Goal: Task Accomplishment & Management: Manage account settings

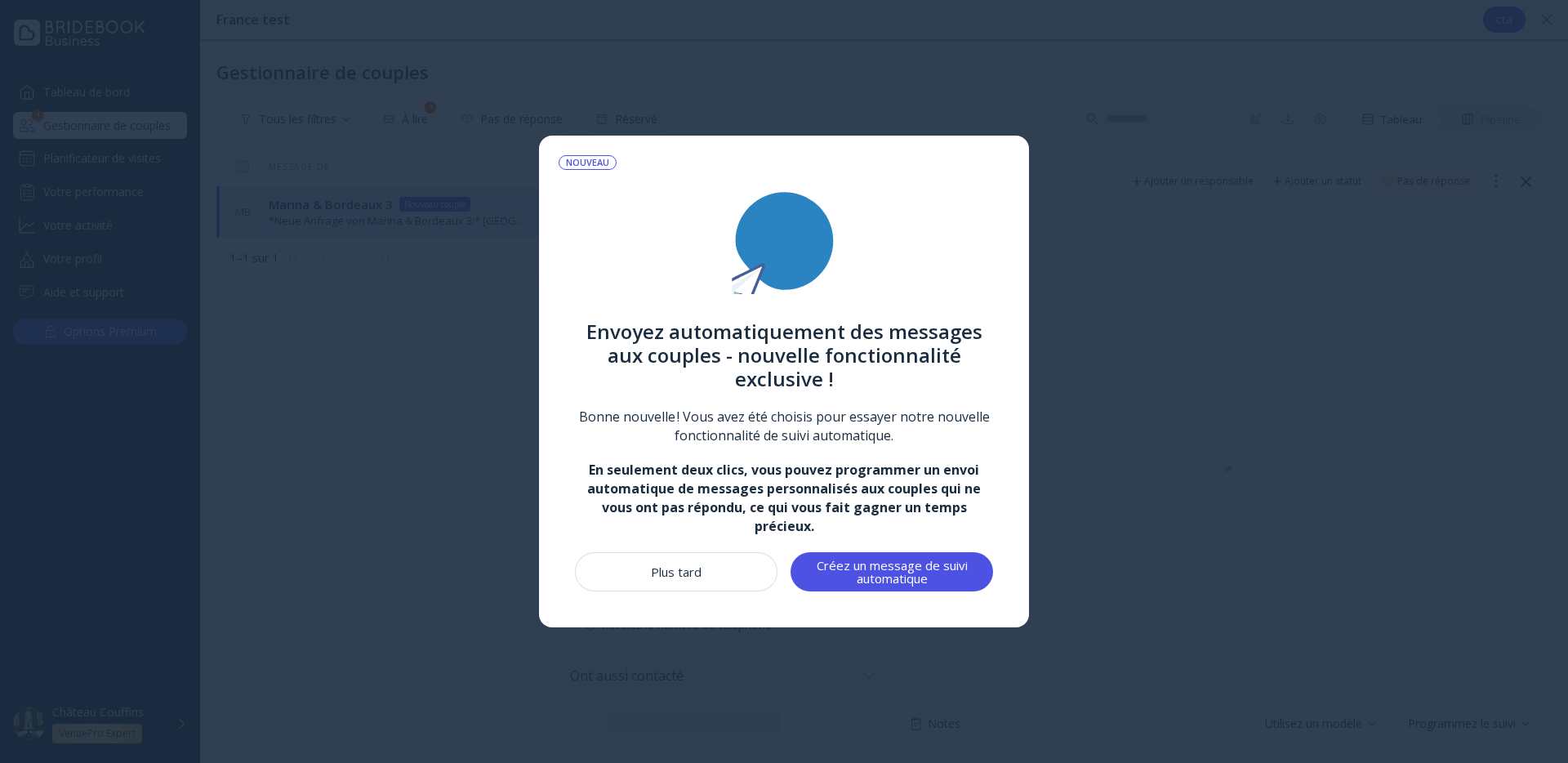
click at [657, 589] on button "Plus tard" at bounding box center [676, 571] width 203 height 39
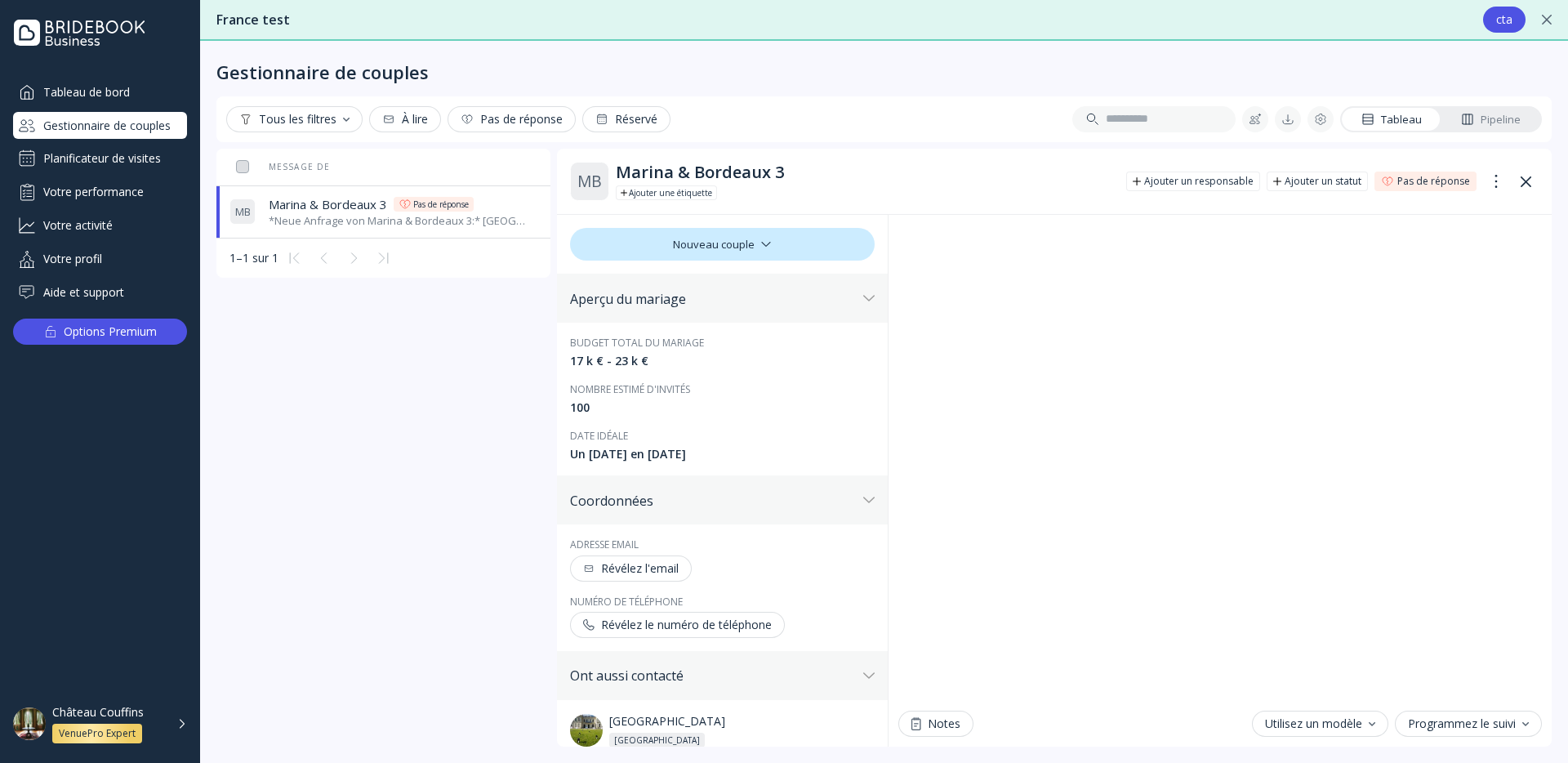
click at [165, 153] on div "Planificateur de visites" at bounding box center [100, 158] width 174 height 26
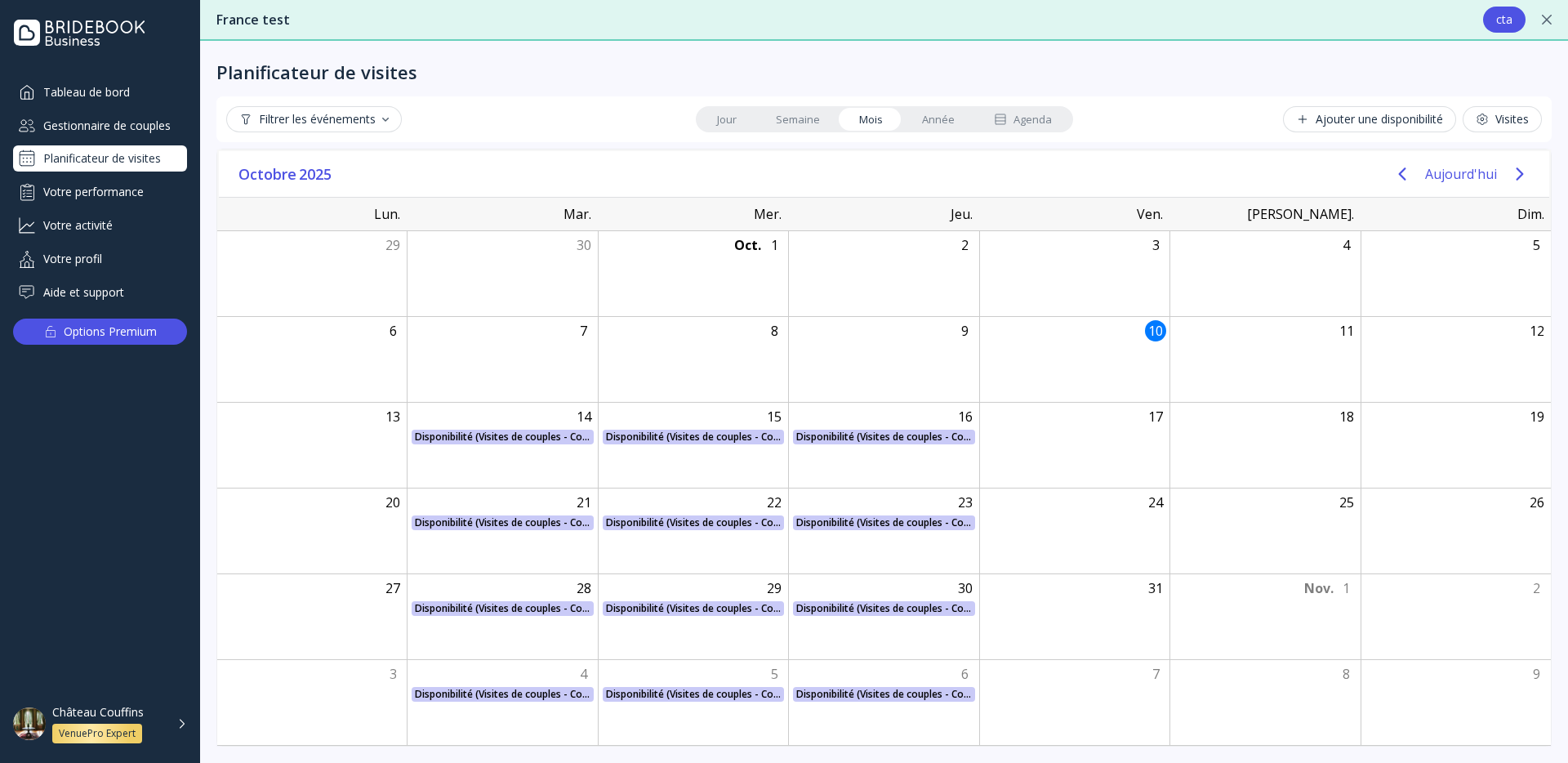
click at [154, 182] on div "Votre performance" at bounding box center [100, 191] width 174 height 27
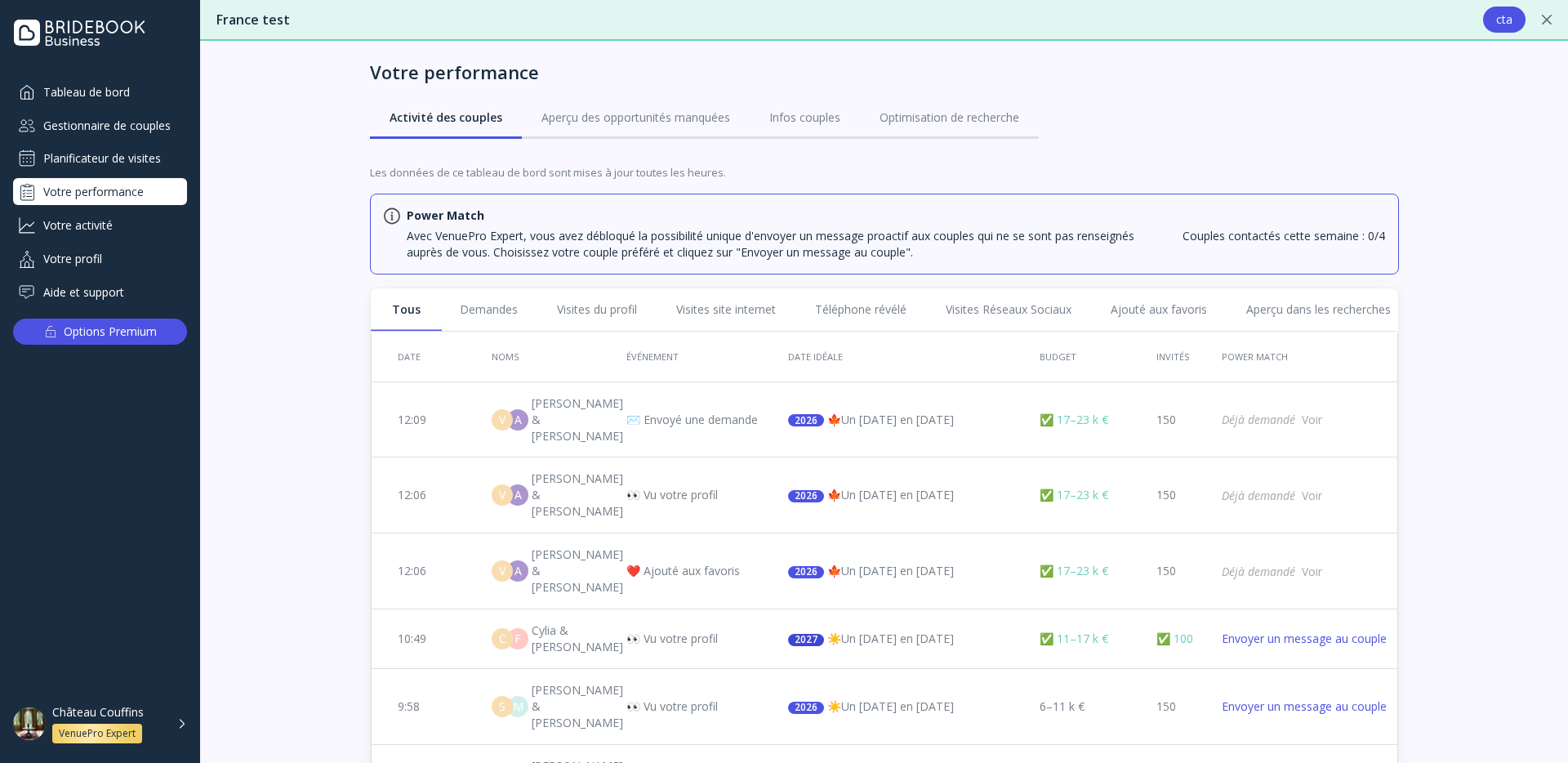
click at [136, 208] on div "Tableau de bord Gestionnaire de couples Planificateur de visites Votre performa…" at bounding box center [100, 192] width 174 height 227
click at [128, 221] on div "Votre activité" at bounding box center [100, 225] width 174 height 27
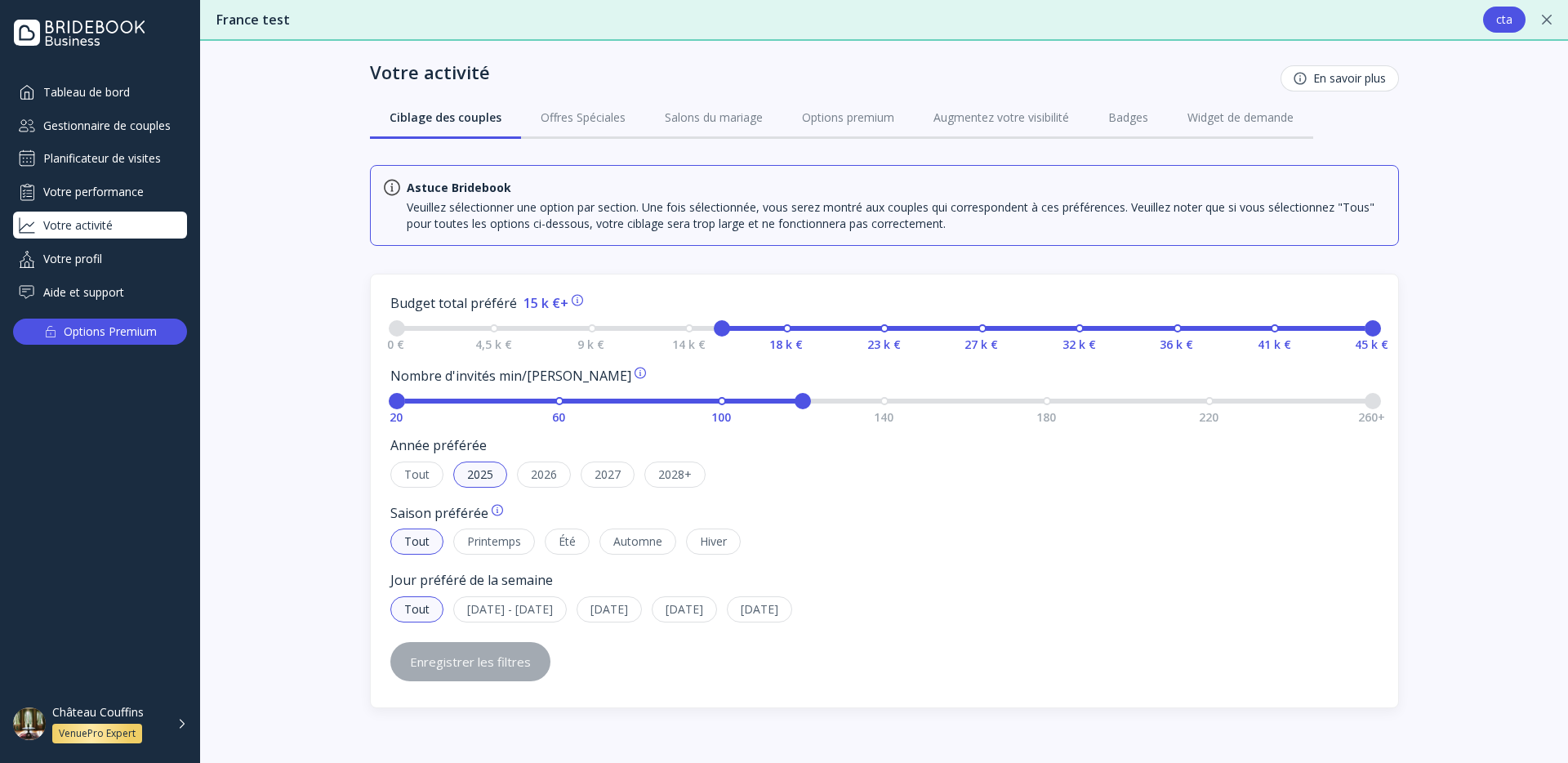
click at [120, 261] on div "Votre profil" at bounding box center [100, 258] width 174 height 27
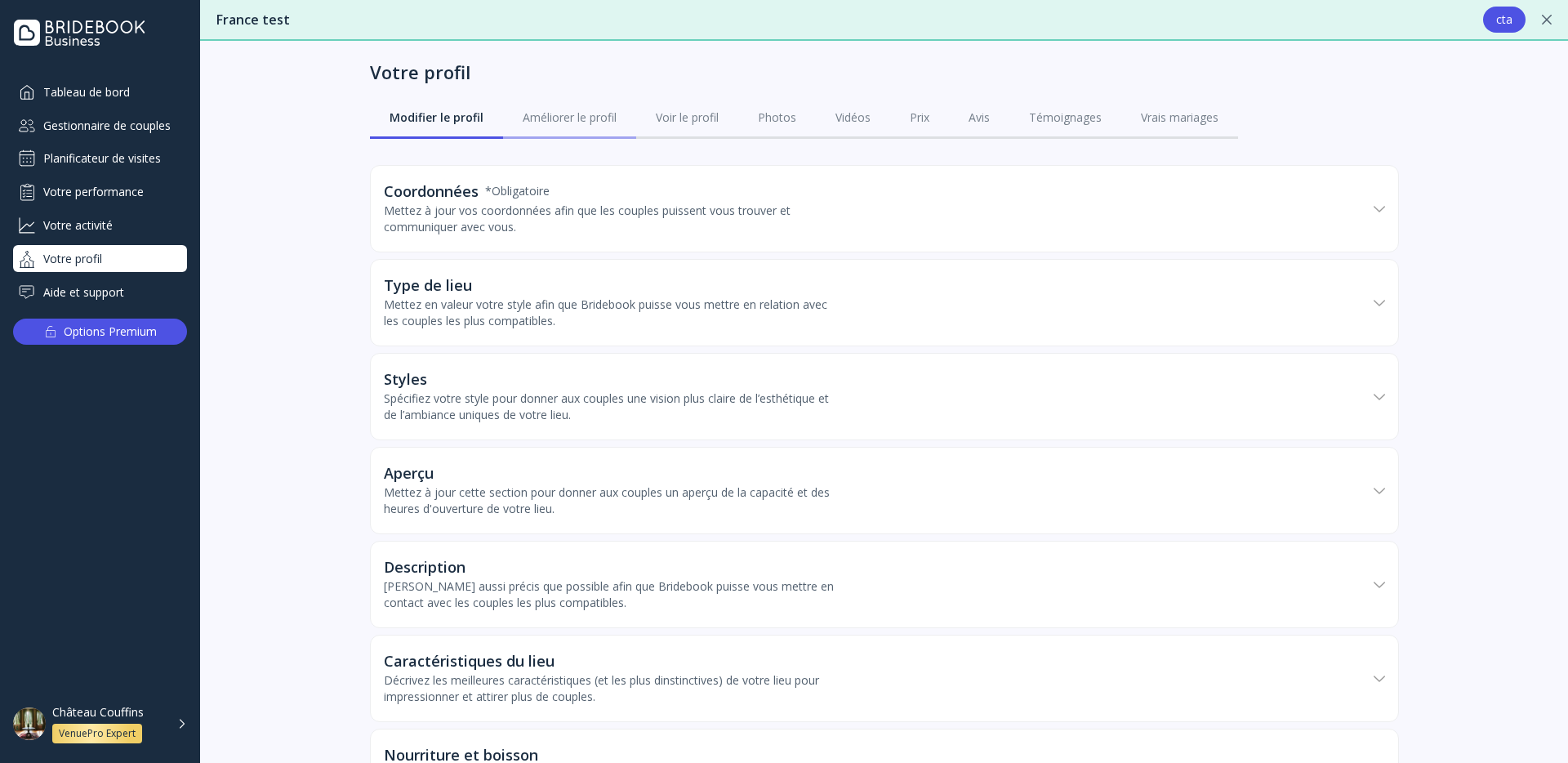
click at [571, 131] on link "Améliorer le profil" at bounding box center [569, 117] width 133 height 42
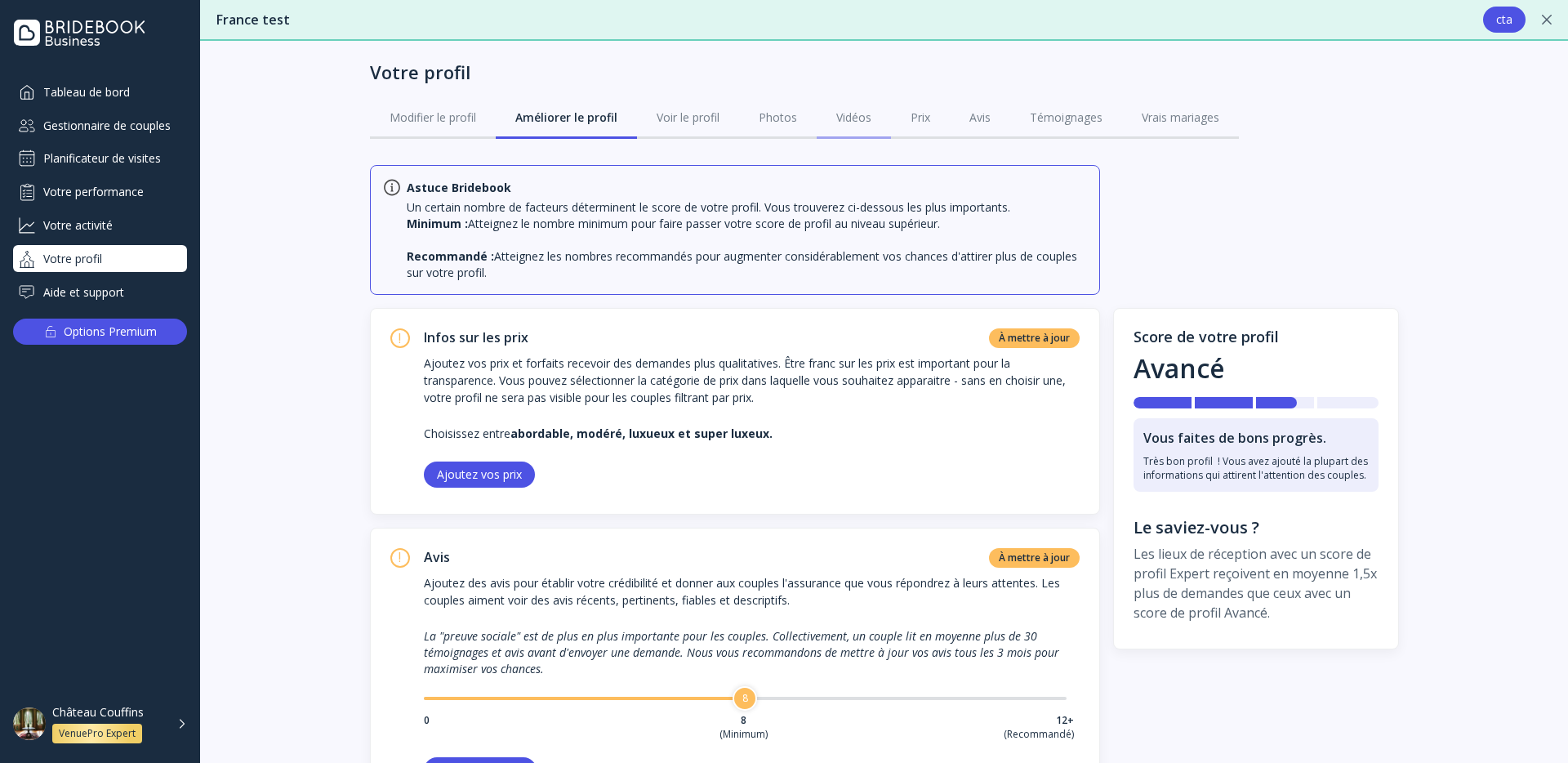
click at [875, 127] on link "Vidéos" at bounding box center [854, 117] width 74 height 42
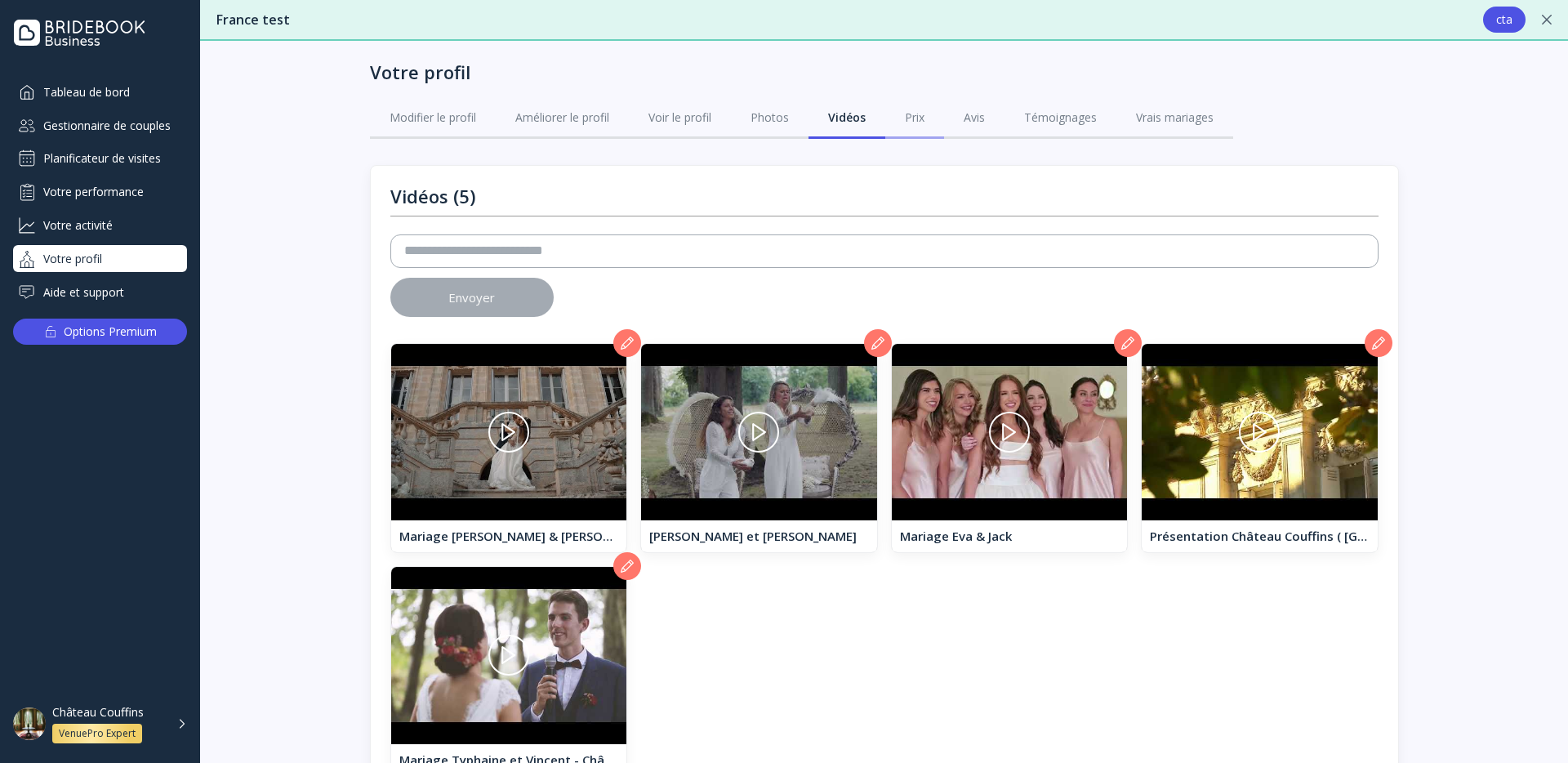
click at [934, 122] on link "Prix" at bounding box center [914, 117] width 59 height 42
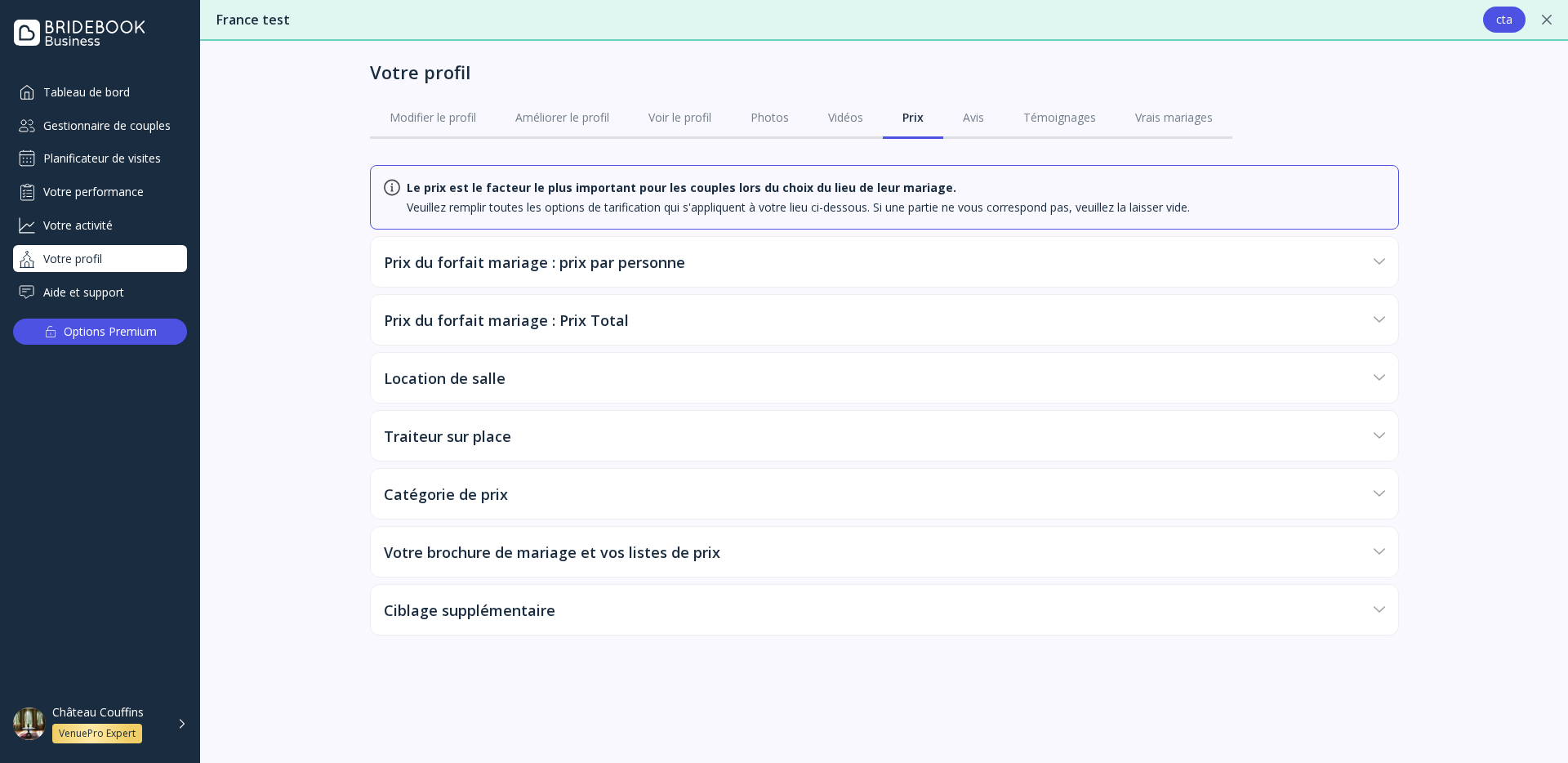
click at [812, 239] on div "Prix du forfait mariage : prix par personne" at bounding box center [875, 261] width 983 height 49
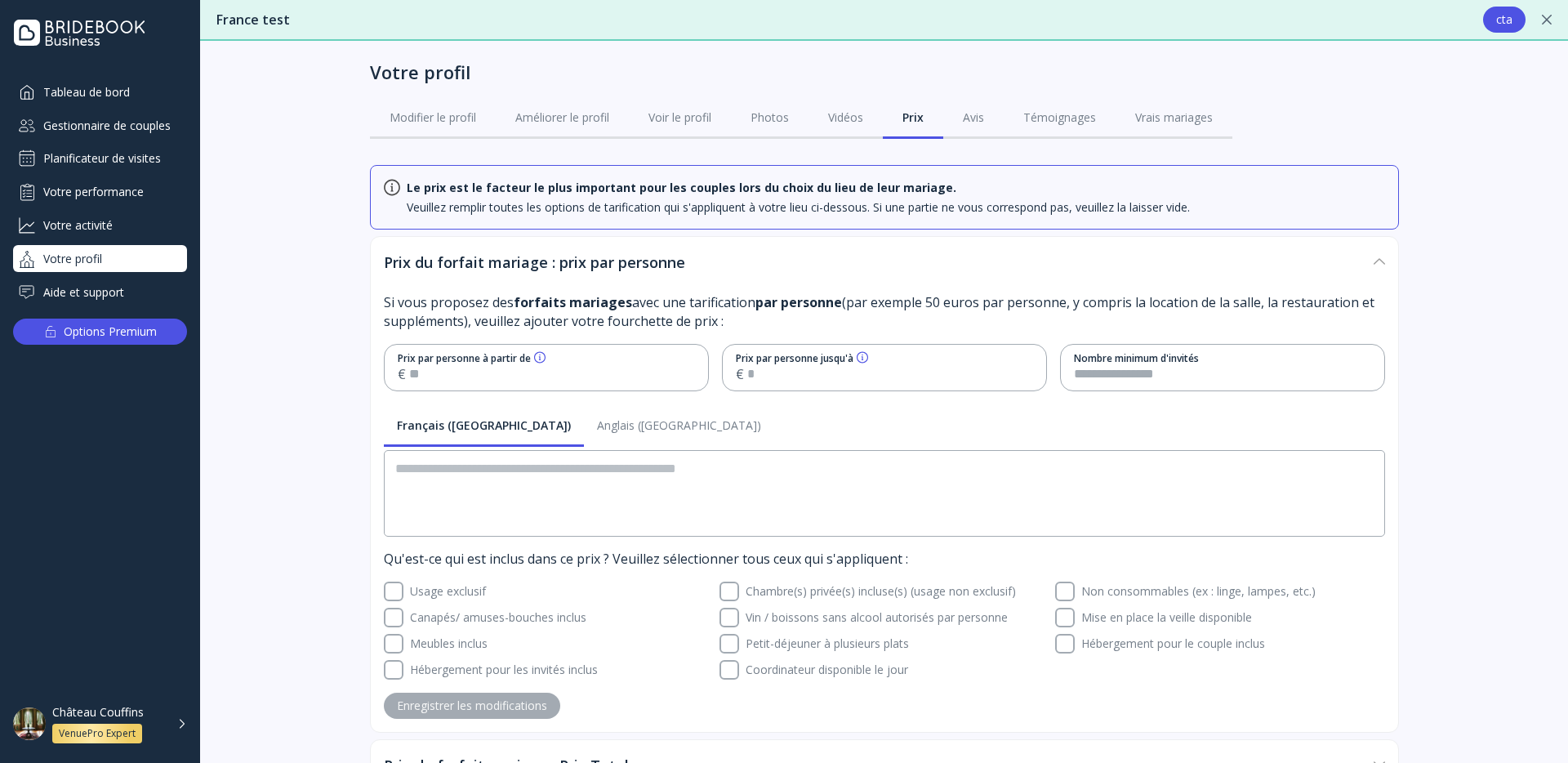
click at [128, 137] on div "Gestionnaire de couples" at bounding box center [100, 125] width 174 height 27
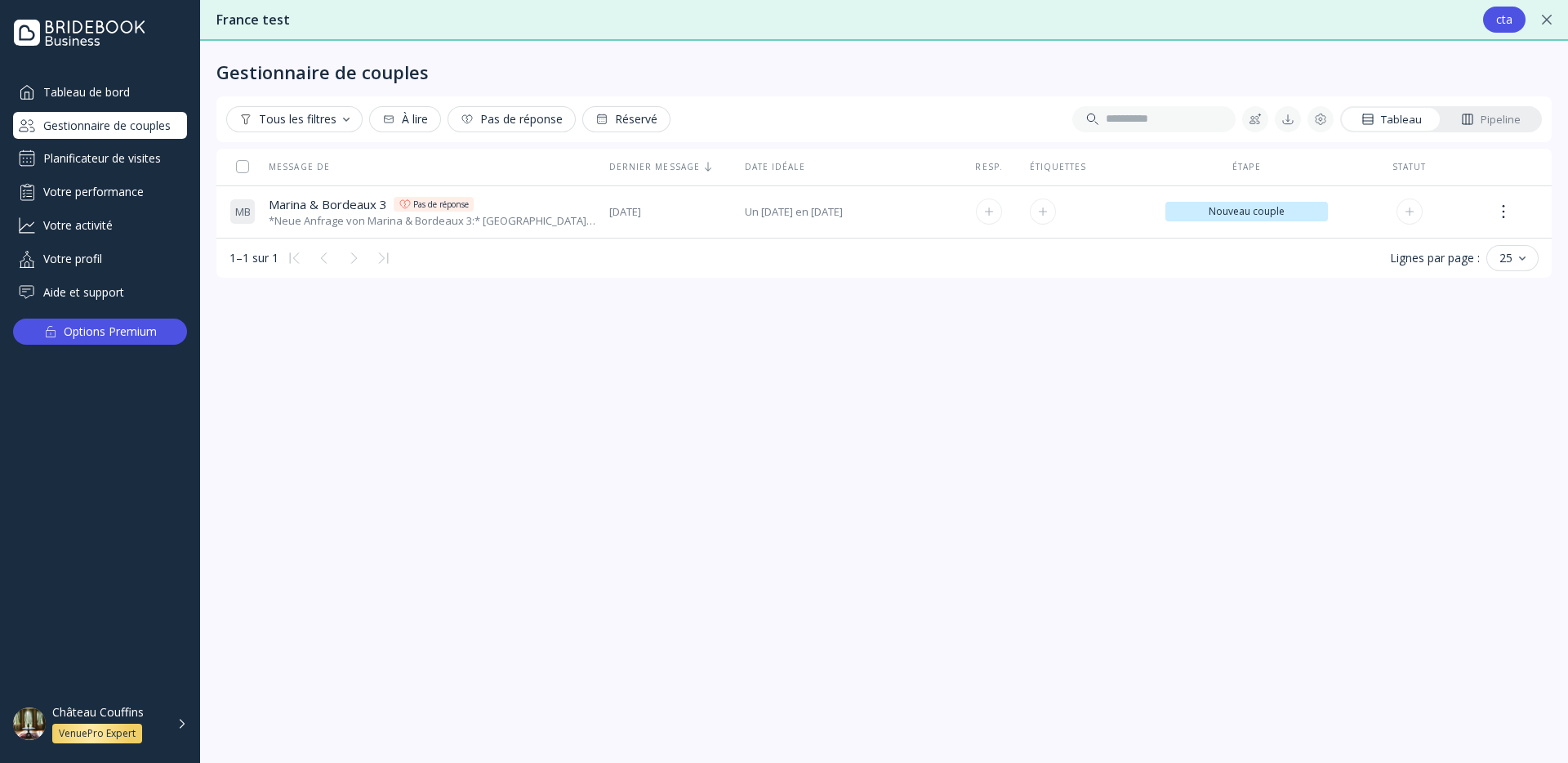
click at [299, 220] on div "*Neue Anfrage von Marina & Bordeaux 3:* [GEOGRAPHIC_DATA], Wir interessieren un…" at bounding box center [433, 221] width 328 height 15
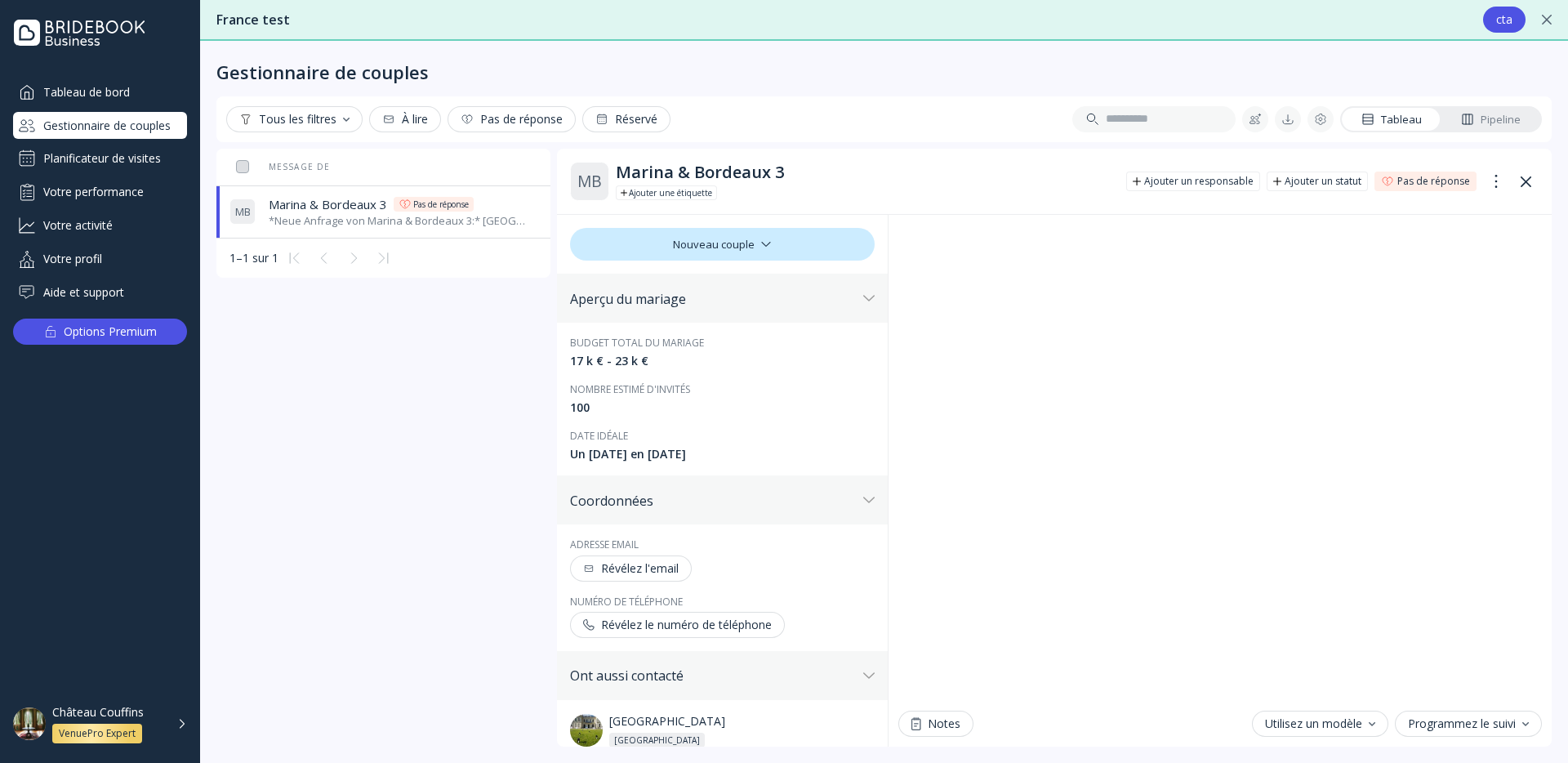
click at [475, 361] on div "Message de Dernier message Date idéale Resp. Étiquettes Étape Statut M B Marina…" at bounding box center [884, 448] width 1335 height 598
click at [1510, 114] on div "Pipeline" at bounding box center [1491, 119] width 60 height 15
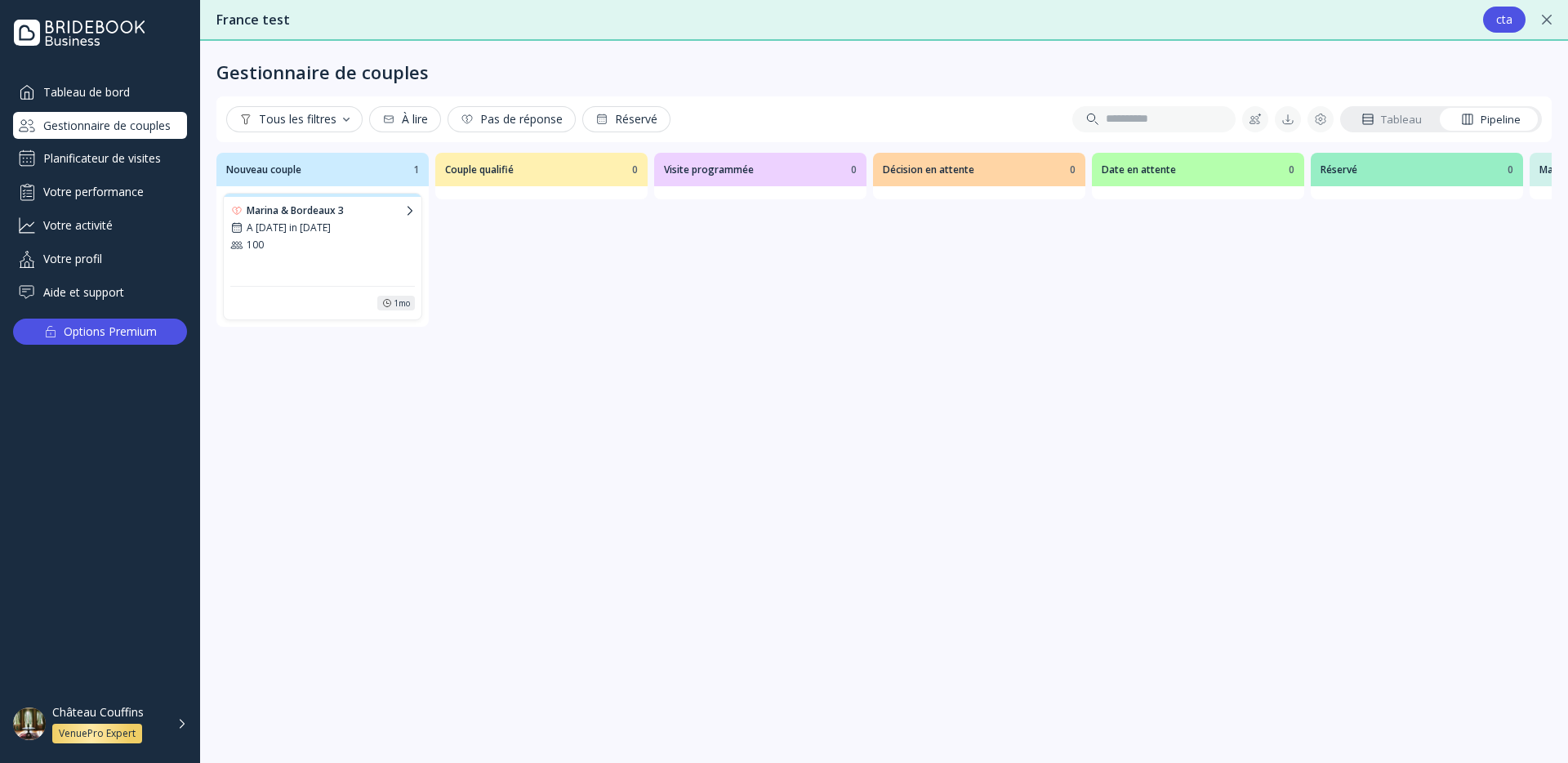
click at [135, 100] on div "Tableau de bord" at bounding box center [100, 92] width 174 height 27
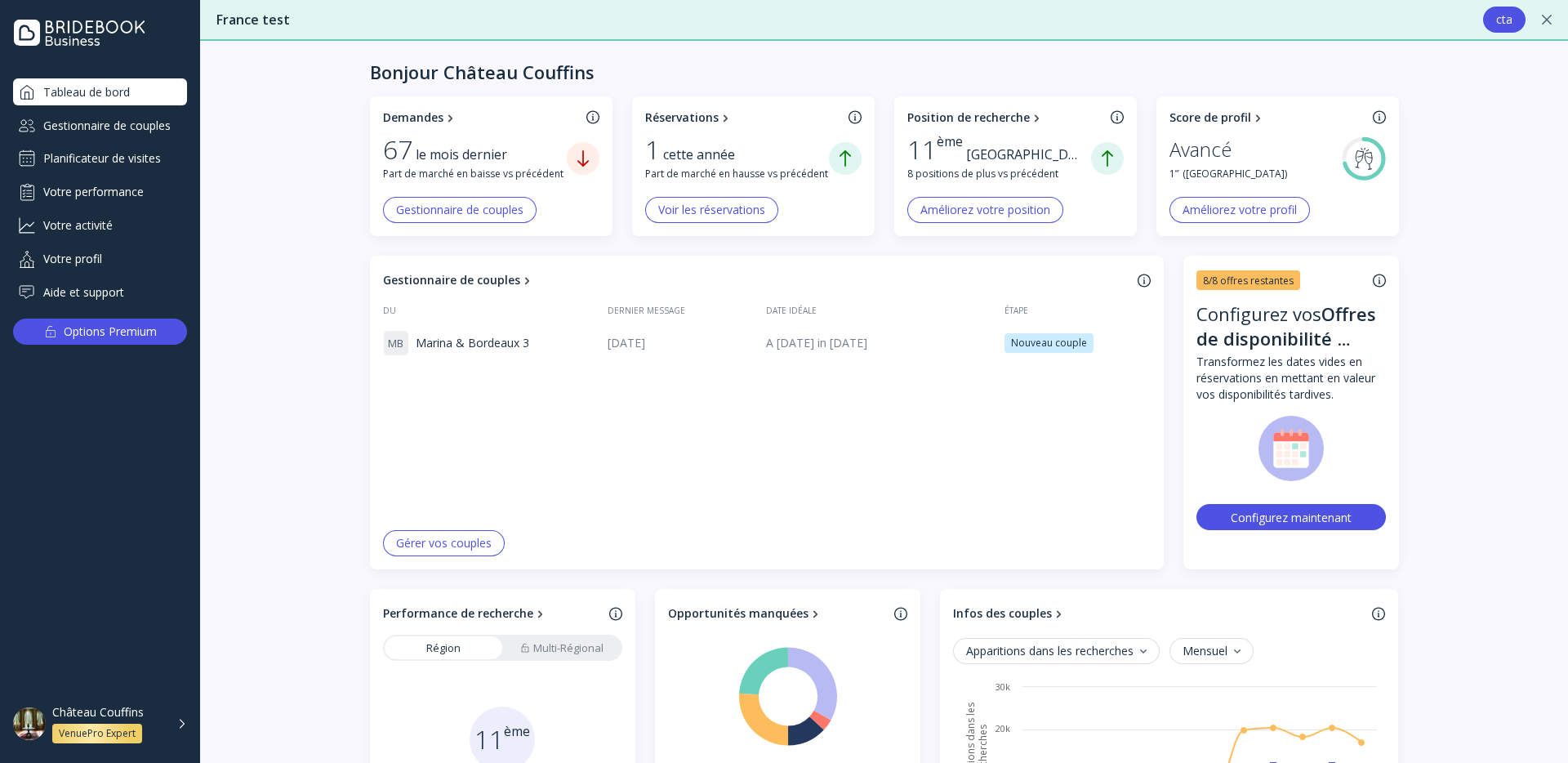
click at [488, 209] on div "Gestionnaire de couples" at bounding box center [460, 210] width 128 height 13
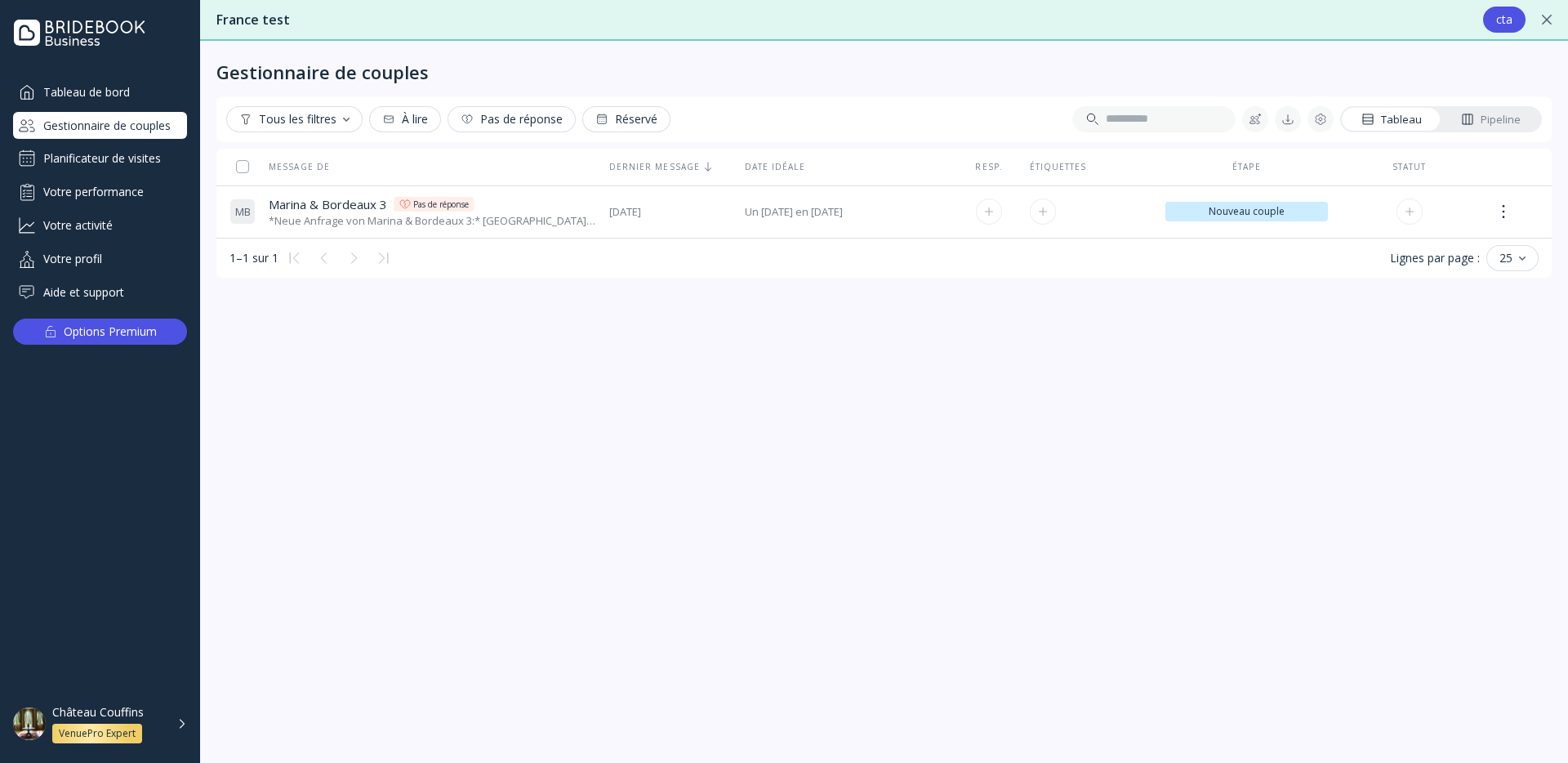
click at [488, 209] on div "Marina & Bordeaux 3 Marina & Bordeaux 3 Pas de réponse" at bounding box center [433, 205] width 328 height 17
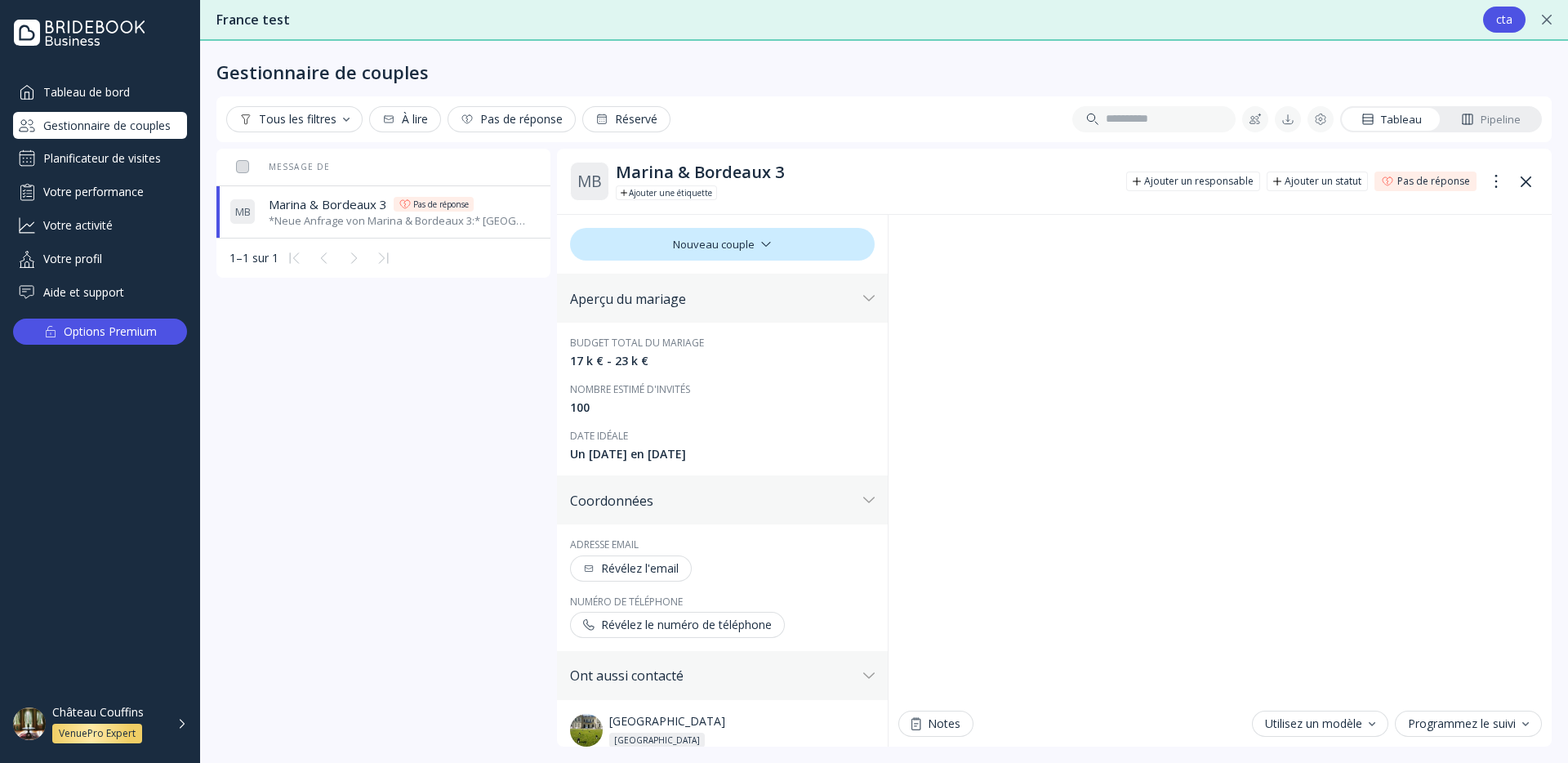
click at [133, 162] on div "Planificateur de visites" at bounding box center [100, 158] width 174 height 26
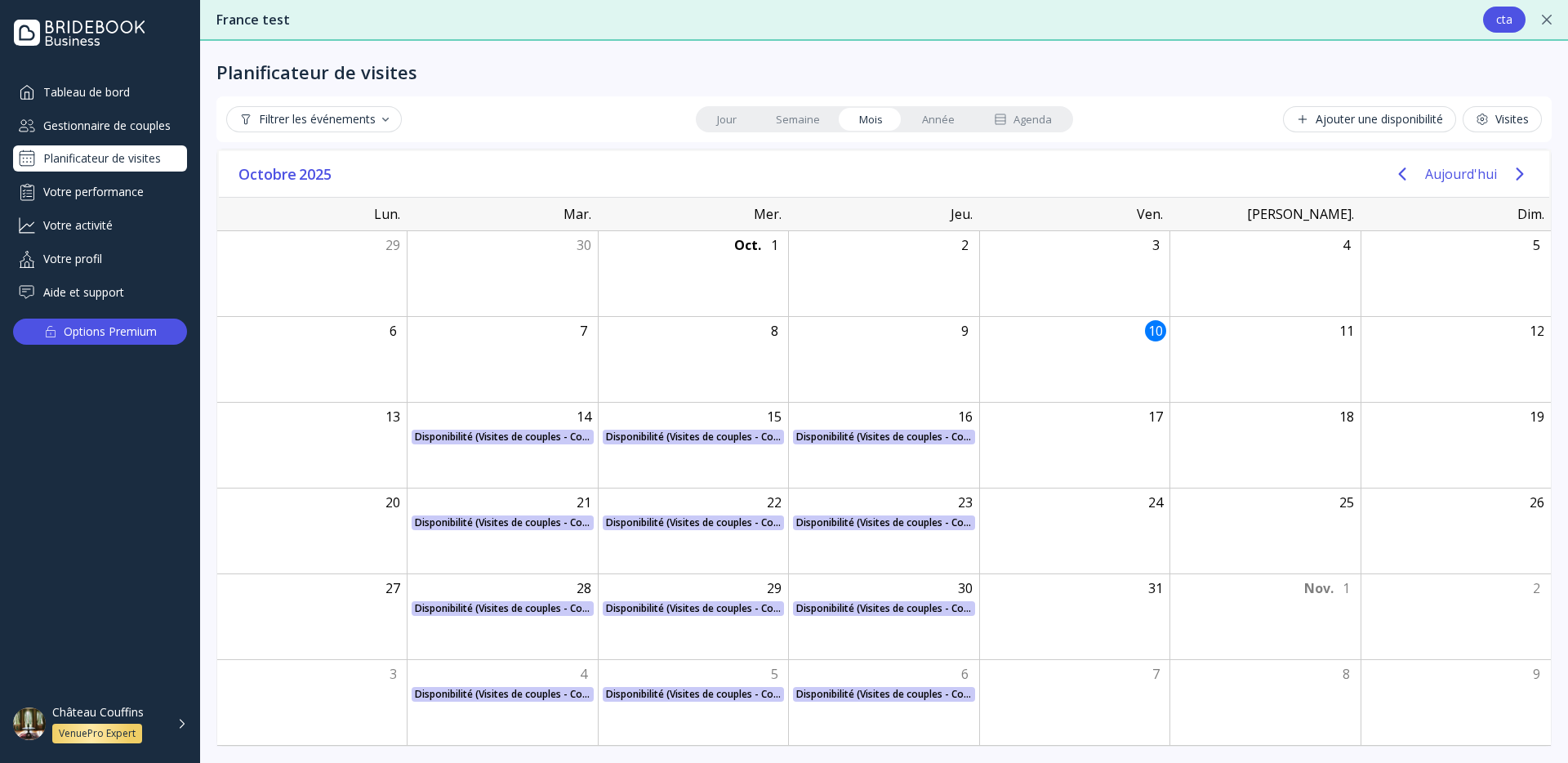
click at [1505, 125] on div "Visites" at bounding box center [1502, 119] width 53 height 13
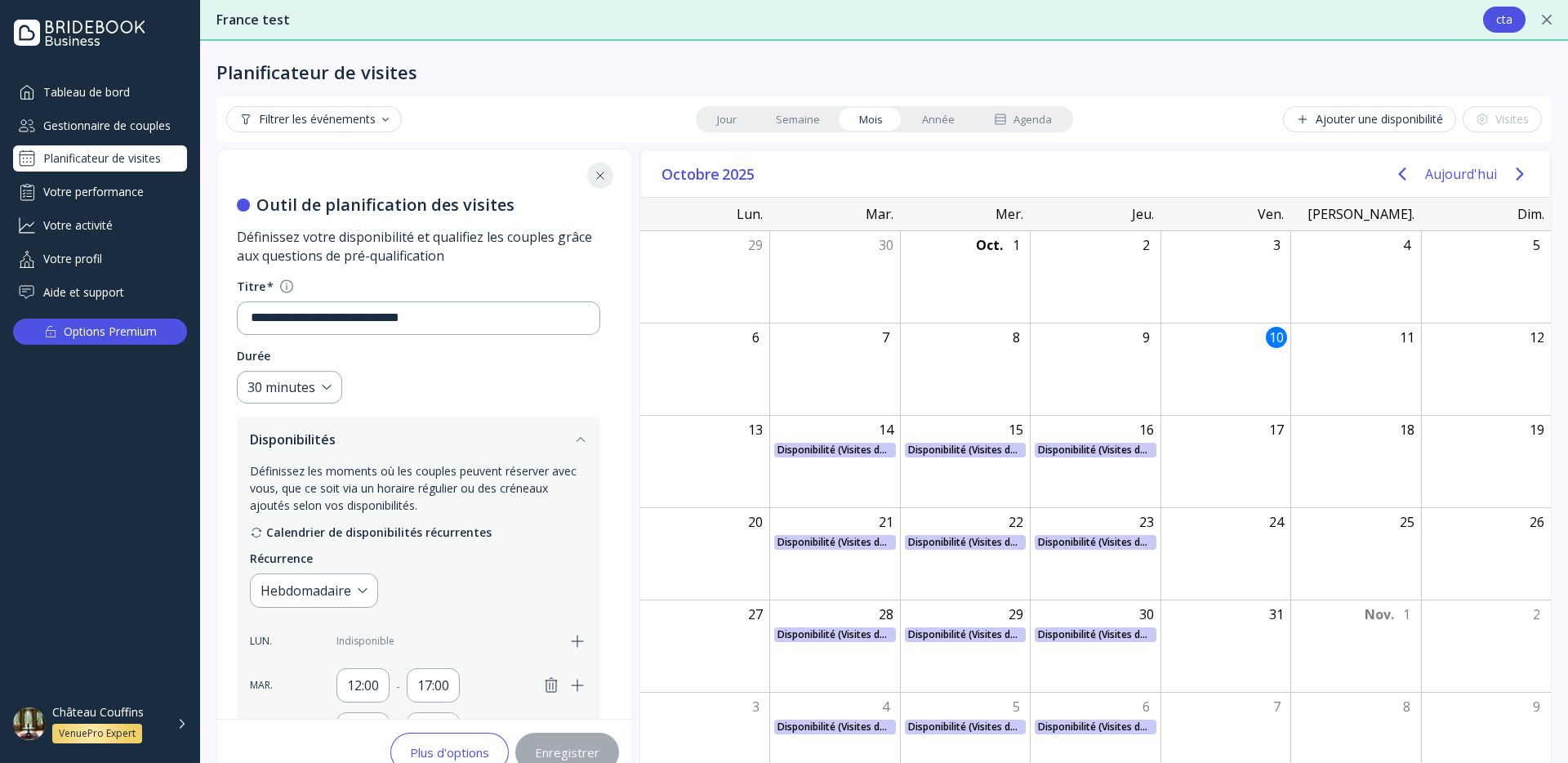
click at [913, 115] on link "Année" at bounding box center [938, 119] width 72 height 23
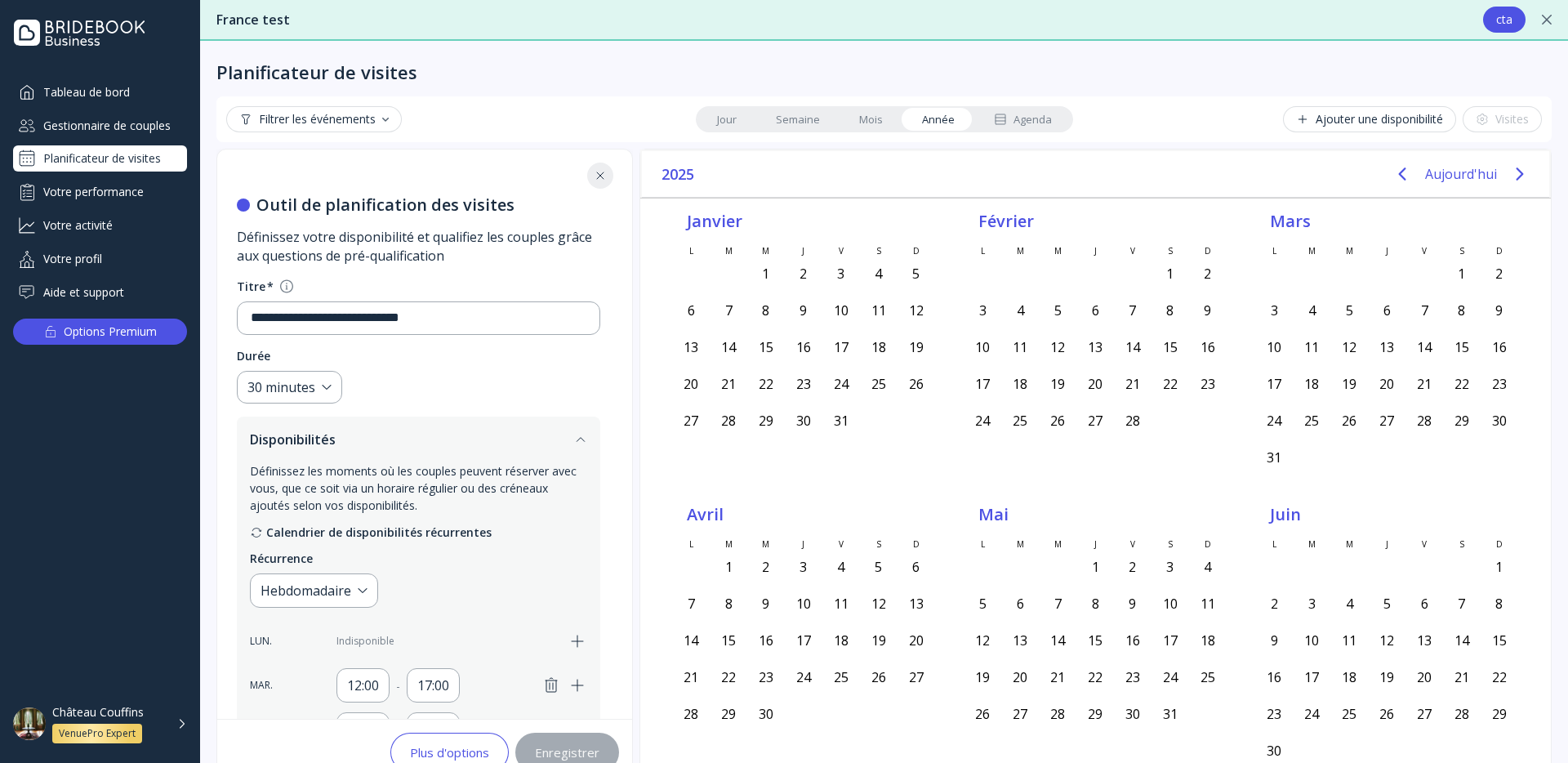
click at [890, 114] on link "Mois" at bounding box center [870, 119] width 62 height 23
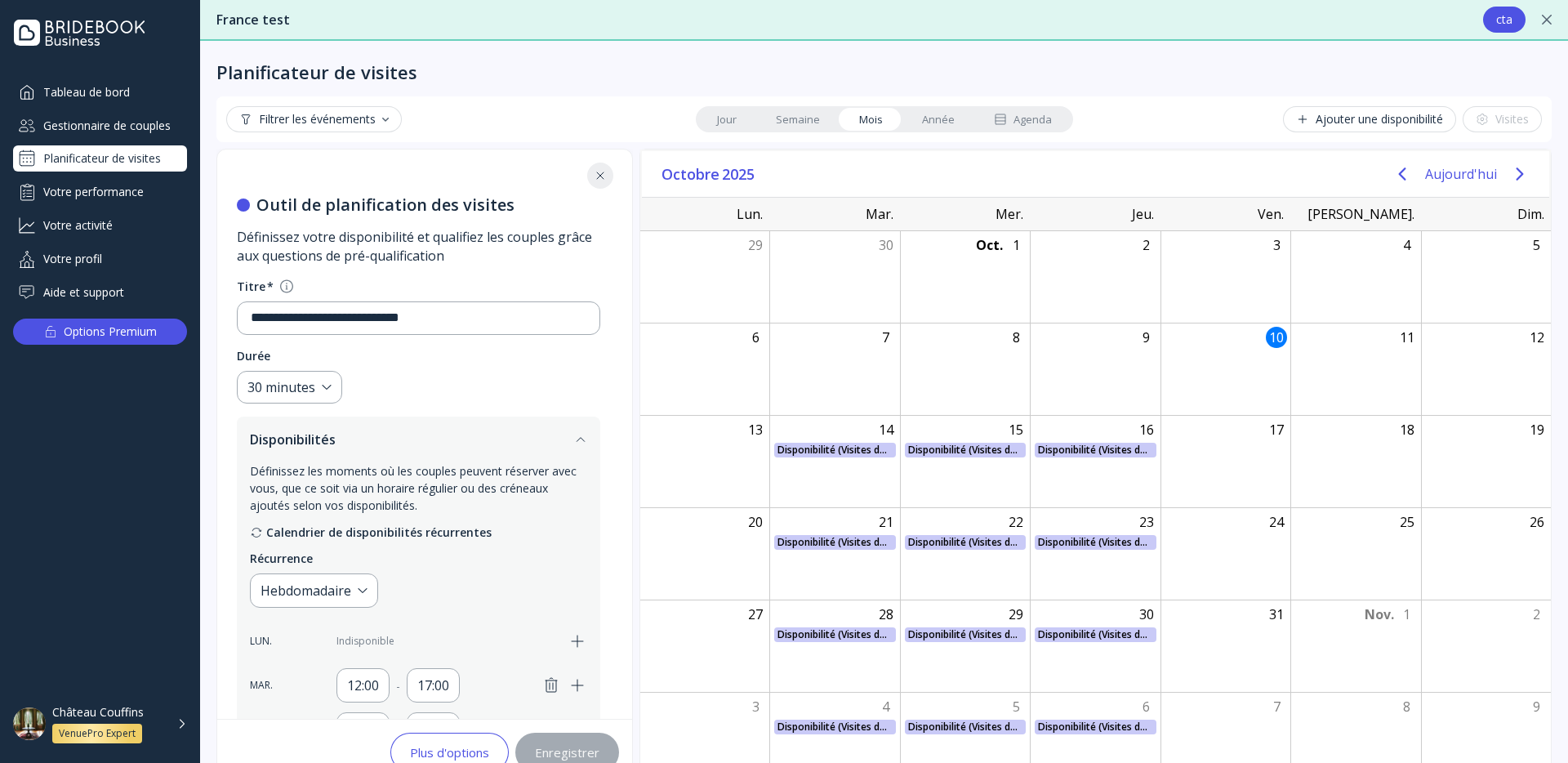
click at [339, 88] on div "**********" at bounding box center [884, 401] width 1368 height 722
click at [338, 117] on div "Filtrer les événements" at bounding box center [313, 119] width 149 height 13
click at [311, 162] on div "En attente" at bounding box center [293, 161] width 55 height 14
click at [311, 162] on div "En attente" at bounding box center [297, 161] width 62 height 14
click at [298, 193] on div "Confirmé" at bounding box center [290, 190] width 49 height 14
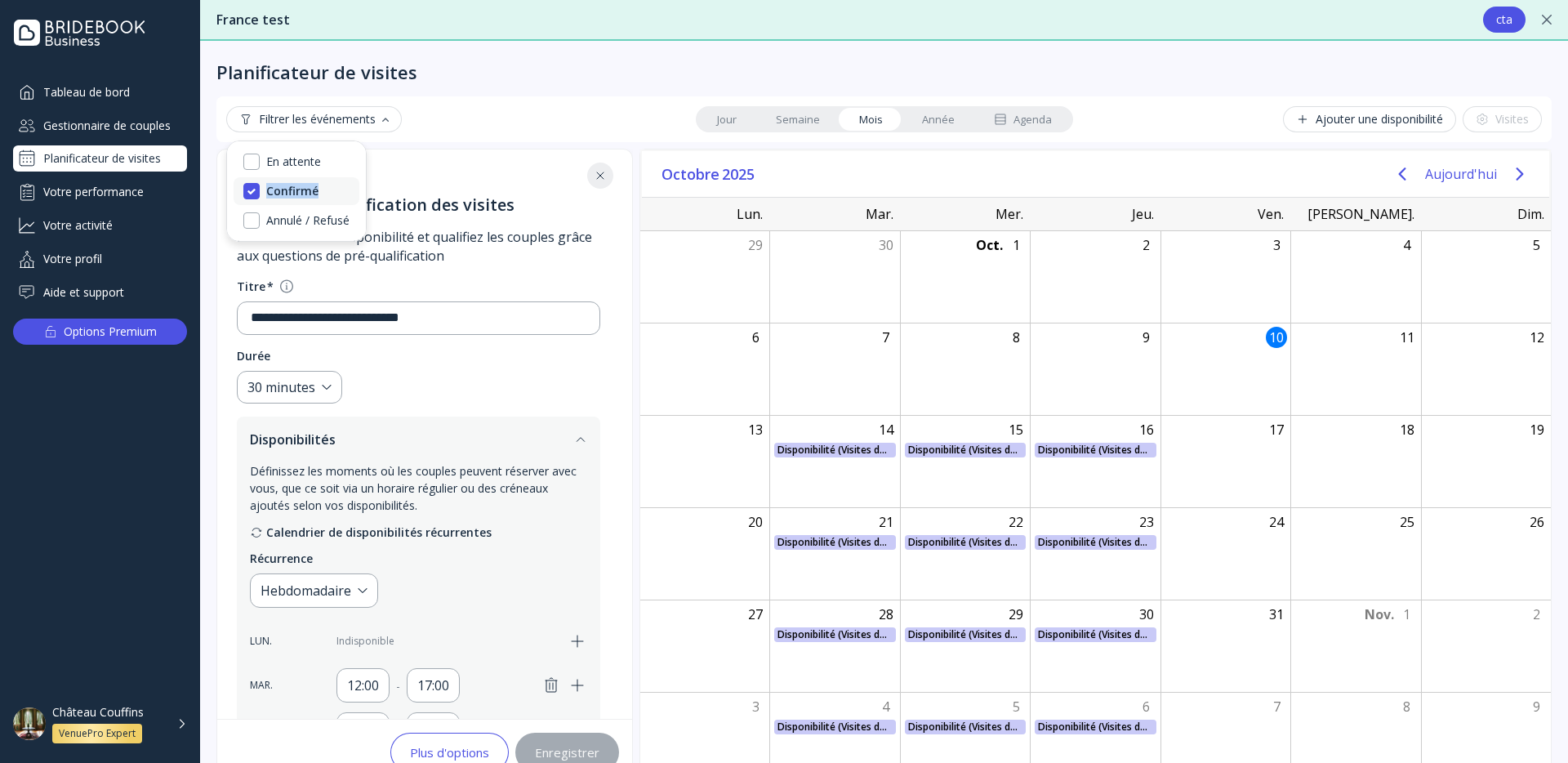
click at [299, 193] on div "Confirmé" at bounding box center [292, 190] width 52 height 14
drag, startPoint x: 622, startPoint y: 117, endPoint x: 569, endPoint y: 130, distance: 54.6
click at [621, 117] on div "Filtrer les événements Jour Semaine Mois Année Agenda Ajouter une disponibilité…" at bounding box center [884, 118] width 1316 height 26
click at [599, 168] on div "**********" at bounding box center [418, 707] width 403 height 1117
click at [607, 171] on icon at bounding box center [601, 176] width 13 height 13
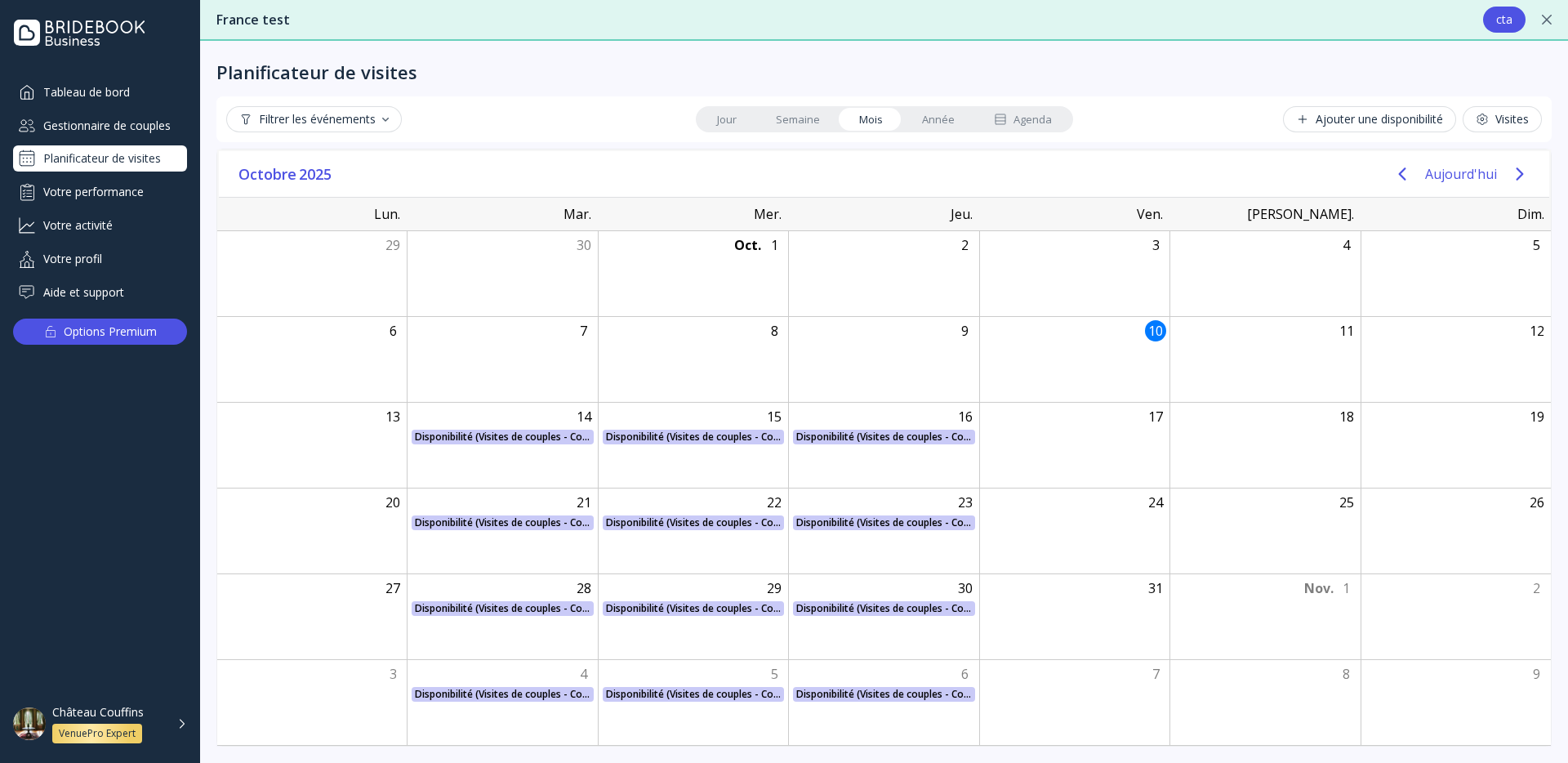
click at [390, 122] on button "Filtrer les événements" at bounding box center [313, 118] width 176 height 26
click at [327, 184] on div "Confirmé" at bounding box center [296, 190] width 126 height 28
click at [327, 185] on div "Confirmé" at bounding box center [296, 190] width 126 height 28
click at [336, 164] on div "En attente" at bounding box center [296, 161] width 126 height 28
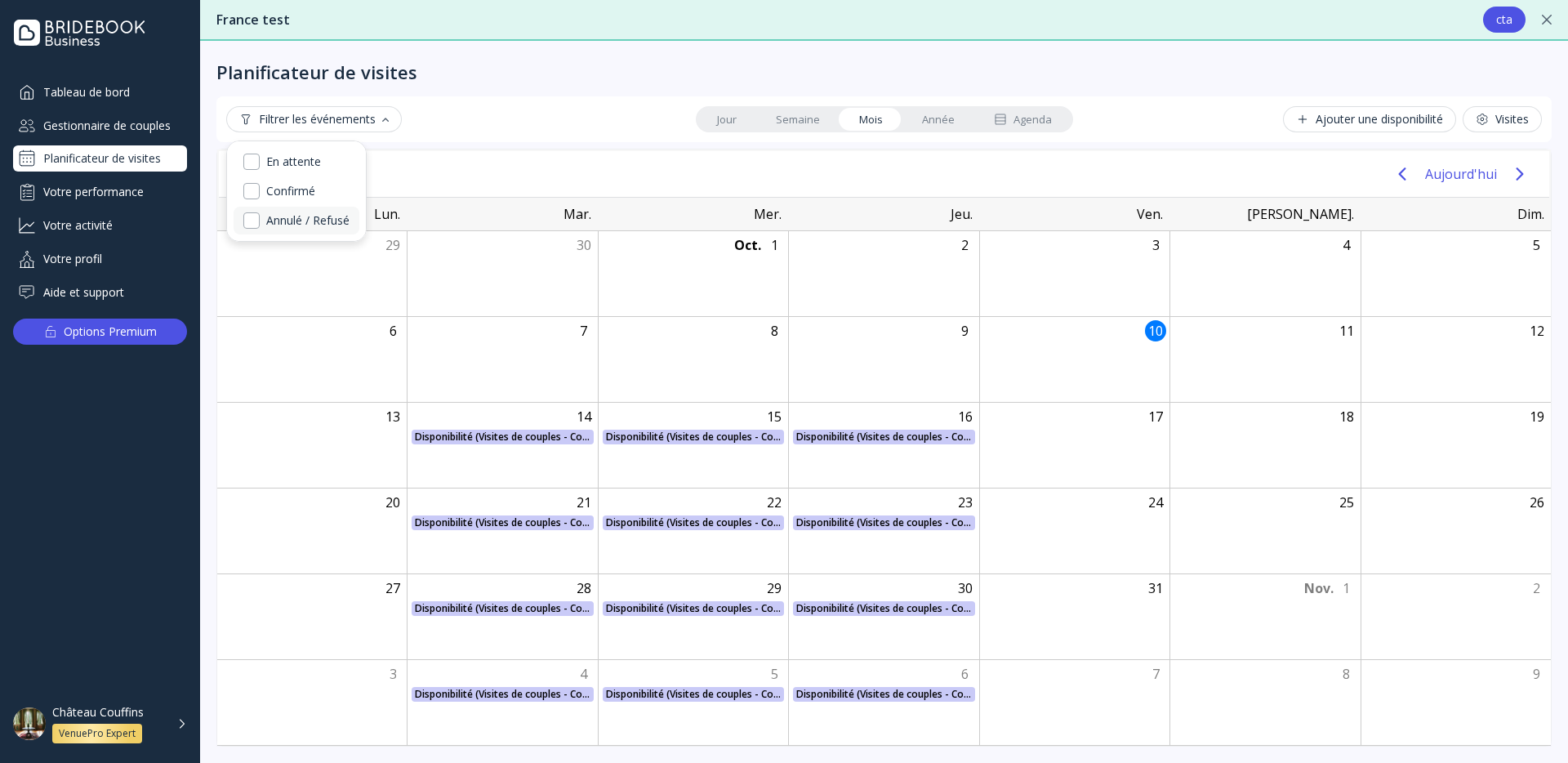
click at [327, 227] on div "Annulé / Refusé" at bounding box center [308, 220] width 84 height 14
click at [327, 227] on div "Annulé / Refusé" at bounding box center [311, 220] width 89 height 14
click at [556, 126] on div "Filtrer les événements Jour Semaine Mois Année Agenda Ajouter une disponibilité…" at bounding box center [884, 118] width 1316 height 26
click at [1388, 121] on div "Ajouter une disponibilité" at bounding box center [1369, 119] width 147 height 13
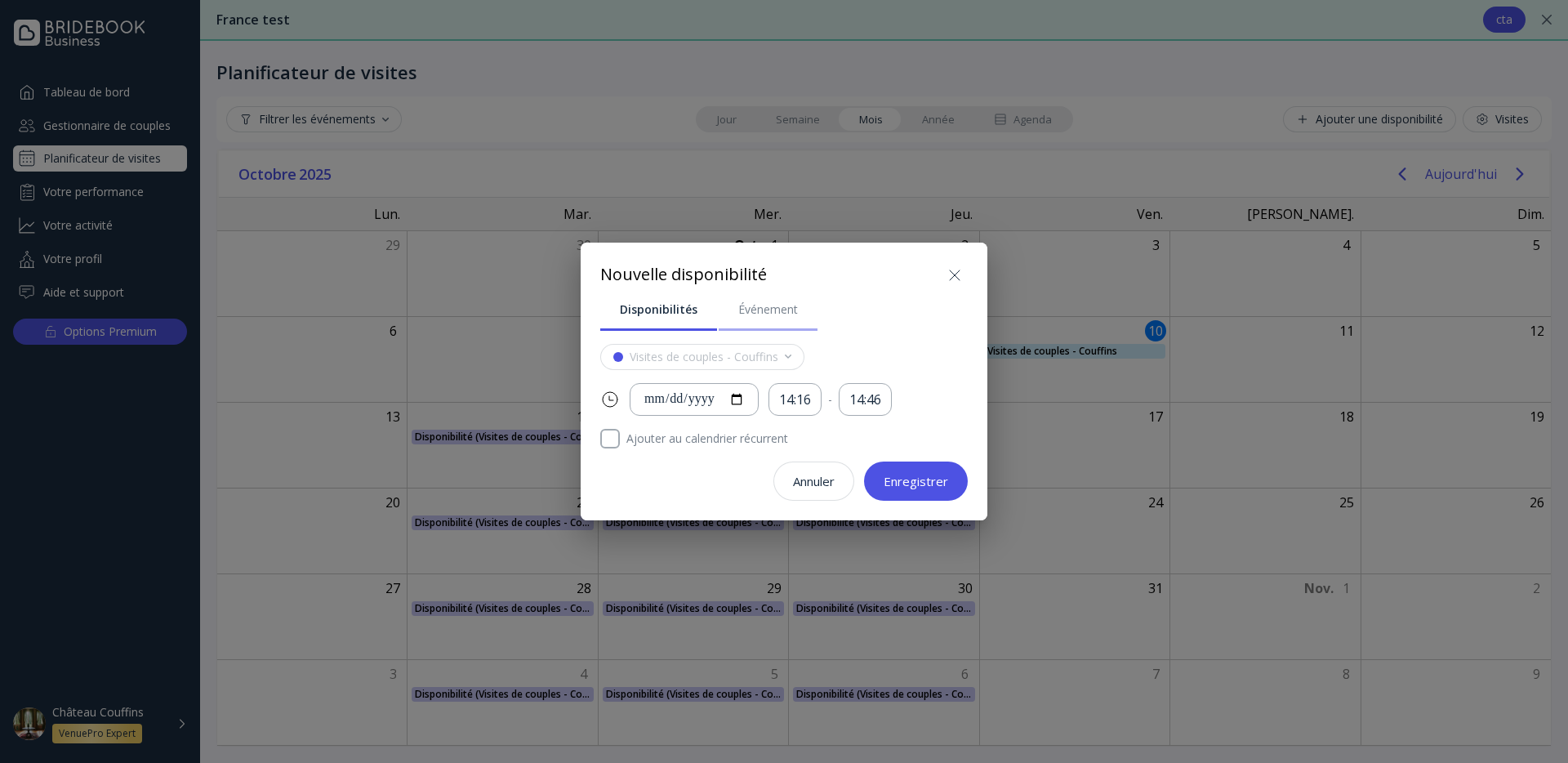
click at [733, 325] on link "Événement" at bounding box center [768, 309] width 99 height 42
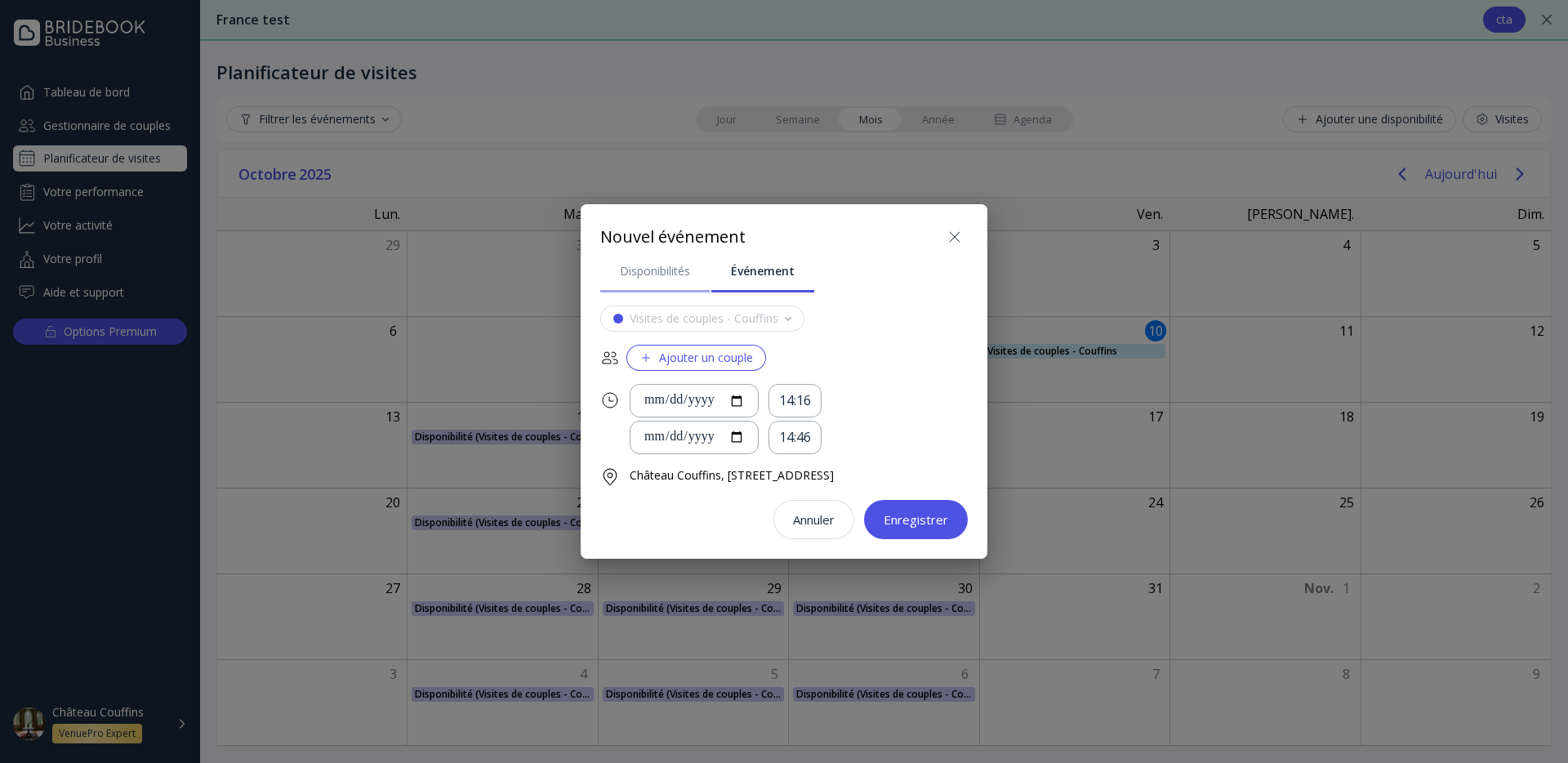
click at [644, 271] on div "Disponibilités" at bounding box center [655, 271] width 70 height 16
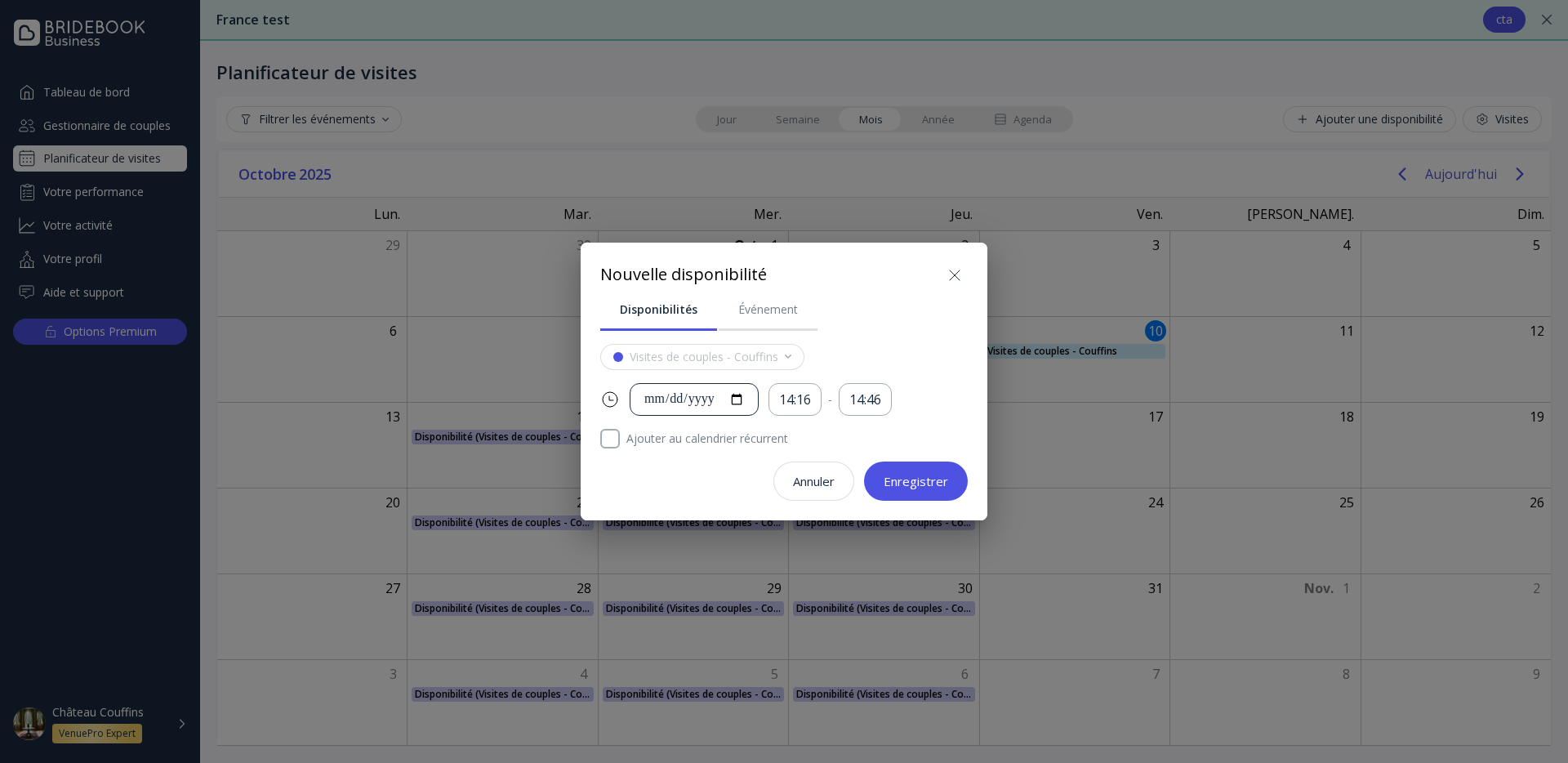
click at [712, 395] on div "**********" at bounding box center [694, 400] width 101 height 19
click at [883, 345] on div "Visites de couples - Couffins" at bounding box center [784, 357] width 367 height 26
click at [959, 268] on icon at bounding box center [955, 275] width 19 height 19
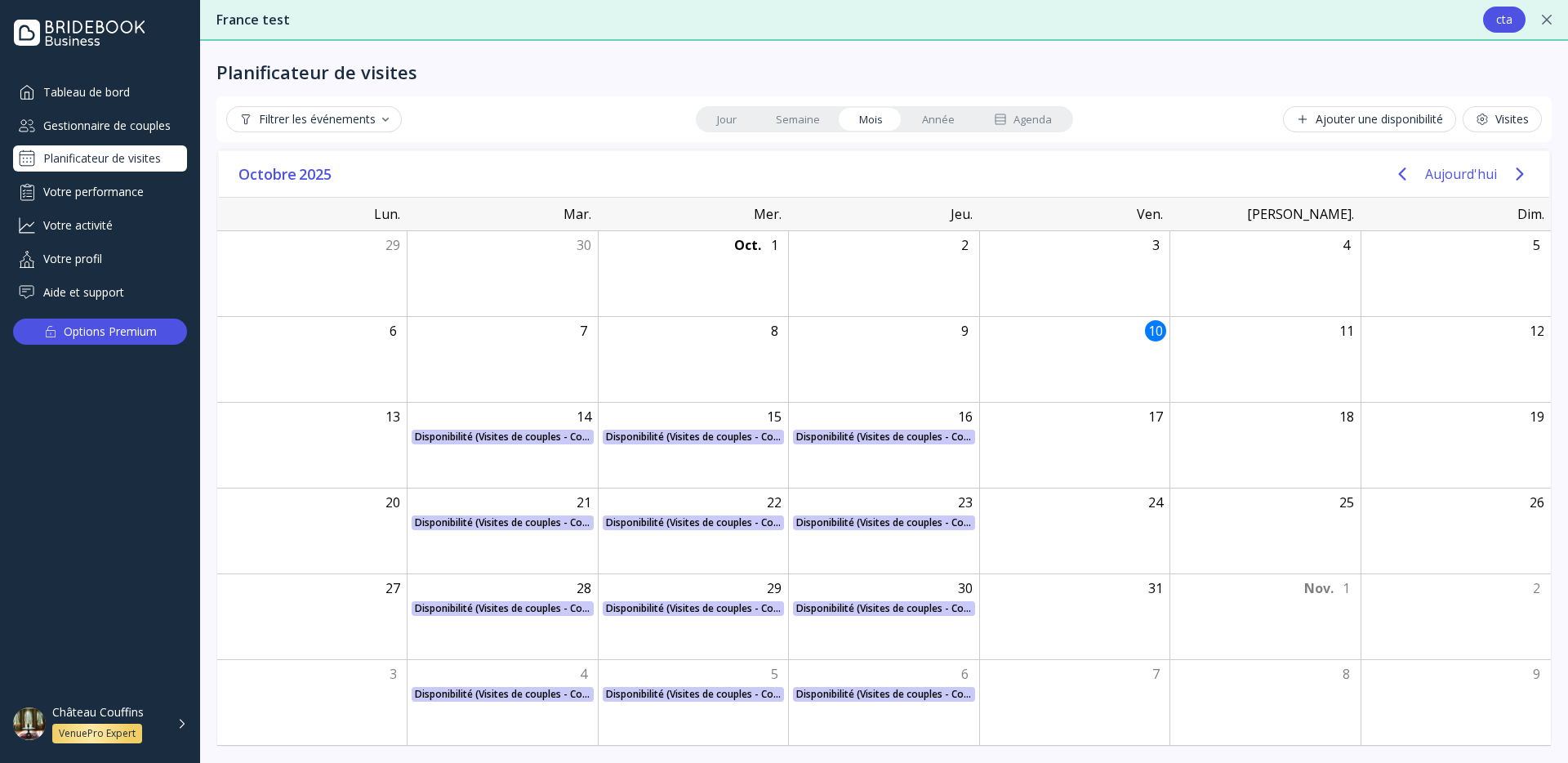
click at [1384, 129] on button "Ajouter une disponibilité" at bounding box center [1370, 118] width 173 height 26
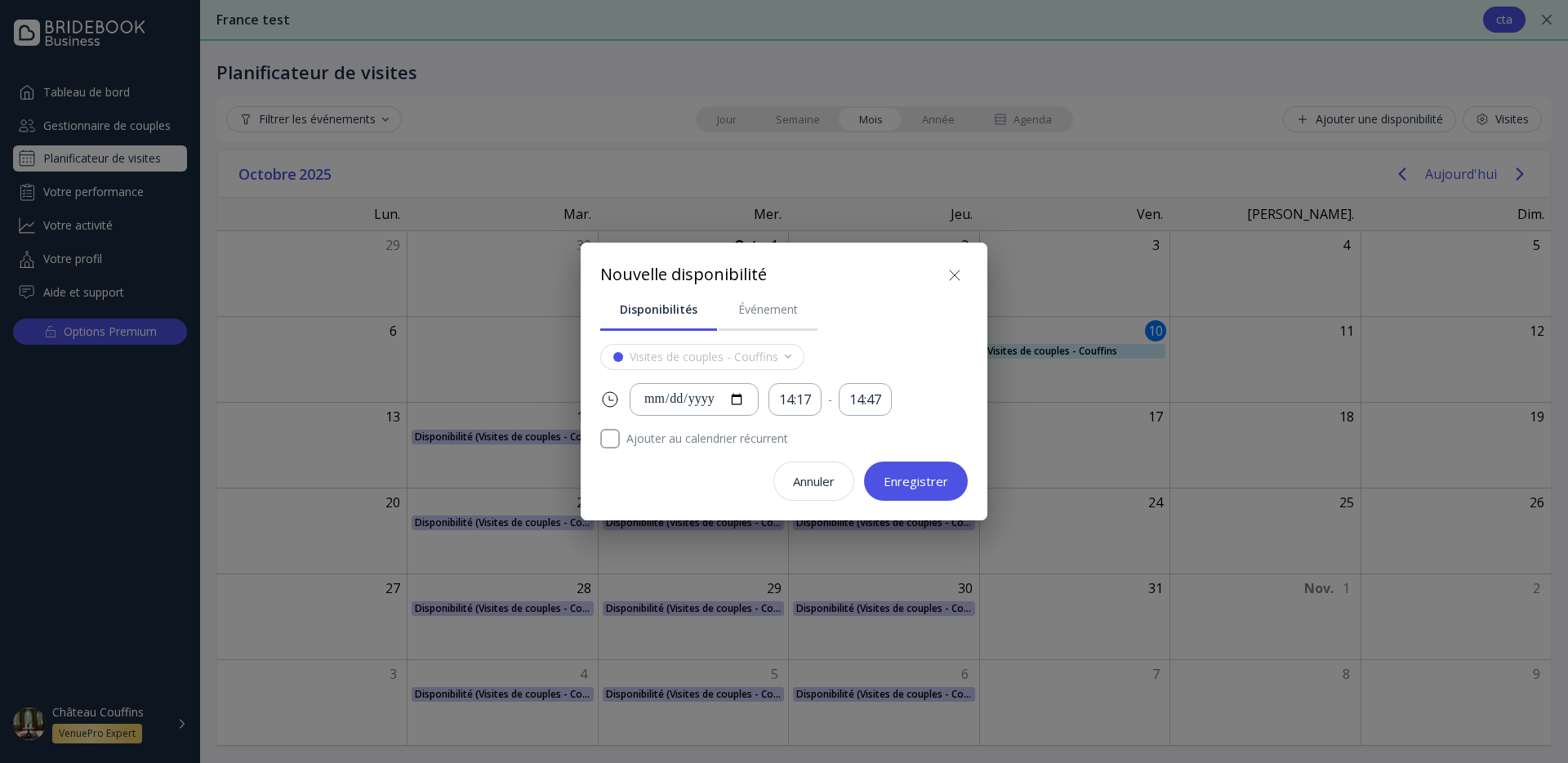
click at [949, 131] on div at bounding box center [784, 381] width 1829 height 1023
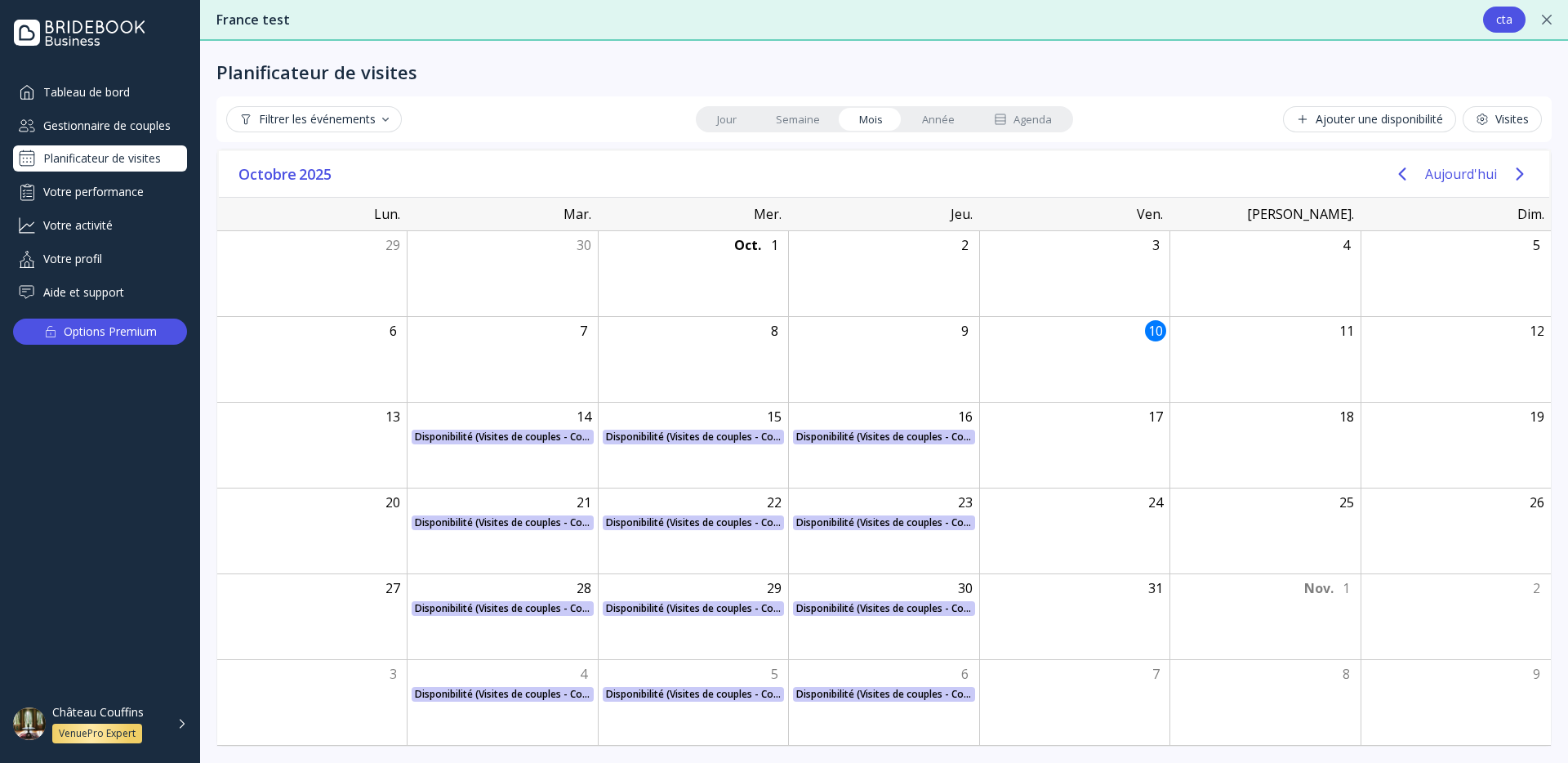
click at [747, 133] on div "Filtrer les événements Jour Semaine Mois Année Agenda Ajouter une disponibilité…" at bounding box center [884, 119] width 1335 height 46
click at [739, 127] on link "Jour" at bounding box center [727, 119] width 59 height 23
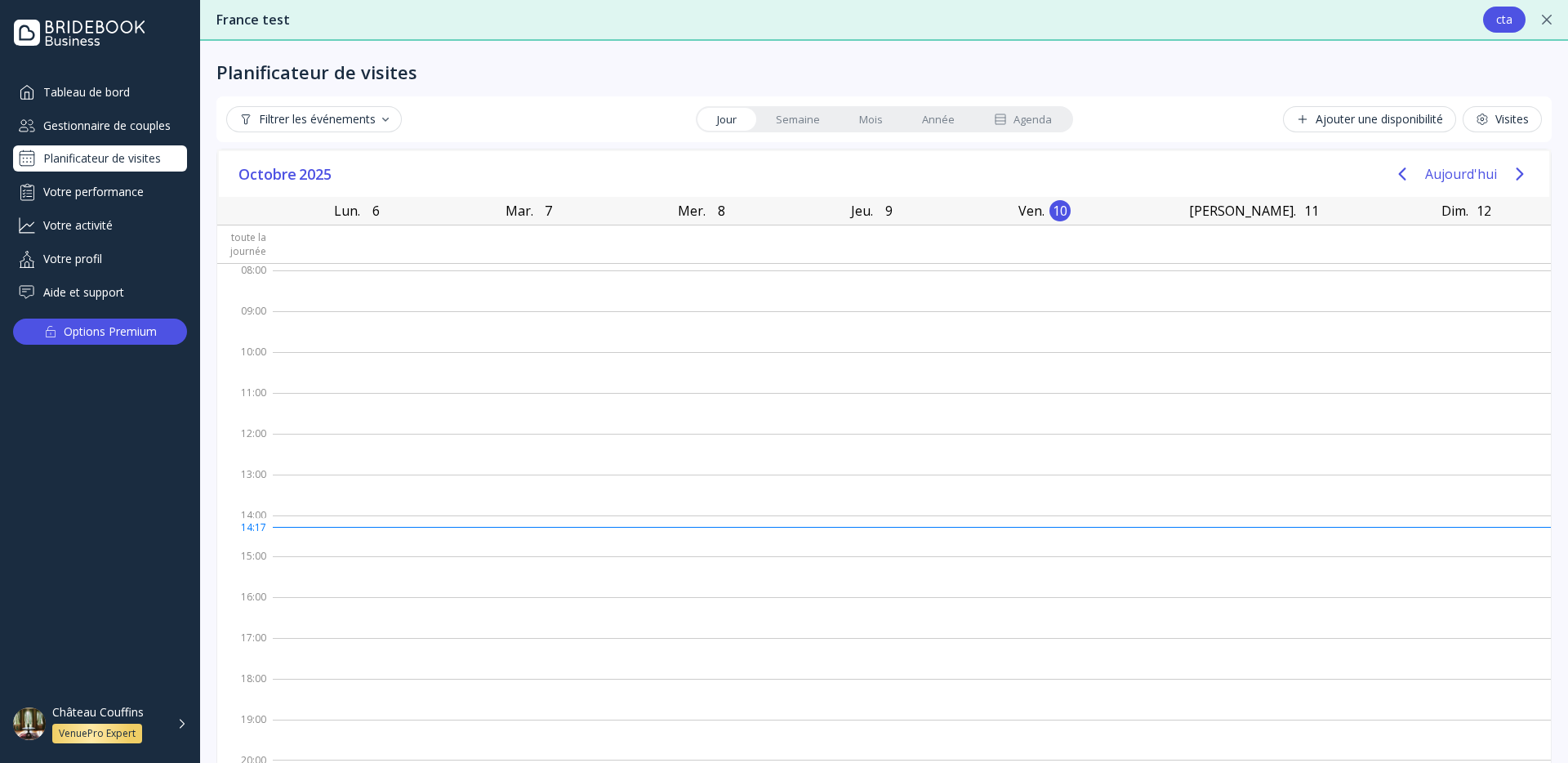
click at [802, 114] on link "Semaine" at bounding box center [798, 119] width 84 height 23
click at [875, 119] on link "Mois" at bounding box center [870, 119] width 62 height 23
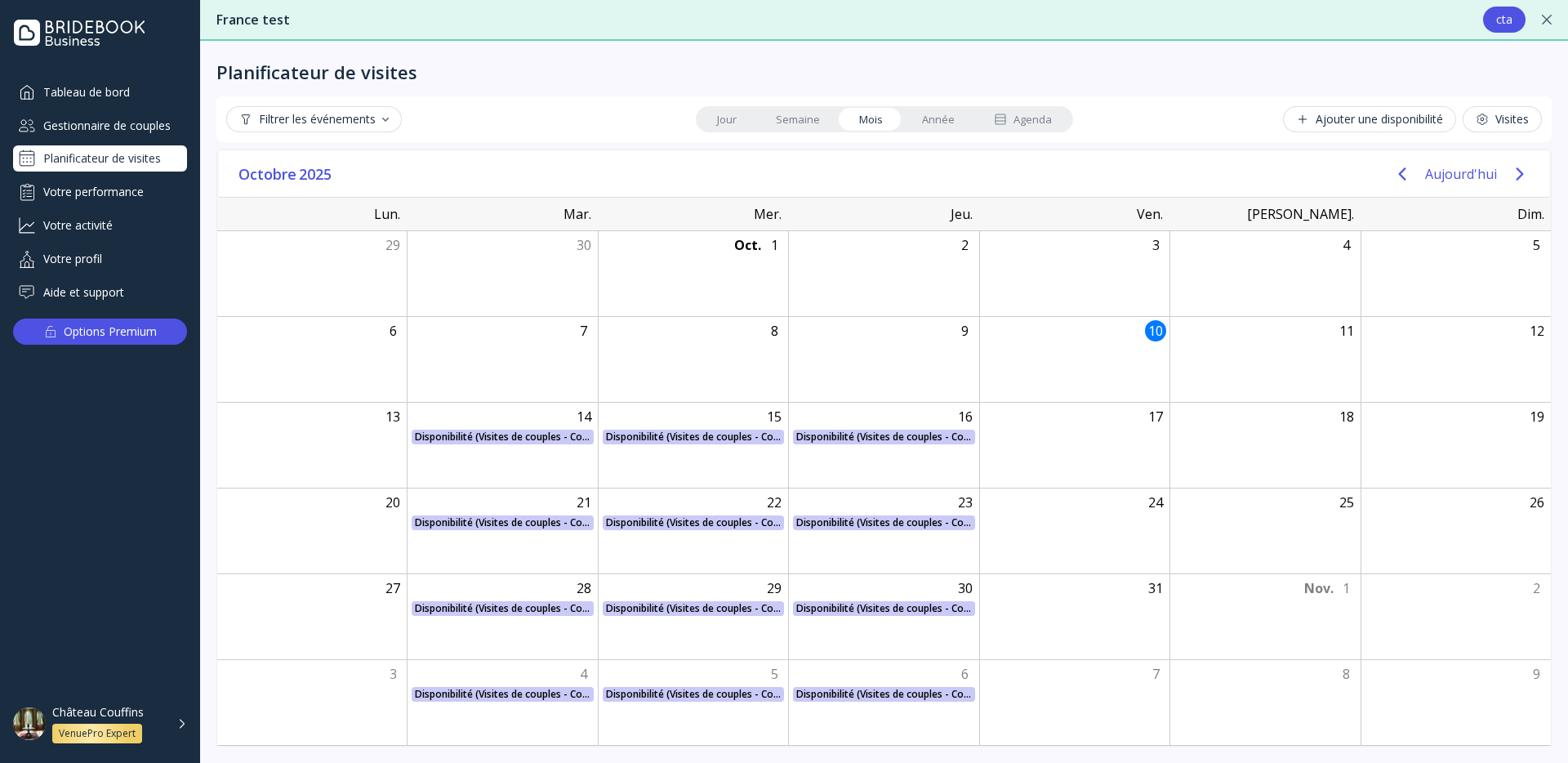
click at [928, 123] on link "Année" at bounding box center [938, 119] width 72 height 23
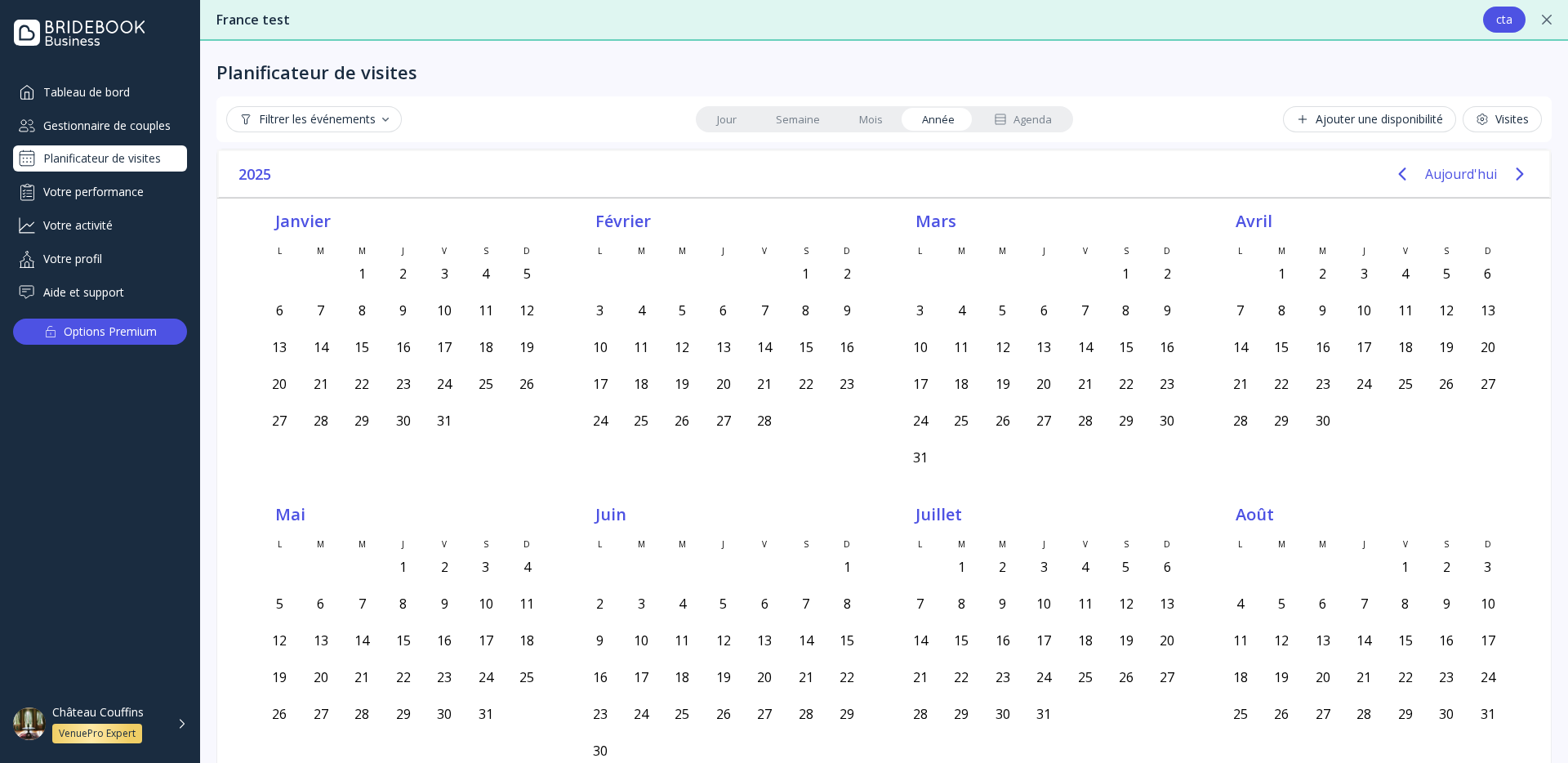
click at [1030, 125] on div "Agenda" at bounding box center [1023, 119] width 58 height 15
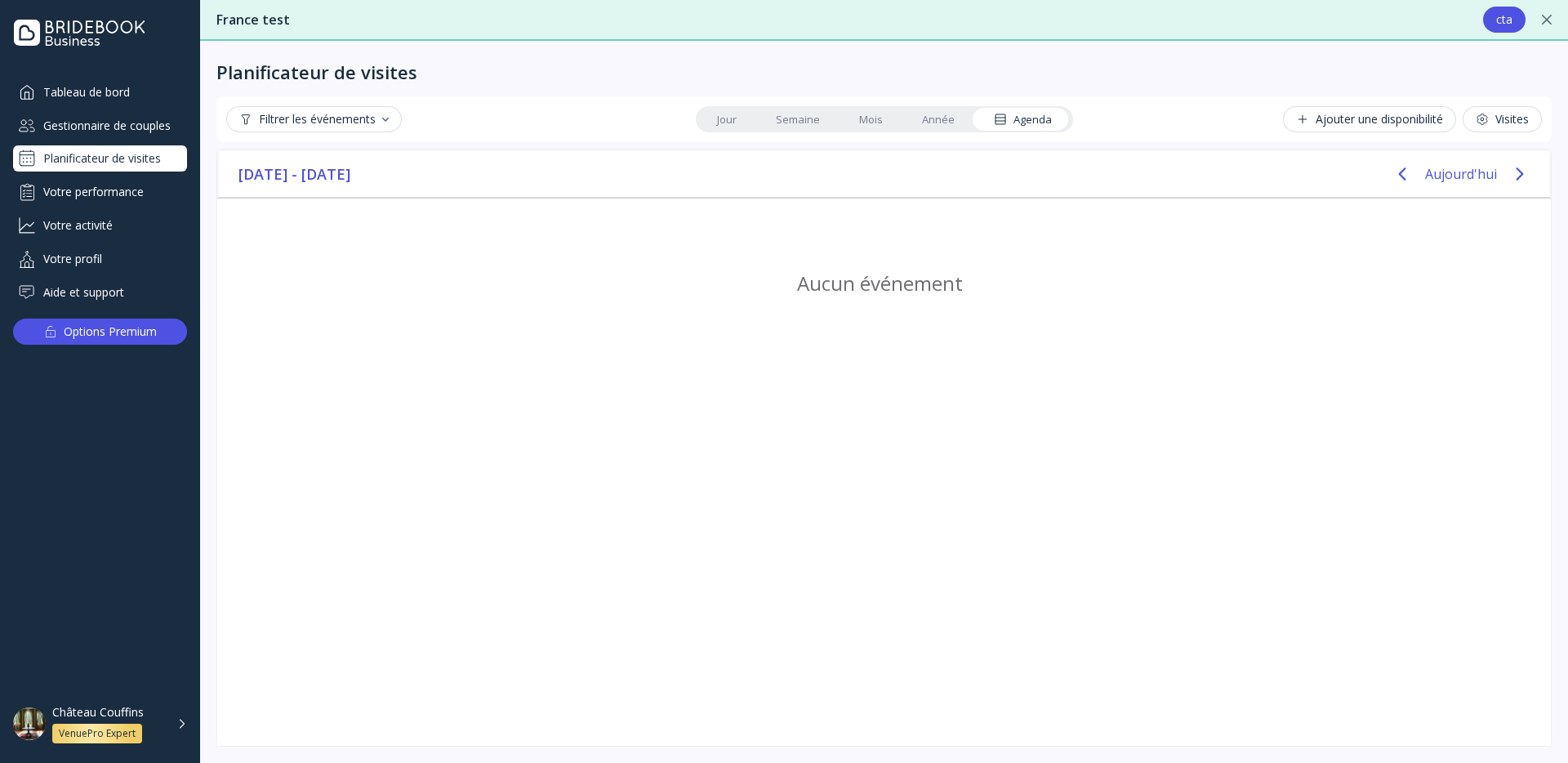
click at [952, 126] on link "Année" at bounding box center [938, 119] width 72 height 23
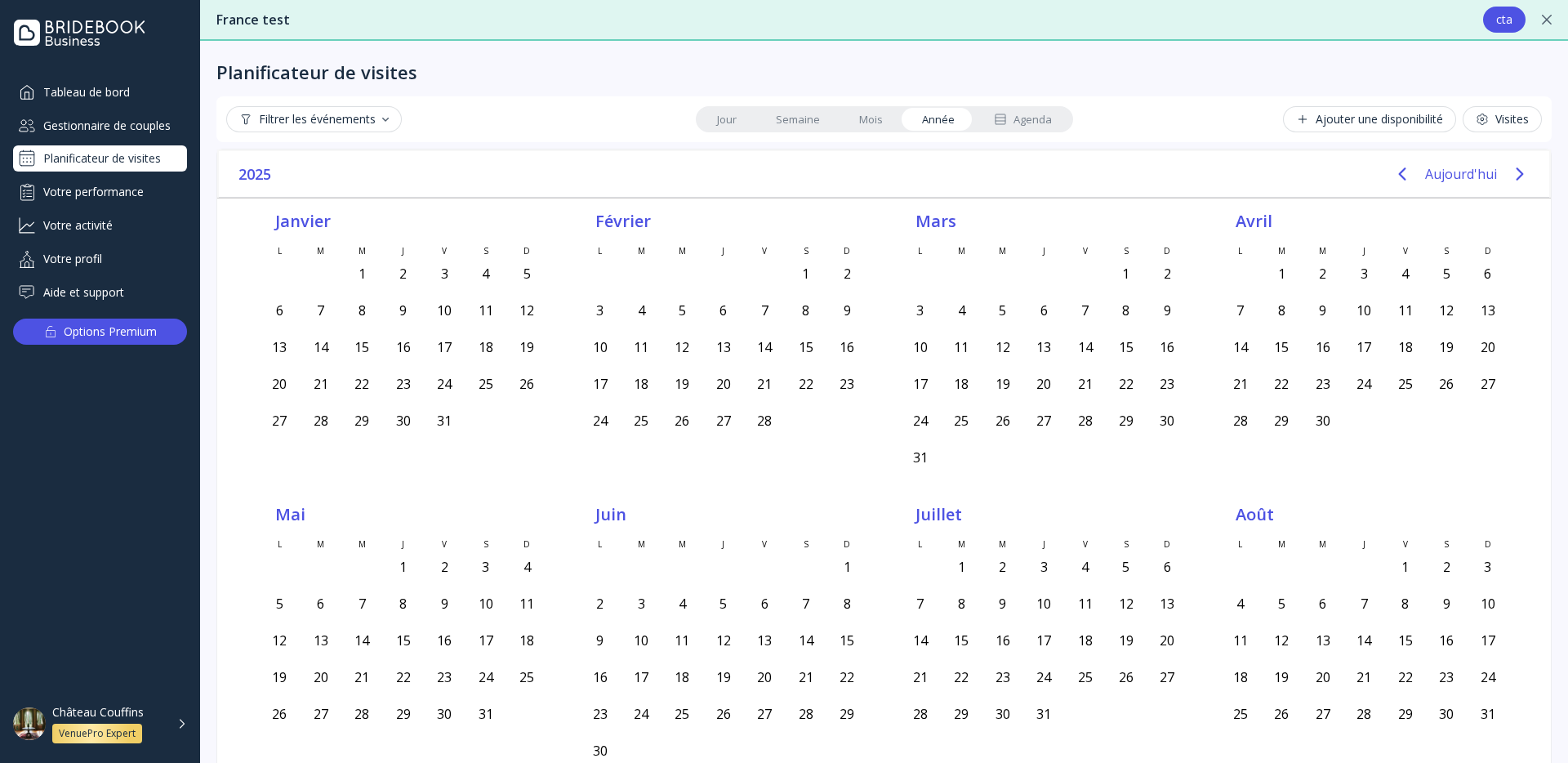
click at [376, 111] on button "Filtrer les événements" at bounding box center [313, 118] width 176 height 26
click at [376, 112] on div "Filtrer les événements" at bounding box center [313, 119] width 149 height 13
click at [872, 120] on link "Mois" at bounding box center [870, 119] width 62 height 23
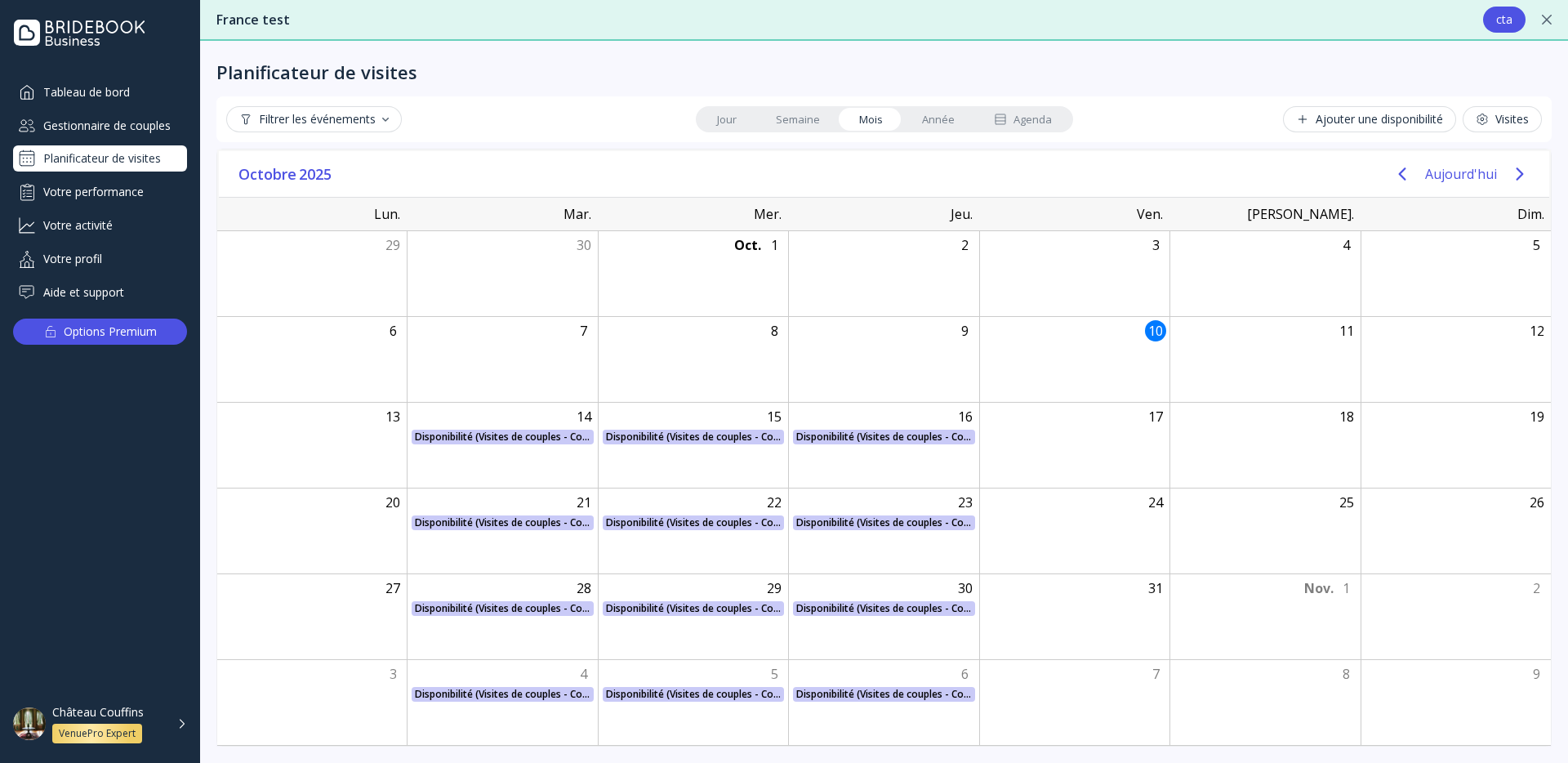
drag, startPoint x: 816, startPoint y: 121, endPoint x: 790, endPoint y: 120, distance: 26.0
click at [816, 121] on link "Semaine" at bounding box center [798, 119] width 84 height 23
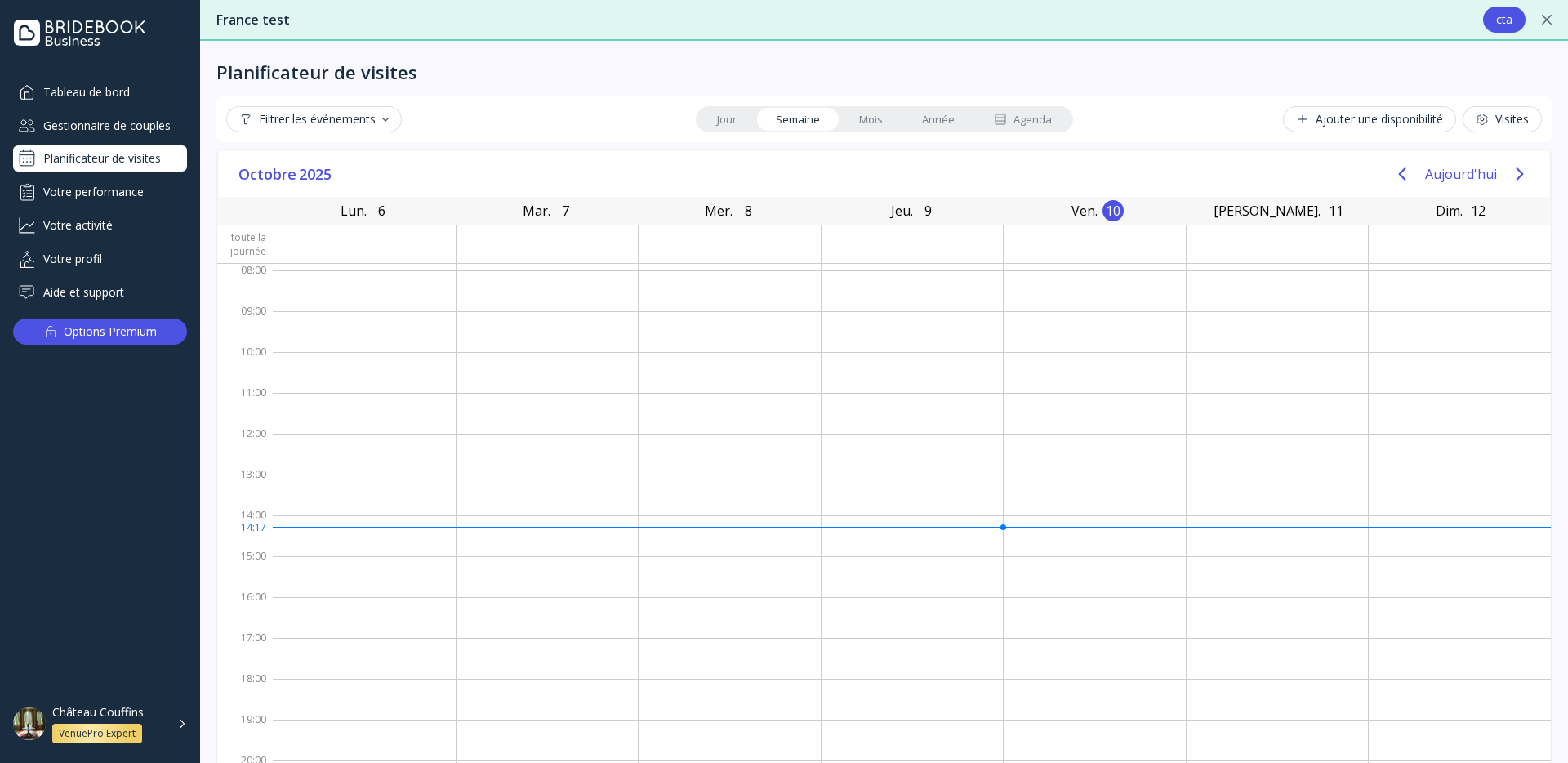
click at [738, 120] on link "Jour" at bounding box center [727, 119] width 59 height 23
click at [829, 122] on link "Semaine" at bounding box center [798, 119] width 84 height 23
click at [286, 121] on div "Filtrer les événements" at bounding box center [313, 119] width 149 height 13
drag, startPoint x: 286, startPoint y: 121, endPoint x: 484, endPoint y: 113, distance: 198.2
click at [286, 121] on div "Filtrer les événements" at bounding box center [313, 119] width 149 height 13
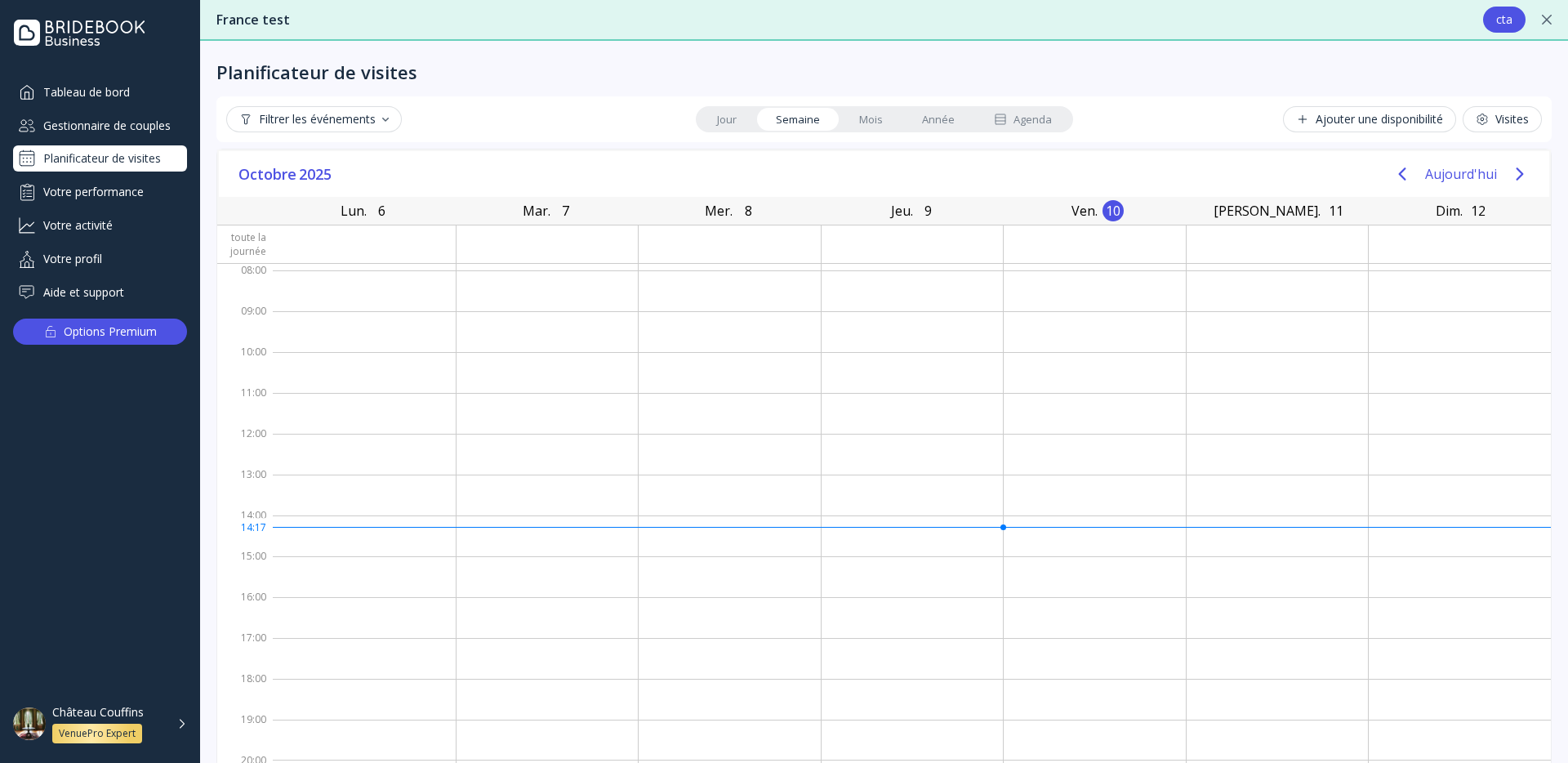
click at [1491, 101] on div "Filtrer les événements Jour Semaine Mois Année Agenda Ajouter une disponibilité…" at bounding box center [884, 119] width 1335 height 46
click at [1488, 117] on div "Visites" at bounding box center [1502, 119] width 53 height 13
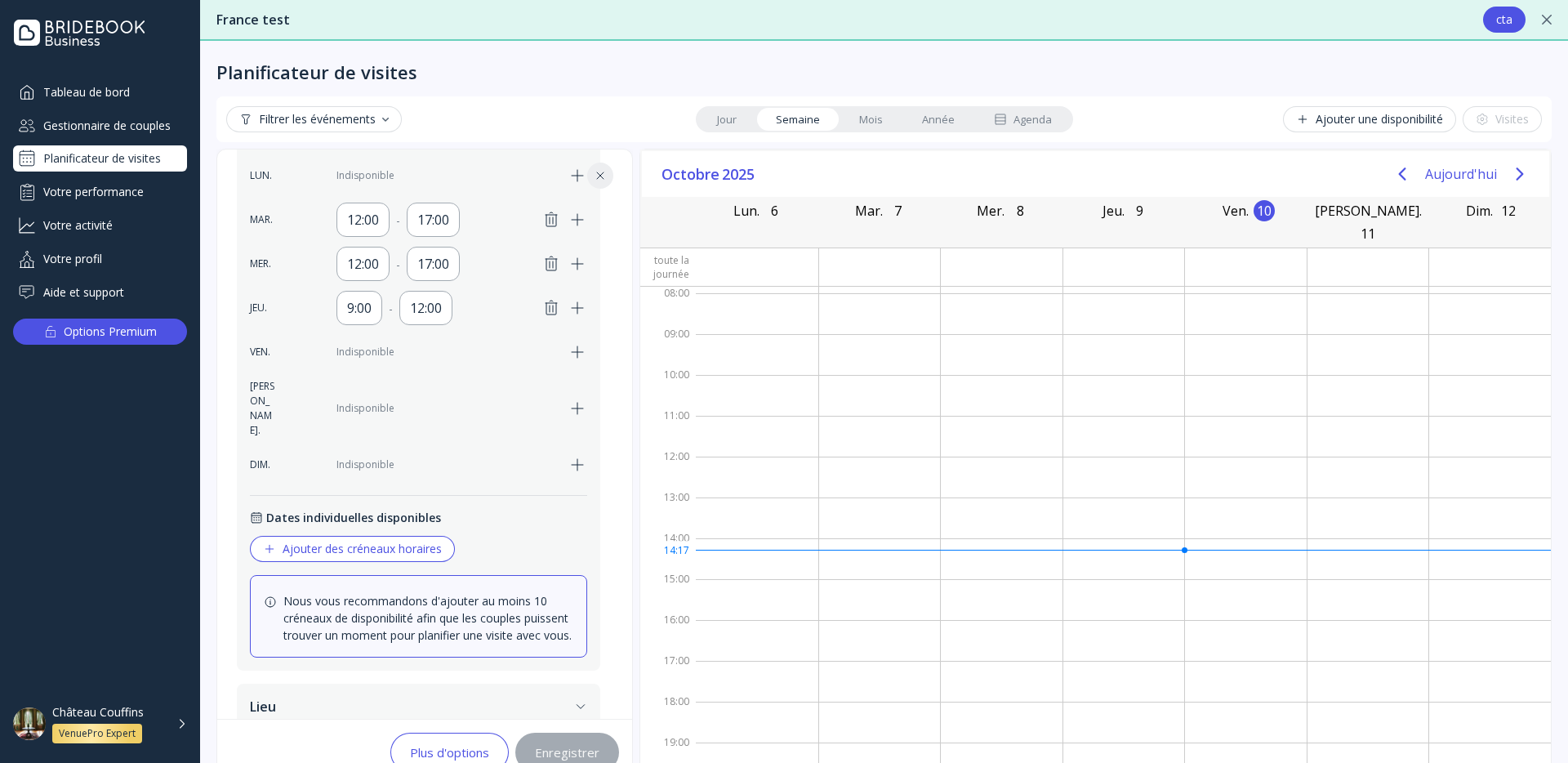
scroll to position [524, 0]
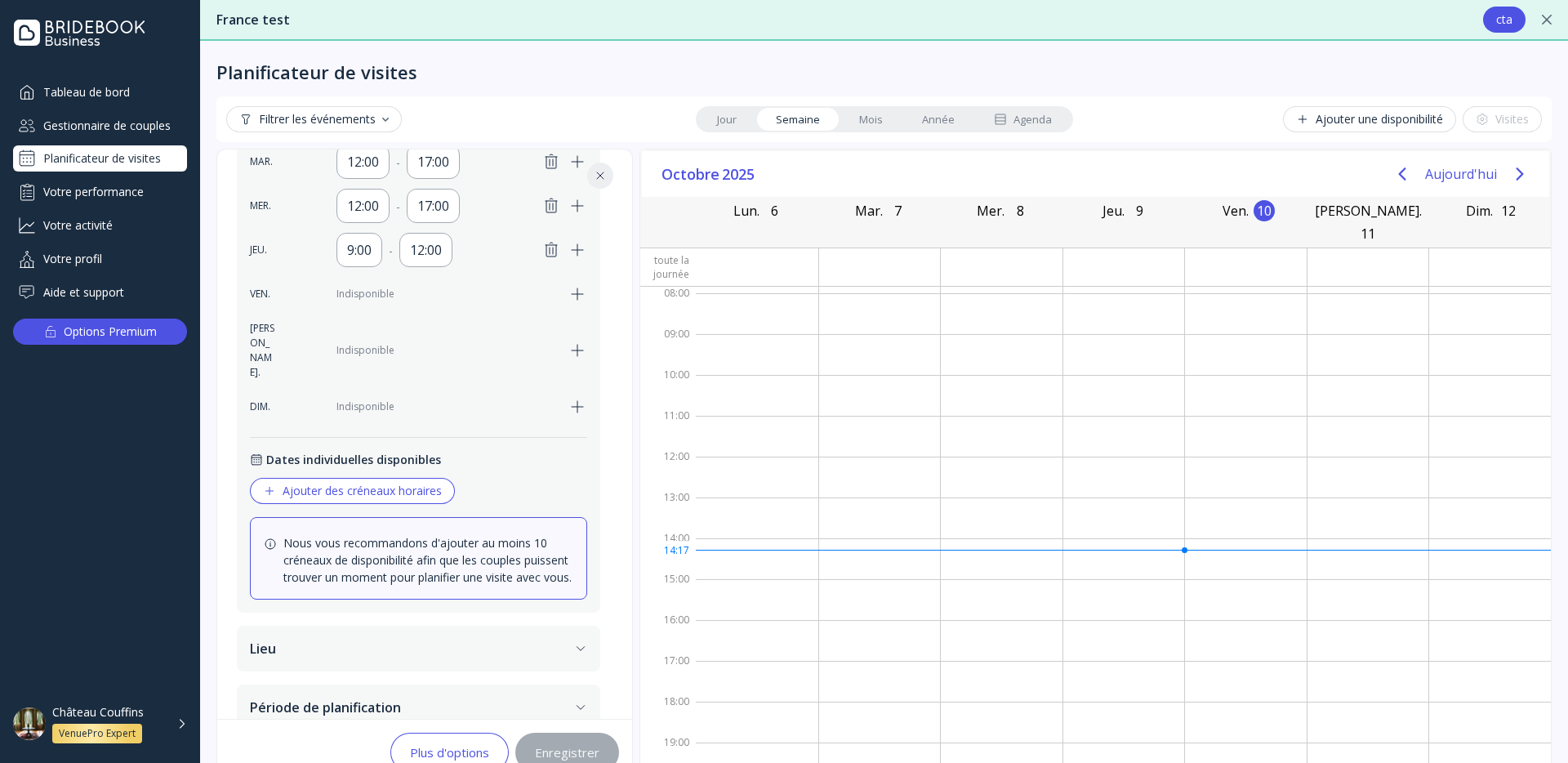
click at [346, 484] on div "Ajouter des créneaux horaires" at bounding box center [353, 491] width 179 height 13
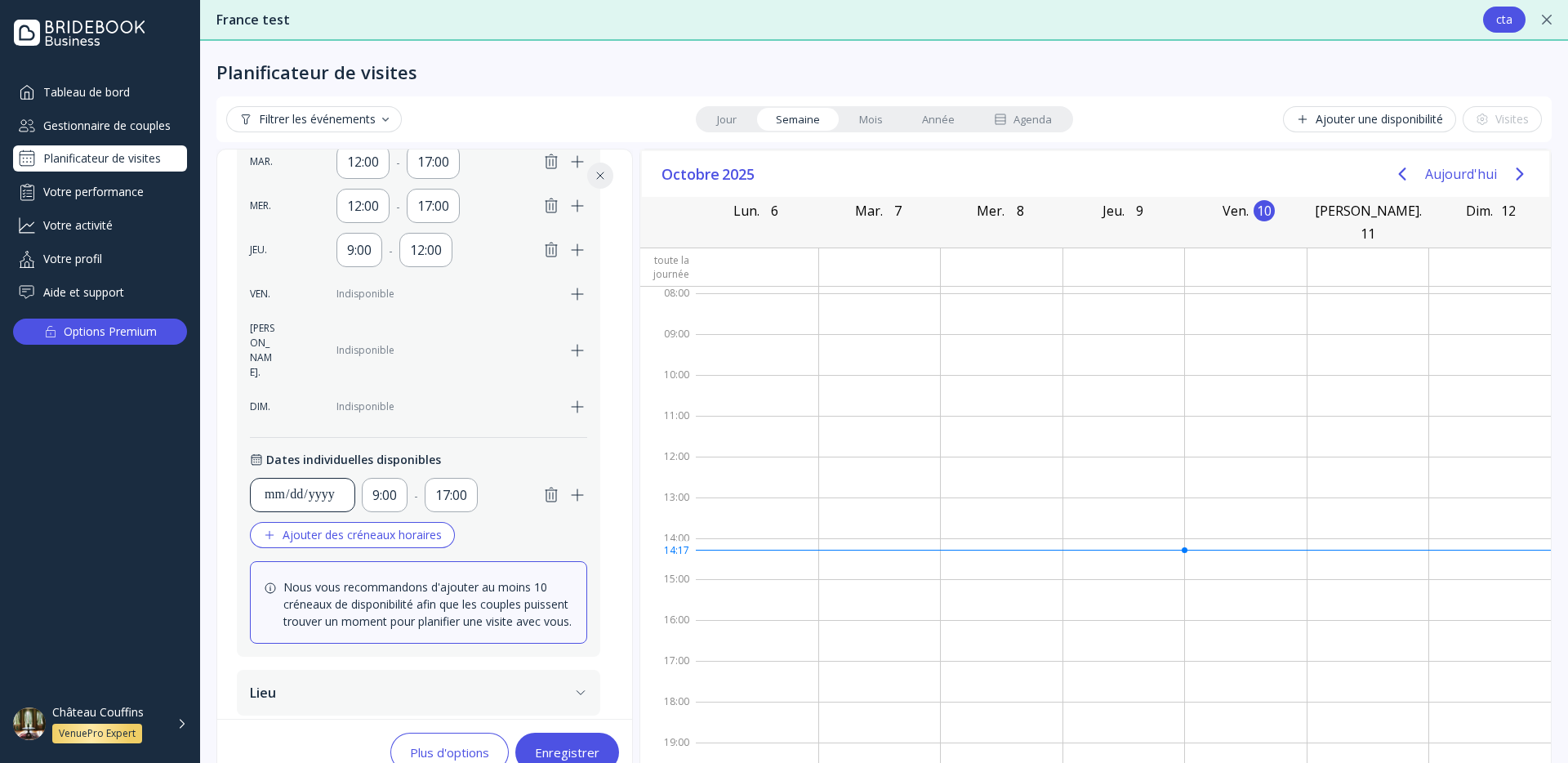
click at [302, 485] on div "**********" at bounding box center [302, 495] width 78 height 19
click at [307, 485] on div "**********" at bounding box center [302, 495] width 78 height 19
click at [291, 485] on div "**********" at bounding box center [302, 495] width 78 height 19
click at [292, 485] on div "**********" at bounding box center [302, 495] width 78 height 19
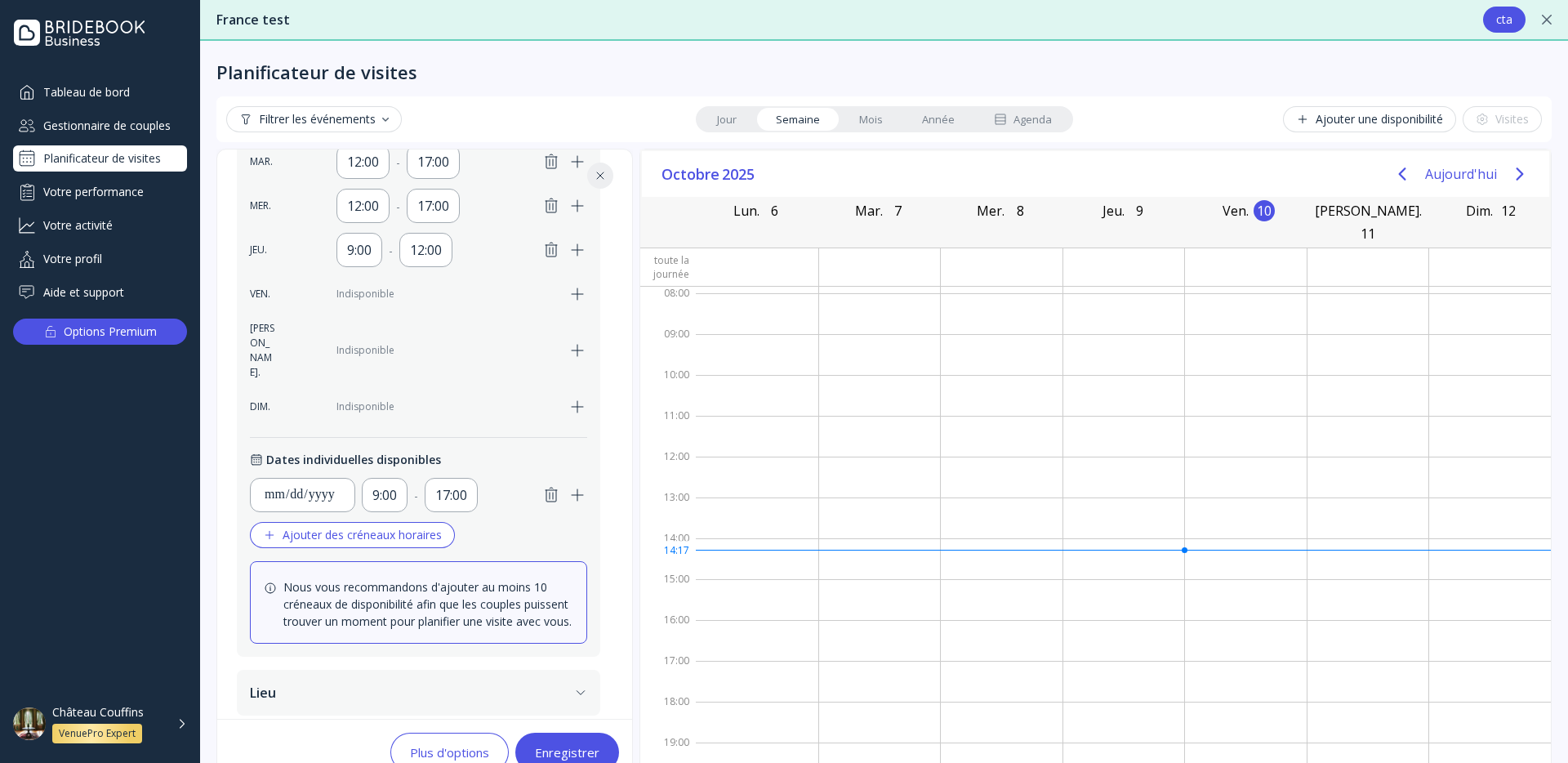
click at [351, 409] on div "**********" at bounding box center [418, 297] width 337 height 718
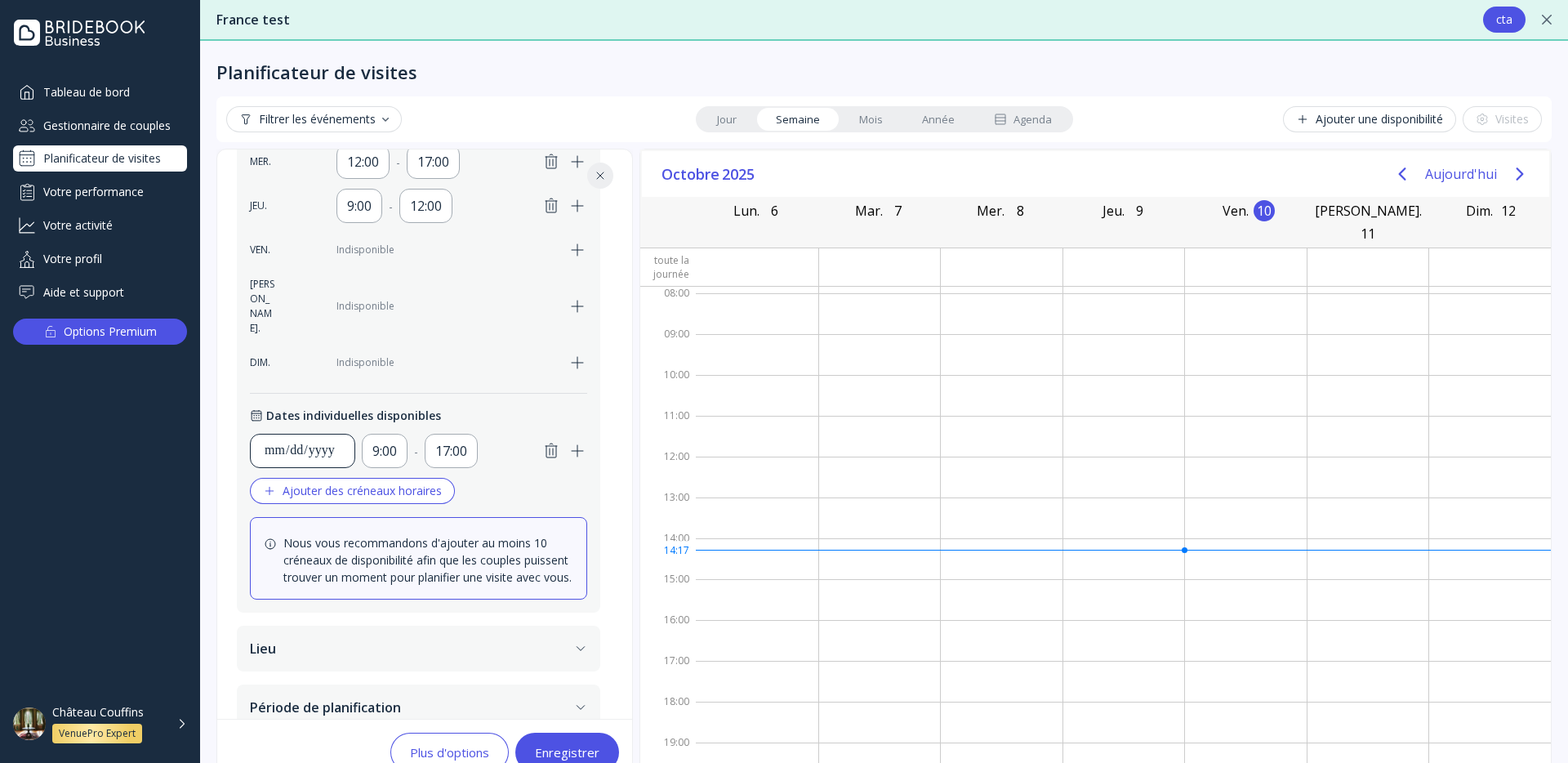
click at [326, 441] on div "**********" at bounding box center [302, 451] width 78 height 19
type input "**********"
click at [552, 746] on div "Enregistrer" at bounding box center [567, 752] width 64 height 13
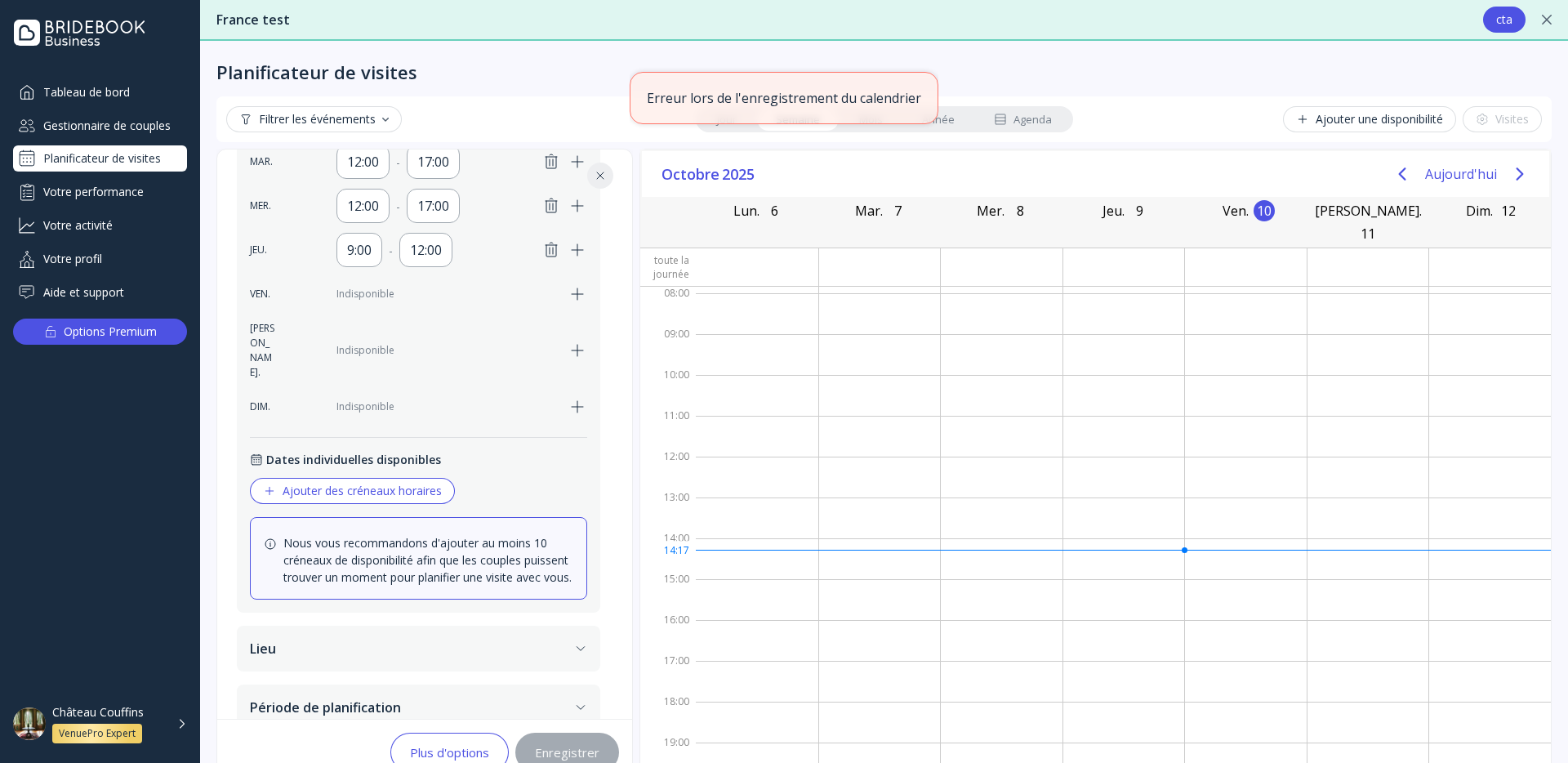
scroll to position [39, 0]
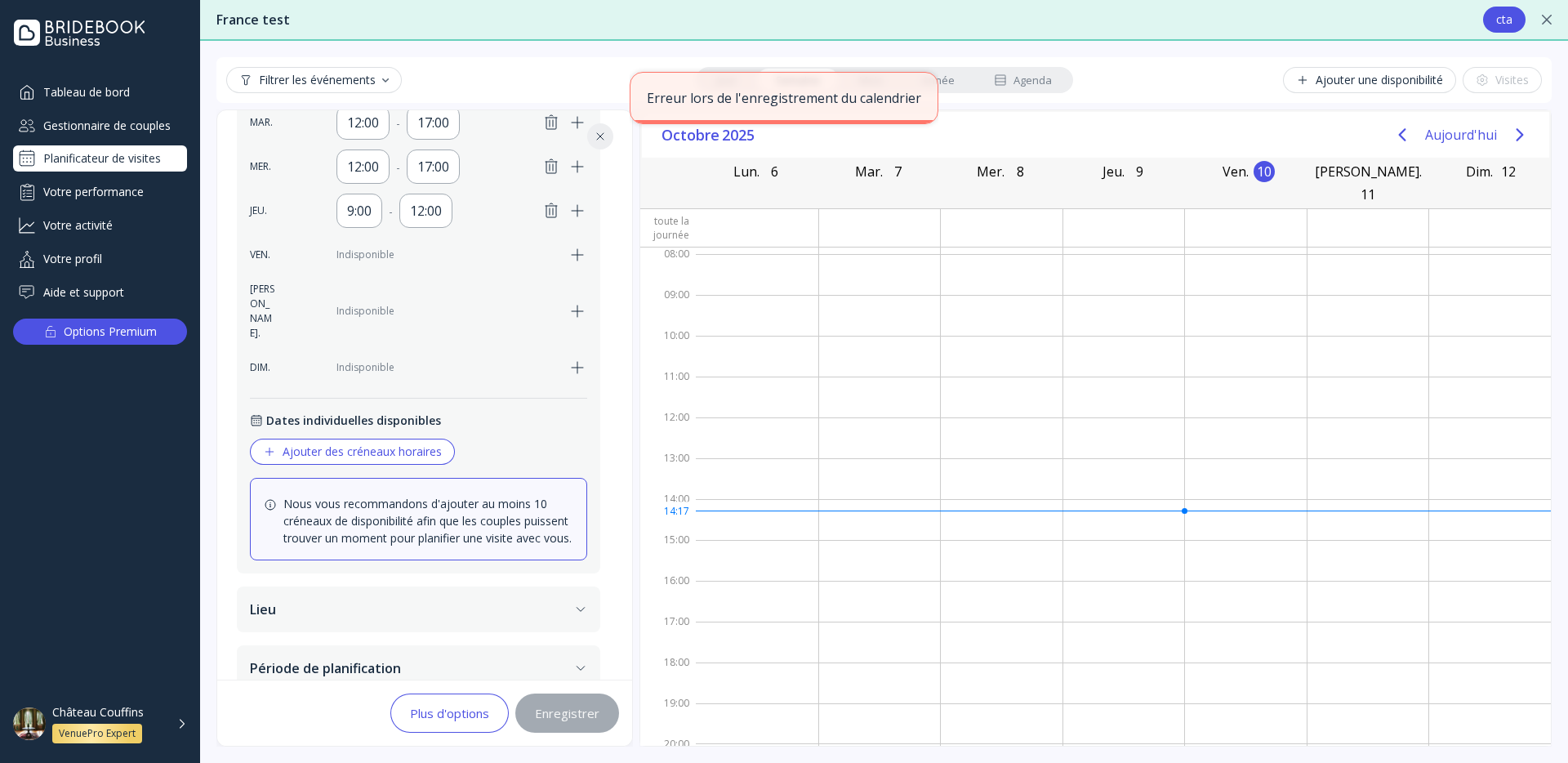
click at [400, 586] on button "Lieu" at bounding box center [418, 609] width 363 height 46
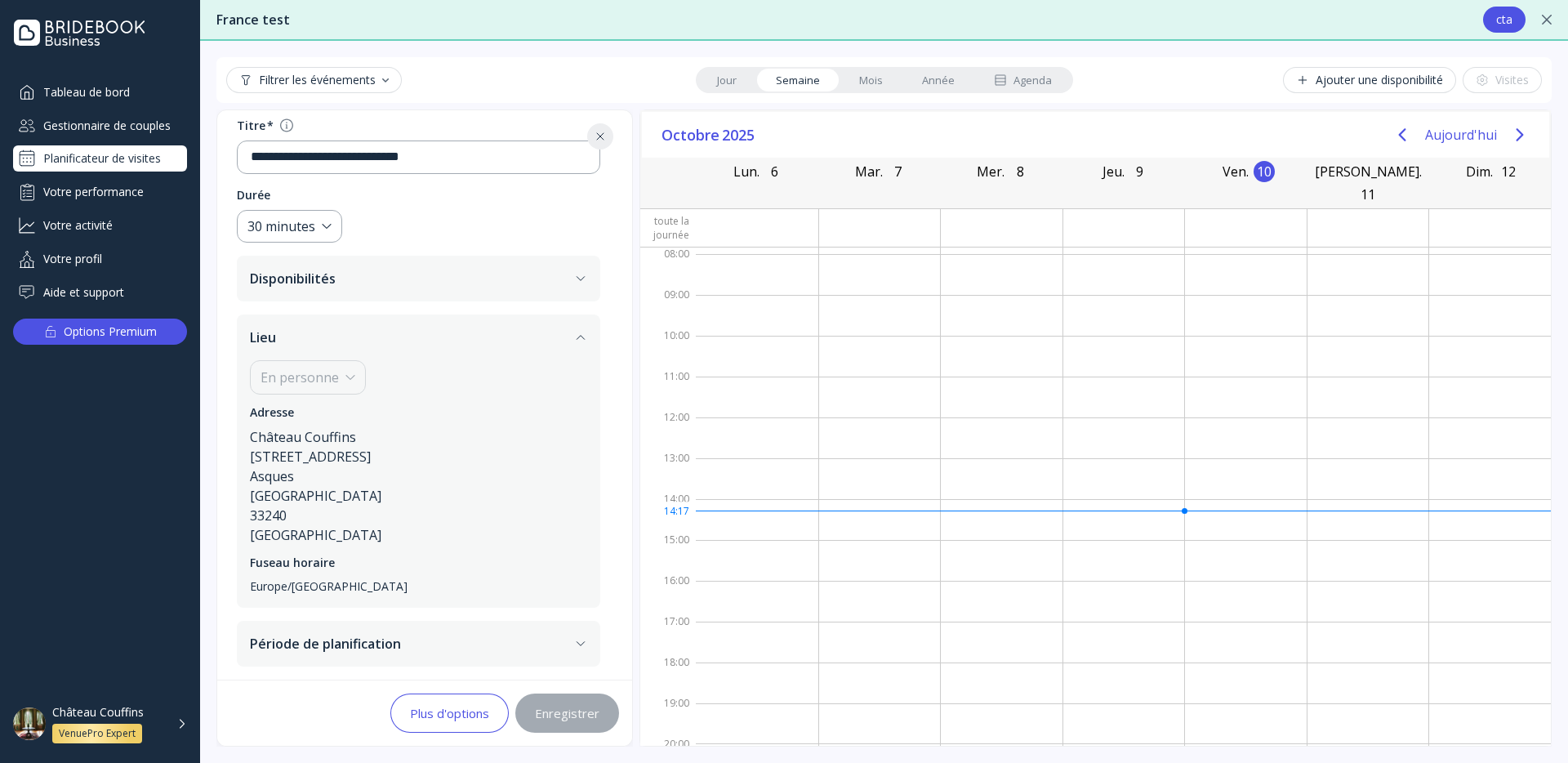
click at [399, 632] on button "Période de planification" at bounding box center [418, 644] width 363 height 46
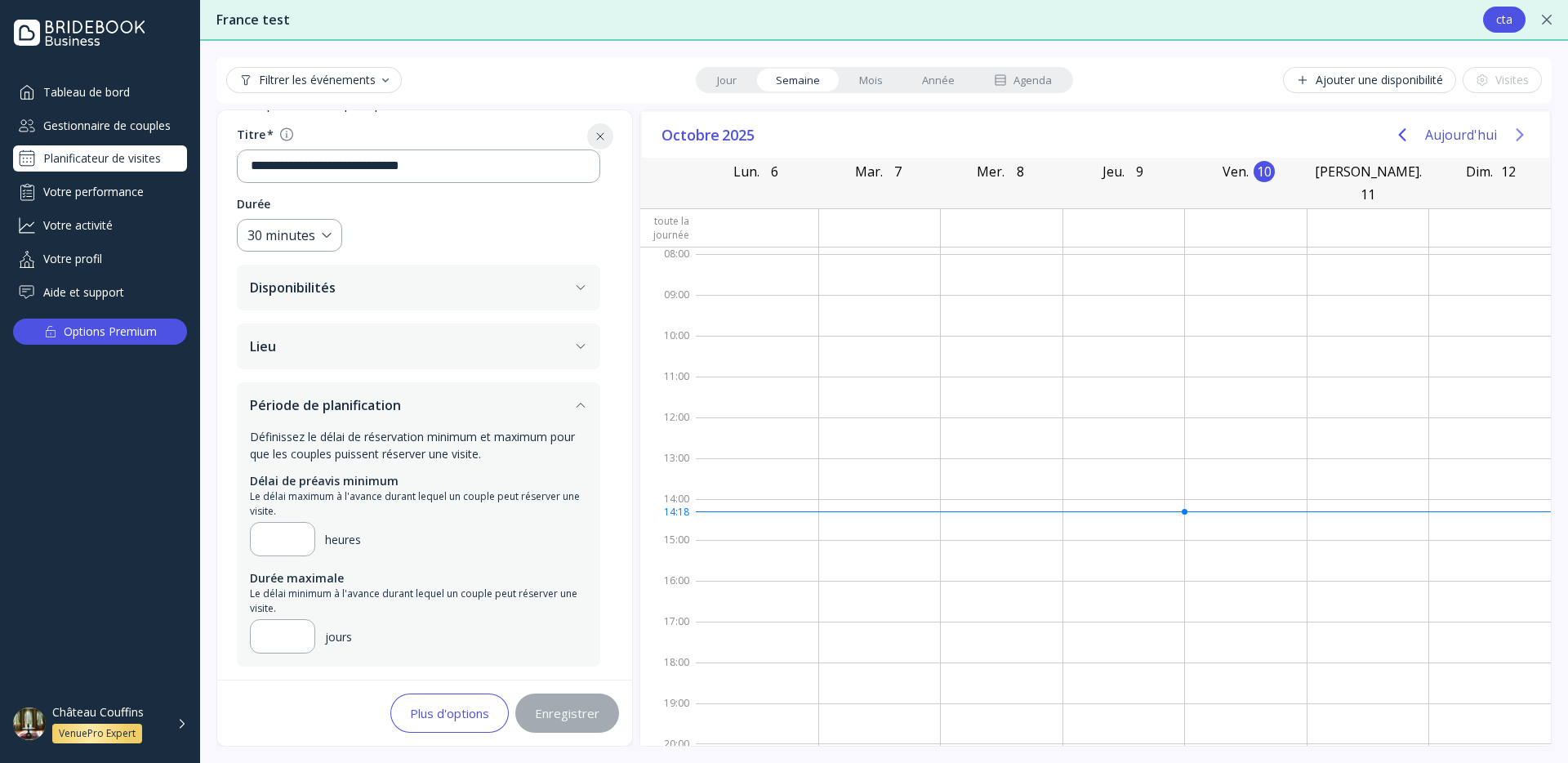
click at [1505, 137] on button "Next page" at bounding box center [1520, 135] width 33 height 33
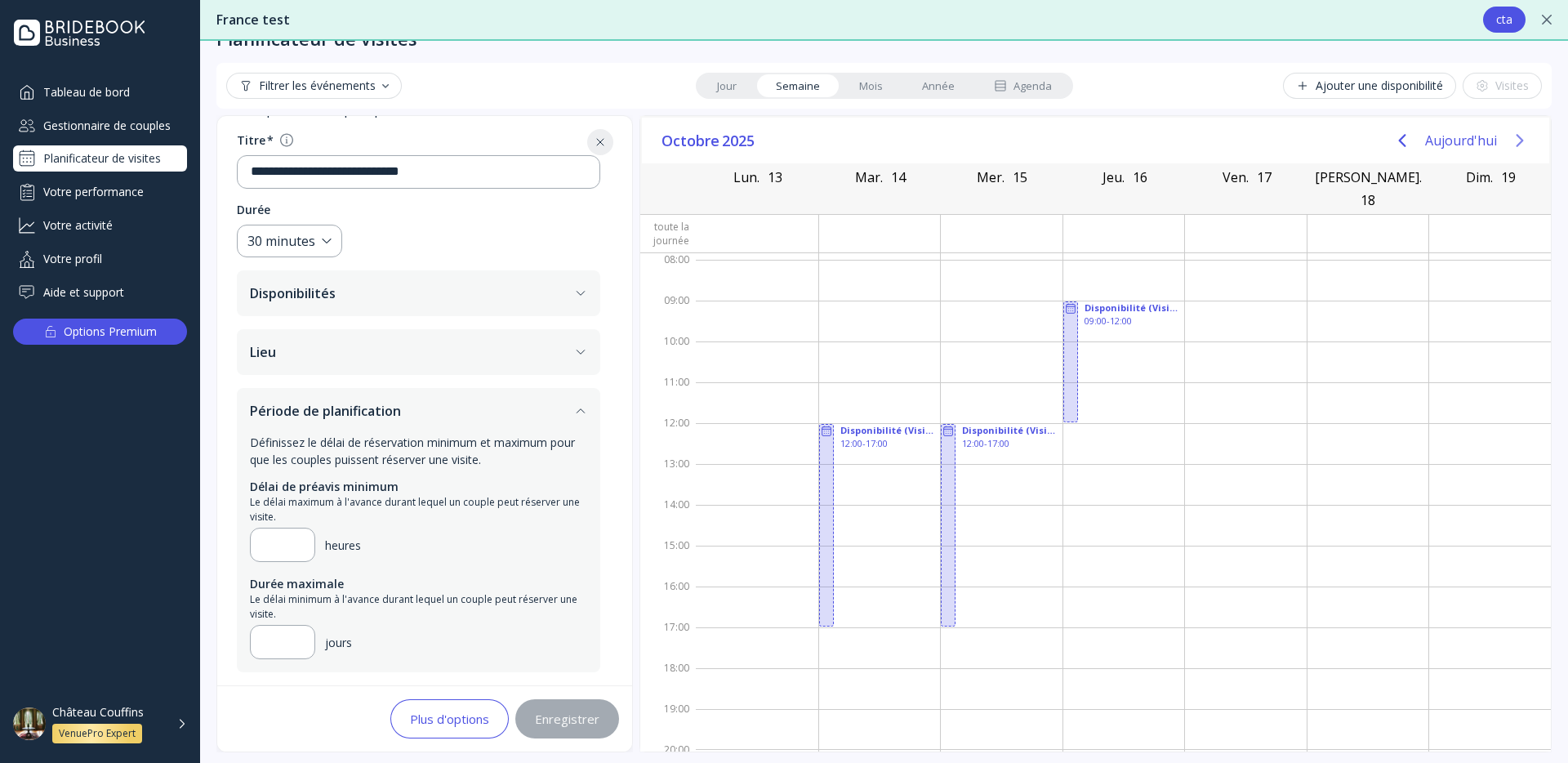
scroll to position [32, 0]
click at [1073, 343] on div at bounding box center [1070, 363] width 14 height 121
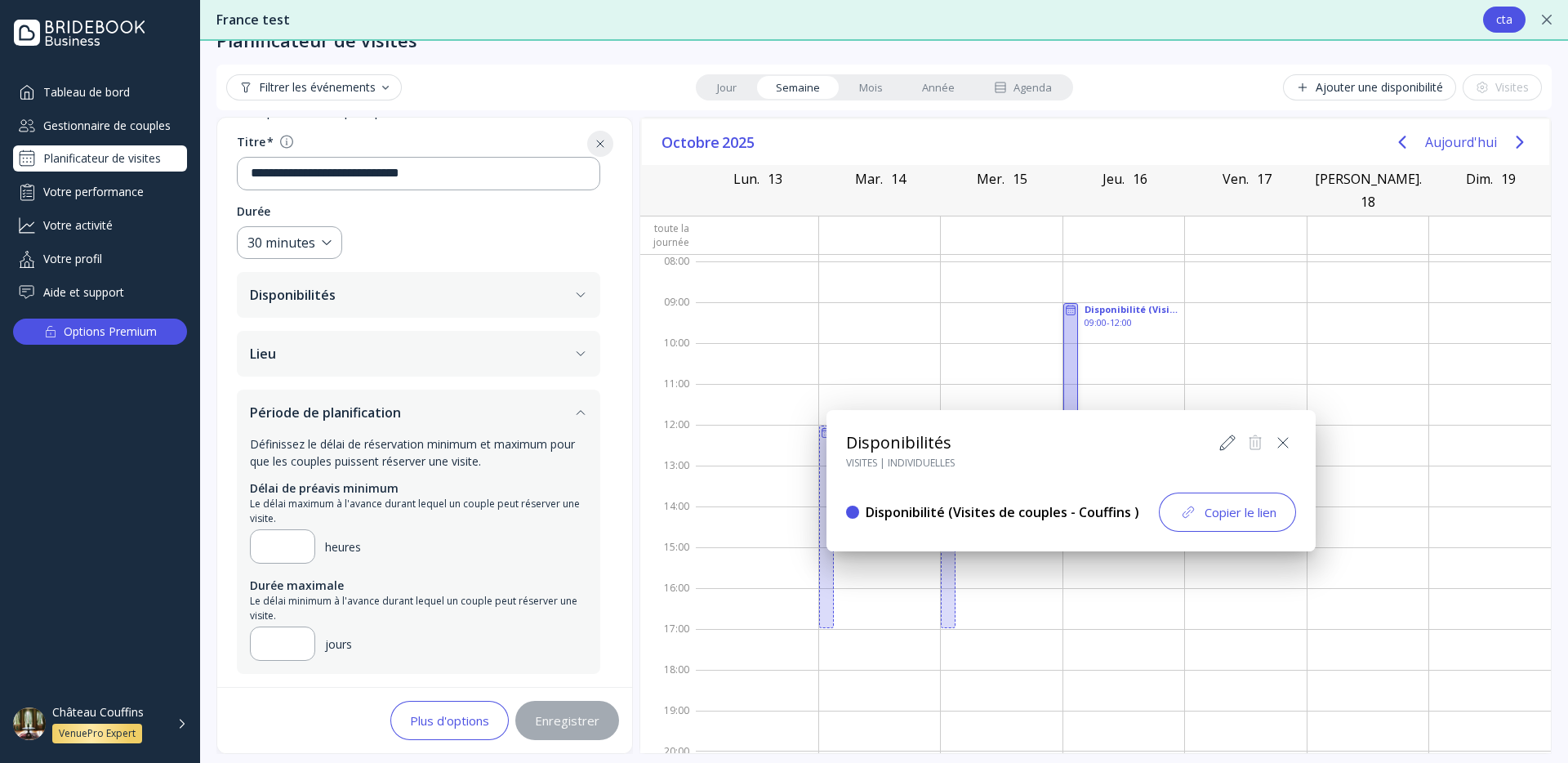
click at [1239, 513] on div "Copier le lien" at bounding box center [1228, 512] width 98 height 19
click at [1197, 435] on icon at bounding box center [1190, 442] width 19 height 19
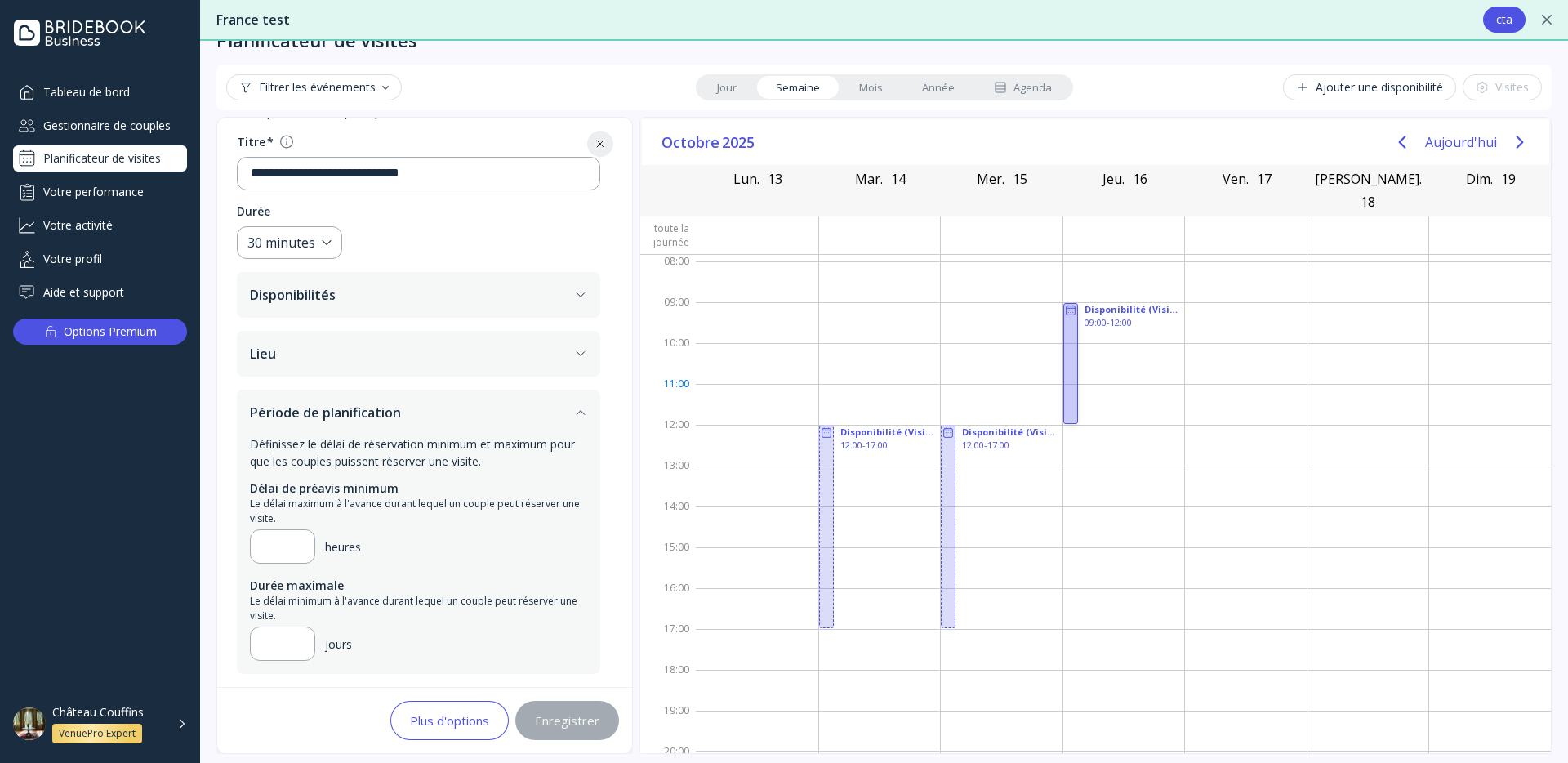
click at [1072, 372] on div at bounding box center [1070, 363] width 14 height 121
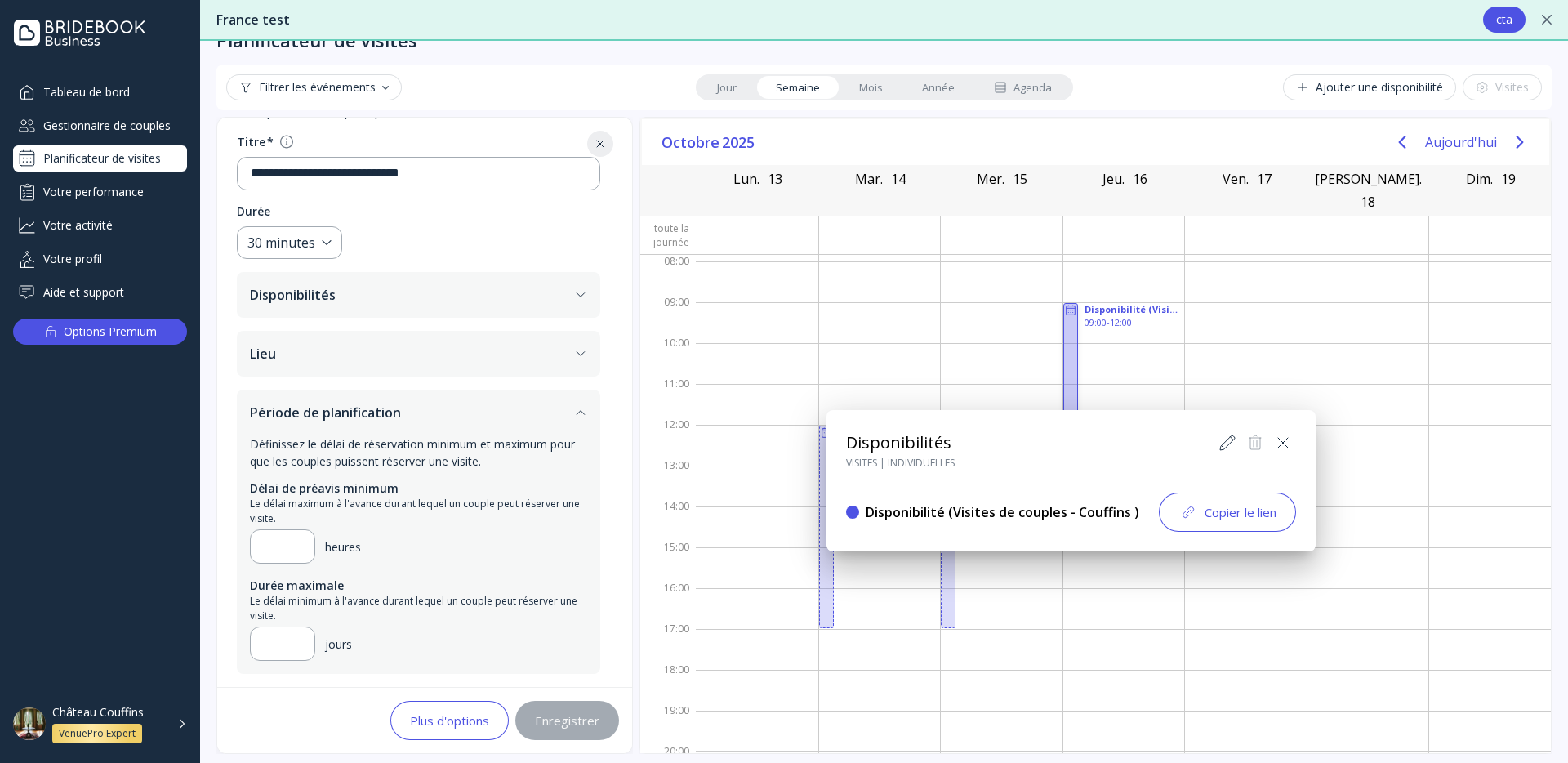
click at [1232, 441] on icon at bounding box center [1228, 442] width 19 height 19
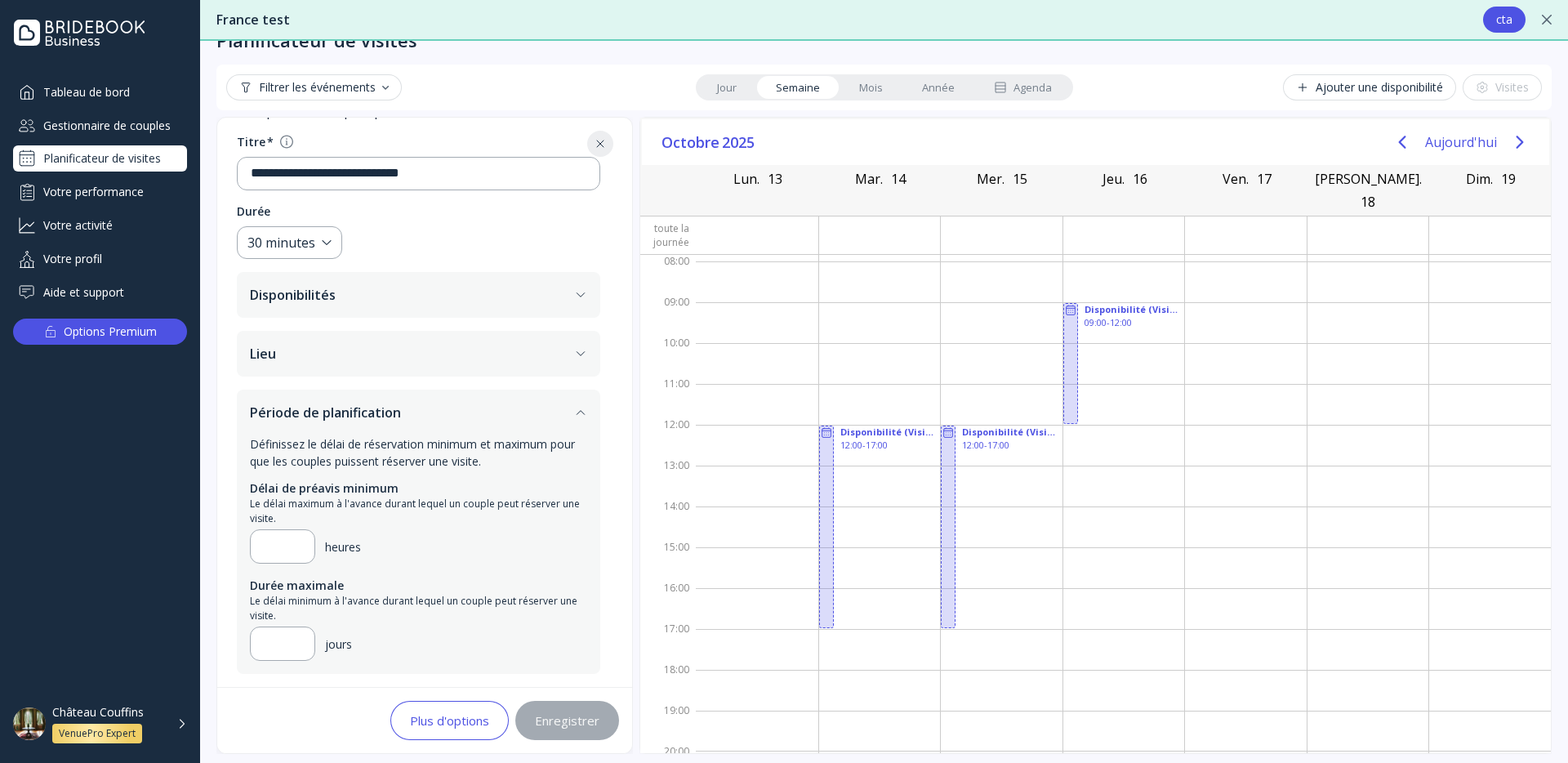
click at [607, 144] on icon at bounding box center [601, 144] width 13 height 13
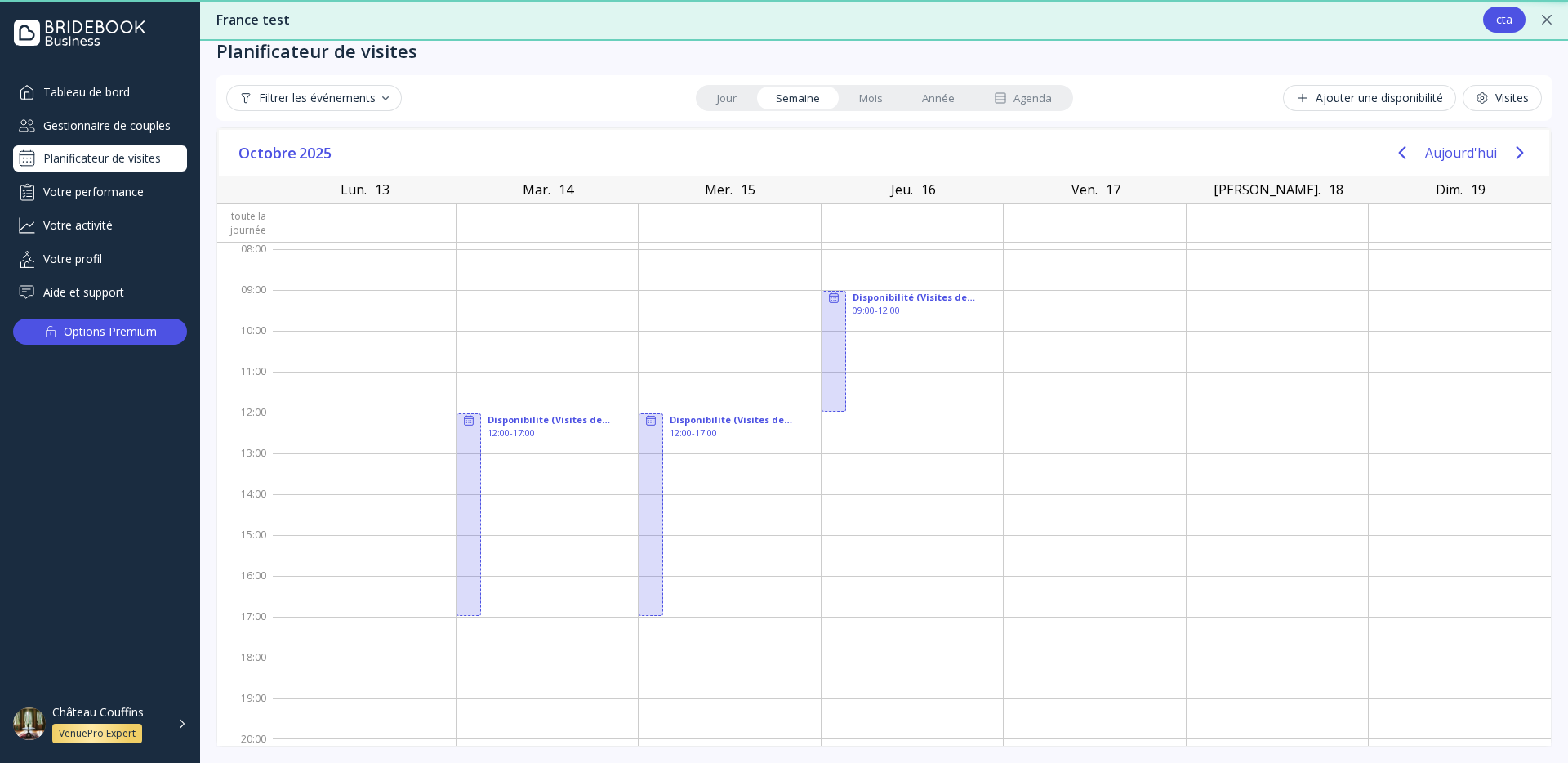
scroll to position [21, 0]
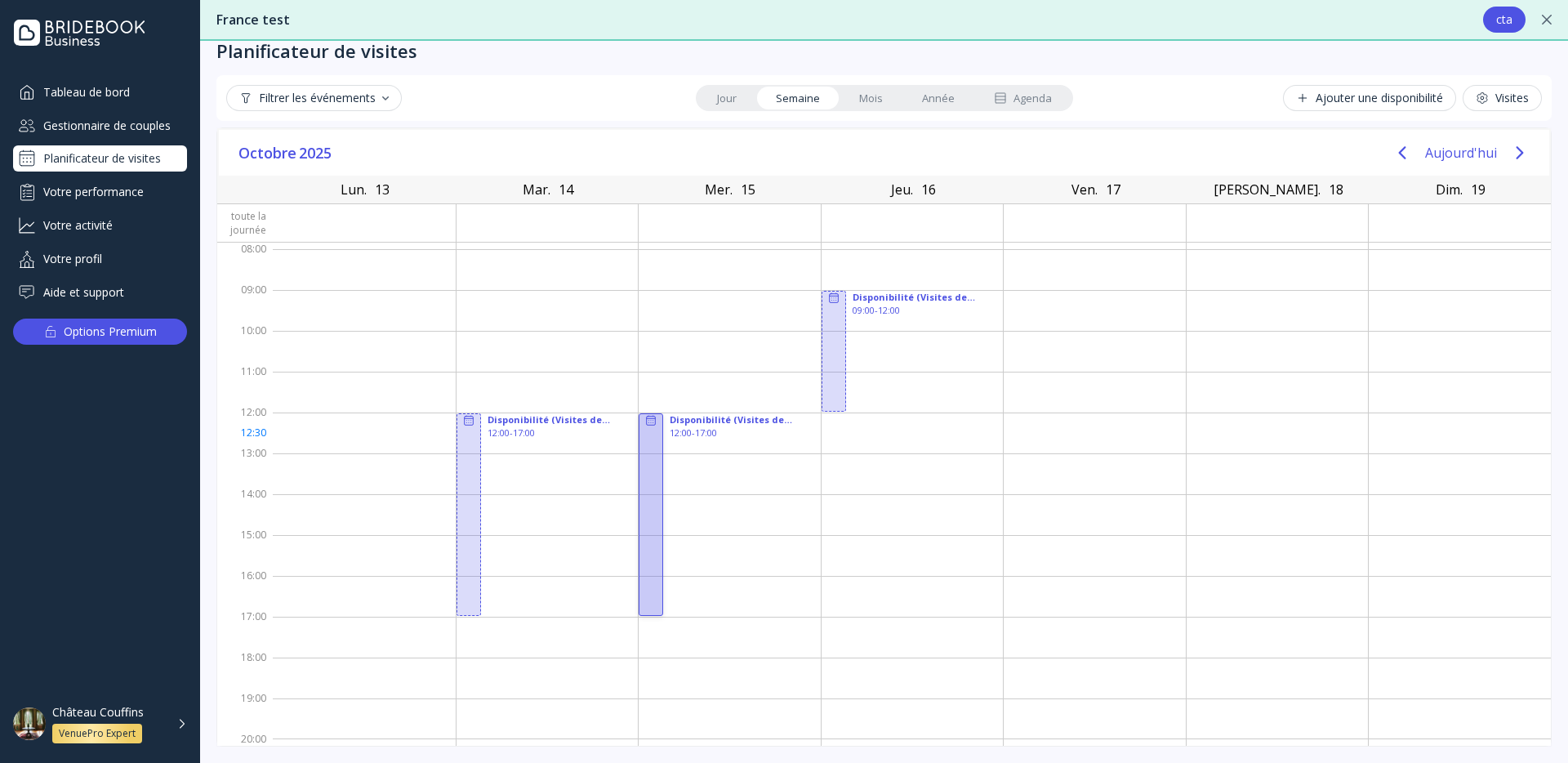
click at [645, 437] on div at bounding box center [650, 514] width 24 height 203
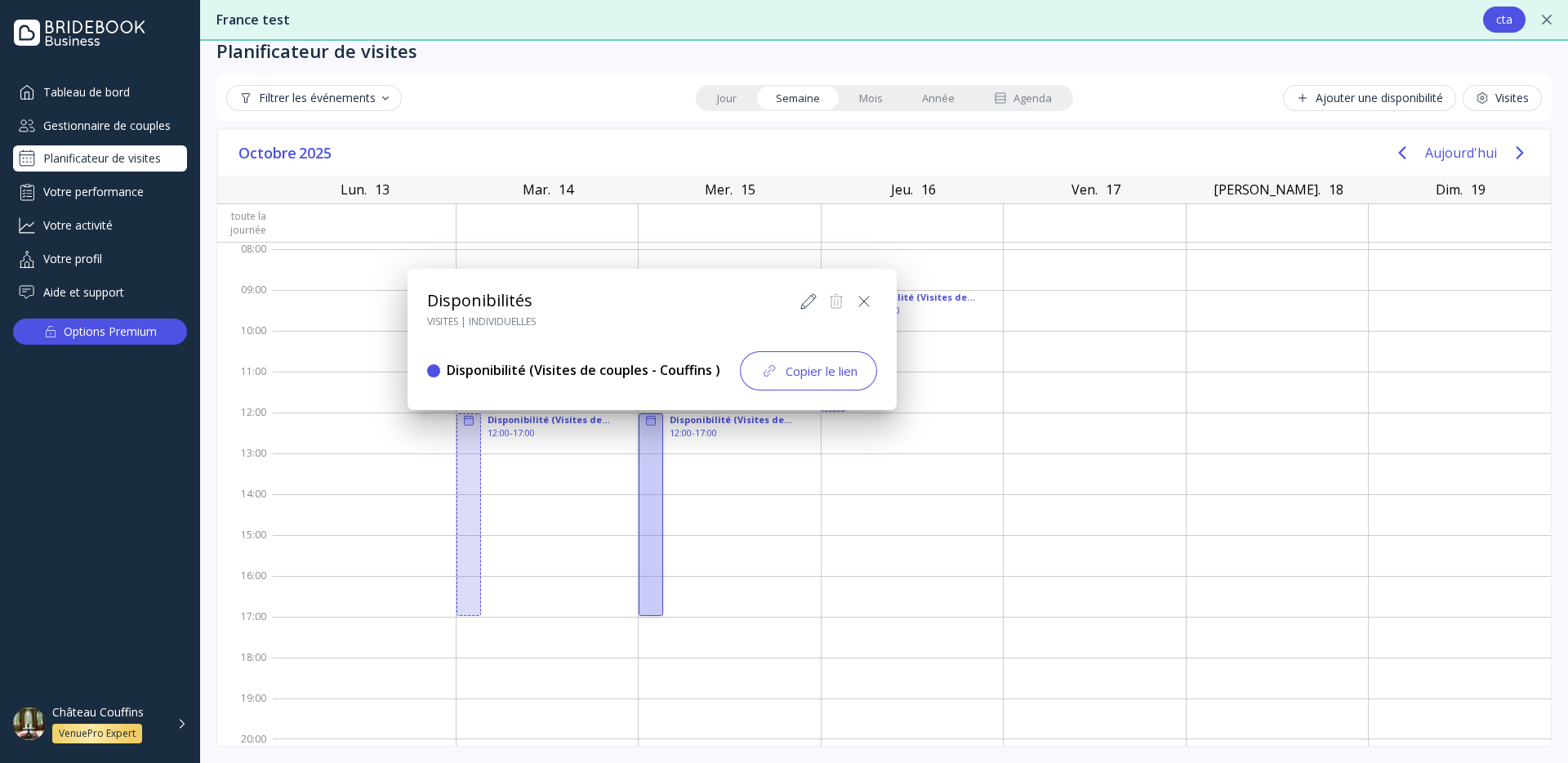
click at [813, 309] on icon at bounding box center [809, 301] width 19 height 19
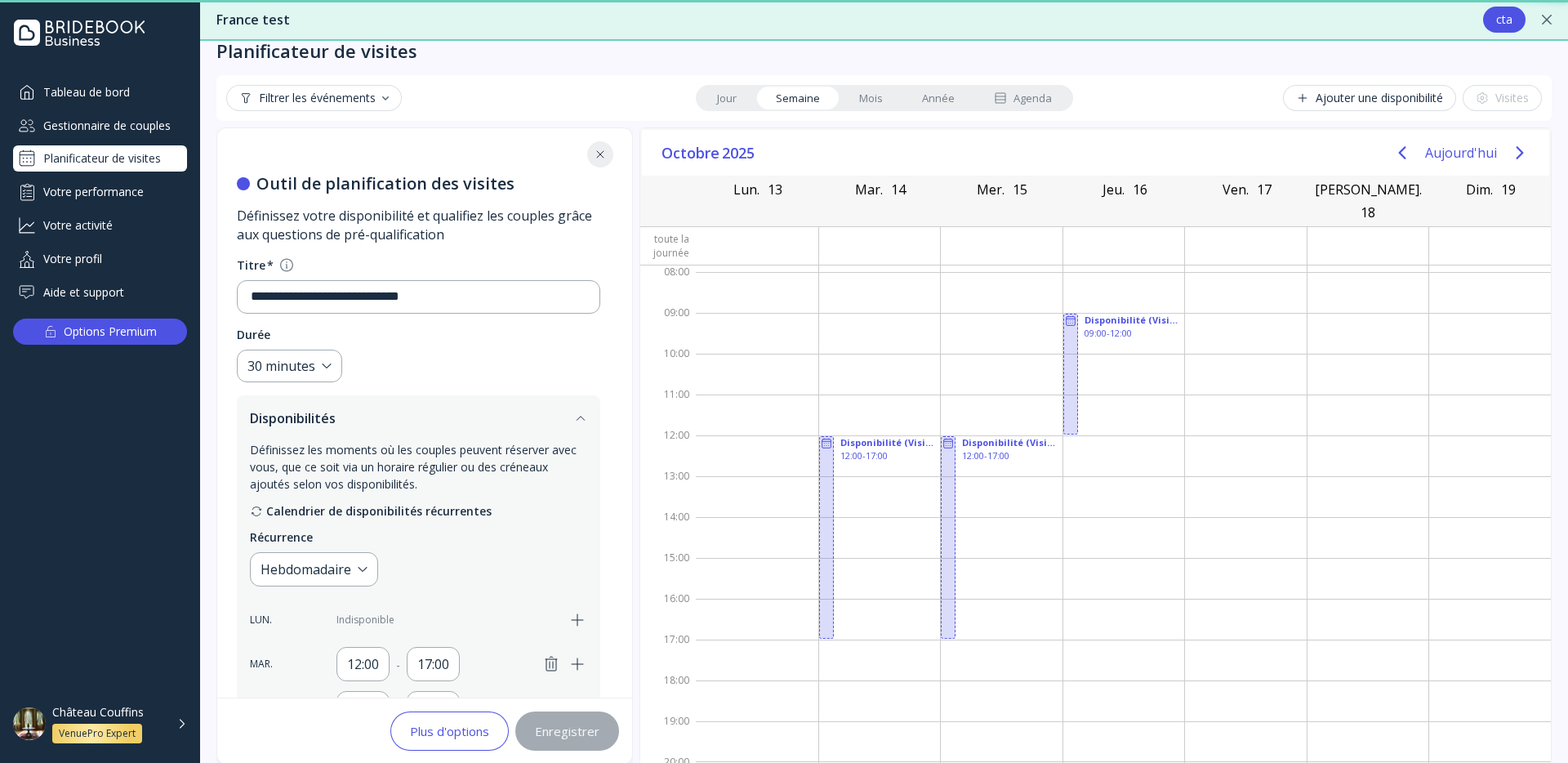
scroll to position [524, 0]
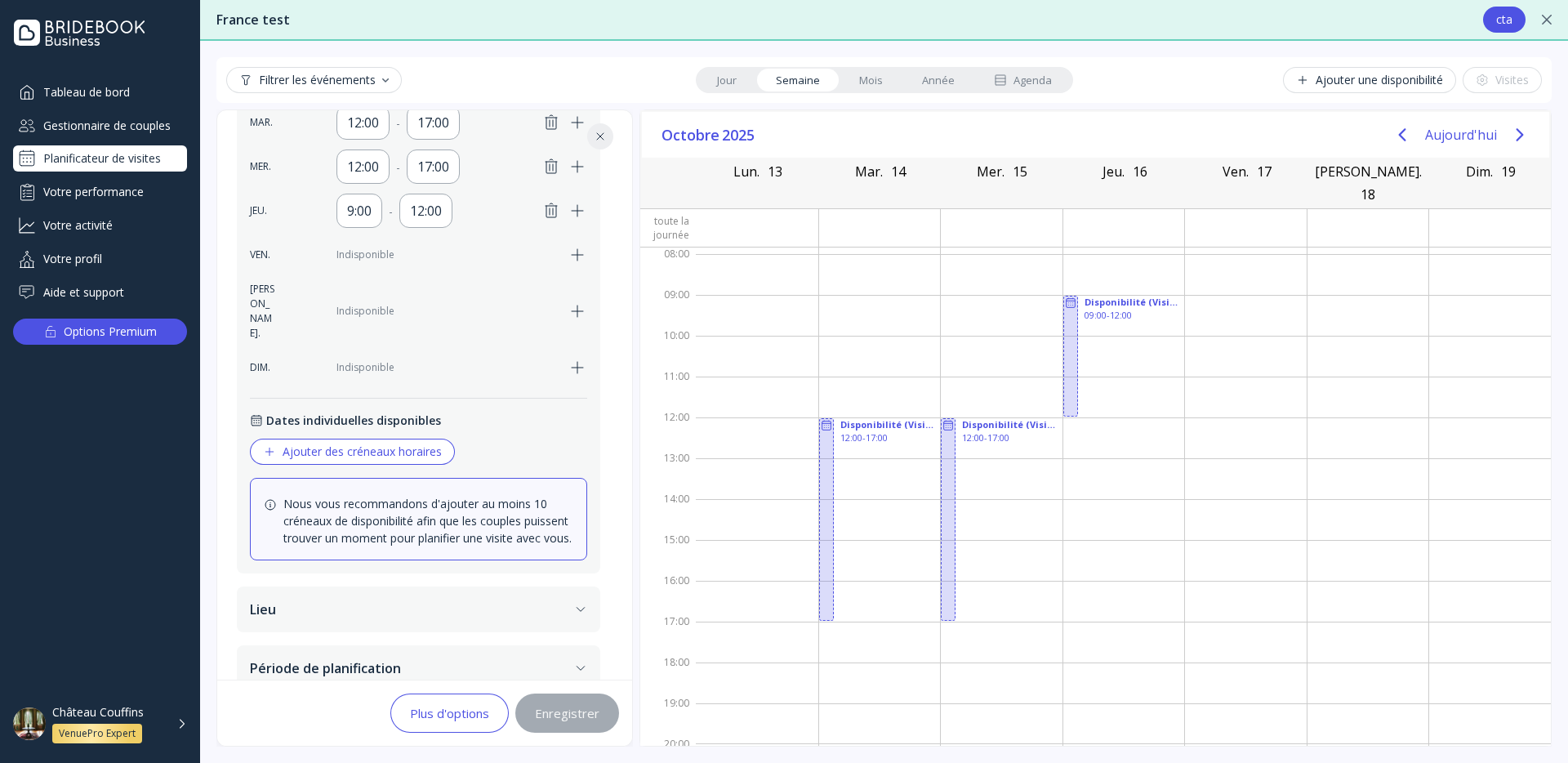
click at [613, 143] on button at bounding box center [600, 135] width 26 height 26
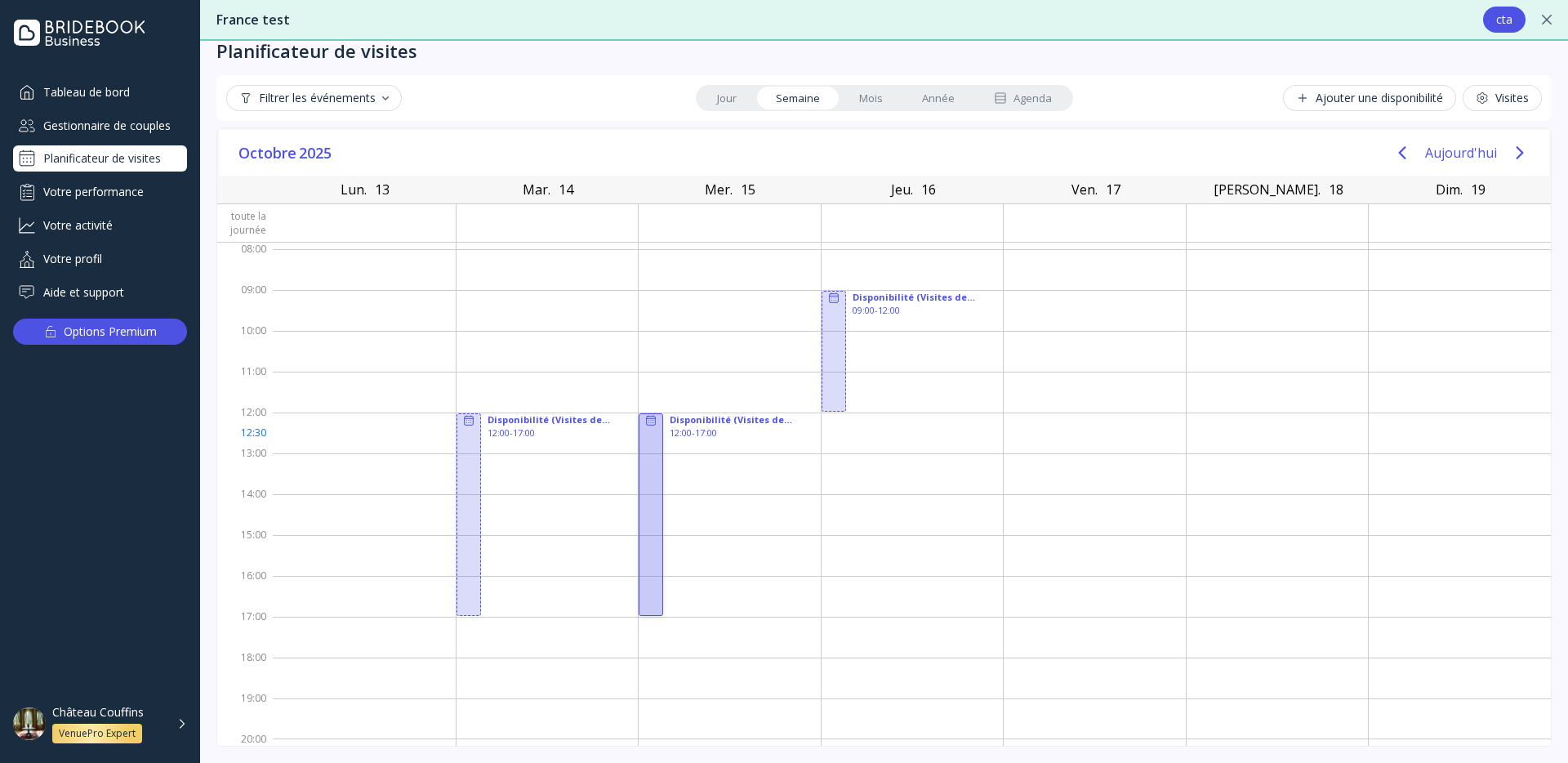
click at [660, 441] on div at bounding box center [650, 514] width 24 height 203
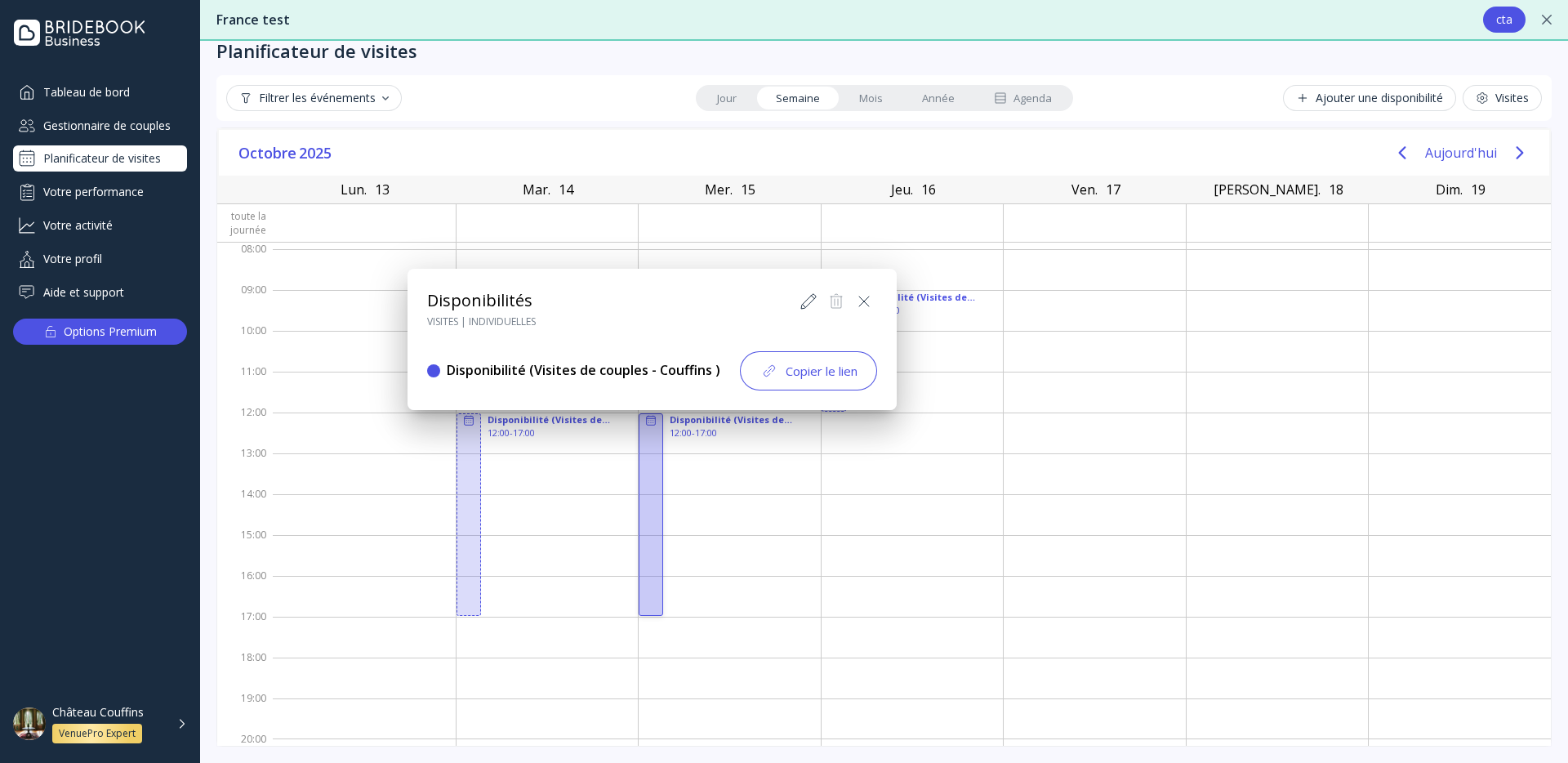
click at [799, 300] on icon at bounding box center [809, 301] width 19 height 19
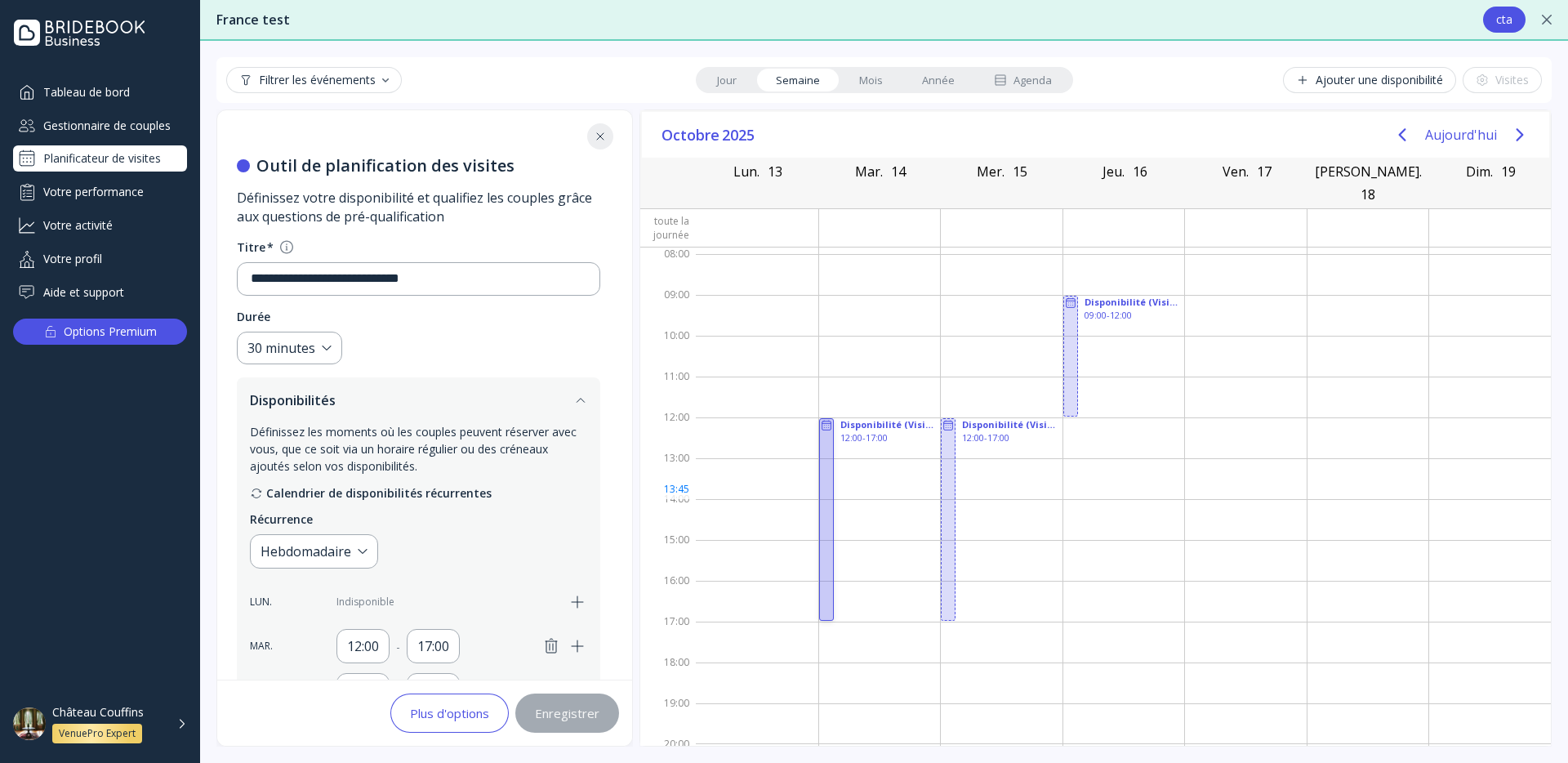
click at [831, 476] on div at bounding box center [826, 519] width 14 height 203
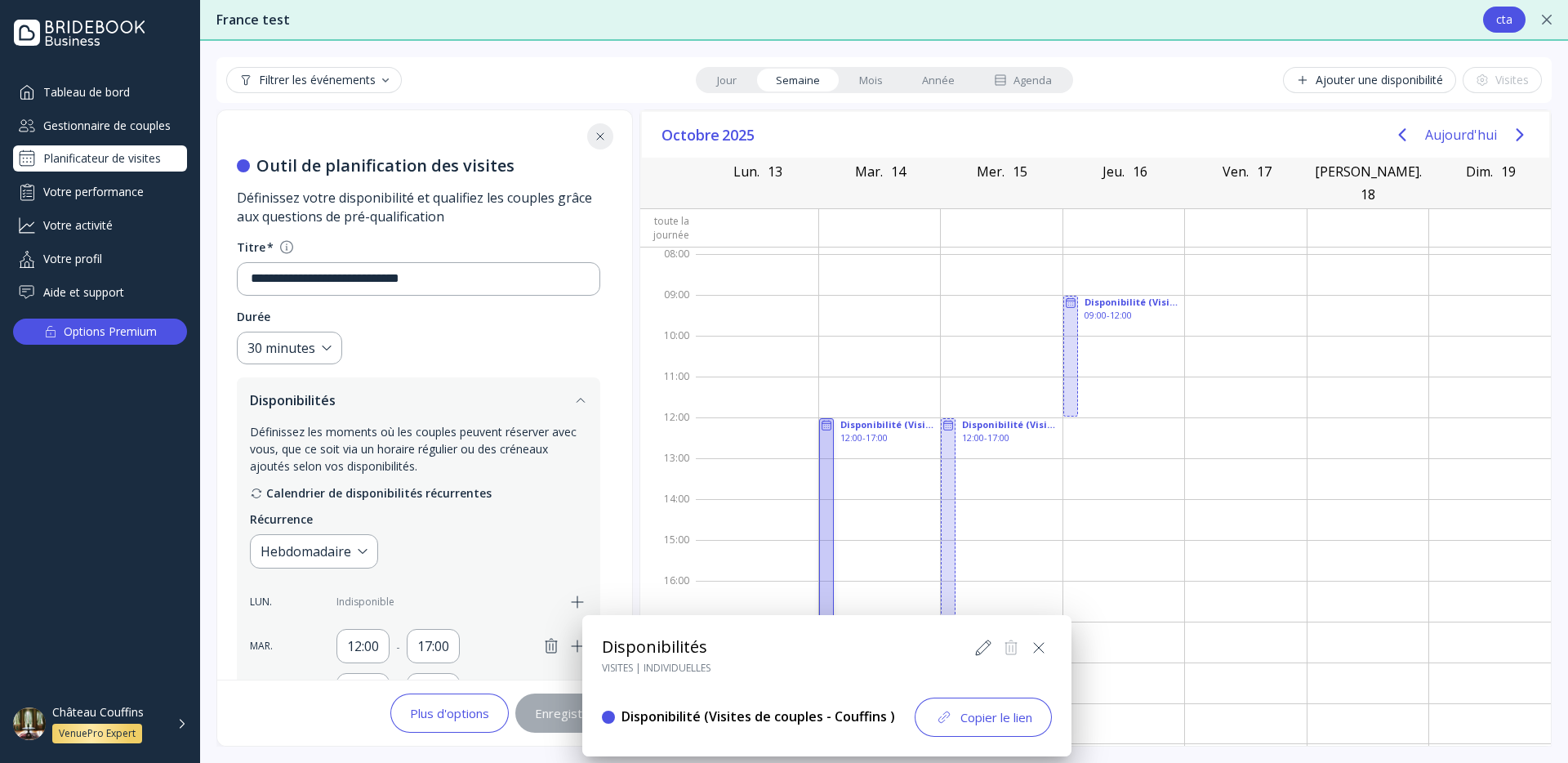
click at [980, 645] on icon at bounding box center [983, 648] width 19 height 19
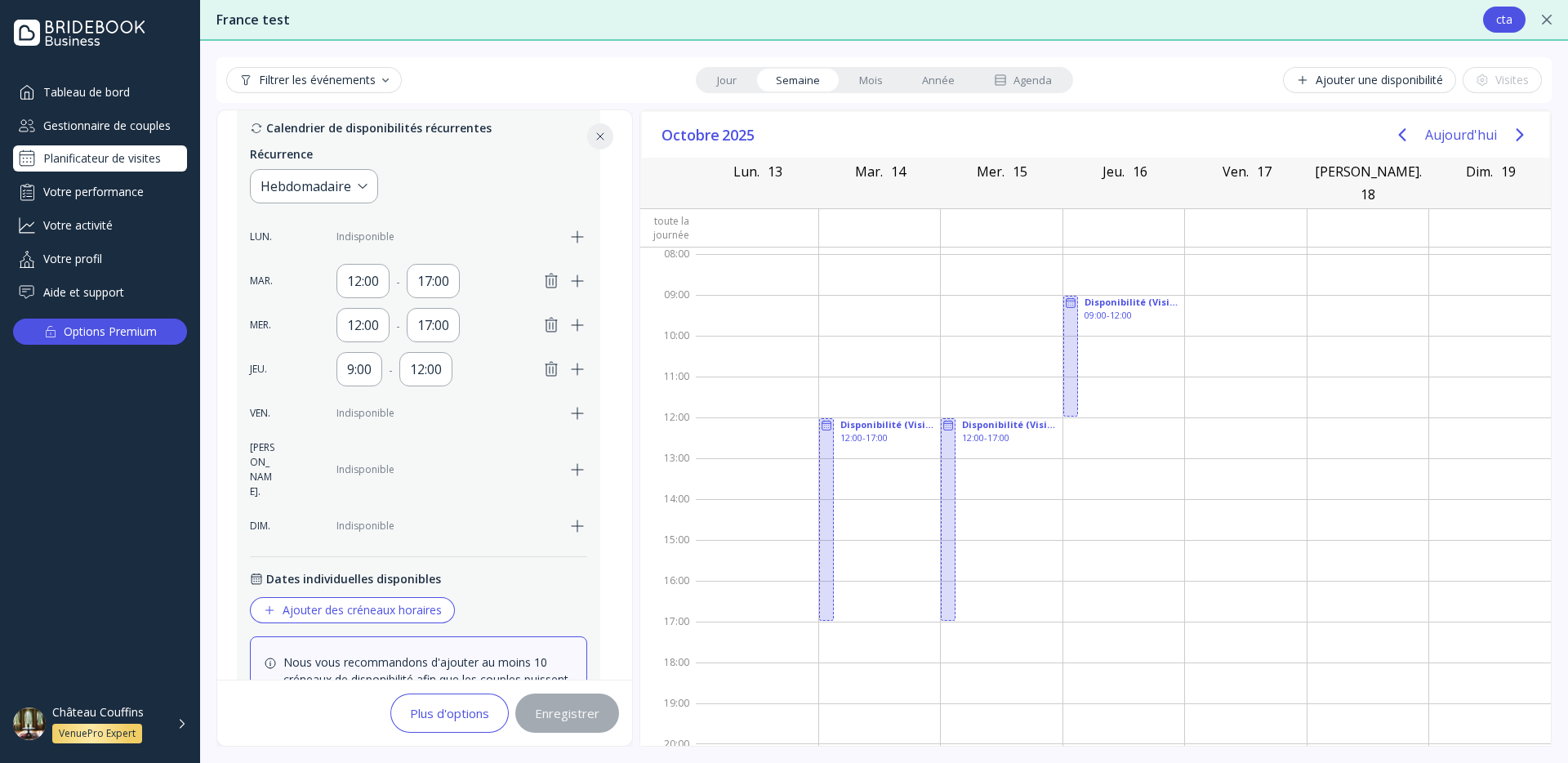
scroll to position [524, 0]
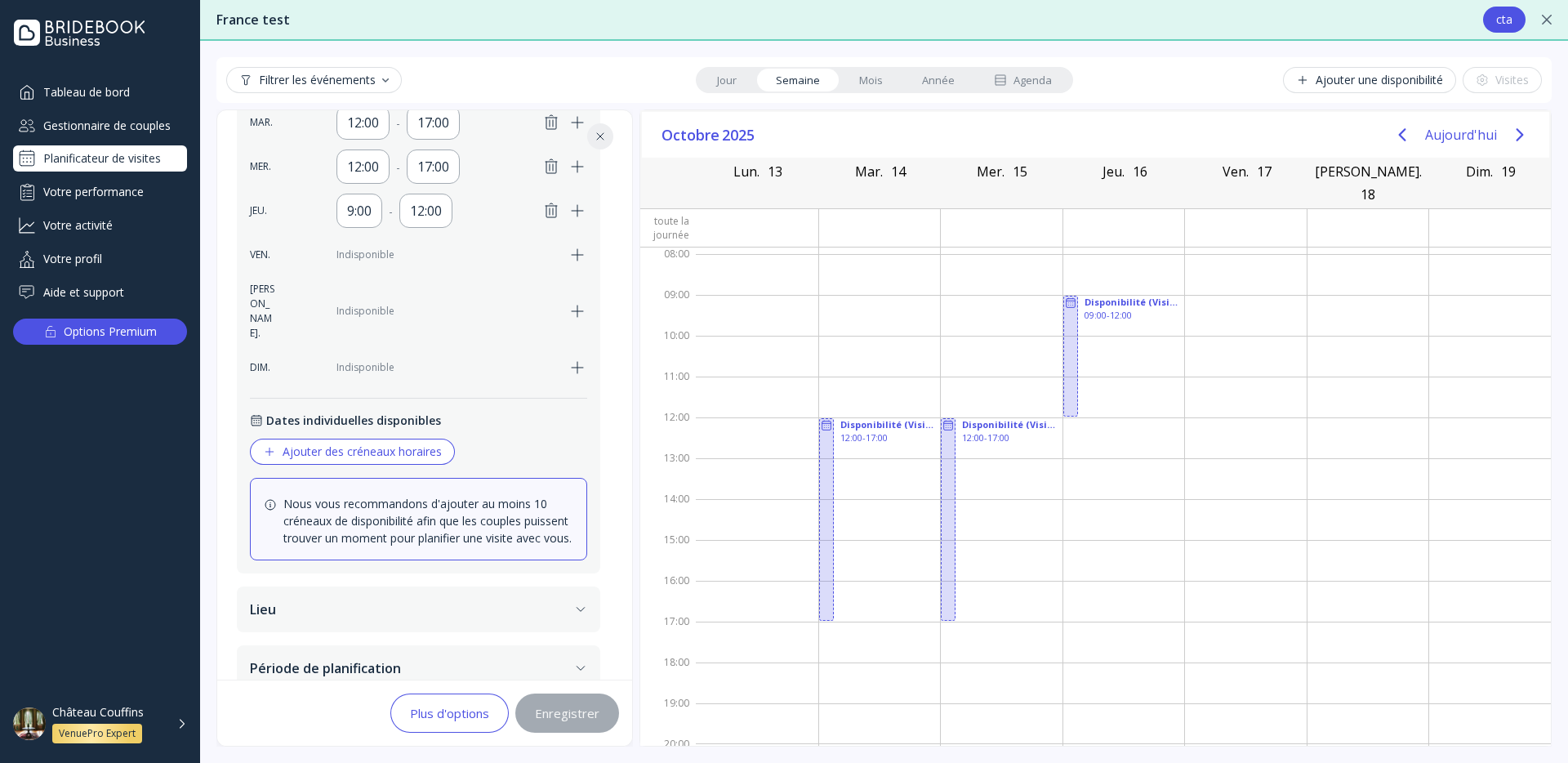
click at [389, 586] on button "Lieu" at bounding box center [418, 609] width 363 height 46
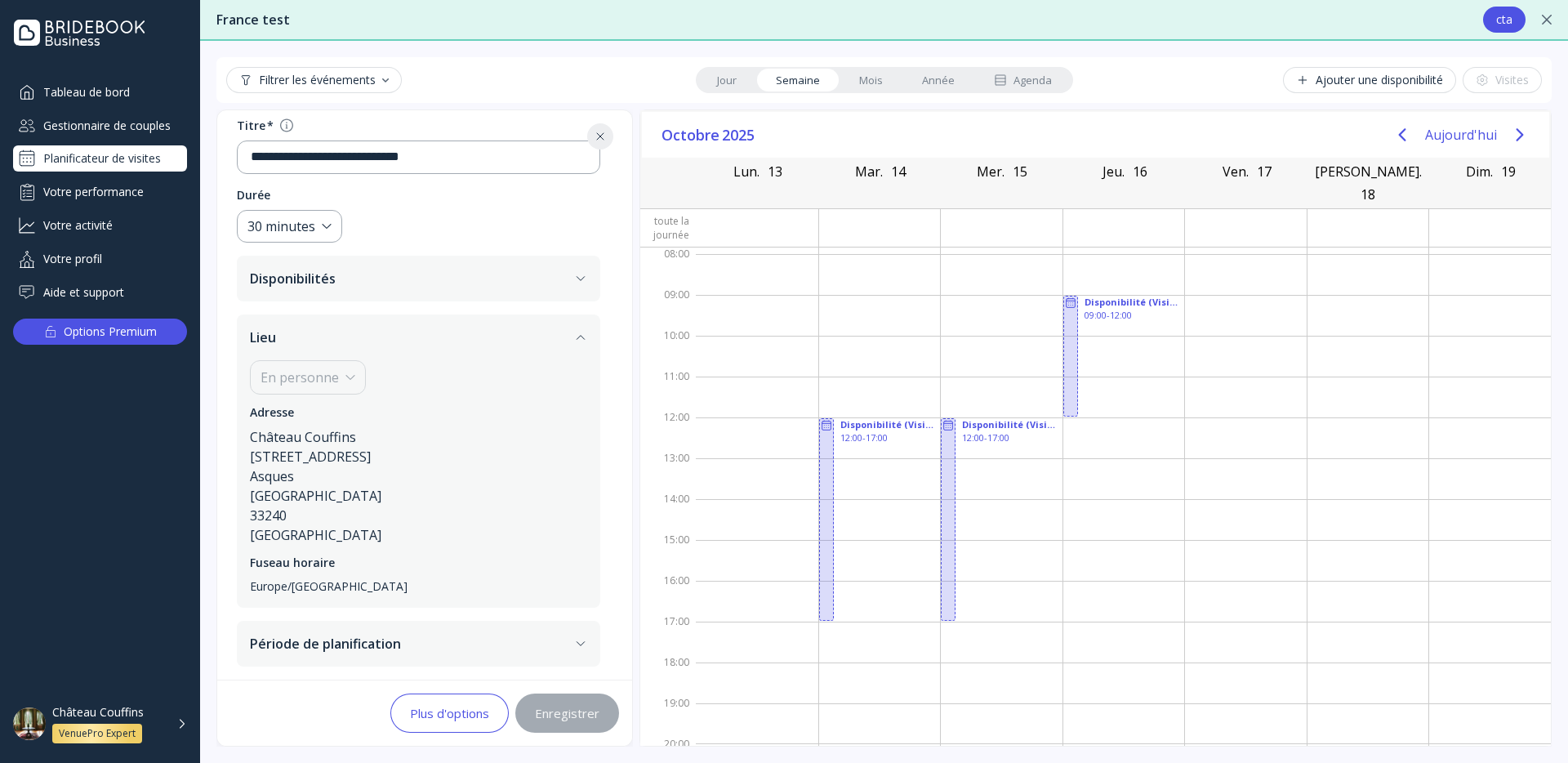
click at [395, 645] on button "Période de planification" at bounding box center [418, 644] width 363 height 46
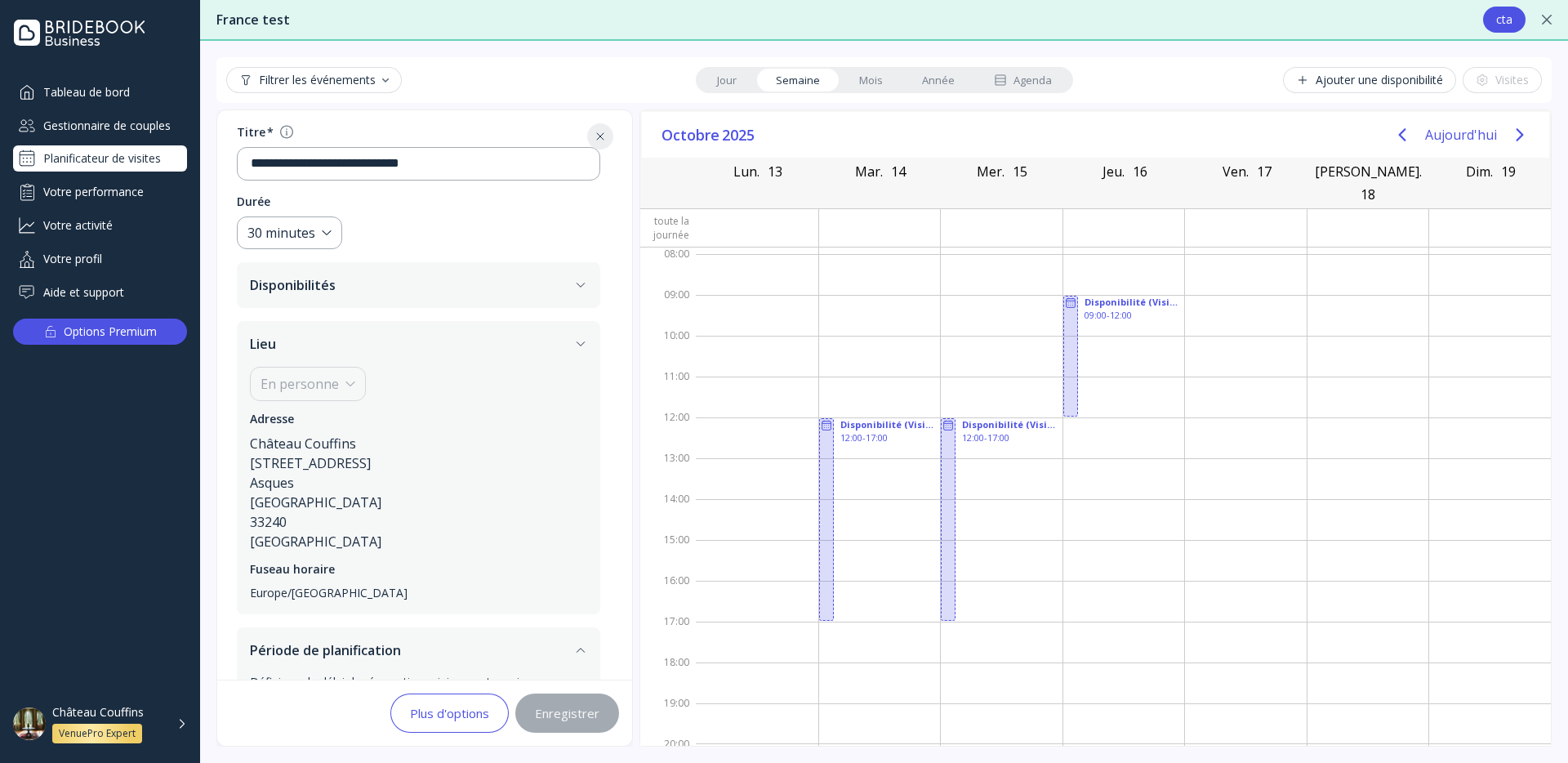
scroll to position [112, 0]
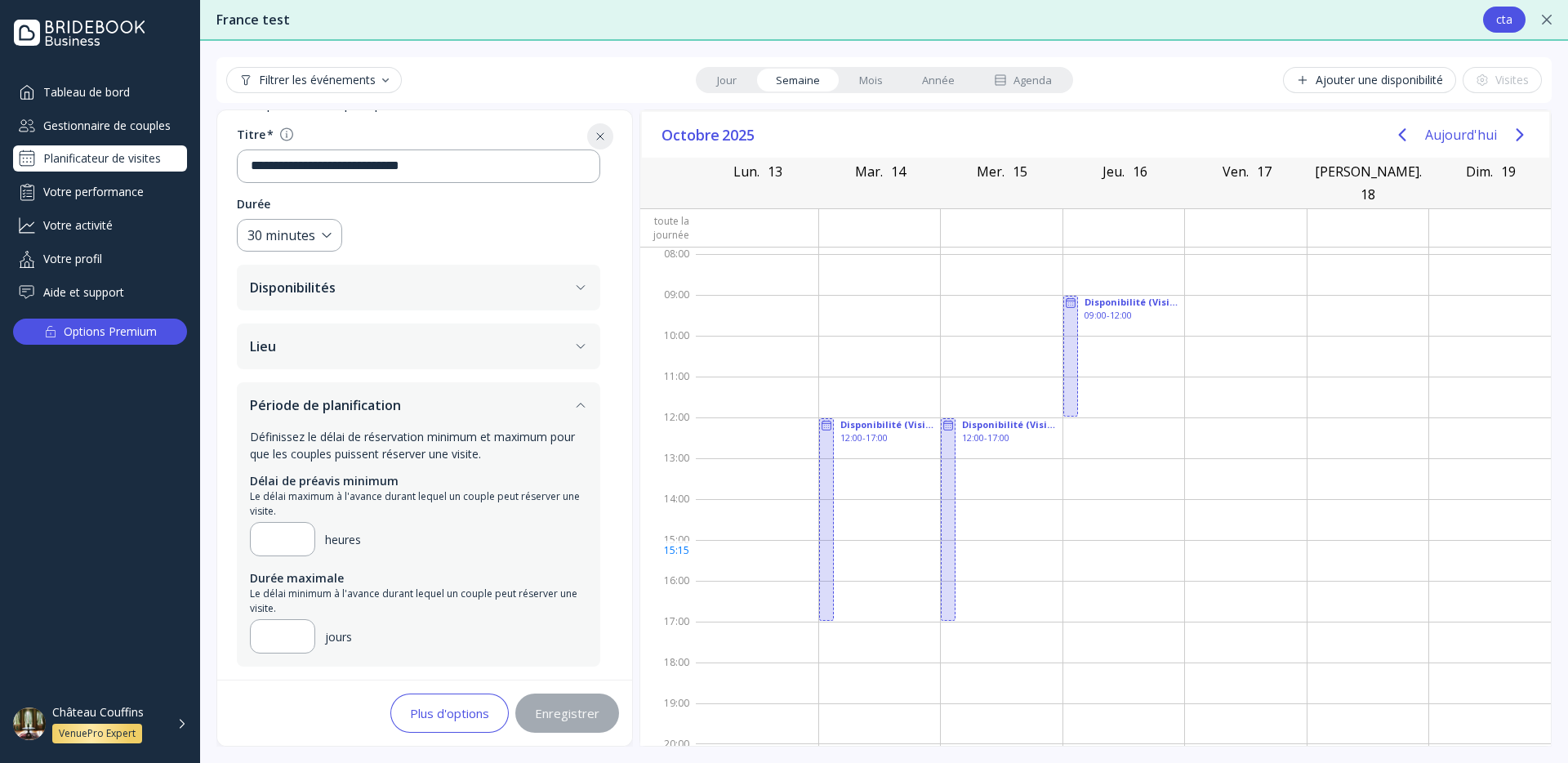
drag, startPoint x: 827, startPoint y: 541, endPoint x: 970, endPoint y: 539, distance: 143.0
click at [970, 539] on div "Disponibilité (Visites de couples - Couffins ) 12:00 - 17:00 Disponibilité (Vis…" at bounding box center [1124, 498] width 856 height 503
drag, startPoint x: 951, startPoint y: 551, endPoint x: 928, endPoint y: 283, distance: 269.0
click at [929, 281] on div "Disponibilité (Visites de couples - Couffins ) 12:00 - 17:00 Disponibilité (Vis…" at bounding box center [1124, 498] width 856 height 503
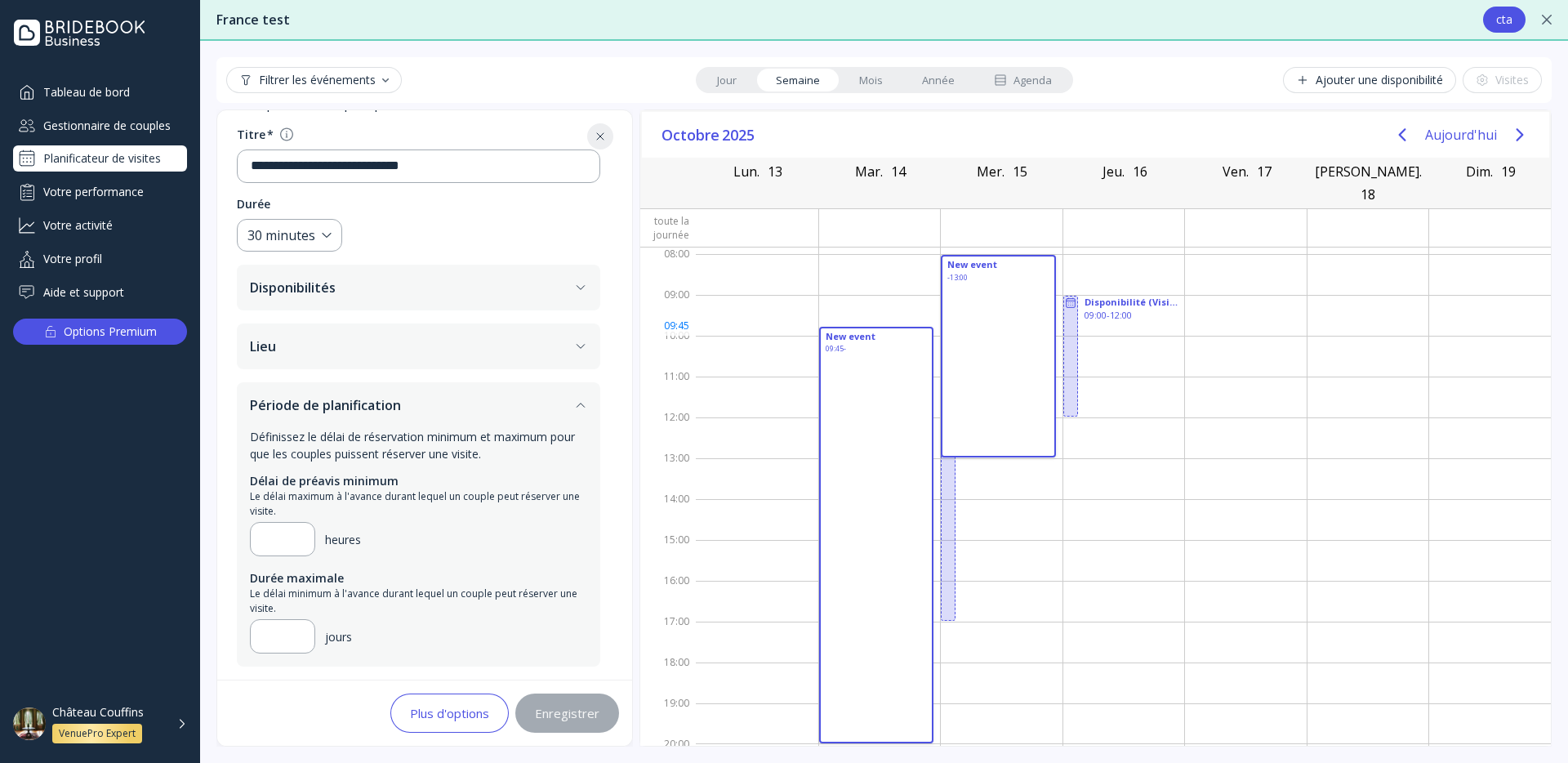
drag, startPoint x: 958, startPoint y: 436, endPoint x: 936, endPoint y: 309, distance: 128.9
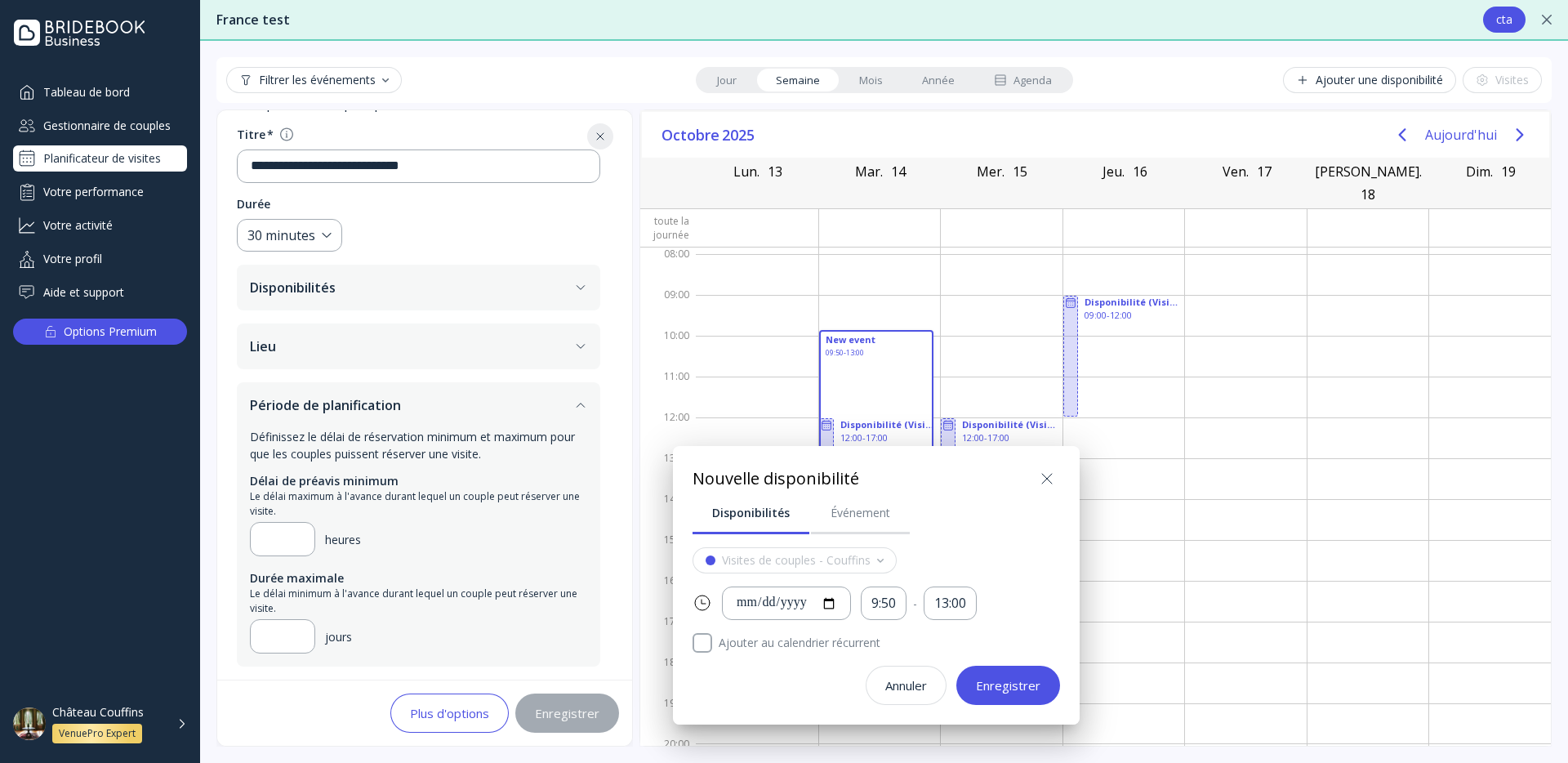
click at [1048, 491] on button at bounding box center [1047, 478] width 26 height 26
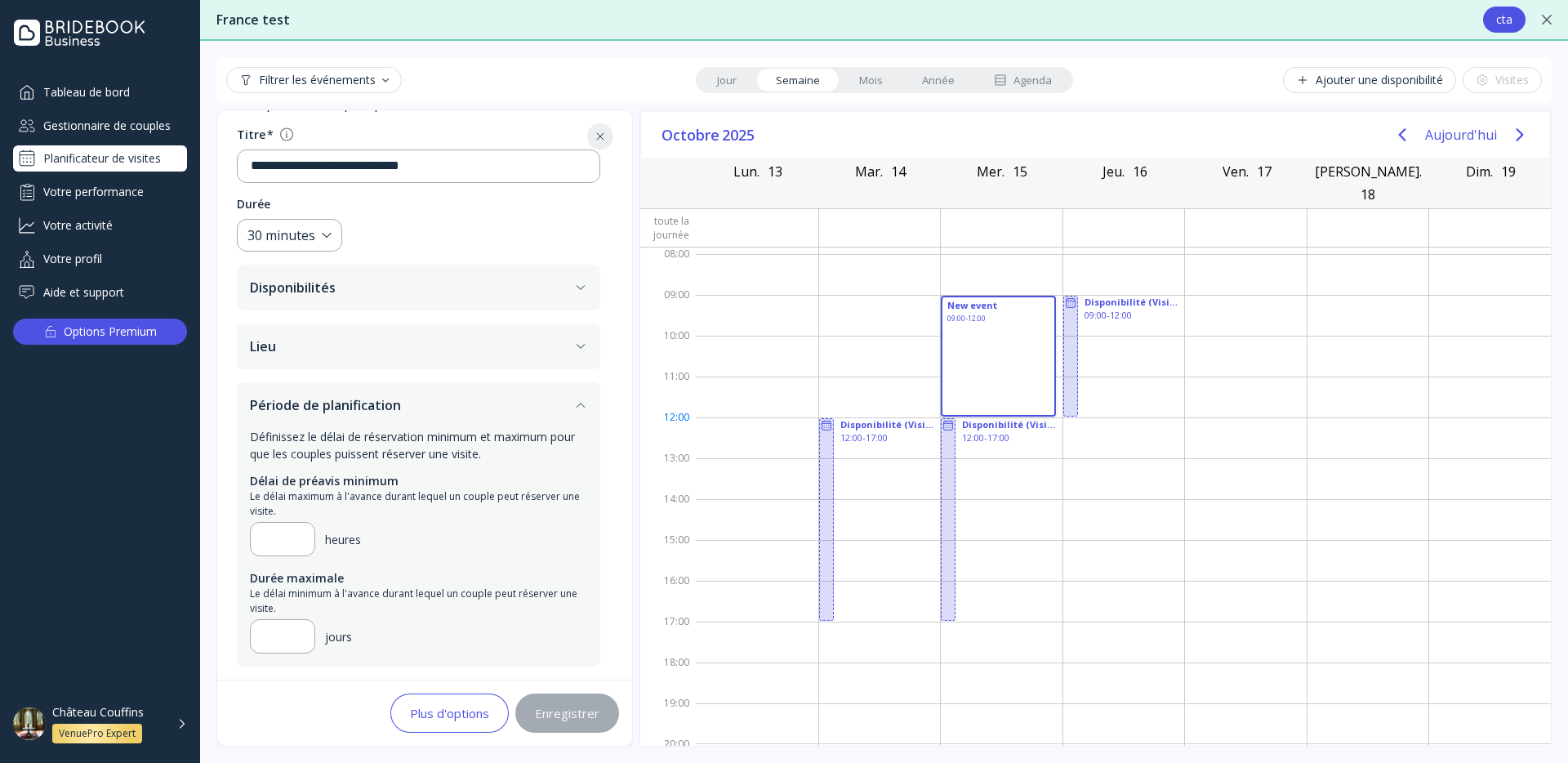
drag, startPoint x: 978, startPoint y: 278, endPoint x: 981, endPoint y: 398, distance: 120.0
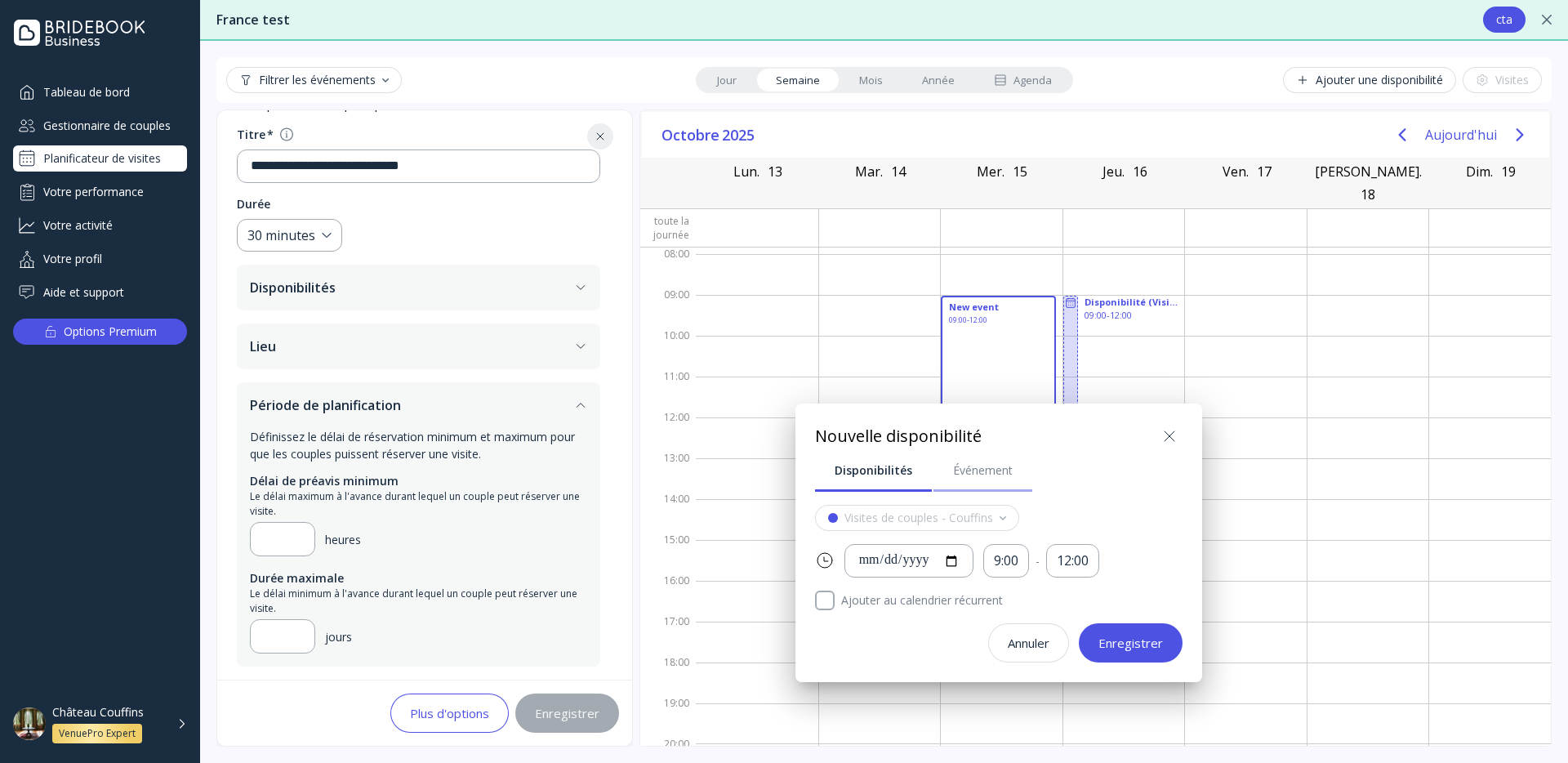
click at [965, 475] on div "Événement" at bounding box center [983, 470] width 60 height 16
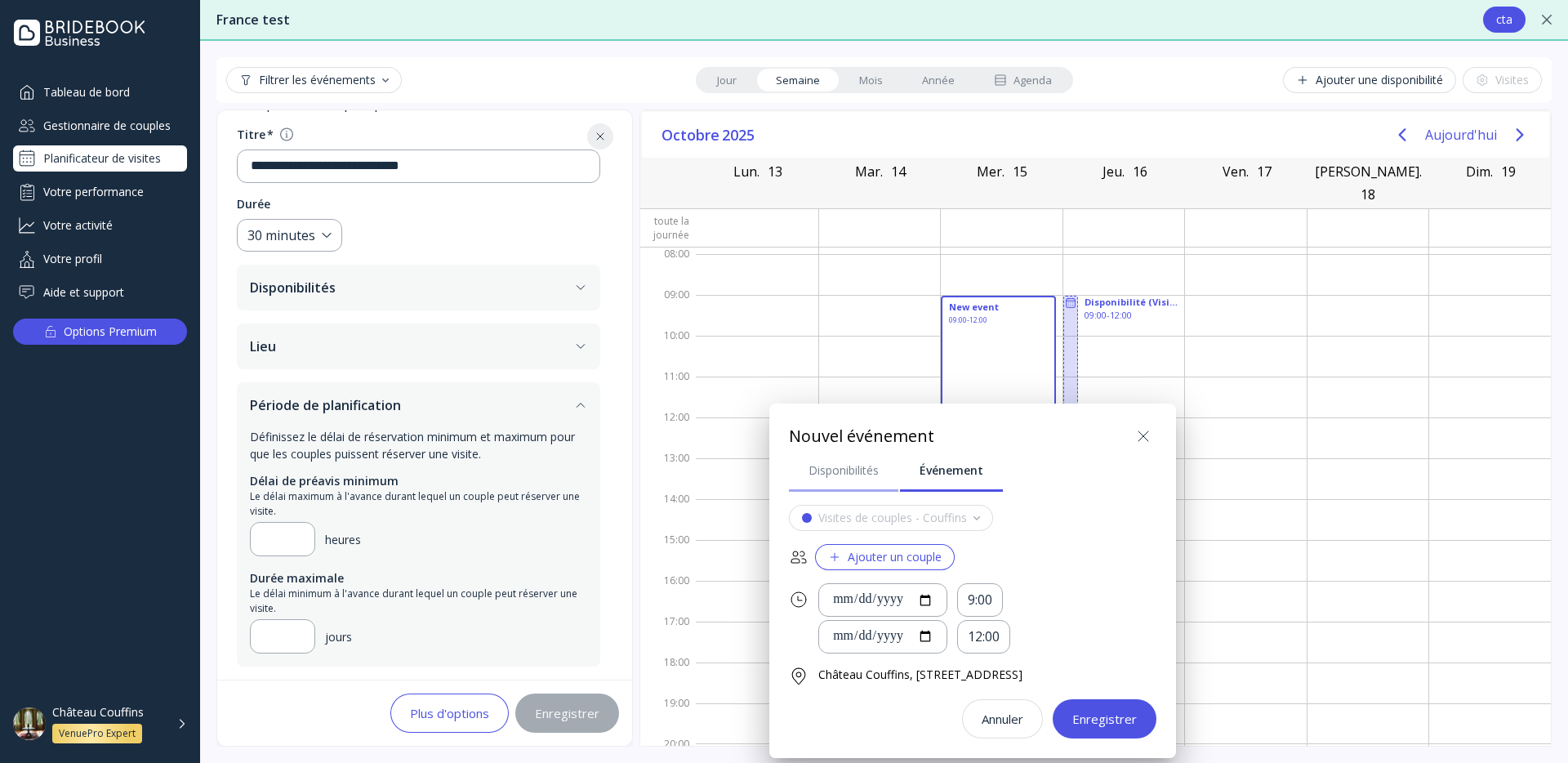
click at [894, 476] on link "Disponibilités" at bounding box center [844, 470] width 110 height 42
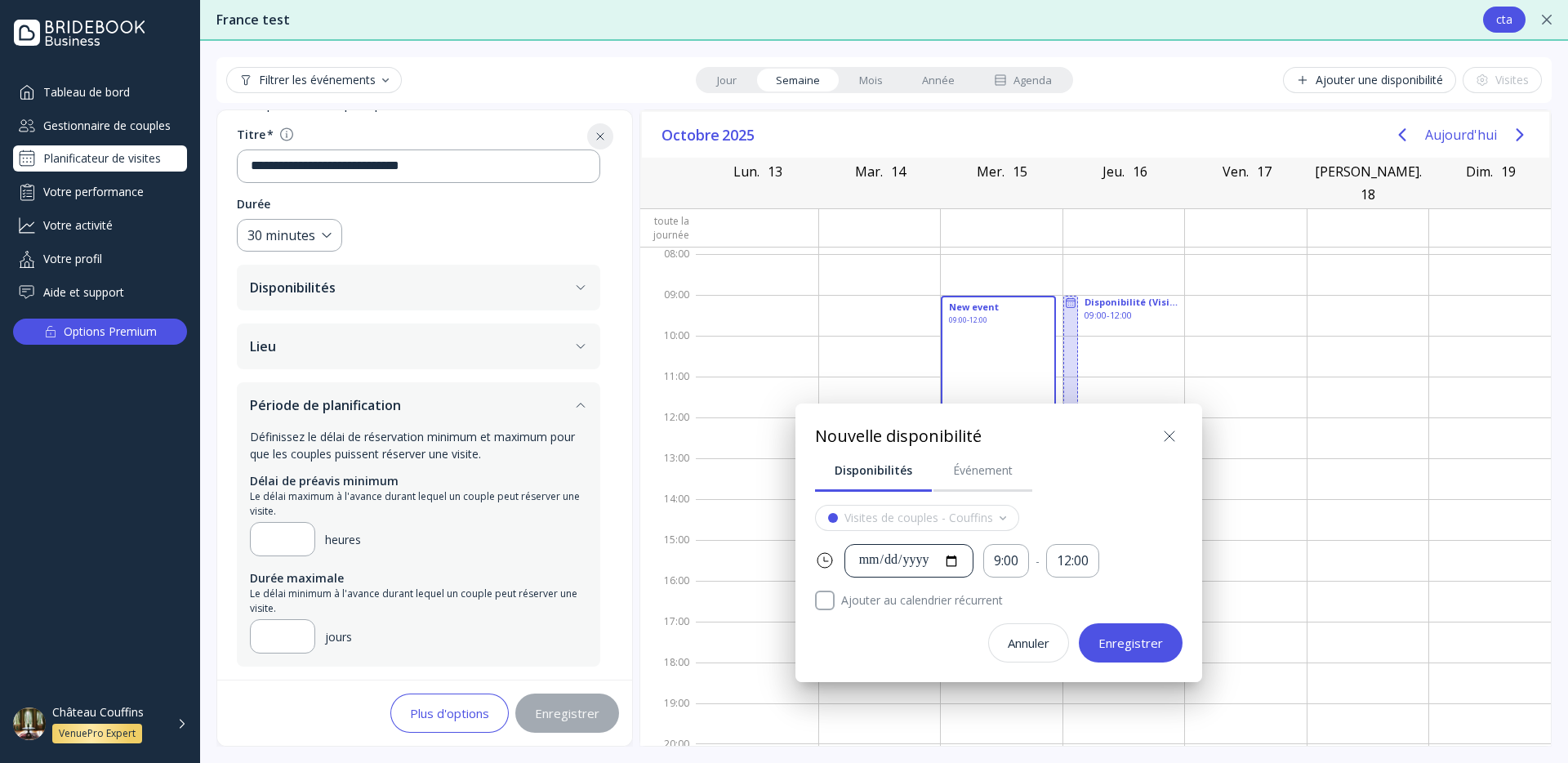
click at [953, 562] on div "**********" at bounding box center [908, 561] width 101 height 19
click at [823, 562] on icon at bounding box center [825, 560] width 19 height 19
drag, startPoint x: 1032, startPoint y: 603, endPoint x: 884, endPoint y: 600, distance: 148.0
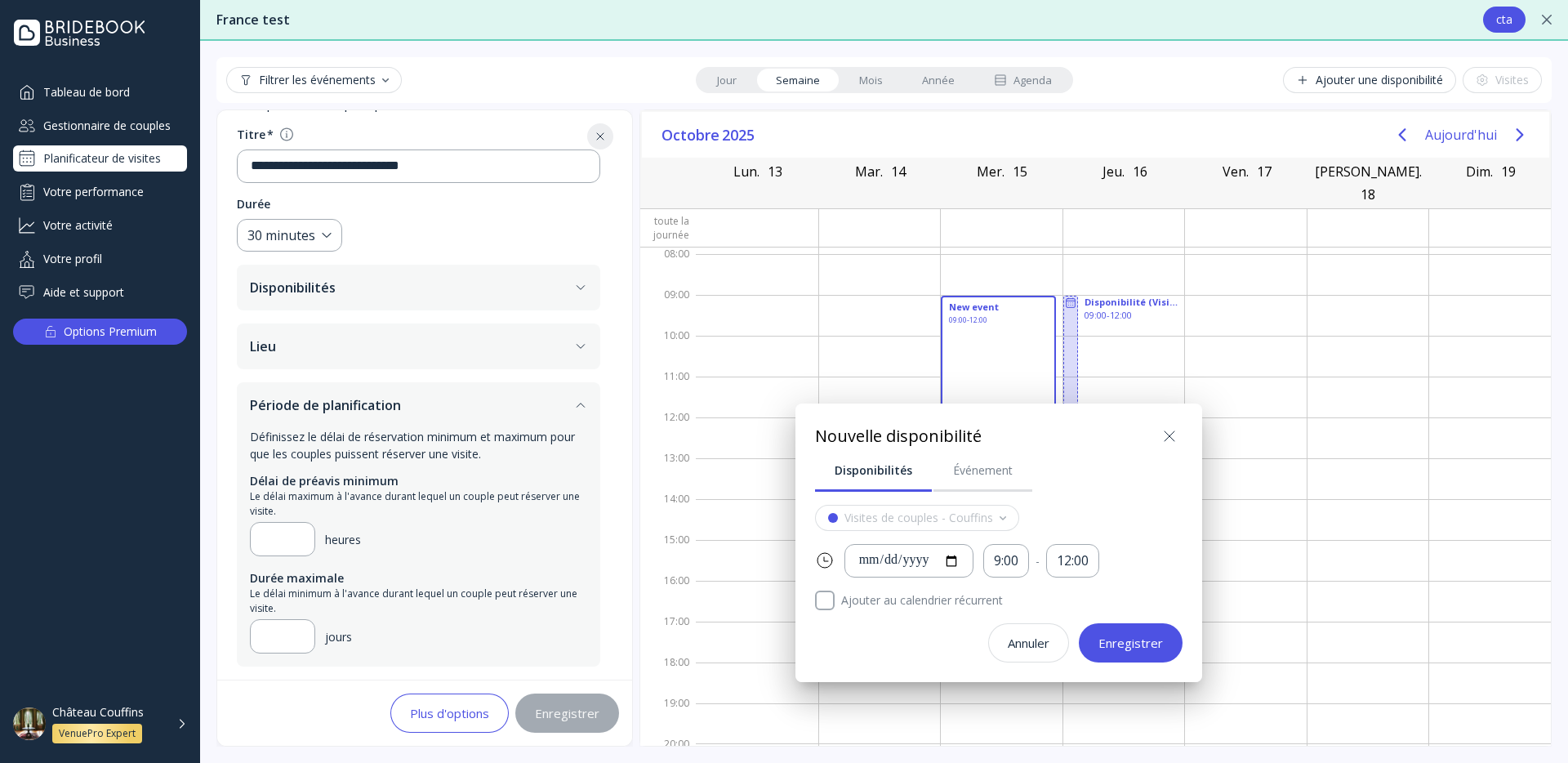
click at [884, 600] on label "Ajouter au calendrier récurrent" at bounding box center [1008, 600] width 348 height 19
drag, startPoint x: 807, startPoint y: 574, endPoint x: 1046, endPoint y: 595, distance: 239.9
click at [1042, 600] on div "**********" at bounding box center [999, 543] width 407 height 279
drag, startPoint x: 1209, startPoint y: 407, endPoint x: 772, endPoint y: 752, distance: 556.8
click at [772, 751] on div at bounding box center [784, 381] width 1829 height 1023
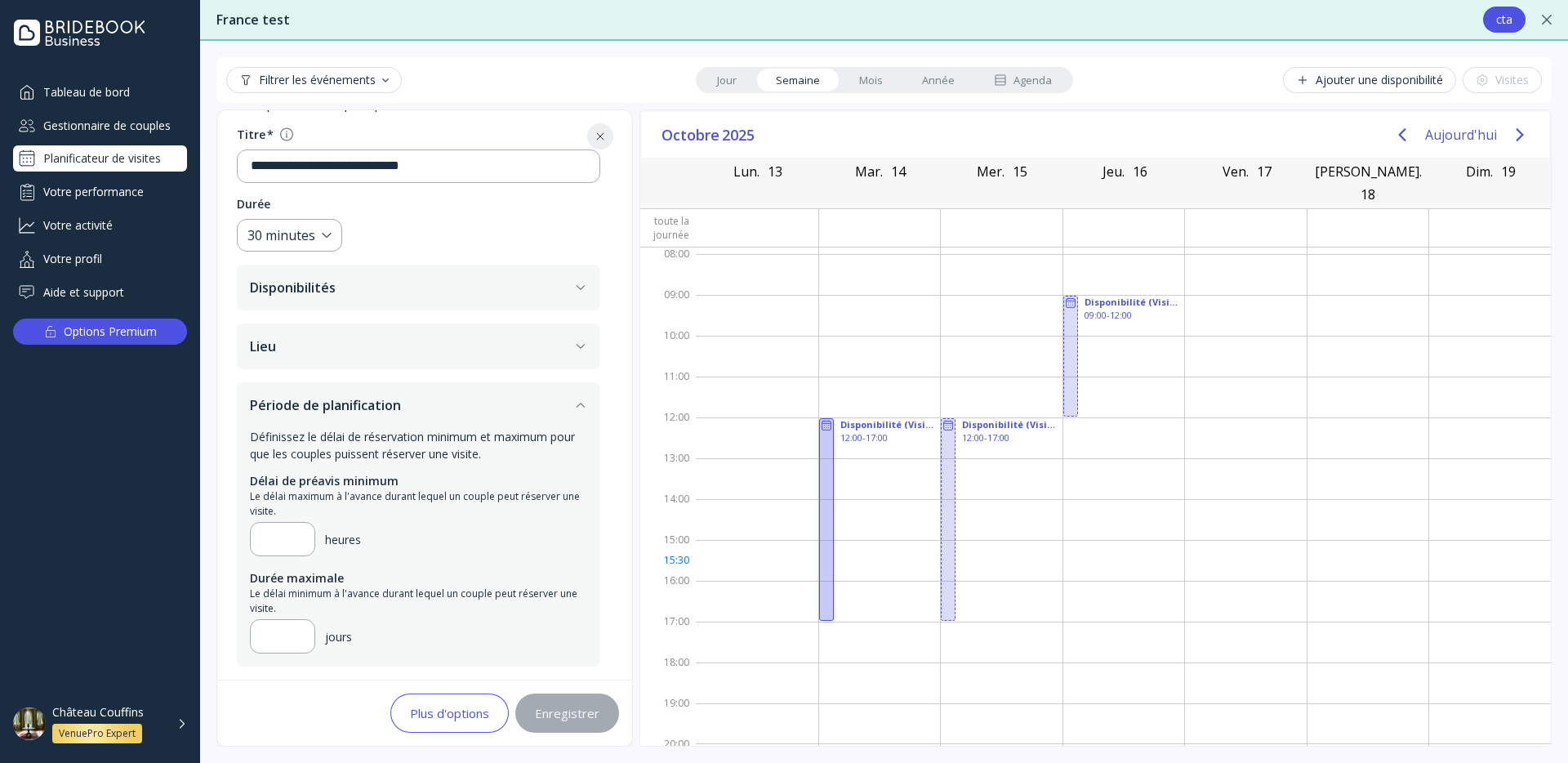
click at [819, 555] on div at bounding box center [826, 519] width 14 height 203
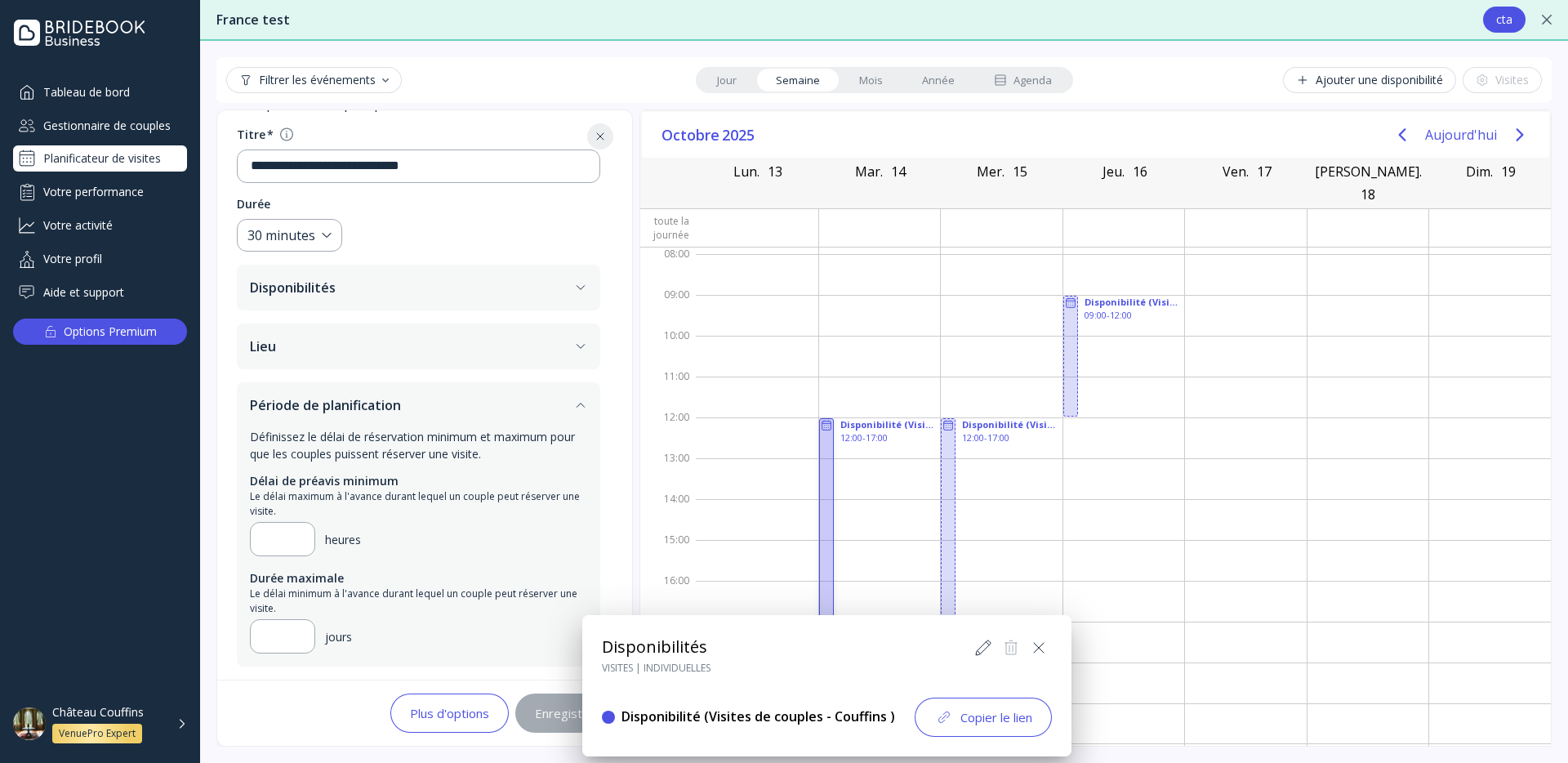
click at [970, 649] on button at bounding box center [983, 647] width 26 height 26
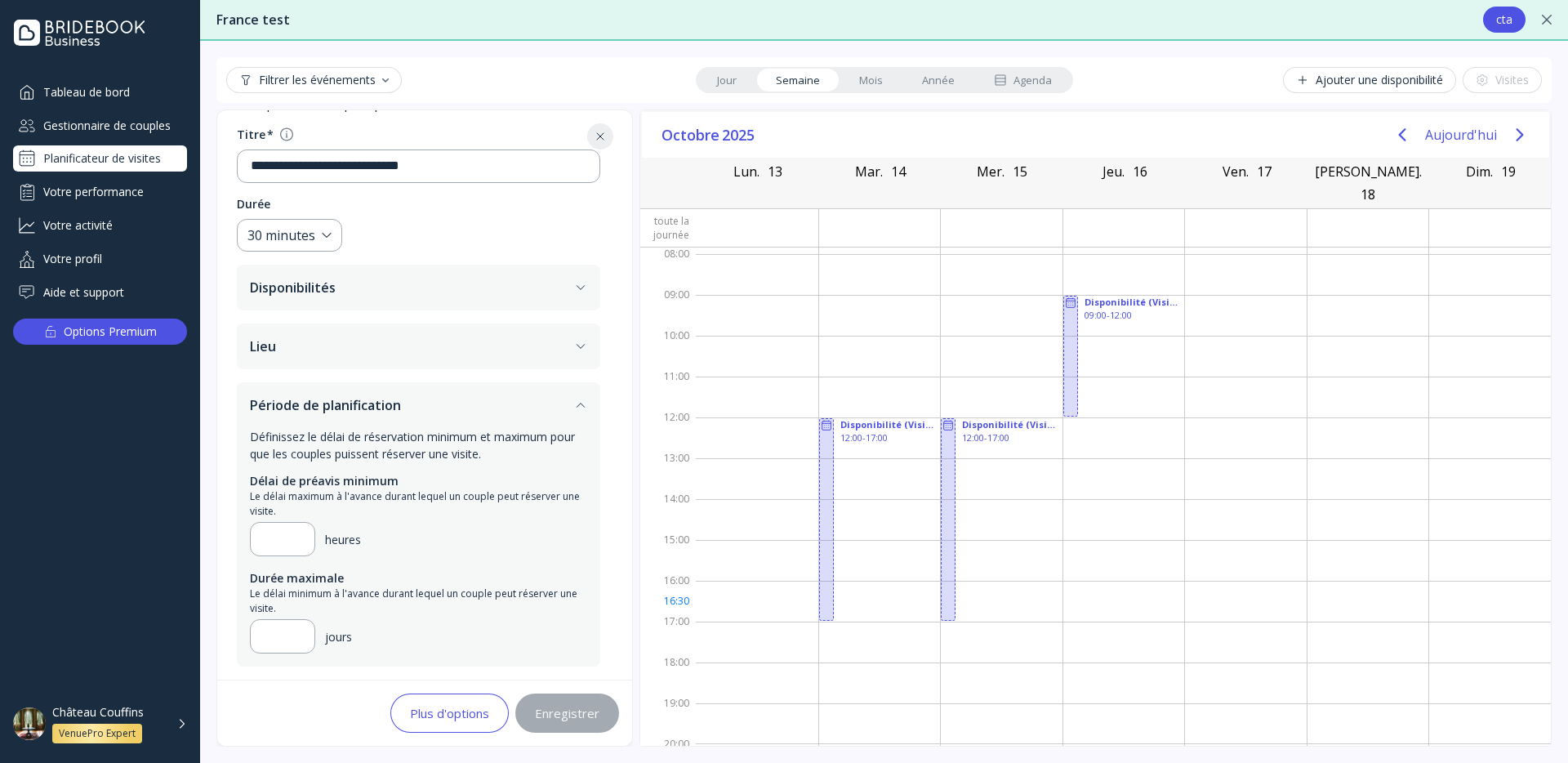
click at [830, 596] on div at bounding box center [826, 519] width 14 height 203
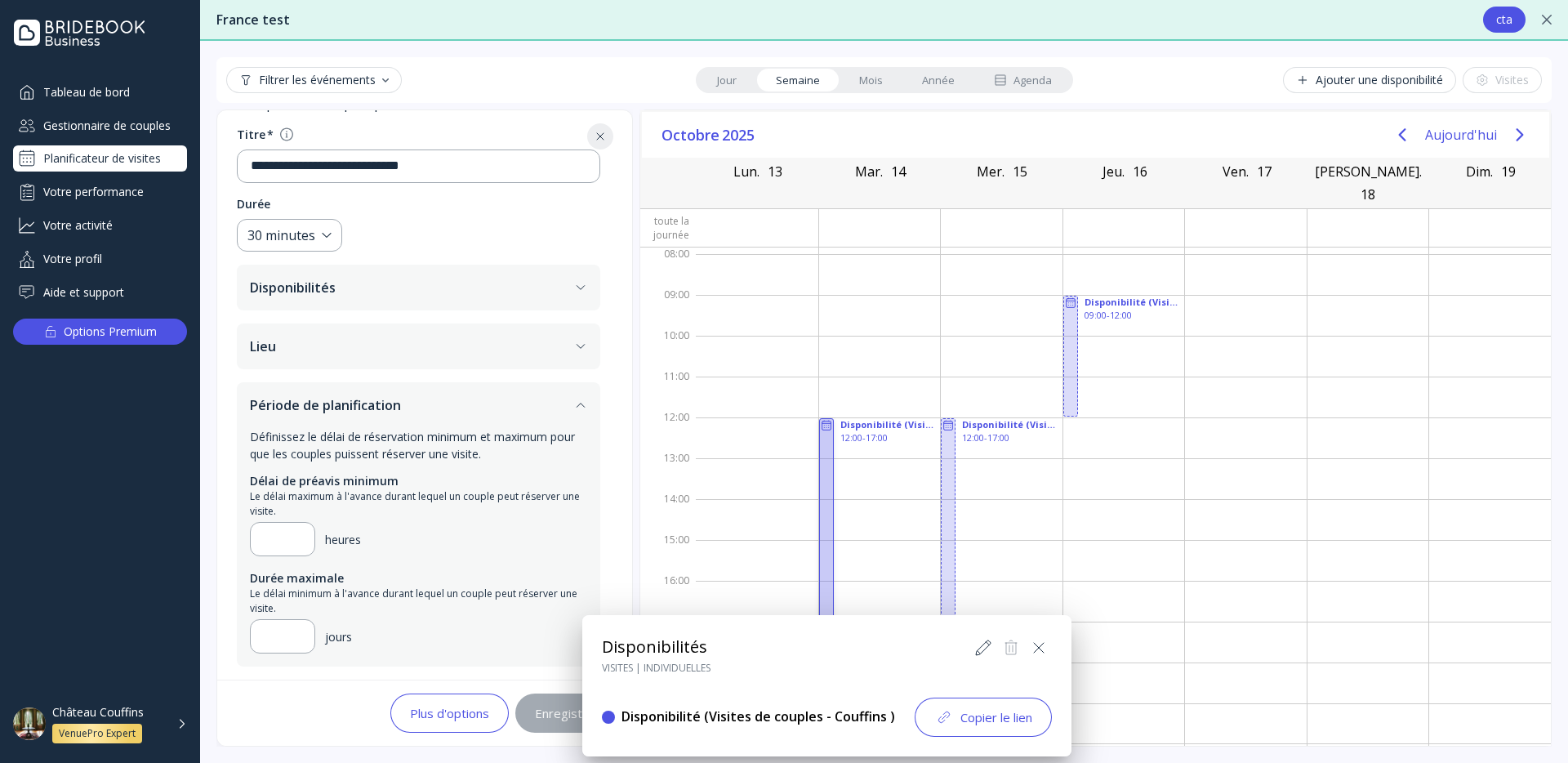
drag, startPoint x: 996, startPoint y: 646, endPoint x: 986, endPoint y: 645, distance: 10.0
click at [986, 645] on div at bounding box center [1010, 647] width 82 height 26
click at [985, 646] on icon at bounding box center [983, 648] width 19 height 19
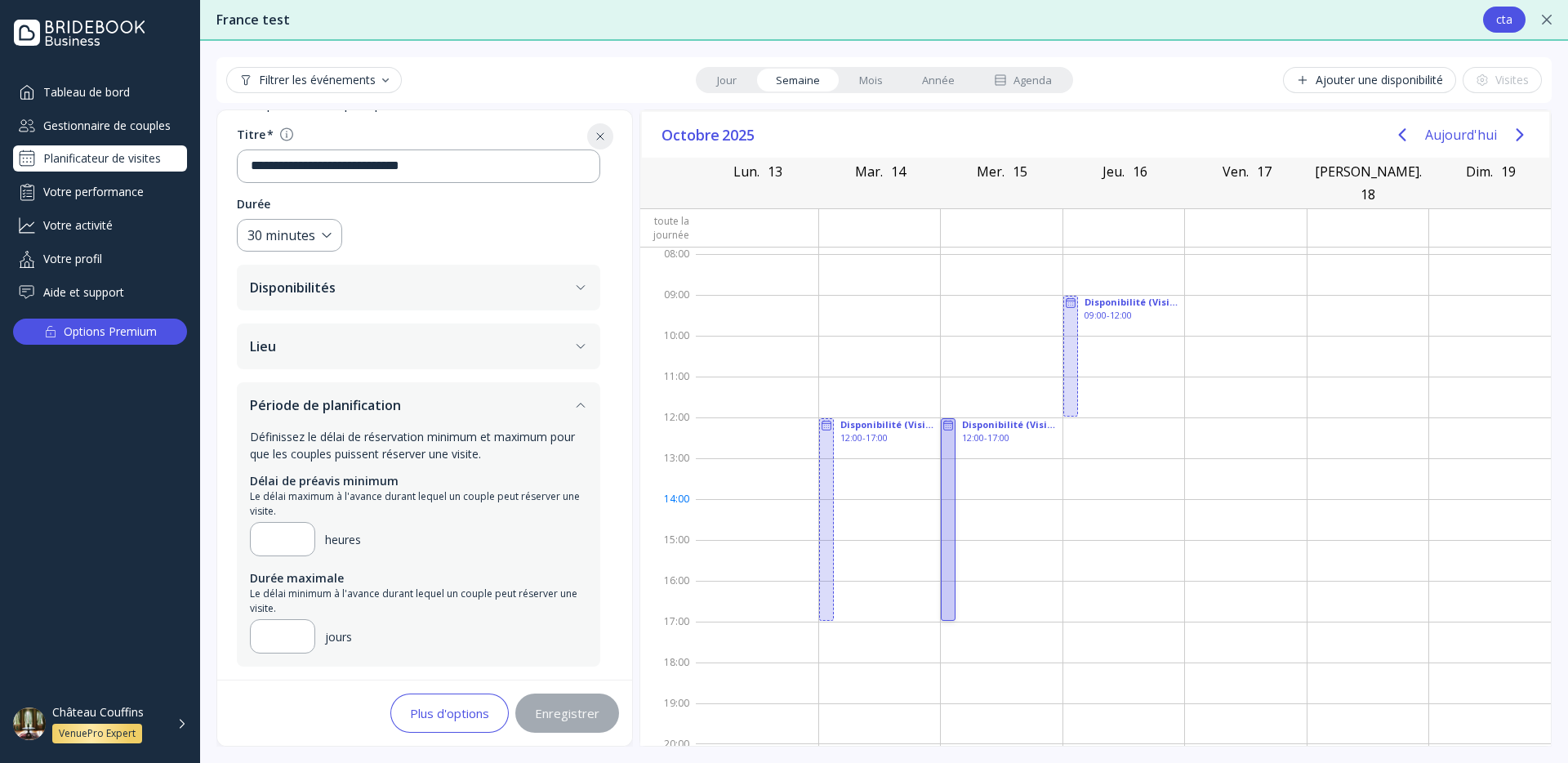
click at [952, 493] on div at bounding box center [948, 519] width 14 height 203
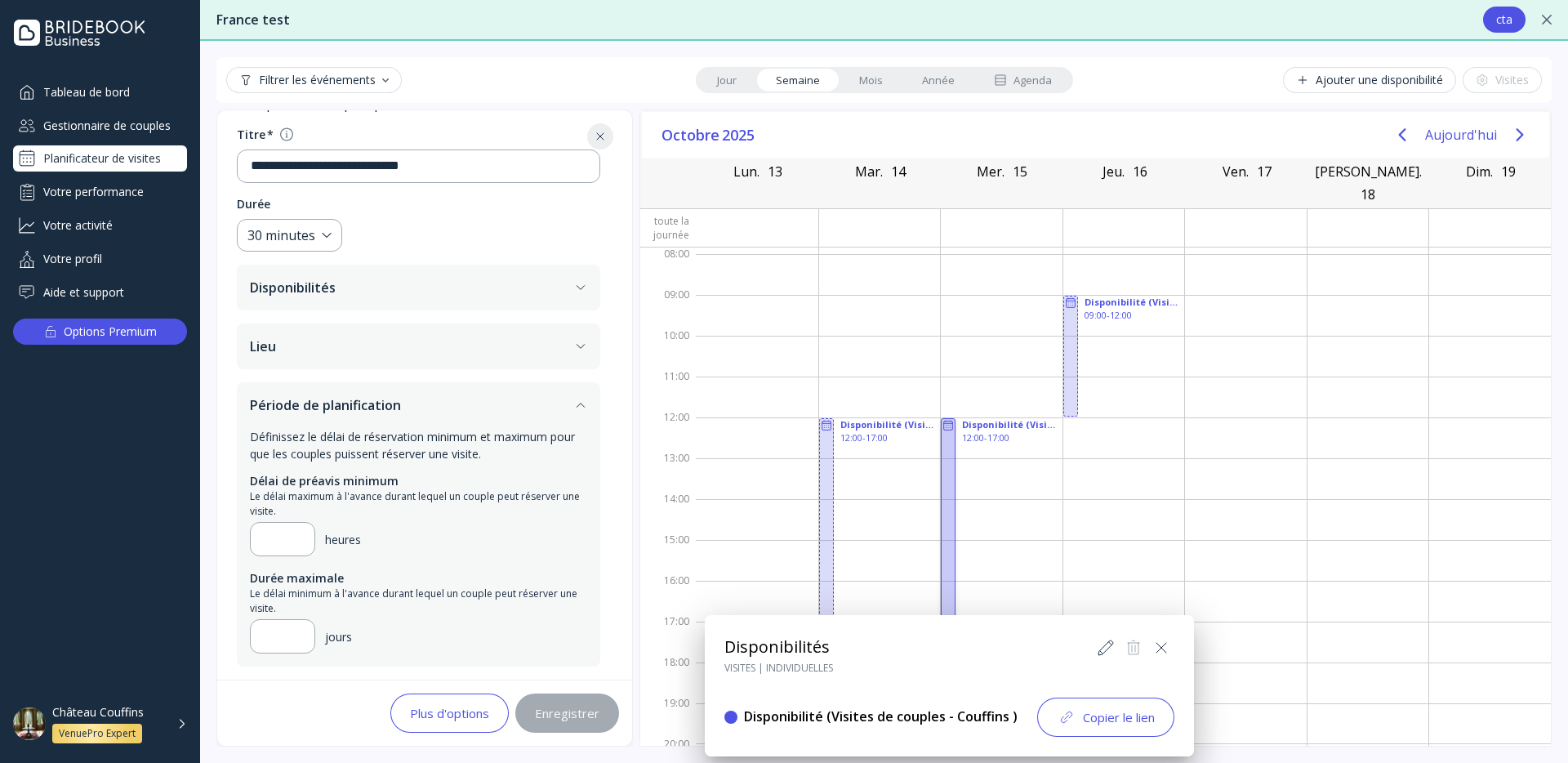
click at [1070, 345] on div at bounding box center [784, 381] width 1829 height 1023
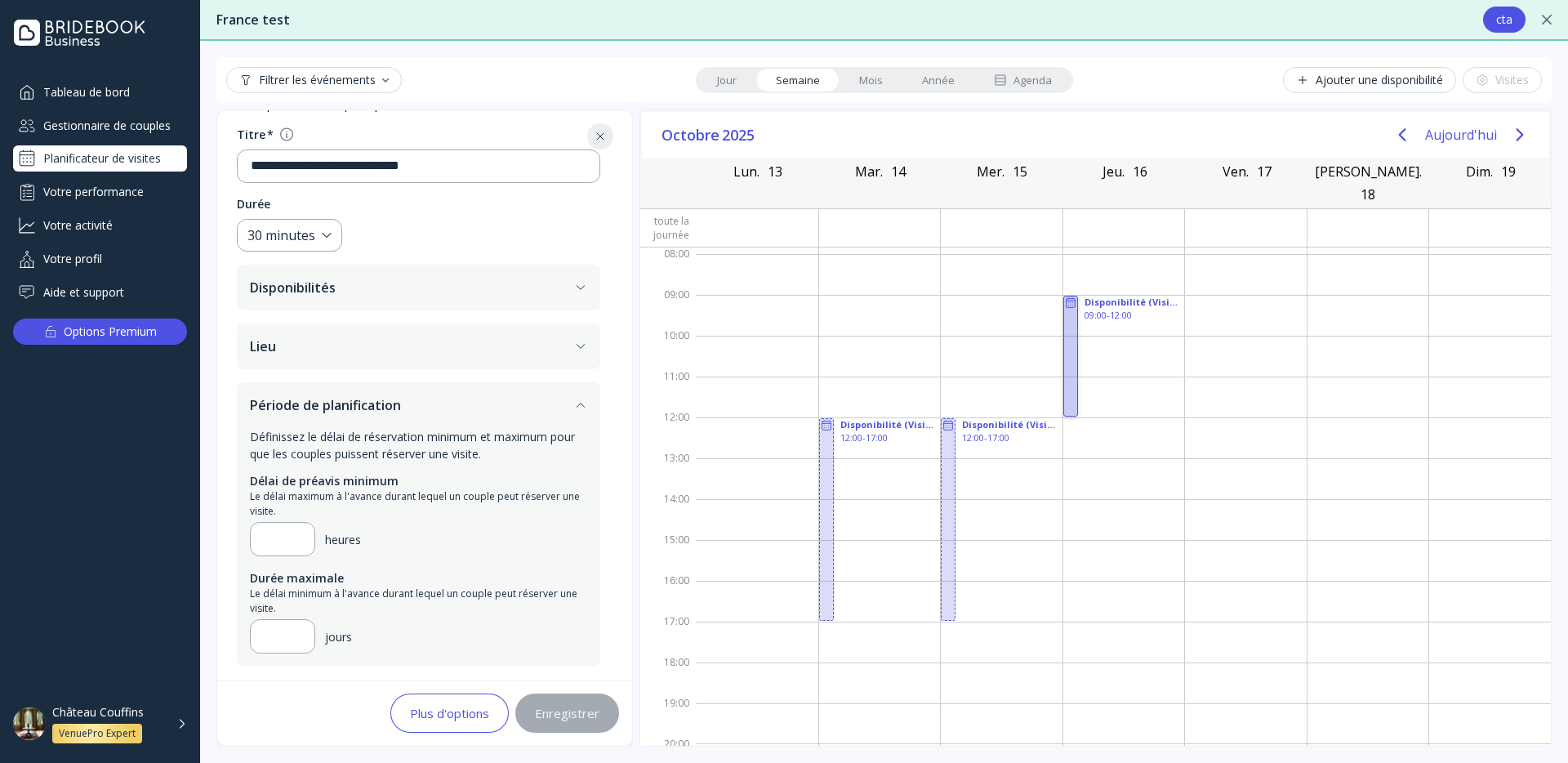
click at [1070, 345] on div at bounding box center [1070, 357] width 14 height 121
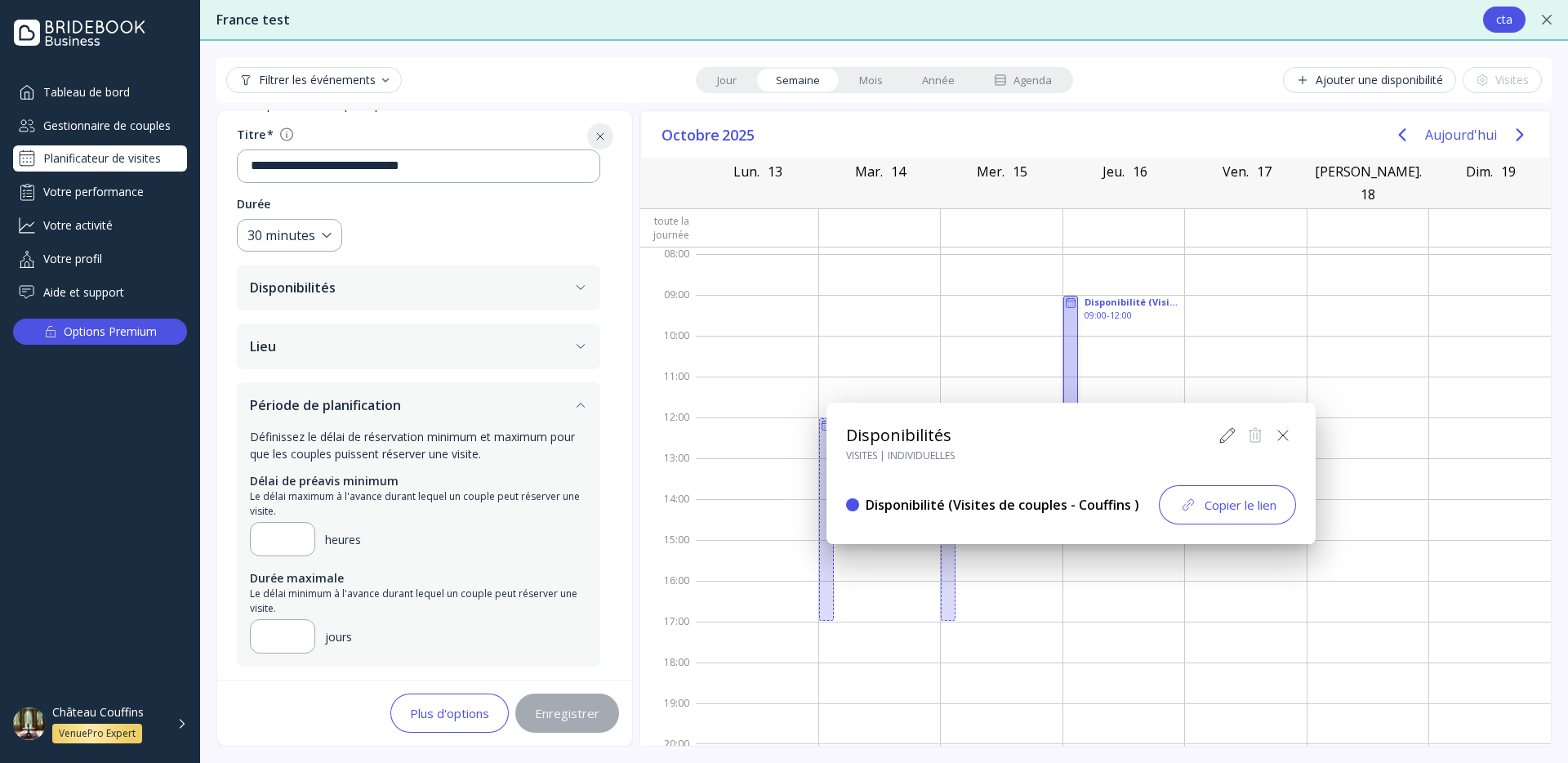
click at [1231, 431] on icon at bounding box center [1227, 434] width 14 height 14
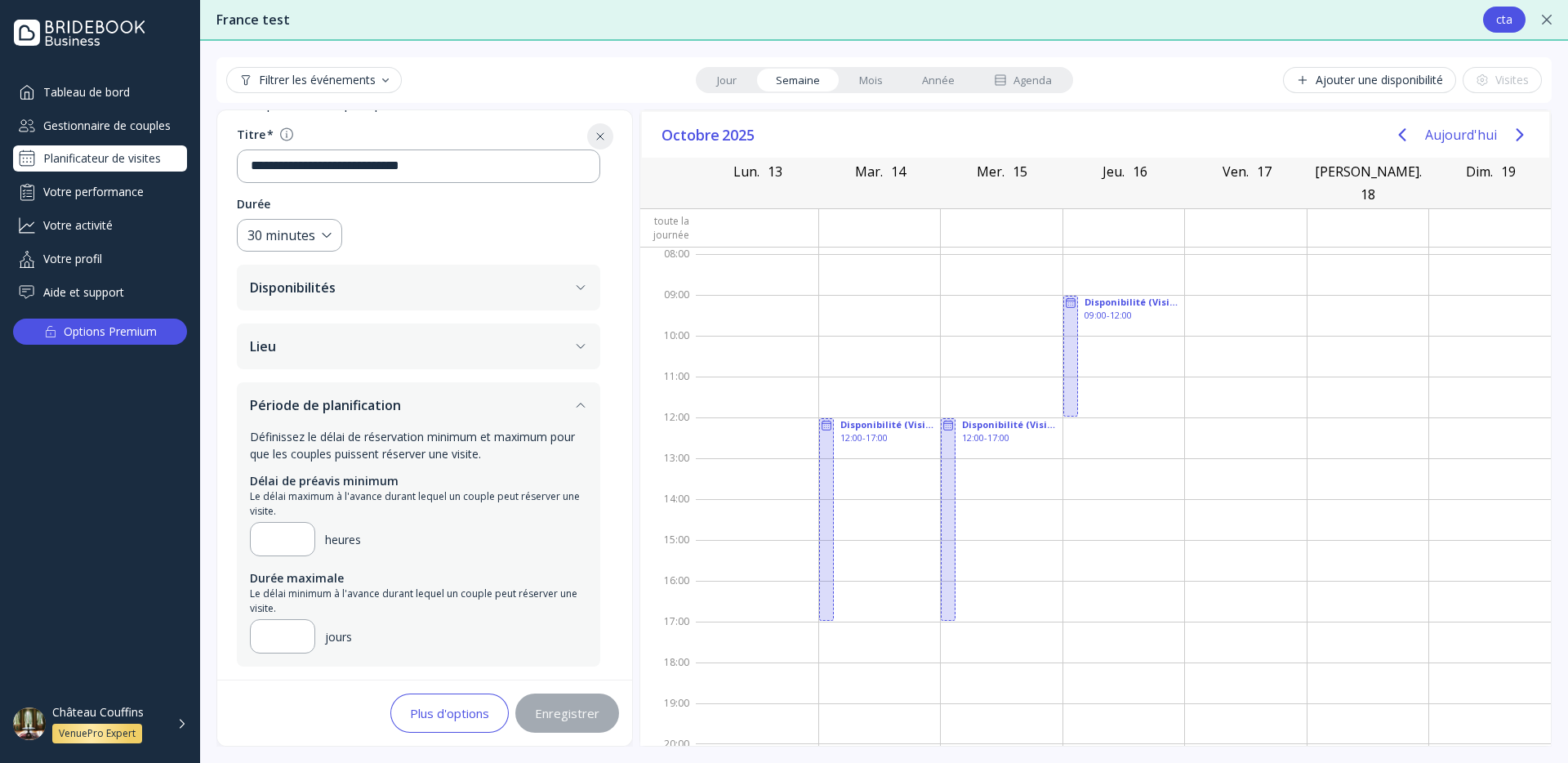
click at [620, 129] on div "**********" at bounding box center [418, 337] width 403 height 681
drag, startPoint x: 839, startPoint y: 269, endPoint x: 835, endPoint y: 295, distance: 26.3
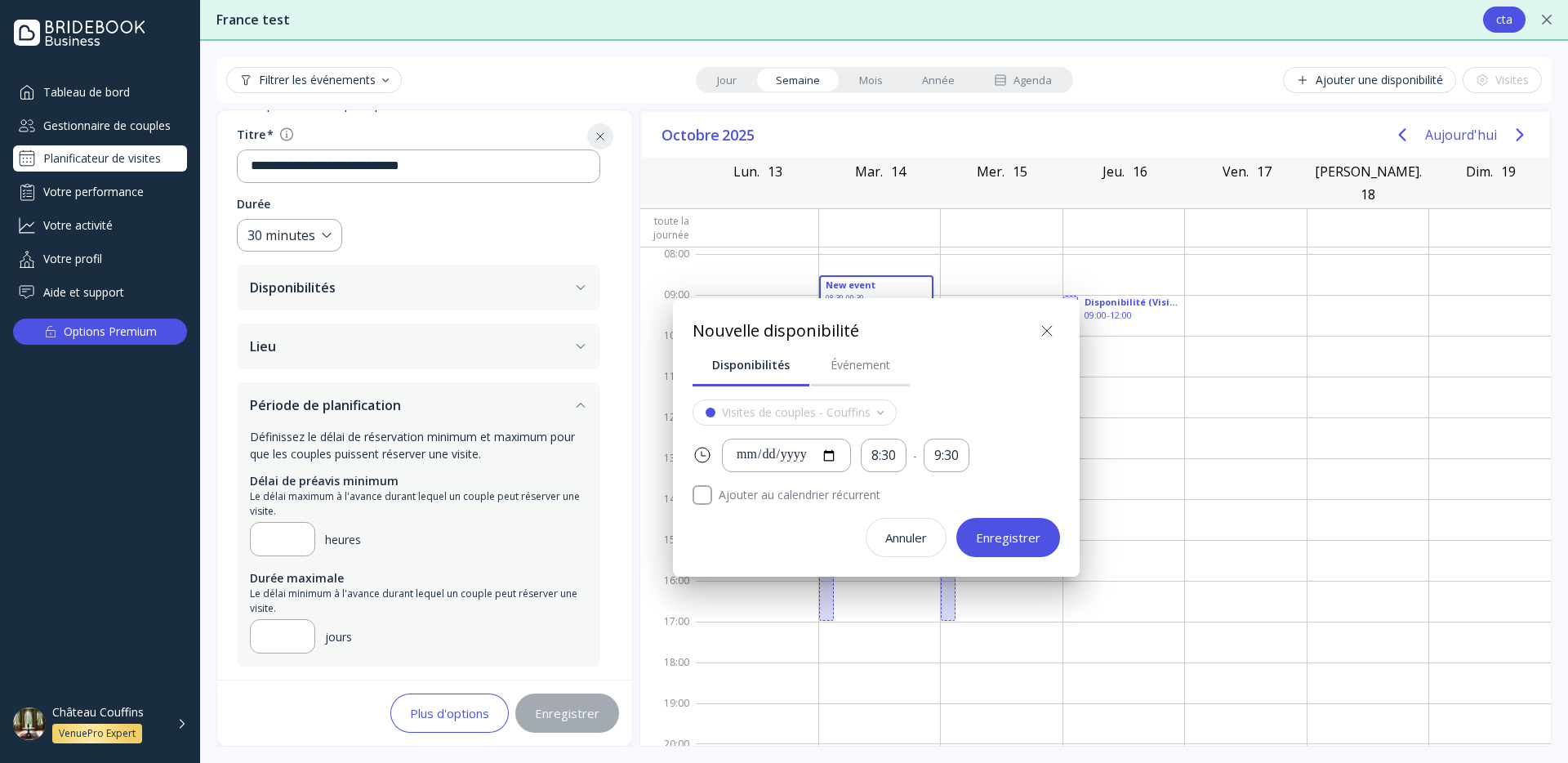
click at [790, 502] on label "Ajouter au calendrier récurrent" at bounding box center [886, 495] width 348 height 19
click at [1043, 334] on icon at bounding box center [1047, 331] width 10 height 10
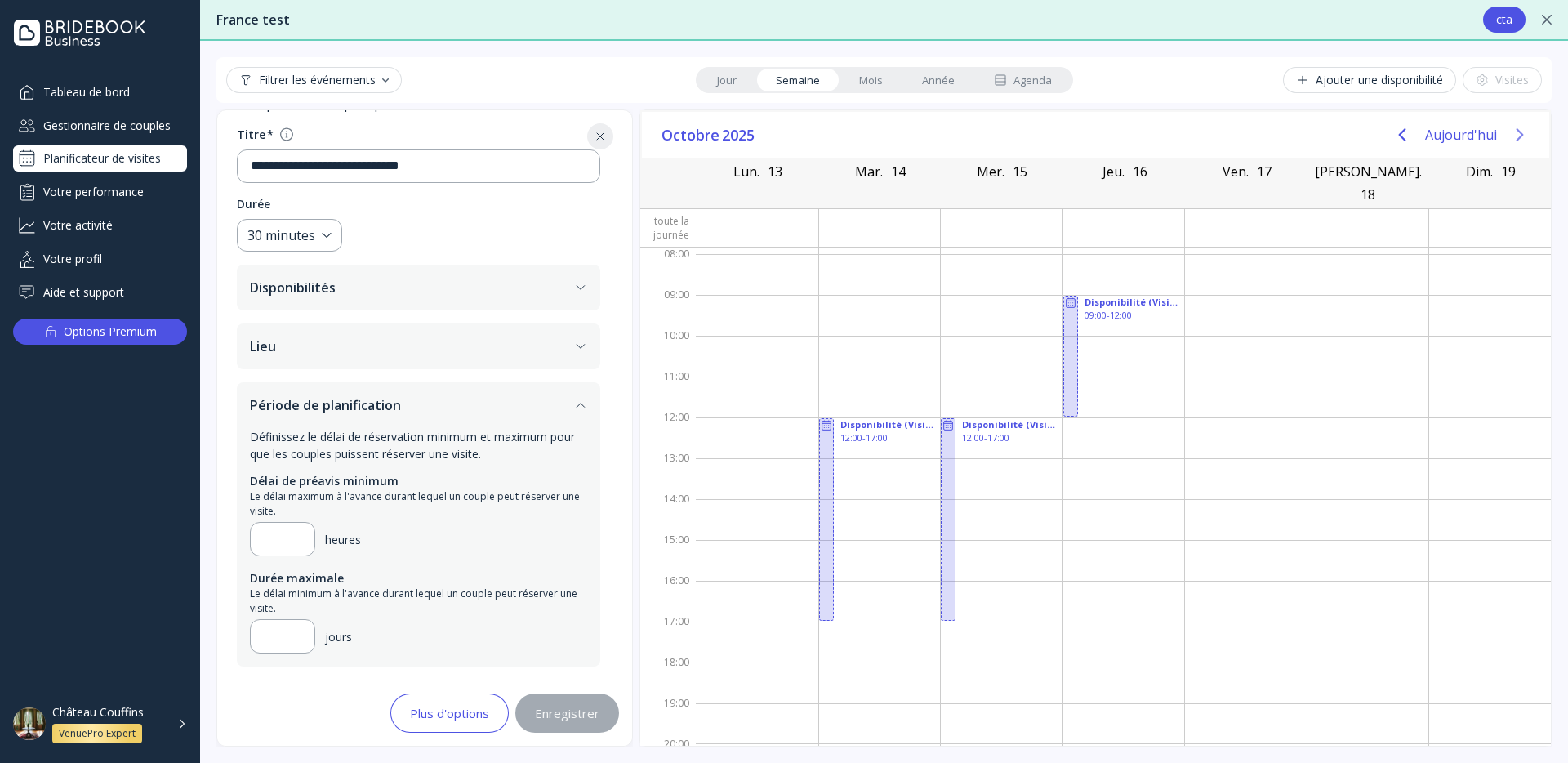
click at [1521, 133] on icon "Next page" at bounding box center [1520, 135] width 8 height 13
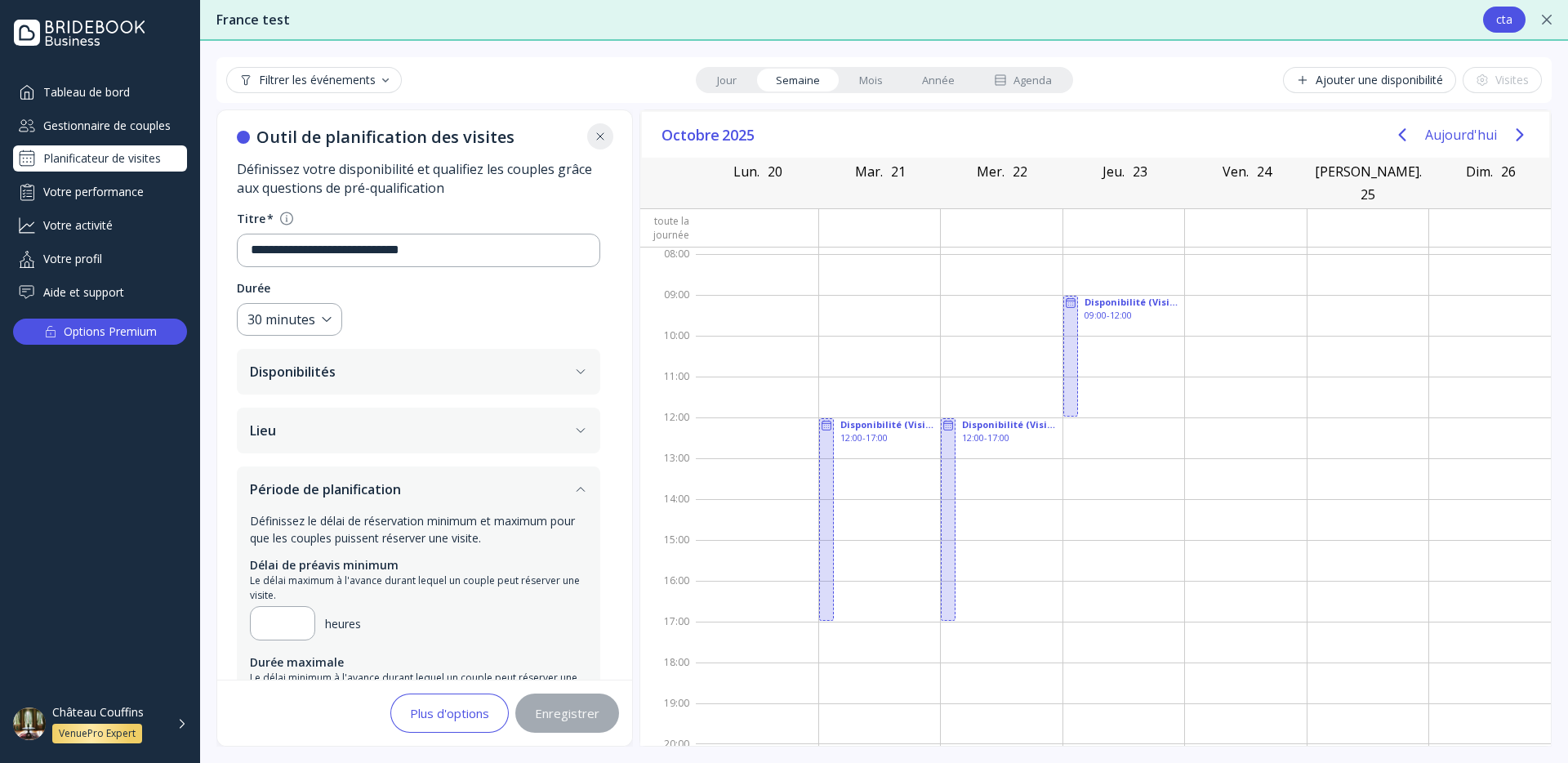
scroll to position [0, 0]
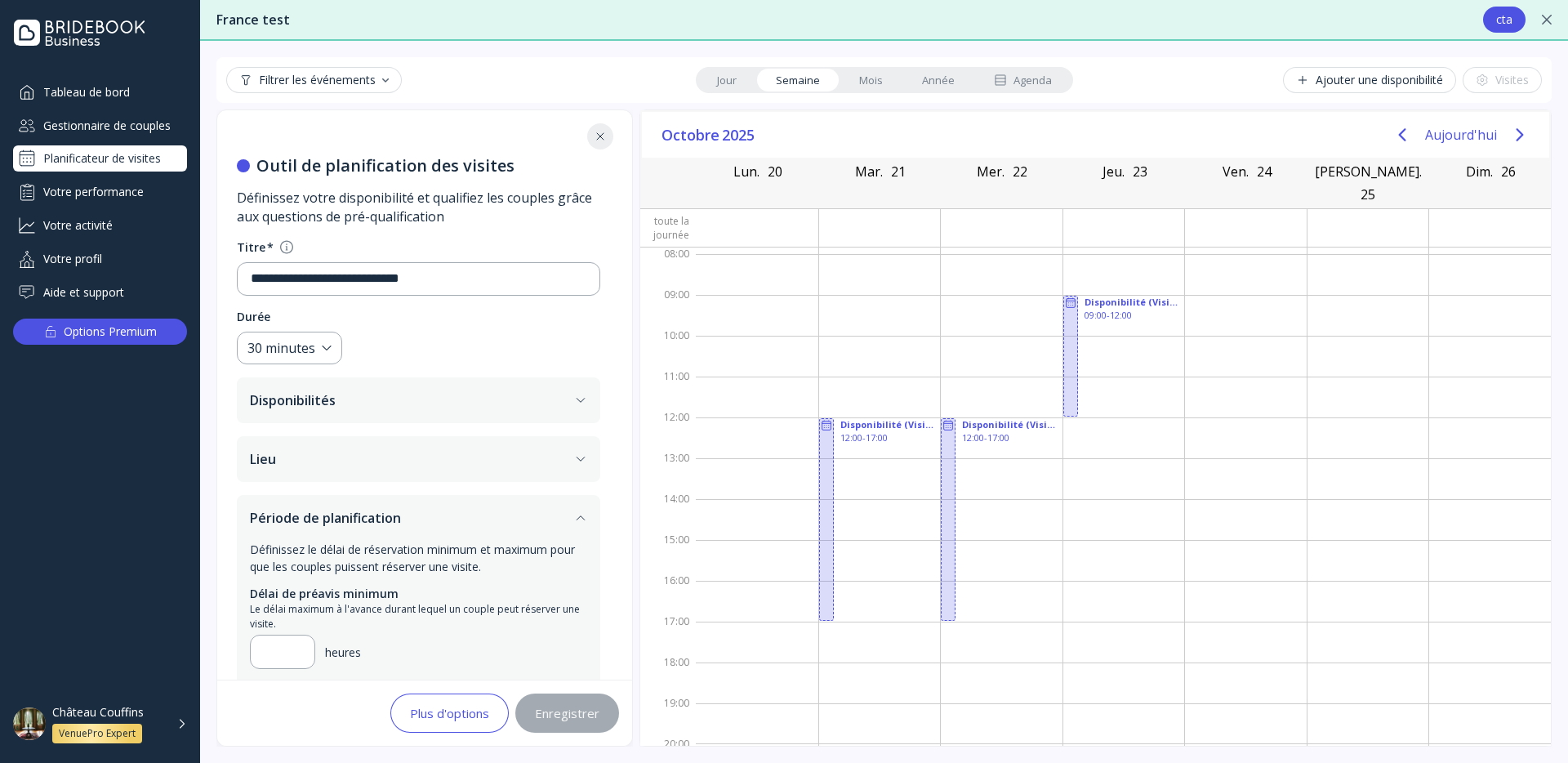
click at [604, 135] on icon at bounding box center [600, 135] width 7 height 7
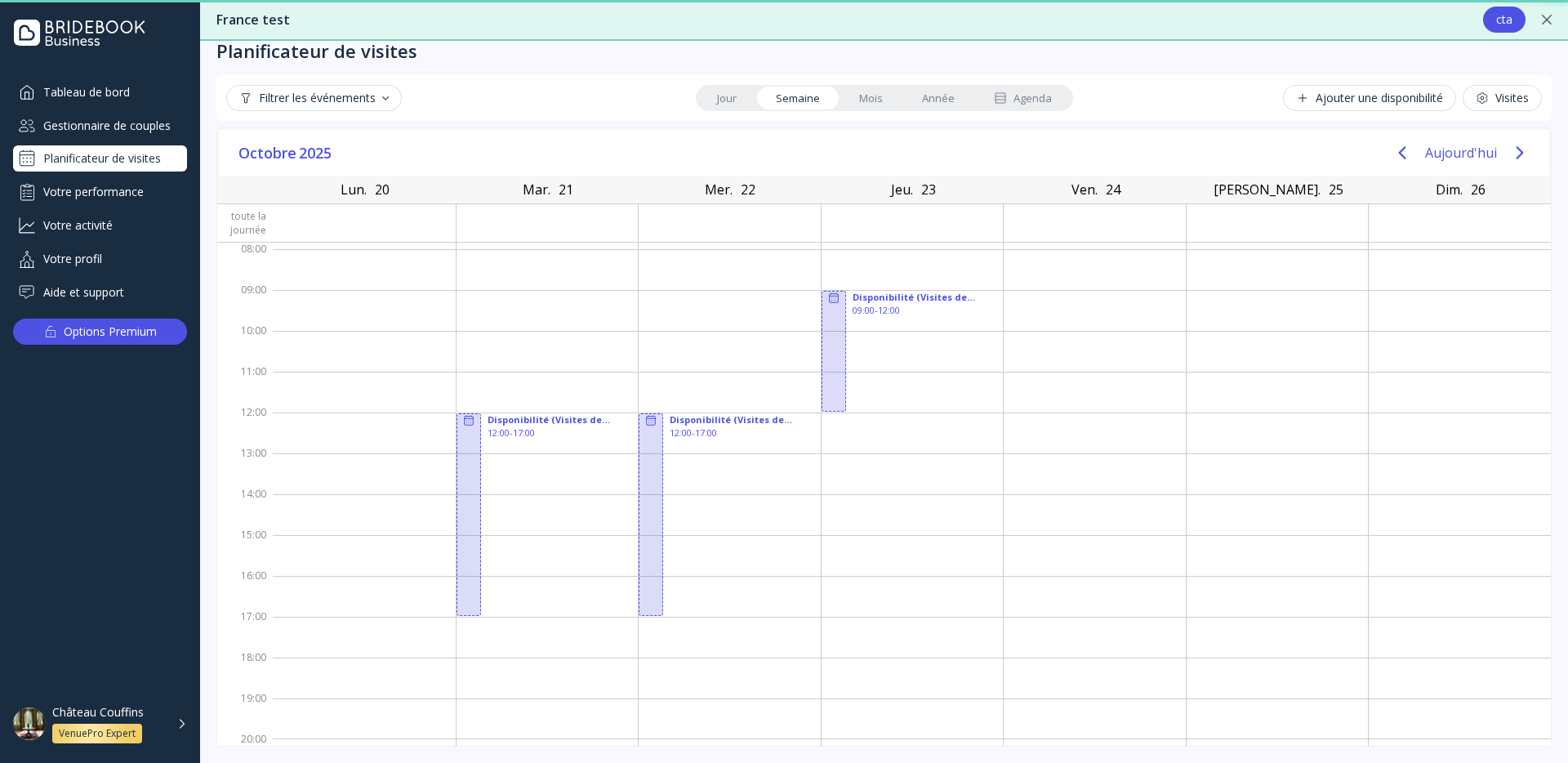
scroll to position [21, 0]
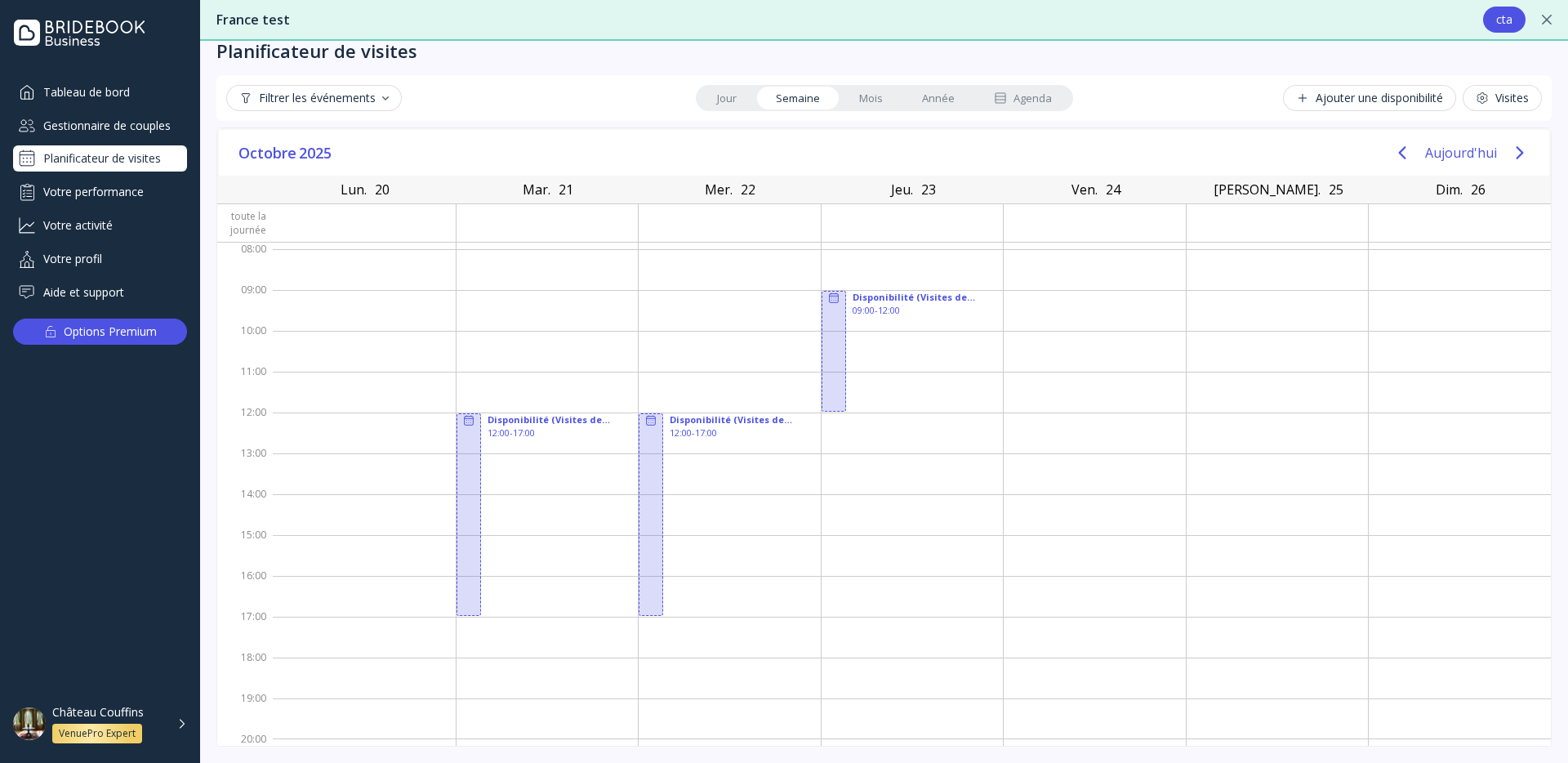
click at [935, 99] on link "Année" at bounding box center [938, 98] width 72 height 23
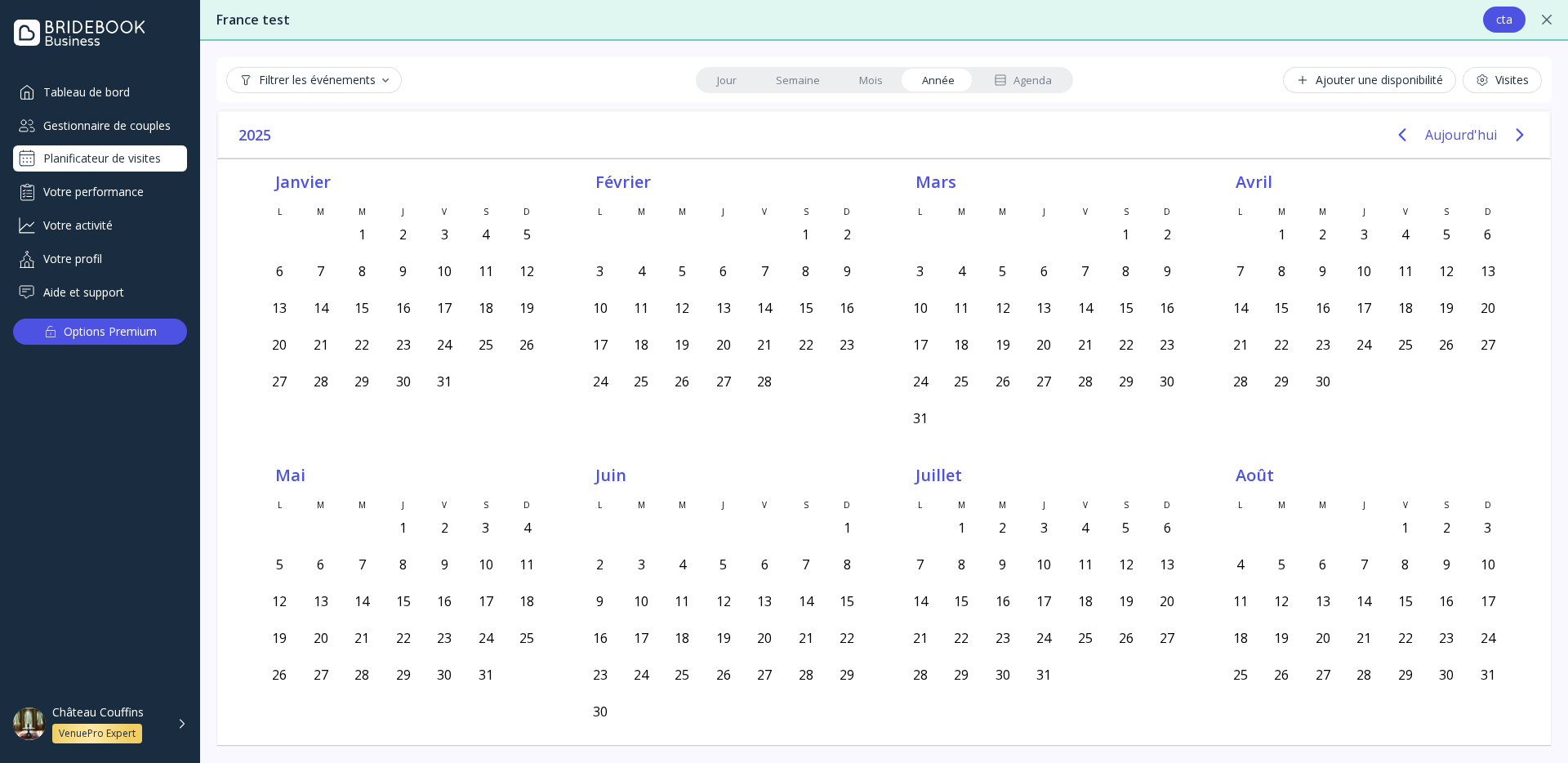
click at [1530, 87] on button "Visites" at bounding box center [1503, 80] width 79 height 26
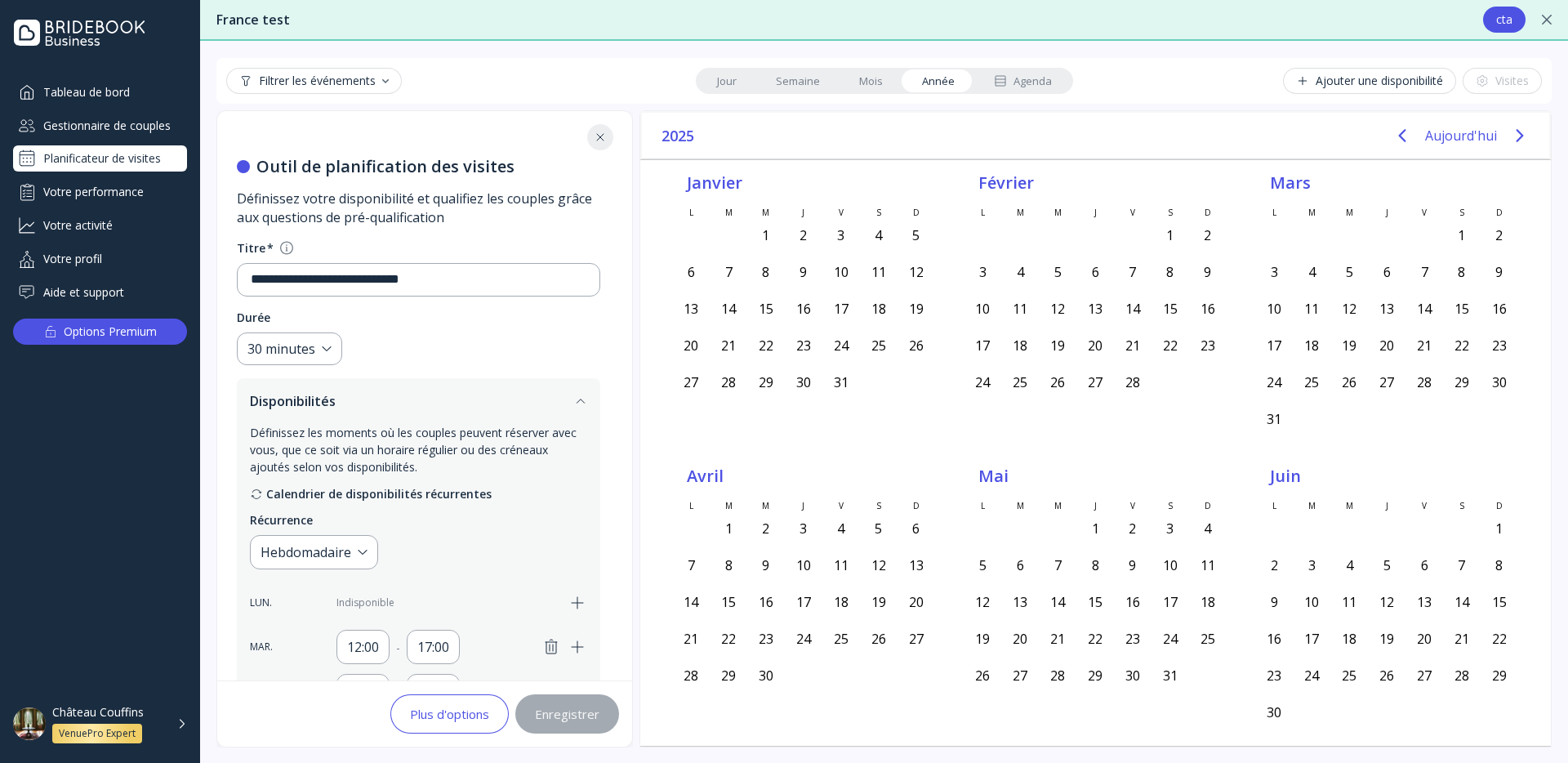
click at [122, 192] on div "Votre performance" at bounding box center [100, 191] width 174 height 27
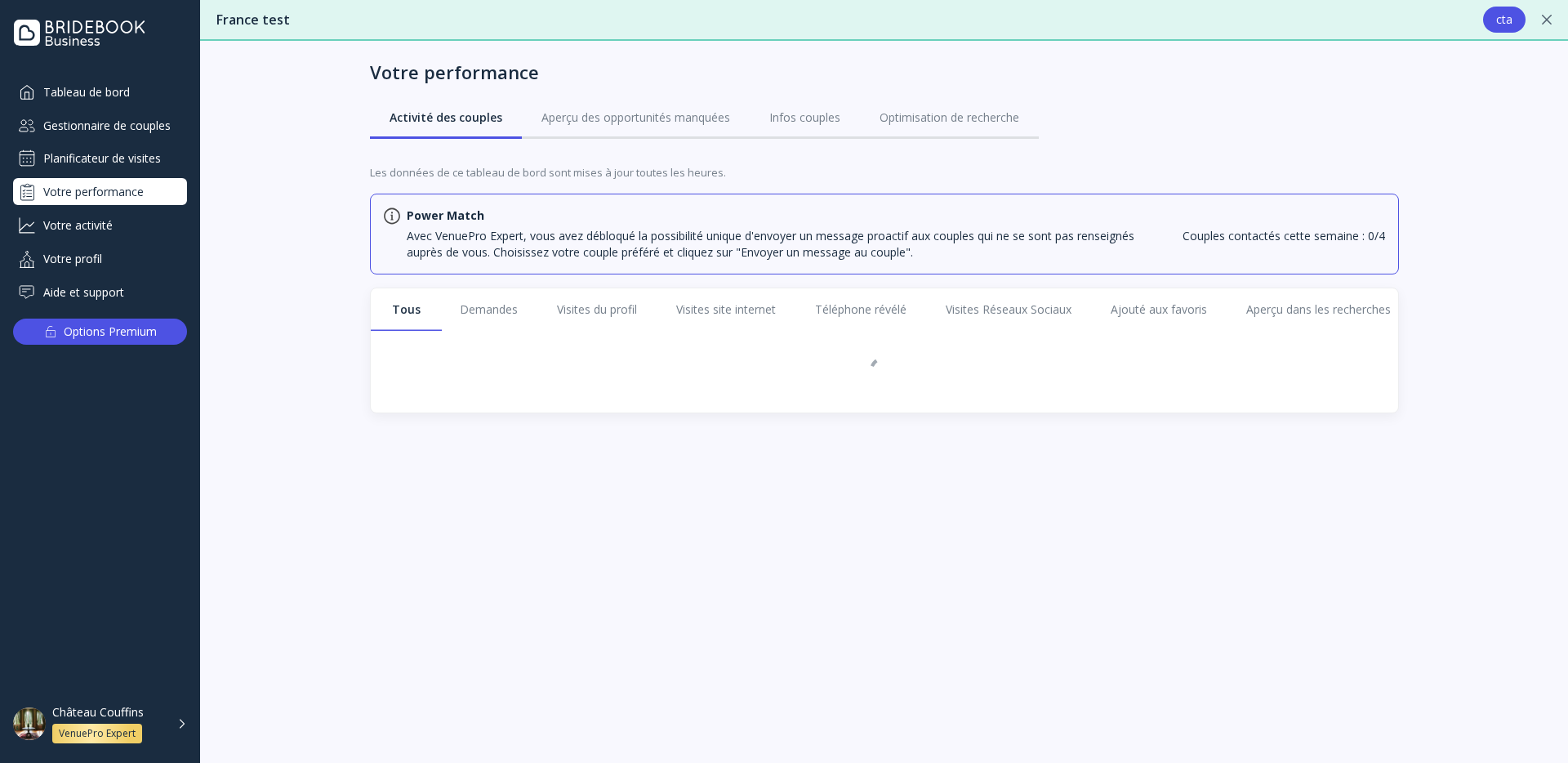
click at [143, 128] on div "Gestionnaire de couples" at bounding box center [100, 125] width 174 height 27
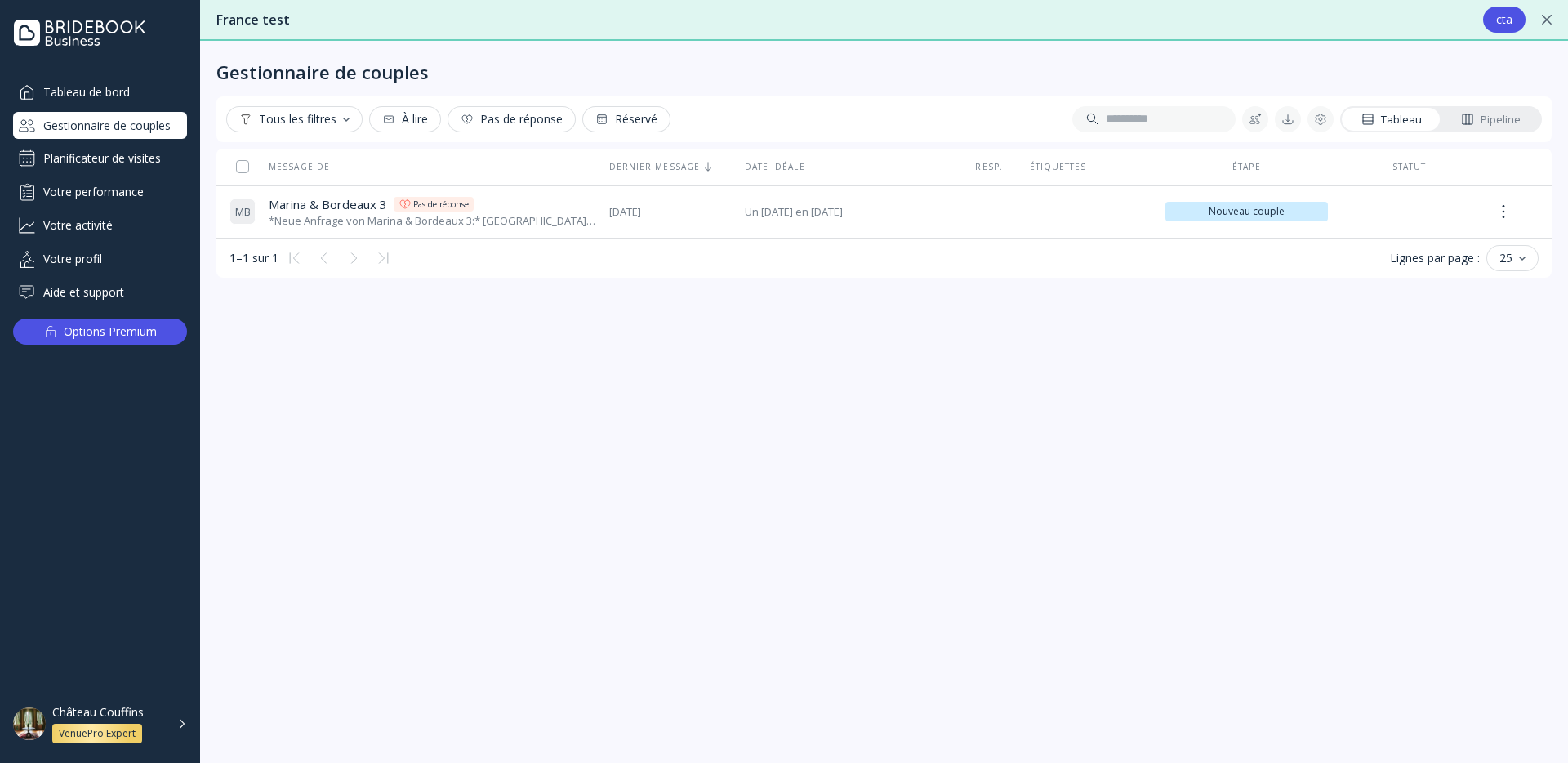
click at [139, 150] on div "Planificateur de visites" at bounding box center [100, 158] width 174 height 26
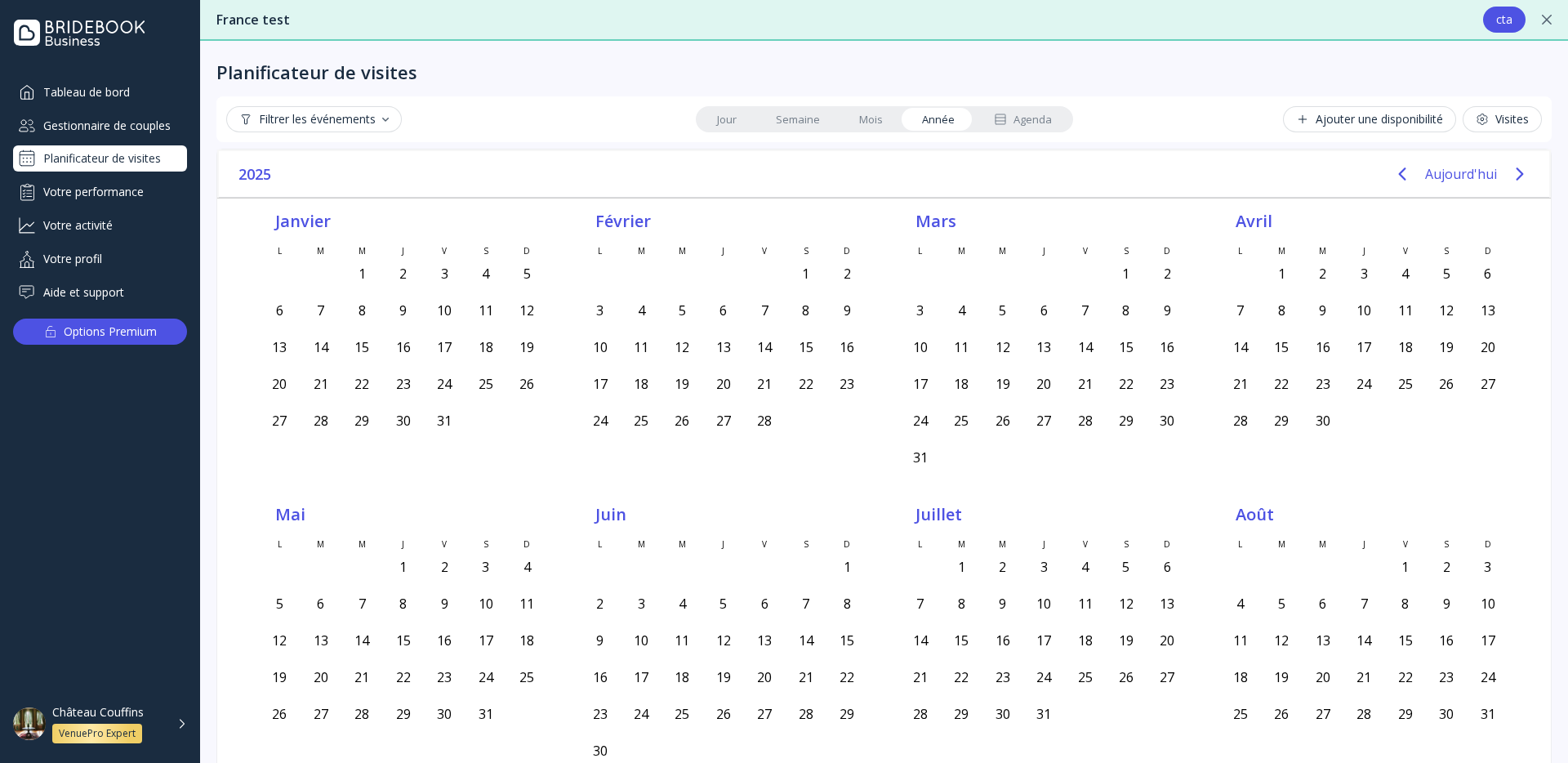
drag, startPoint x: 886, startPoint y: 117, endPoint x: 840, endPoint y: 122, distance: 46.3
click at [886, 117] on link "Mois" at bounding box center [870, 119] width 62 height 23
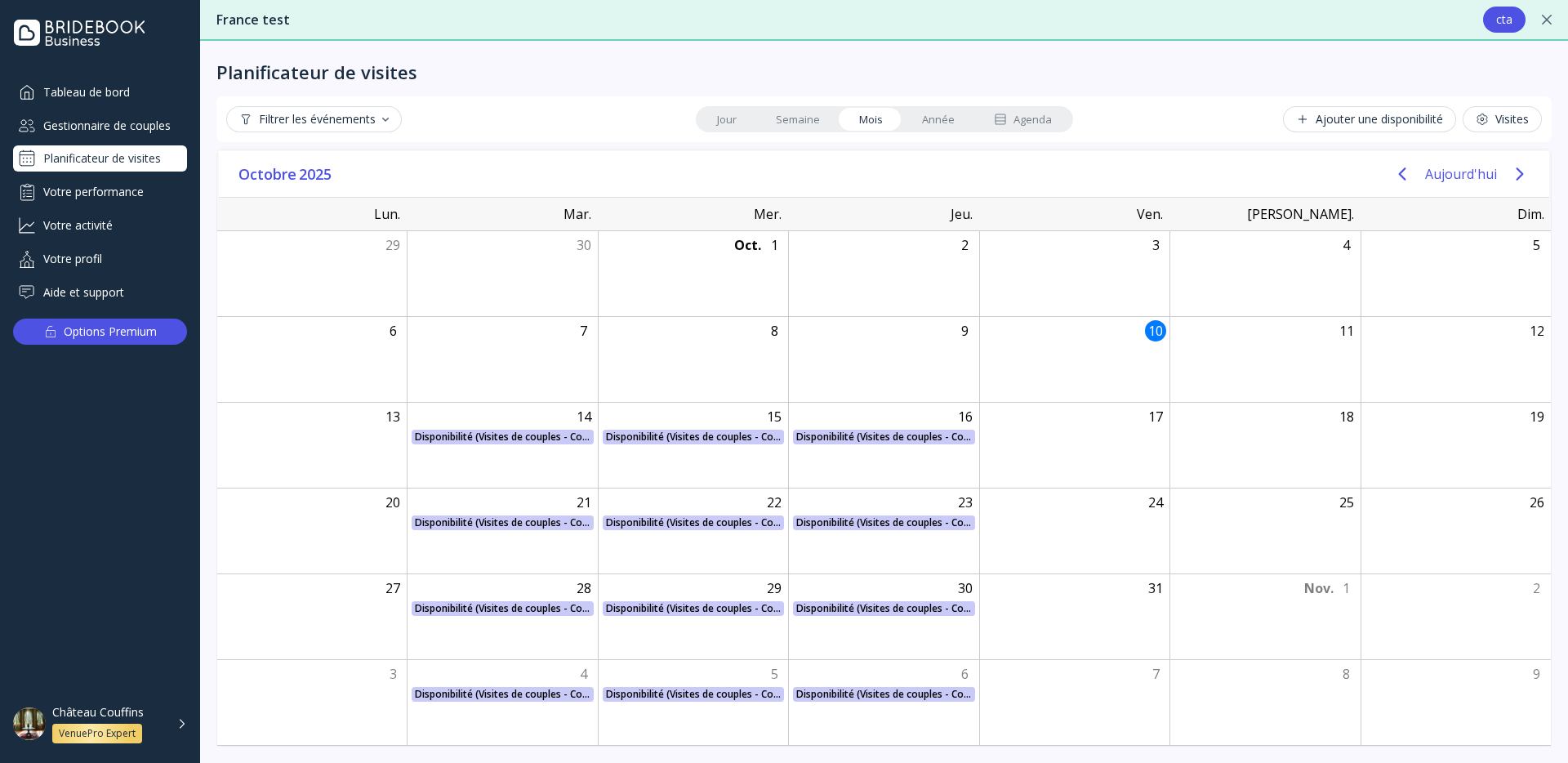
click at [776, 124] on link "Semaine" at bounding box center [798, 119] width 84 height 23
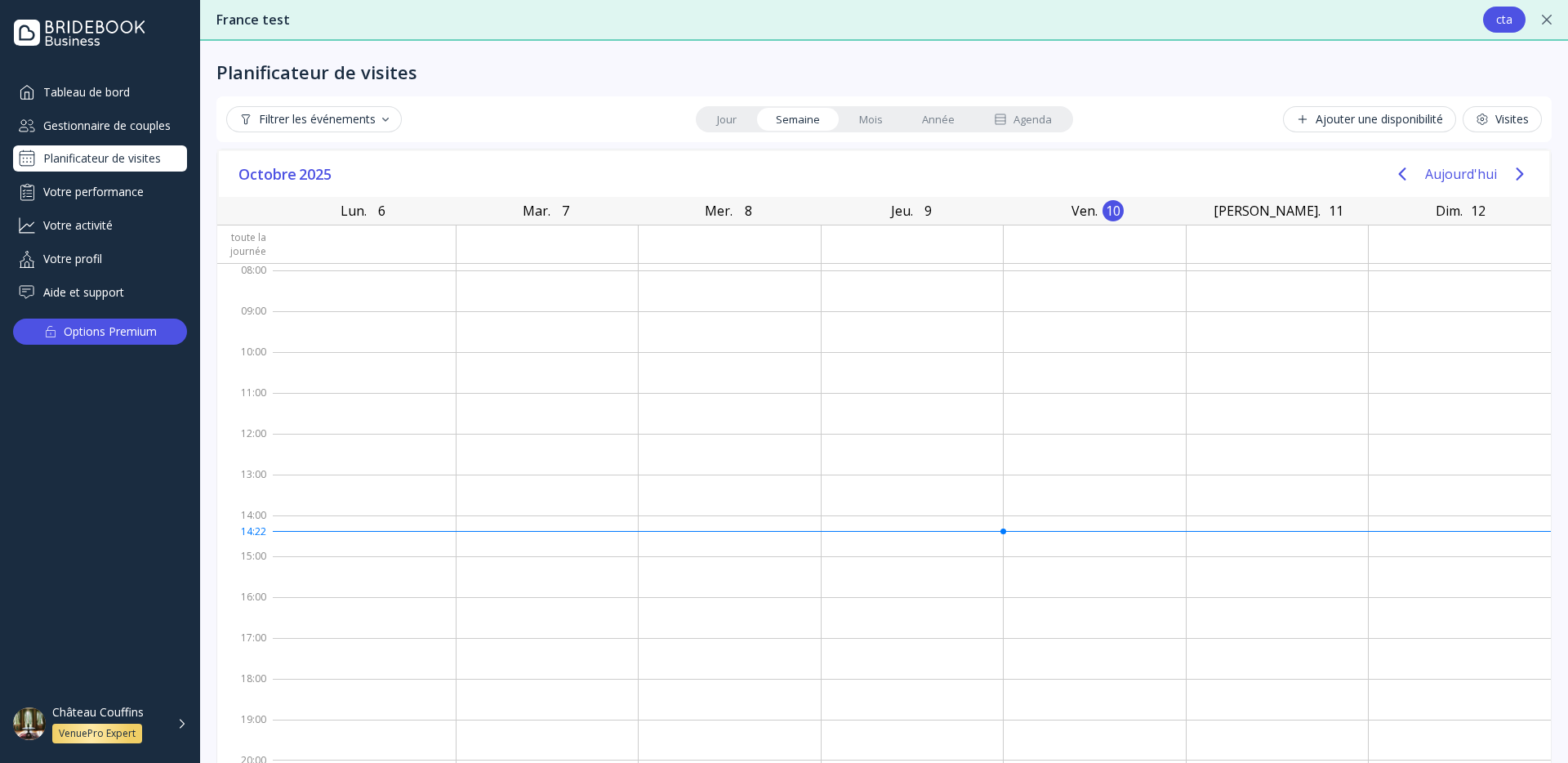
click at [865, 123] on link "Mois" at bounding box center [870, 119] width 62 height 23
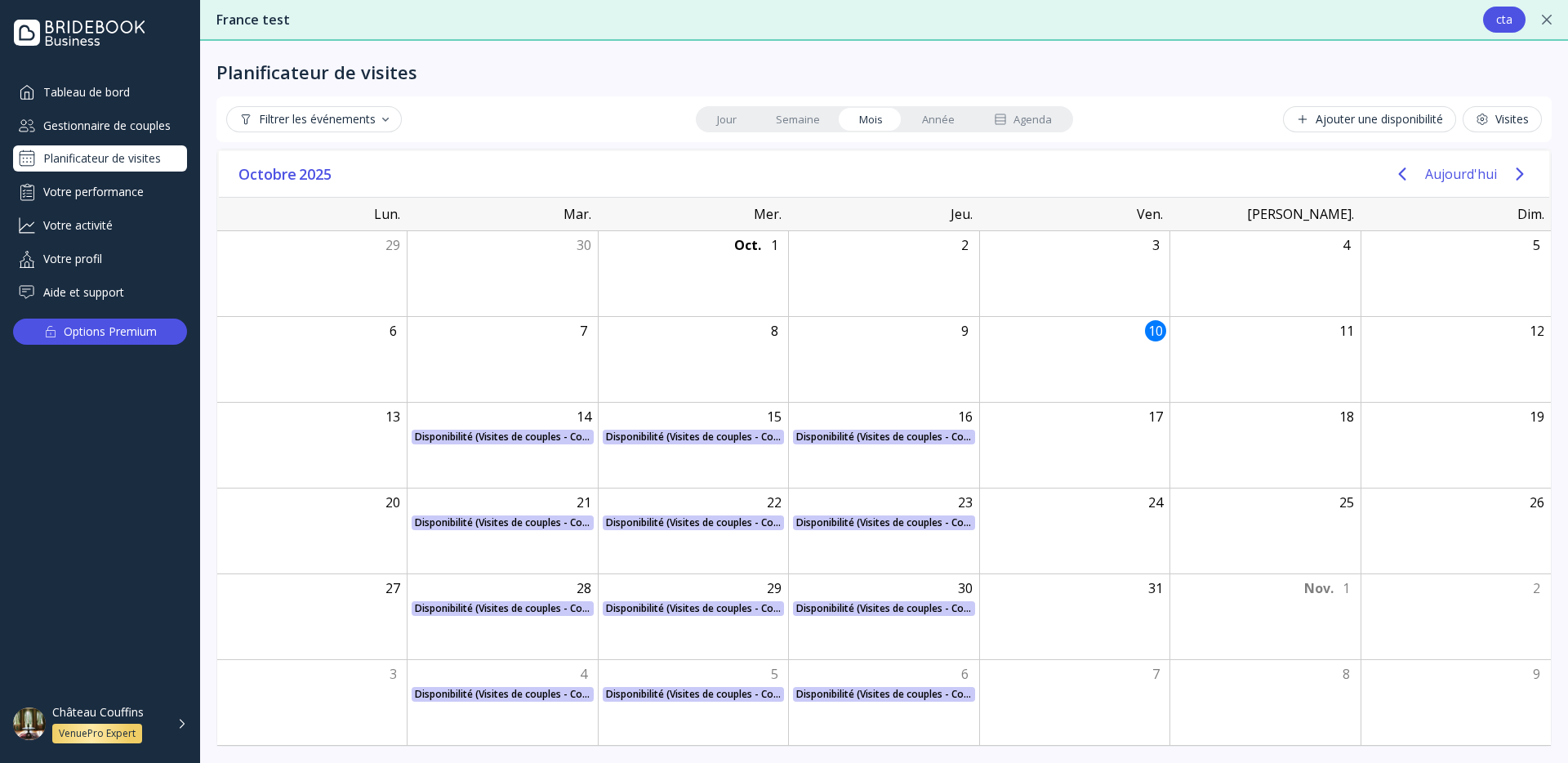
click at [1506, 128] on button "Visites" at bounding box center [1503, 118] width 79 height 26
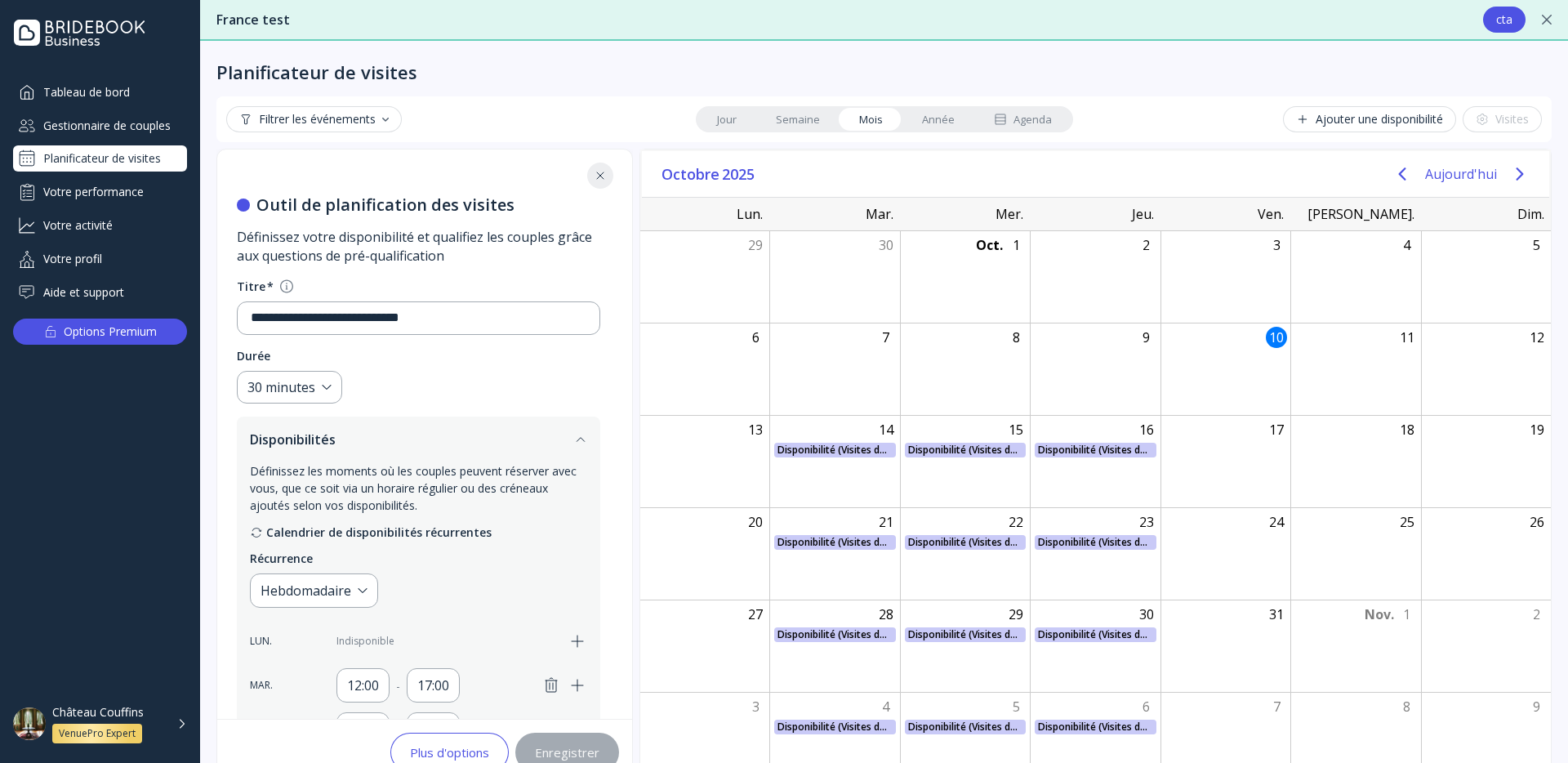
scroll to position [524, 0]
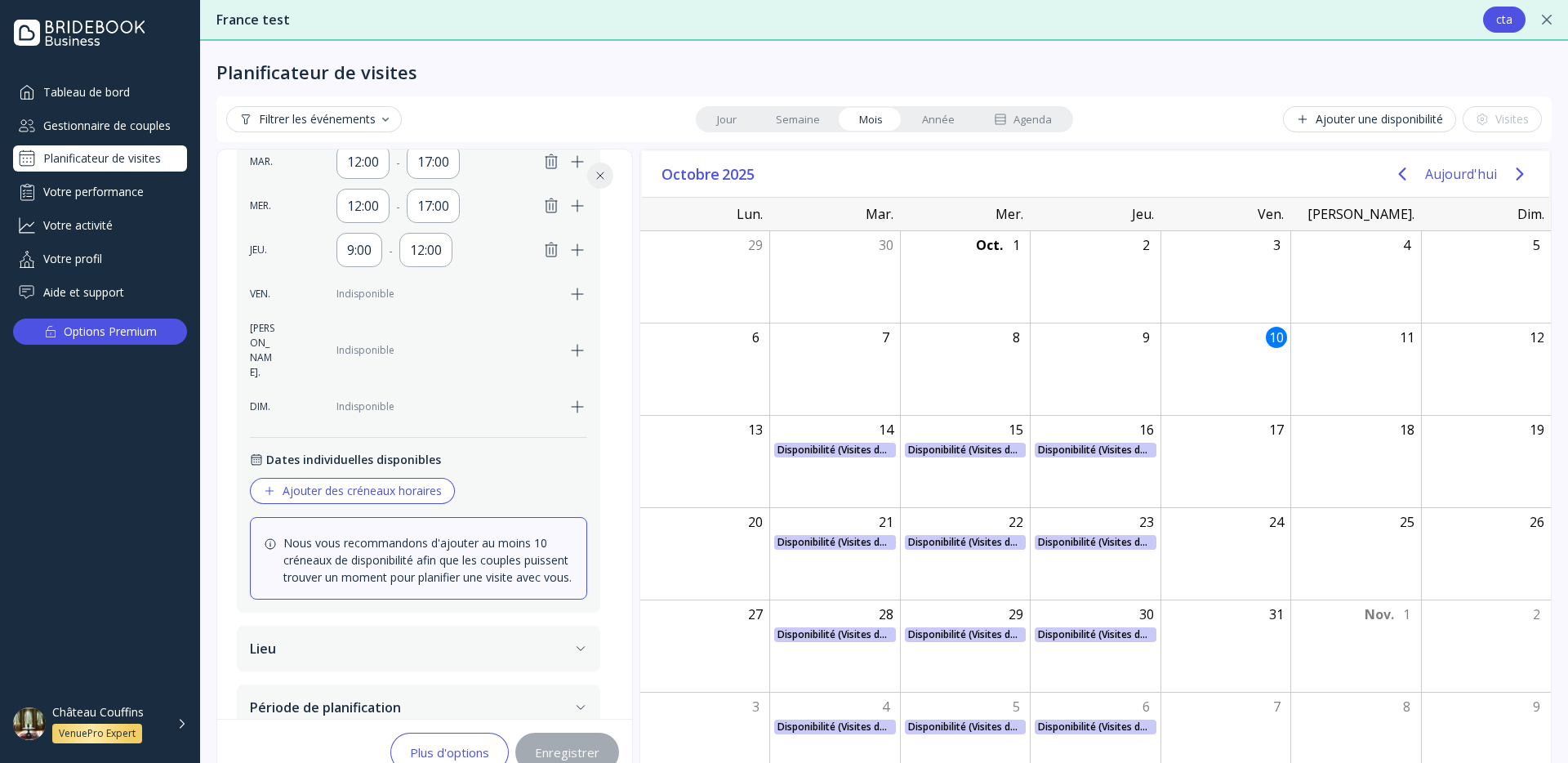
drag, startPoint x: 471, startPoint y: 694, endPoint x: 481, endPoint y: 642, distance: 53.0
click at [476, 687] on button "Période de planification" at bounding box center [418, 707] width 363 height 46
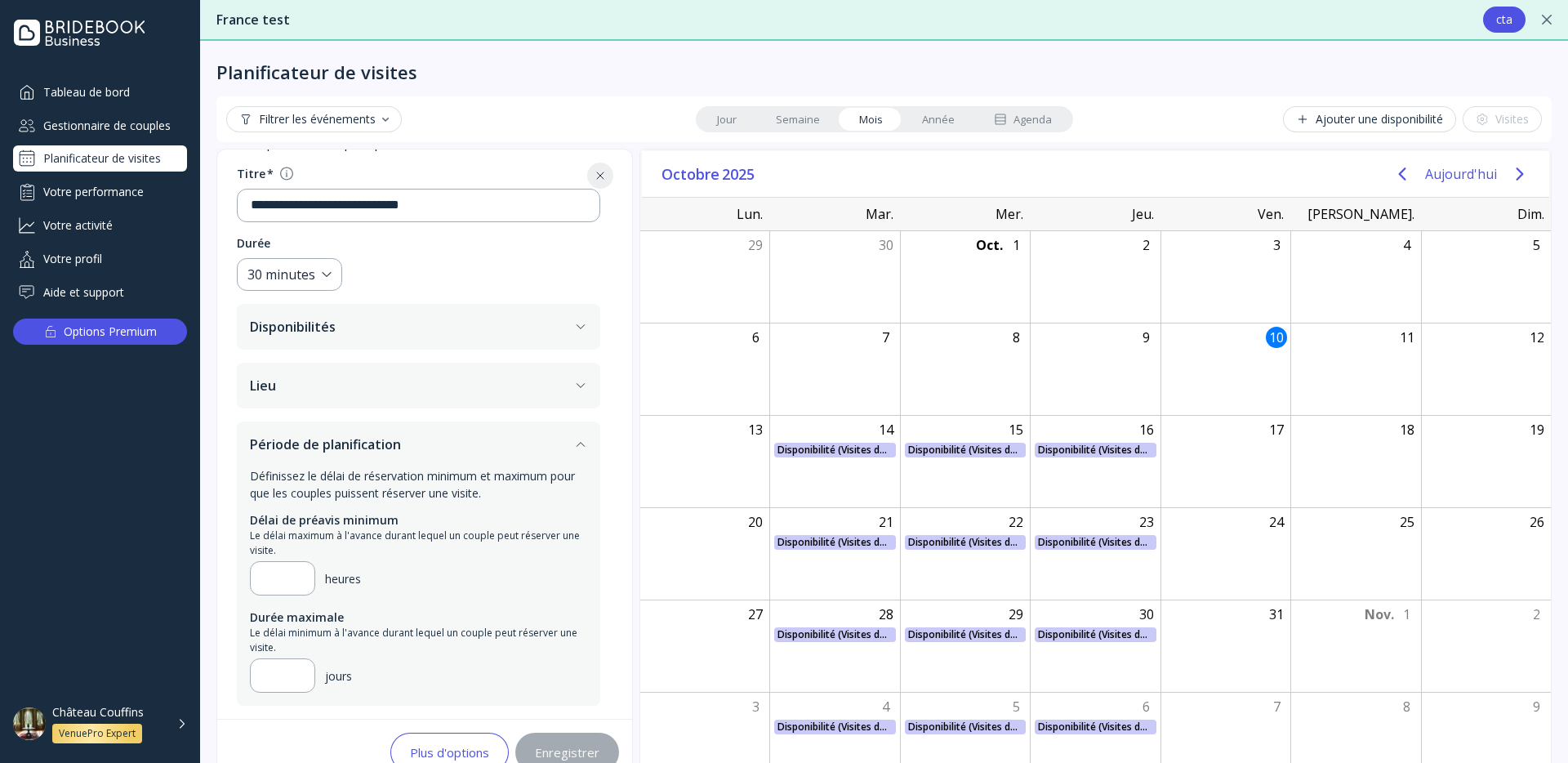
scroll to position [39, 0]
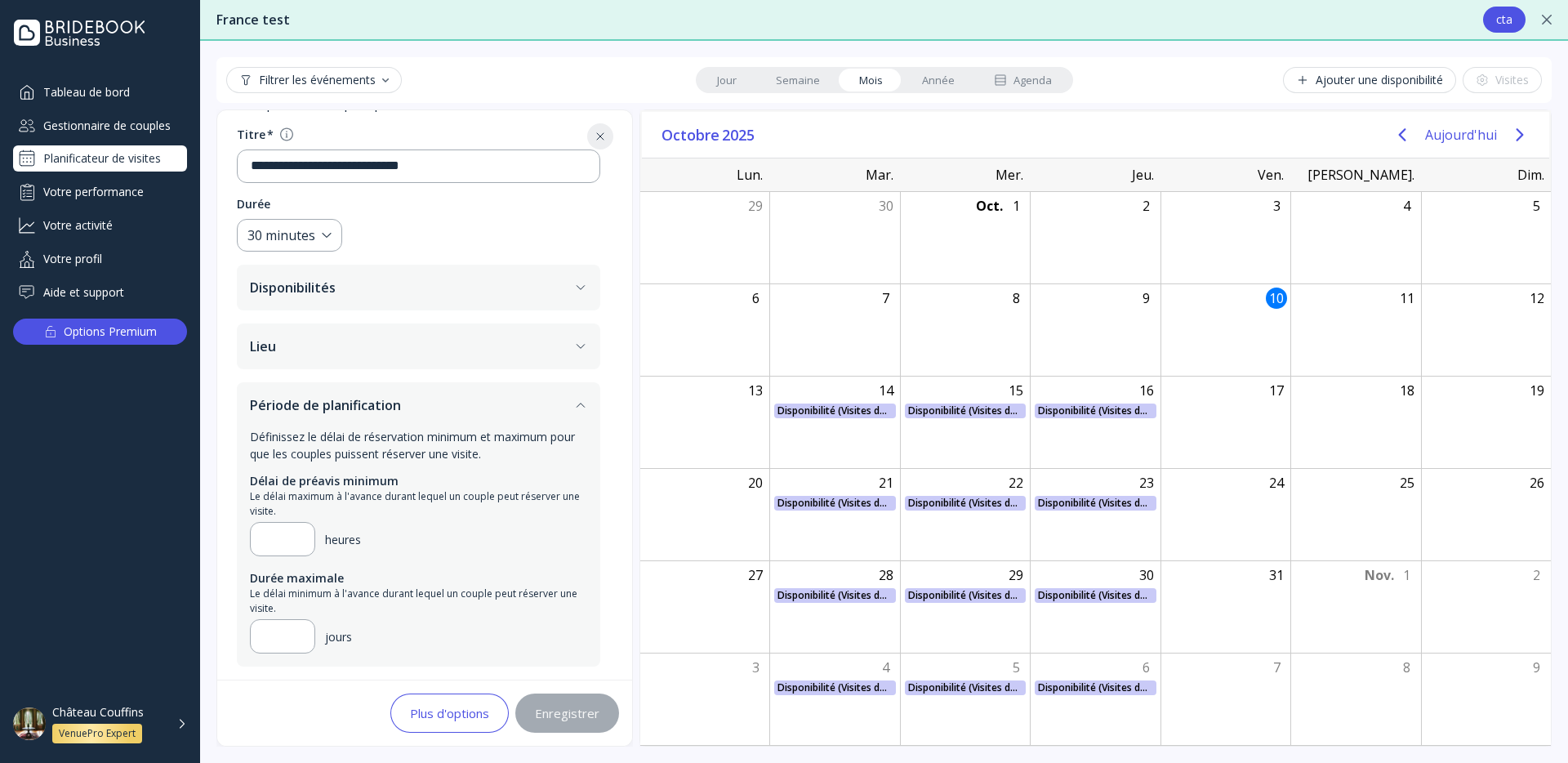
drag, startPoint x: 389, startPoint y: 266, endPoint x: 391, endPoint y: 291, distance: 25.1
click at [389, 267] on button "Disponibilités" at bounding box center [418, 287] width 363 height 46
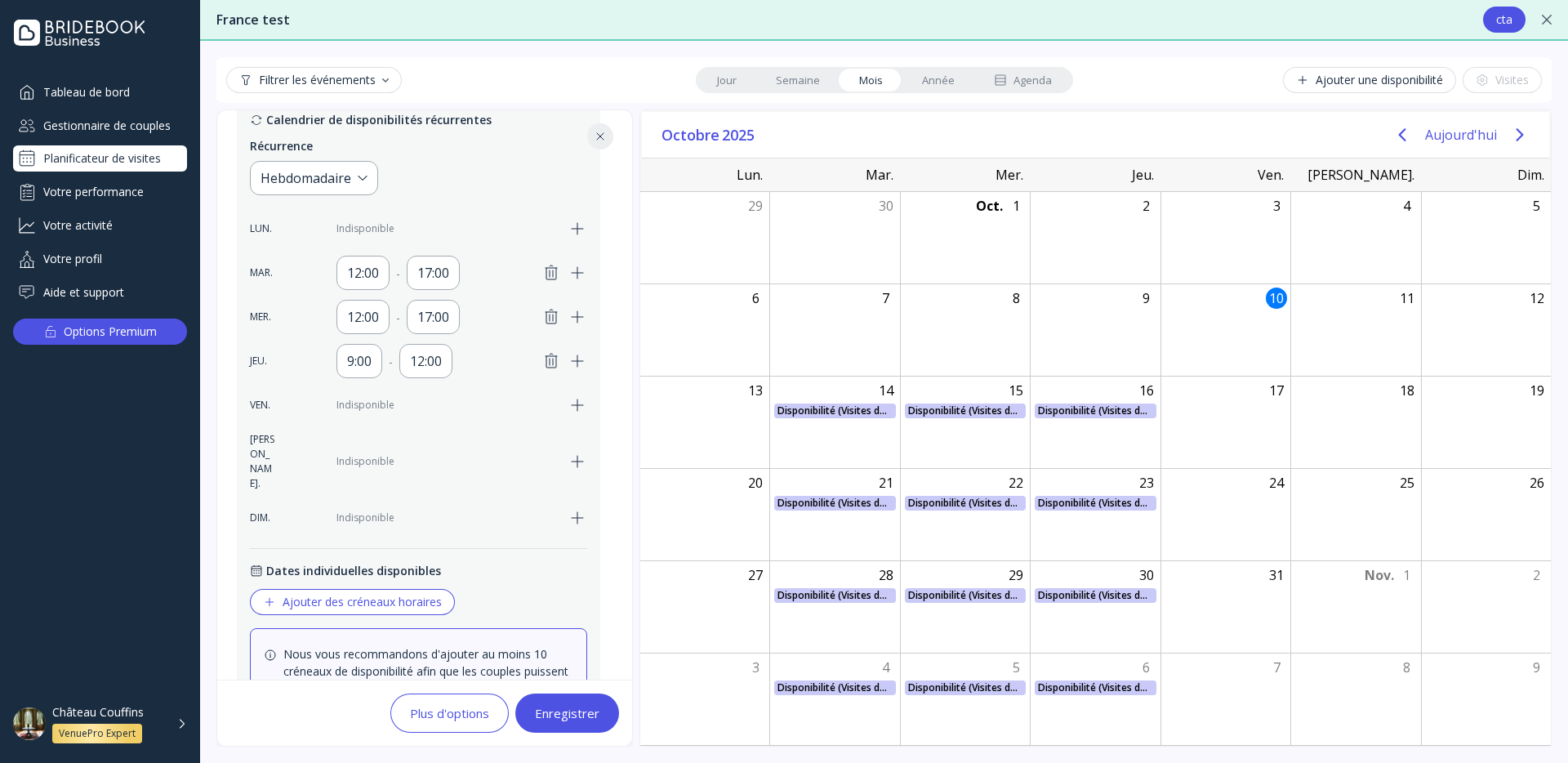
scroll to position [524, 0]
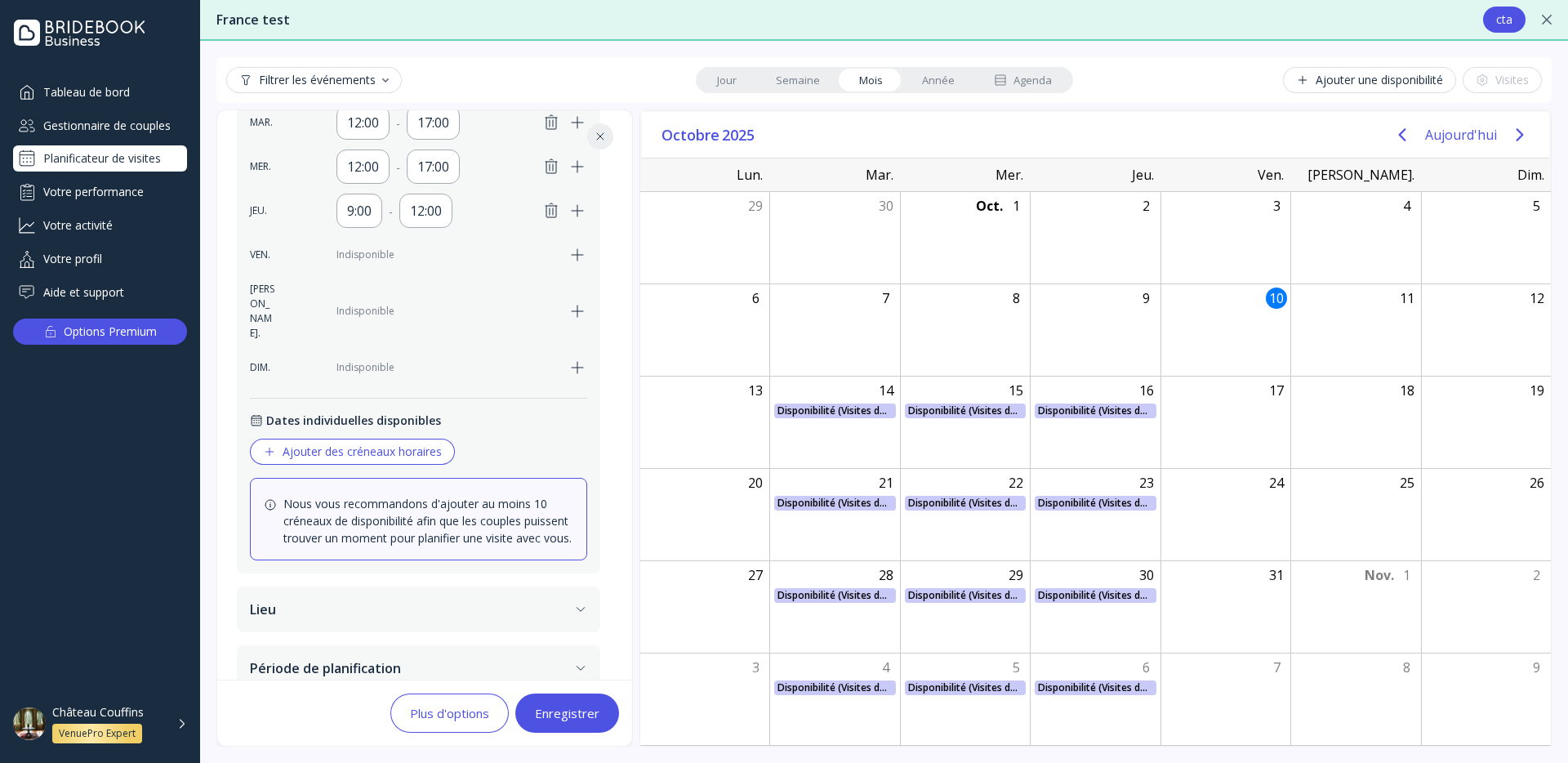
click at [411, 586] on button "Lieu" at bounding box center [418, 609] width 363 height 46
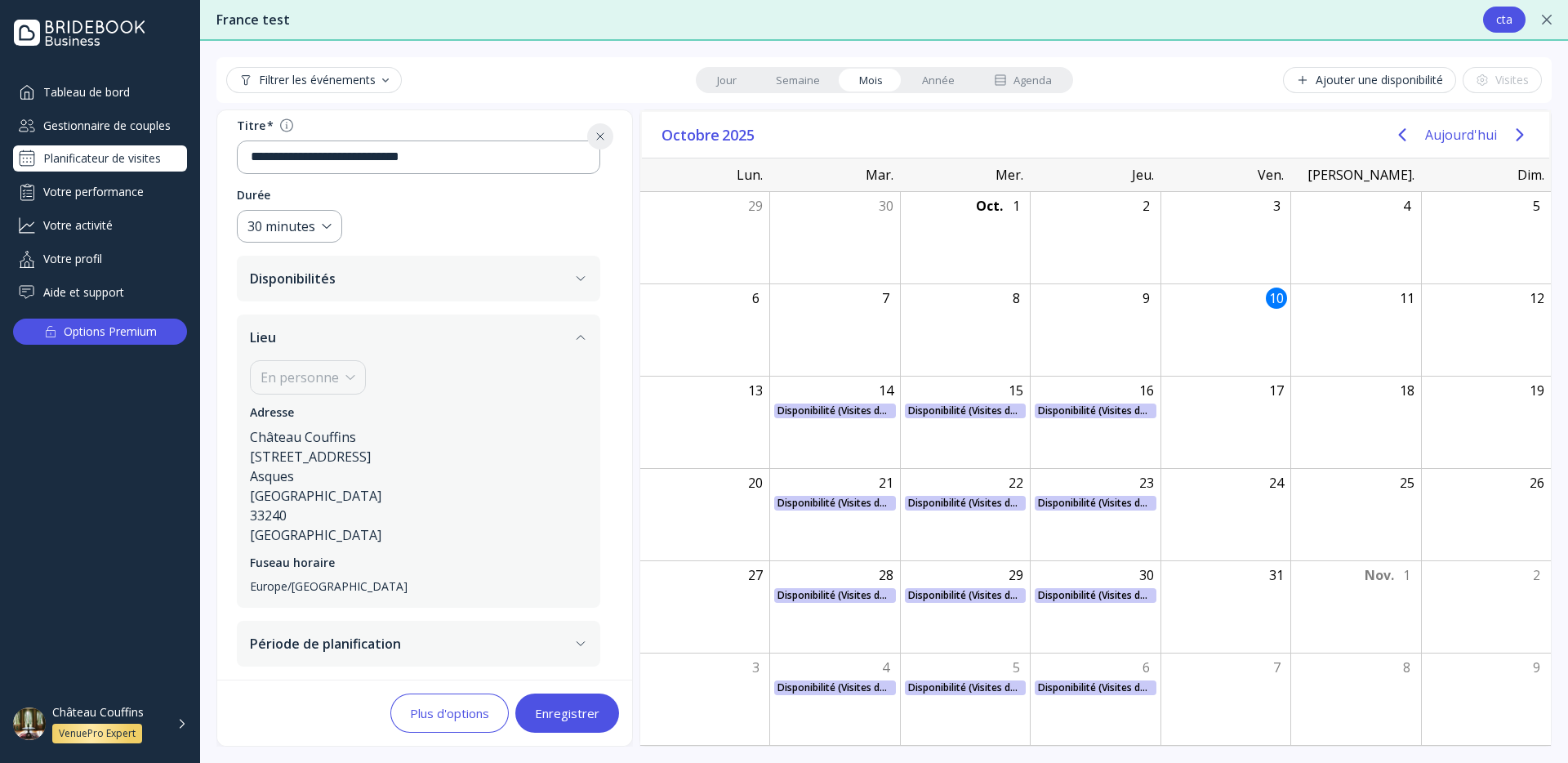
click at [420, 641] on button "Période de planification" at bounding box center [418, 644] width 363 height 46
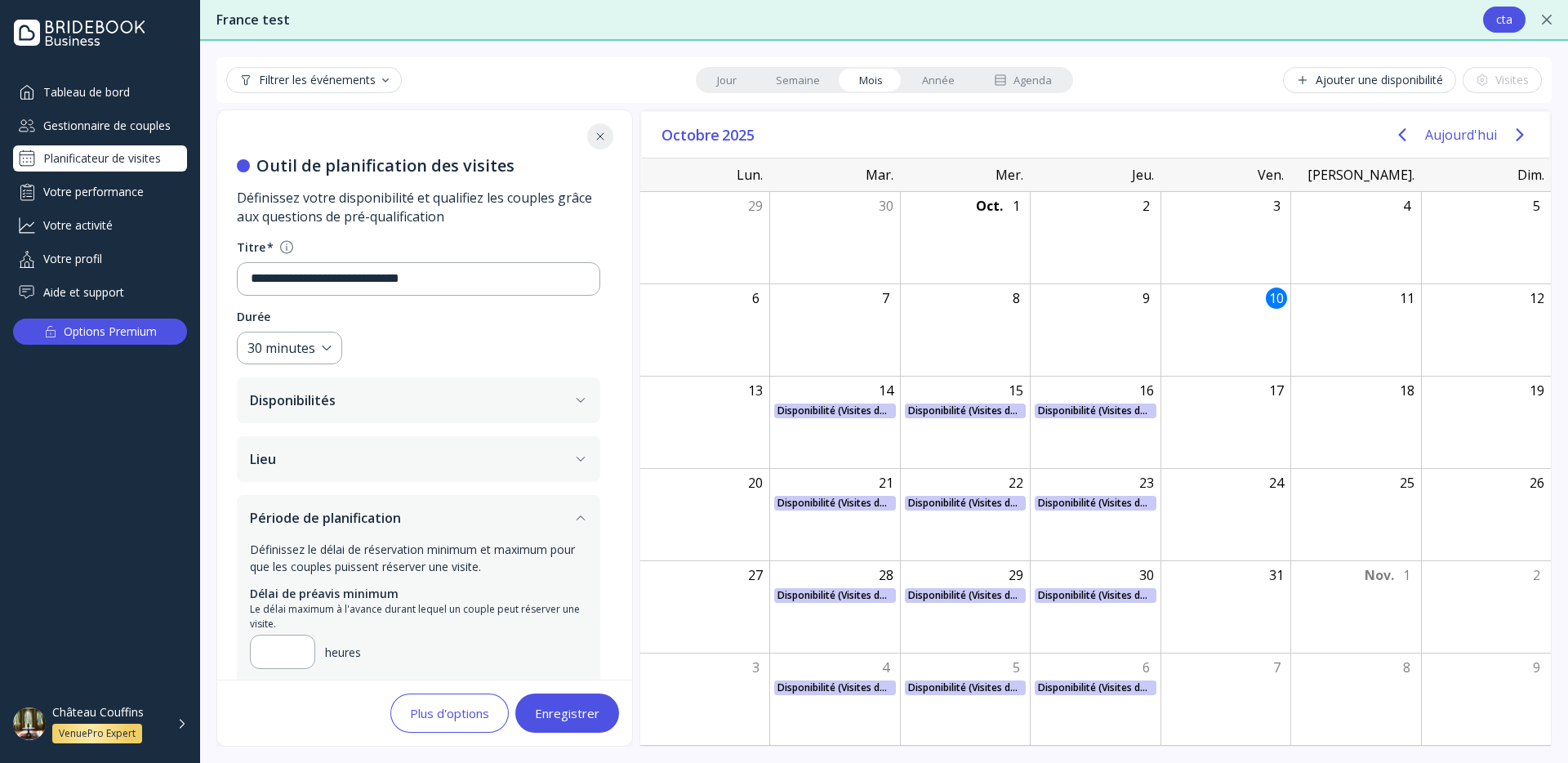
scroll to position [0, 0]
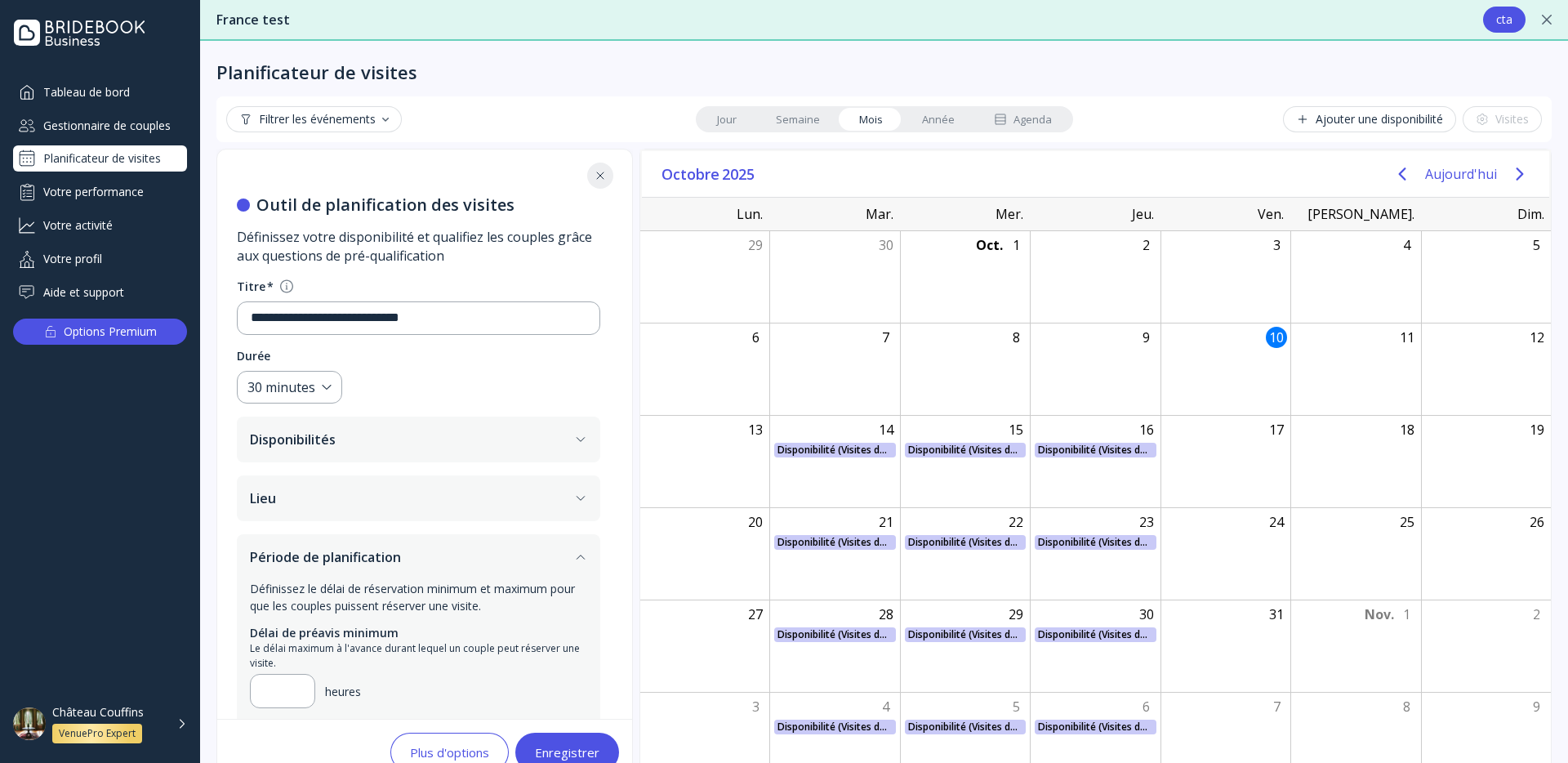
click at [357, 130] on button "Filtrer les événements" at bounding box center [313, 118] width 176 height 26
click at [611, 166] on button at bounding box center [600, 175] width 26 height 26
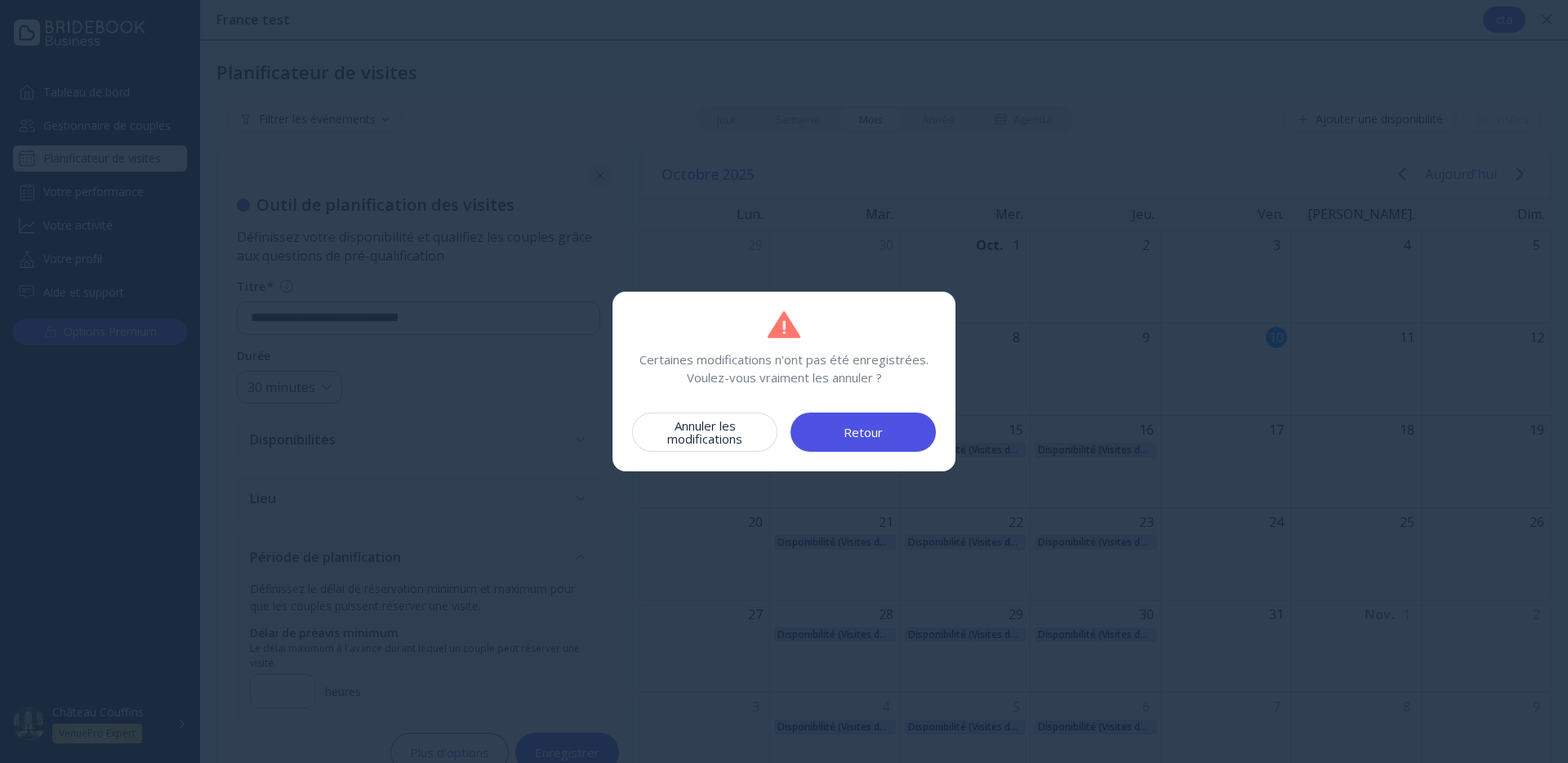
click at [764, 443] on button "Annuler les modifications" at bounding box center [705, 431] width 145 height 39
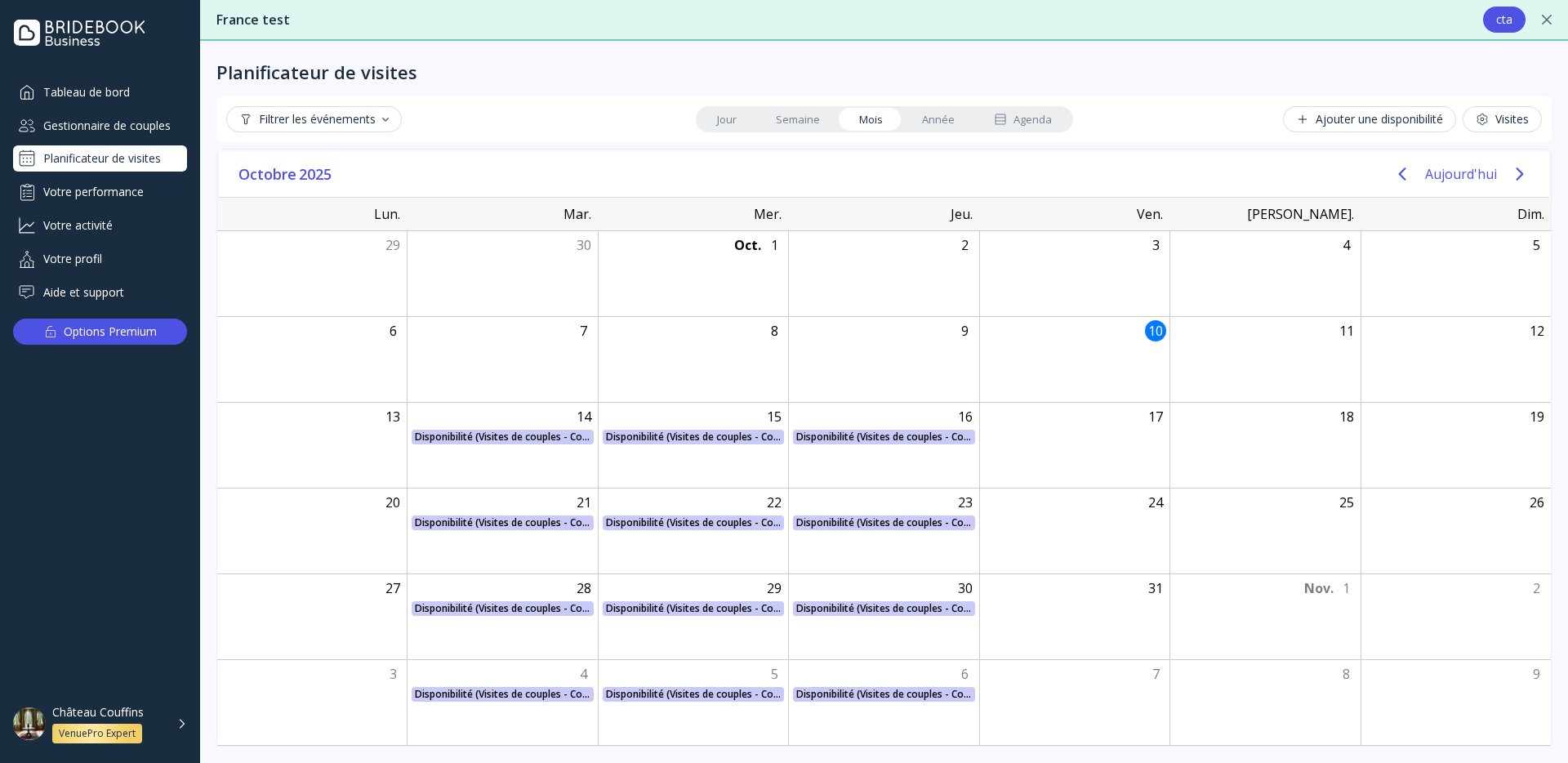
click at [1483, 128] on button "Visites" at bounding box center [1503, 118] width 79 height 26
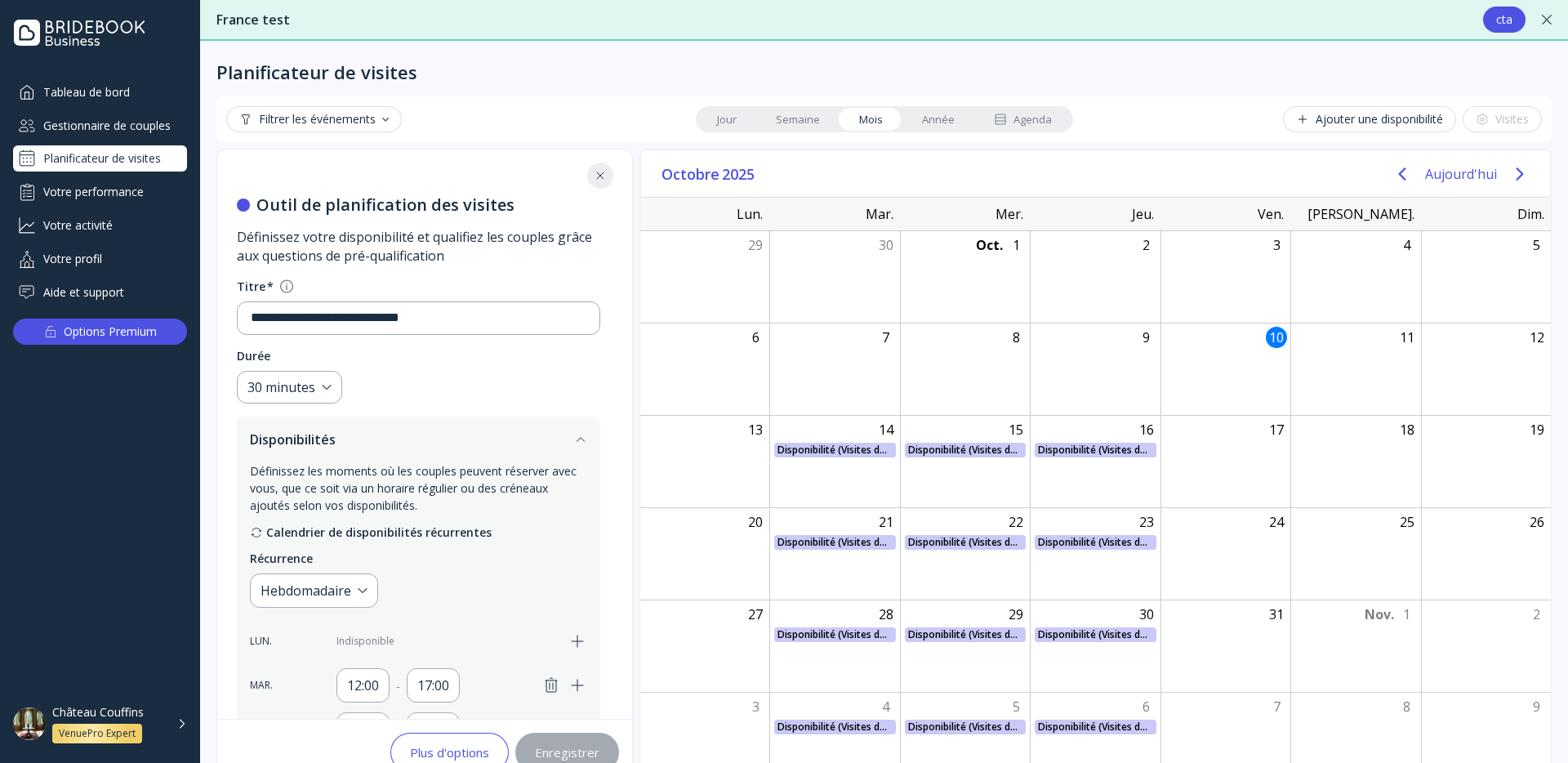
click at [1070, 112] on div "Filtrer les événements Jour Semaine Mois Année Agenda Ajouter une disponibilité…" at bounding box center [884, 118] width 1316 height 26
click at [1057, 117] on link "Agenda" at bounding box center [1023, 119] width 97 height 23
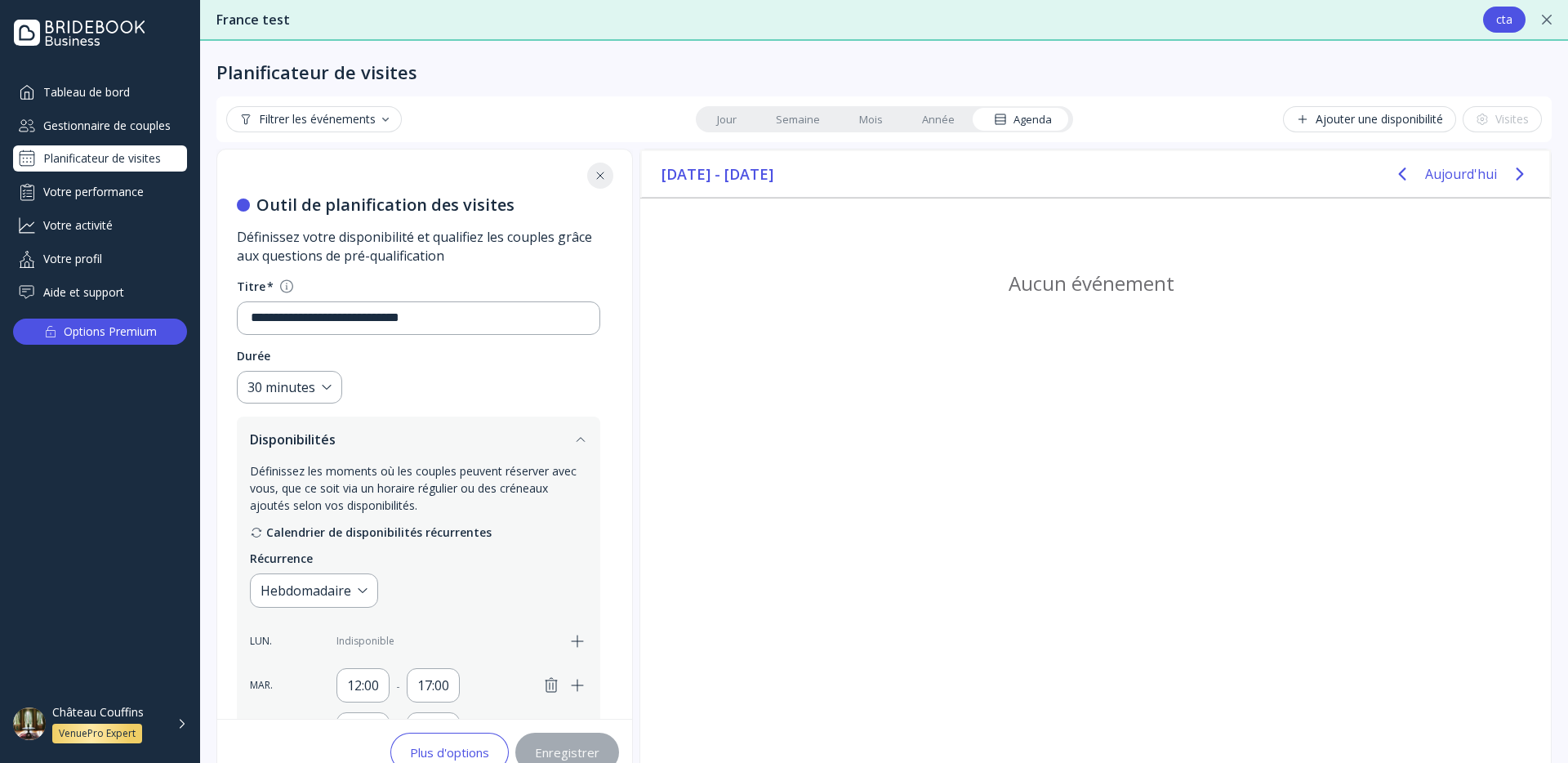
scroll to position [39, 0]
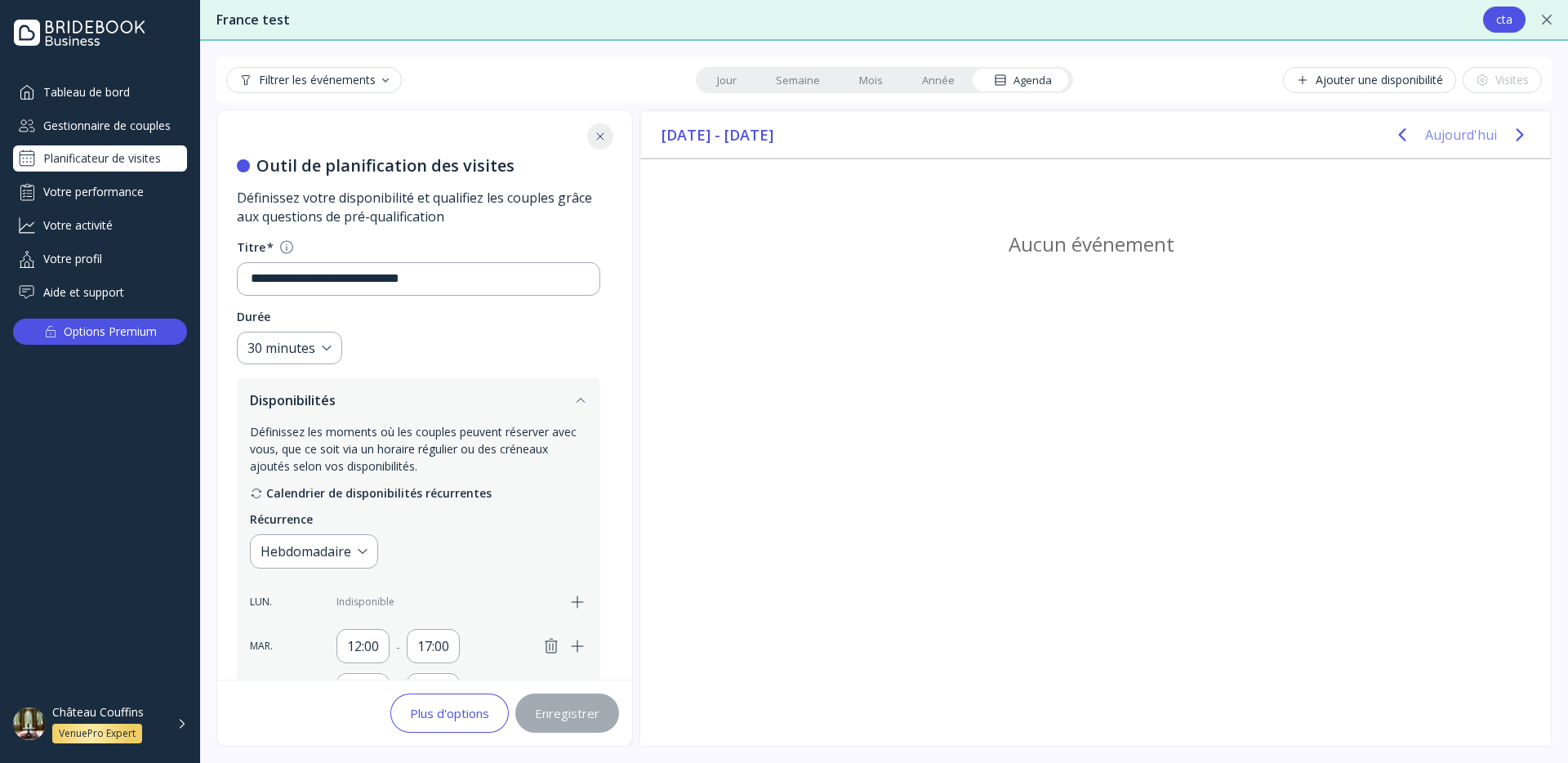
click at [1497, 133] on button "Aujourd'hui" at bounding box center [1461, 135] width 72 height 30
click at [695, 135] on span "[DATE] - [DATE]" at bounding box center [718, 134] width 114 height 24
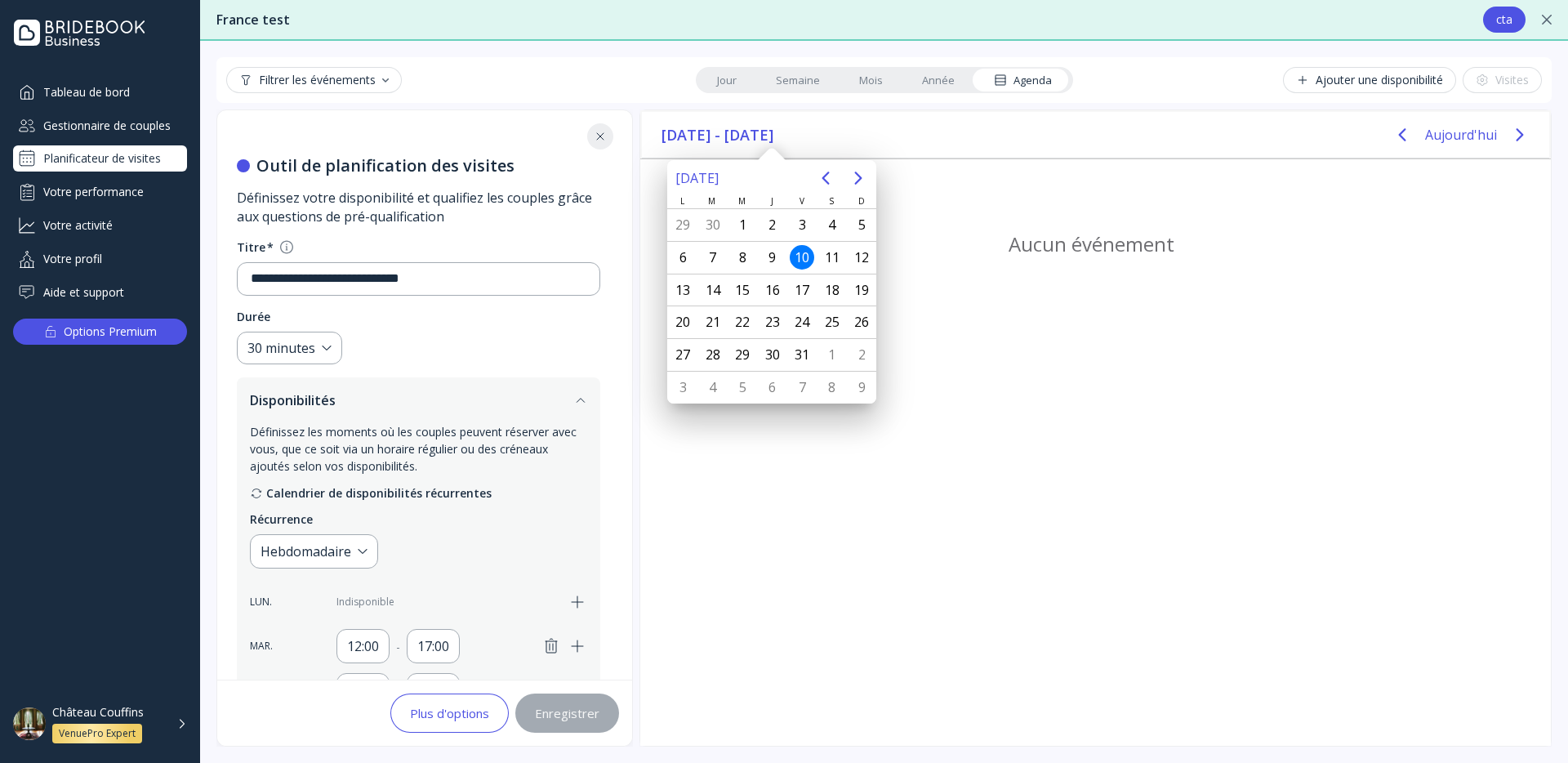
click at [658, 148] on div "[DATE] - [DATE] [DATE]" at bounding box center [1096, 135] width 908 height 46
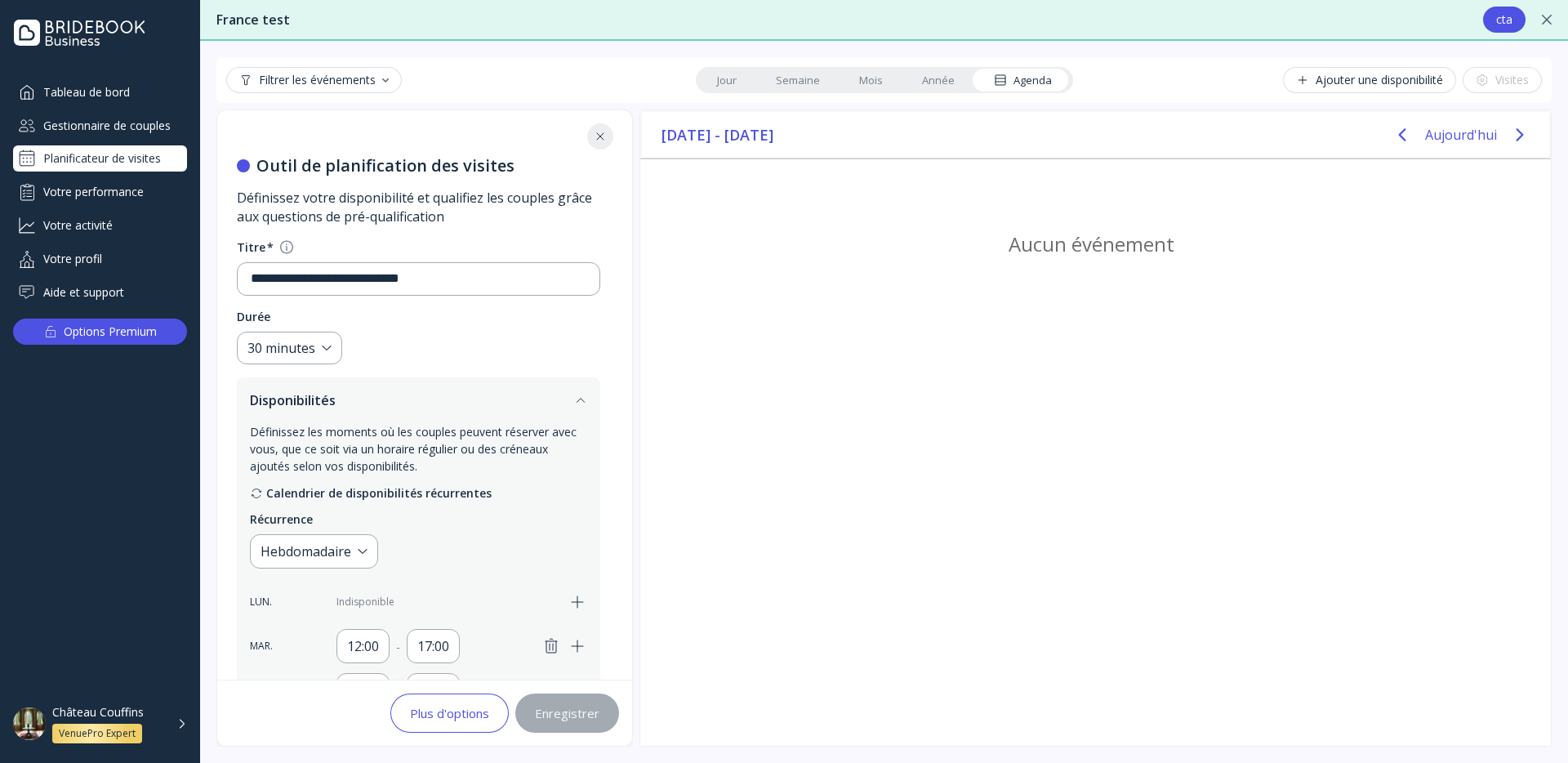
drag, startPoint x: 655, startPoint y: 128, endPoint x: 1024, endPoint y: 136, distance: 369.1
click at [1024, 136] on div "[DATE] - [DATE] [DATE]" at bounding box center [1096, 135] width 908 height 46
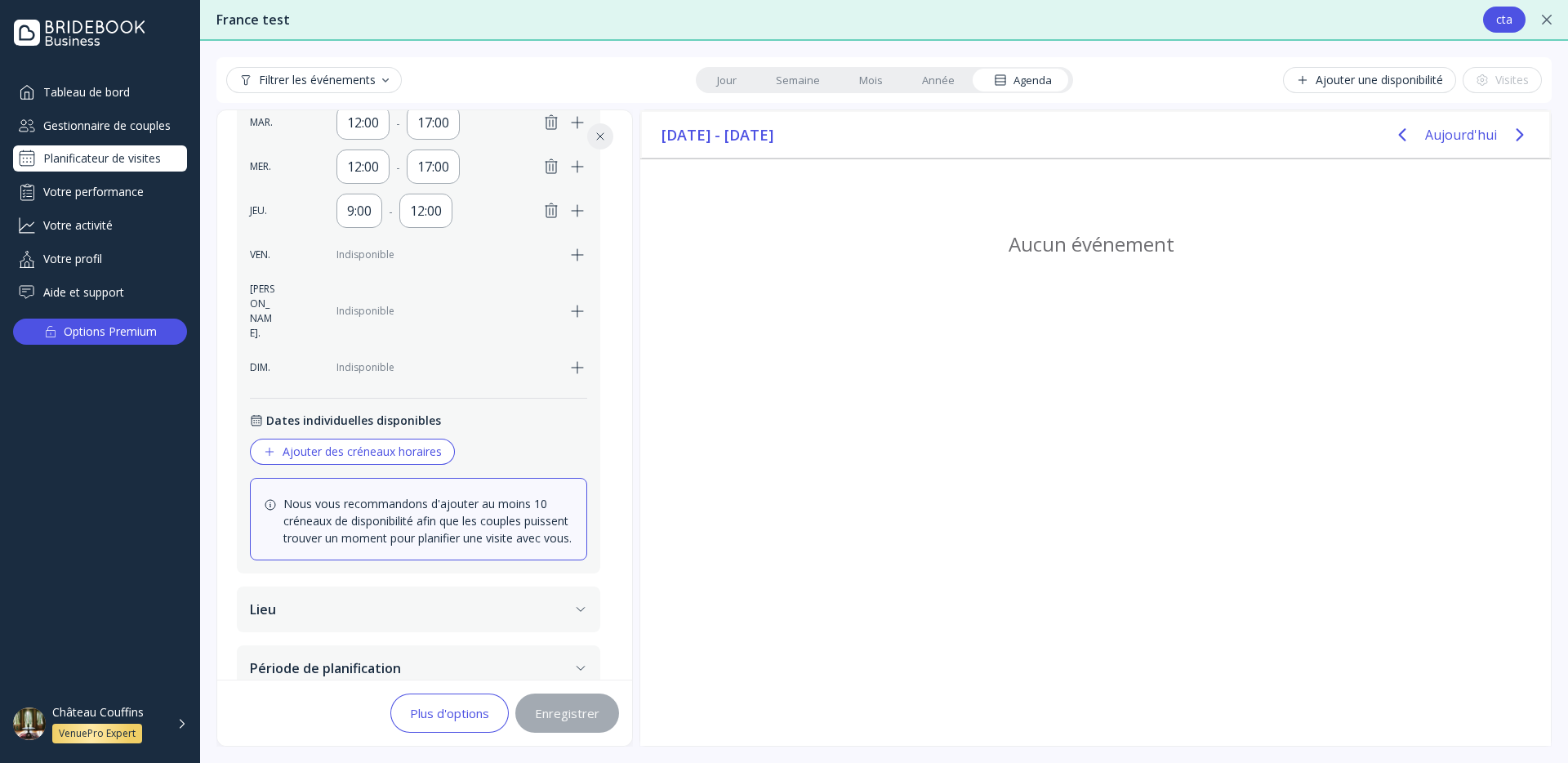
click at [486, 586] on button "Lieu" at bounding box center [418, 609] width 363 height 46
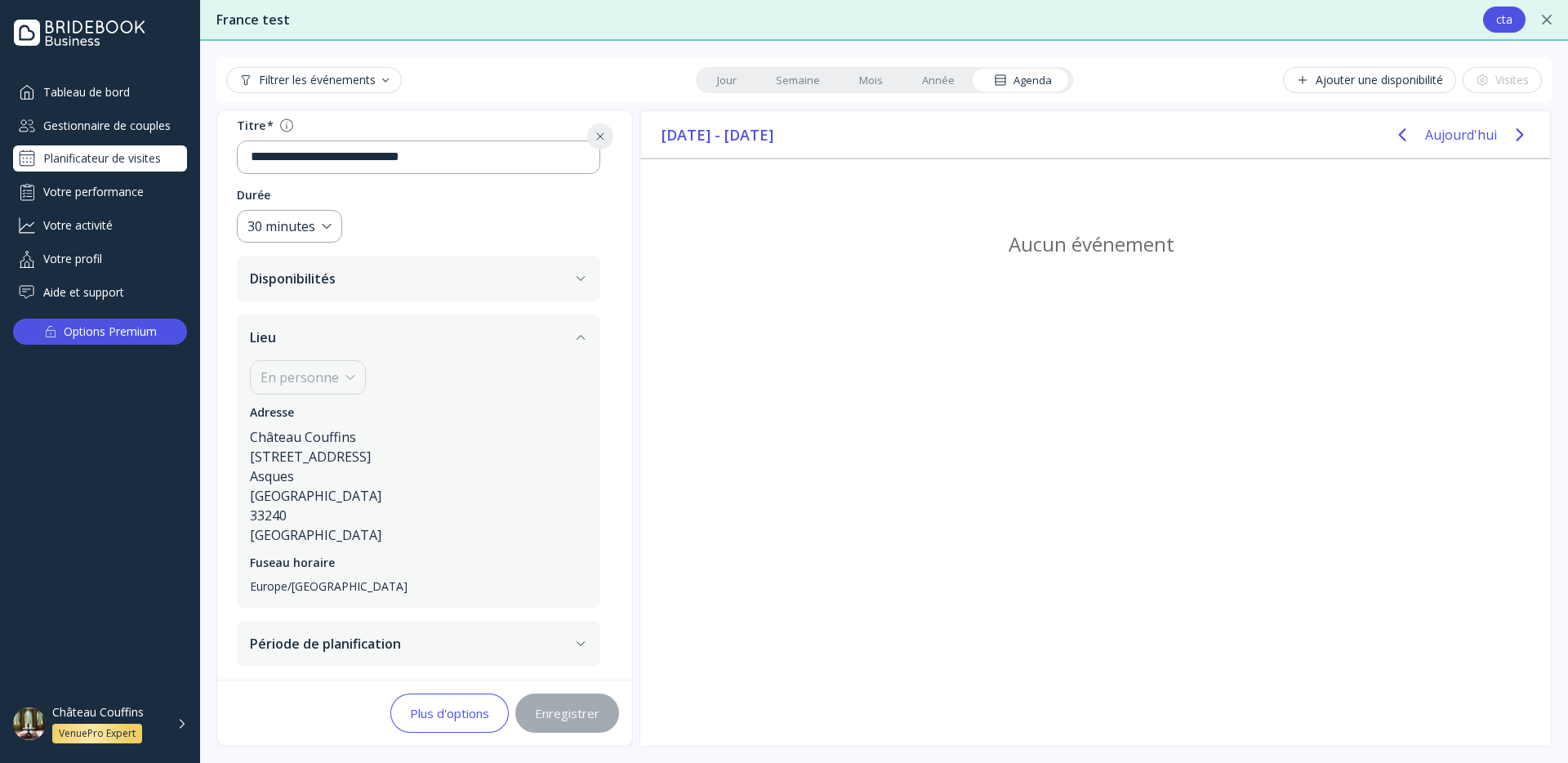
click at [505, 632] on button "Période de planification" at bounding box center [418, 644] width 363 height 46
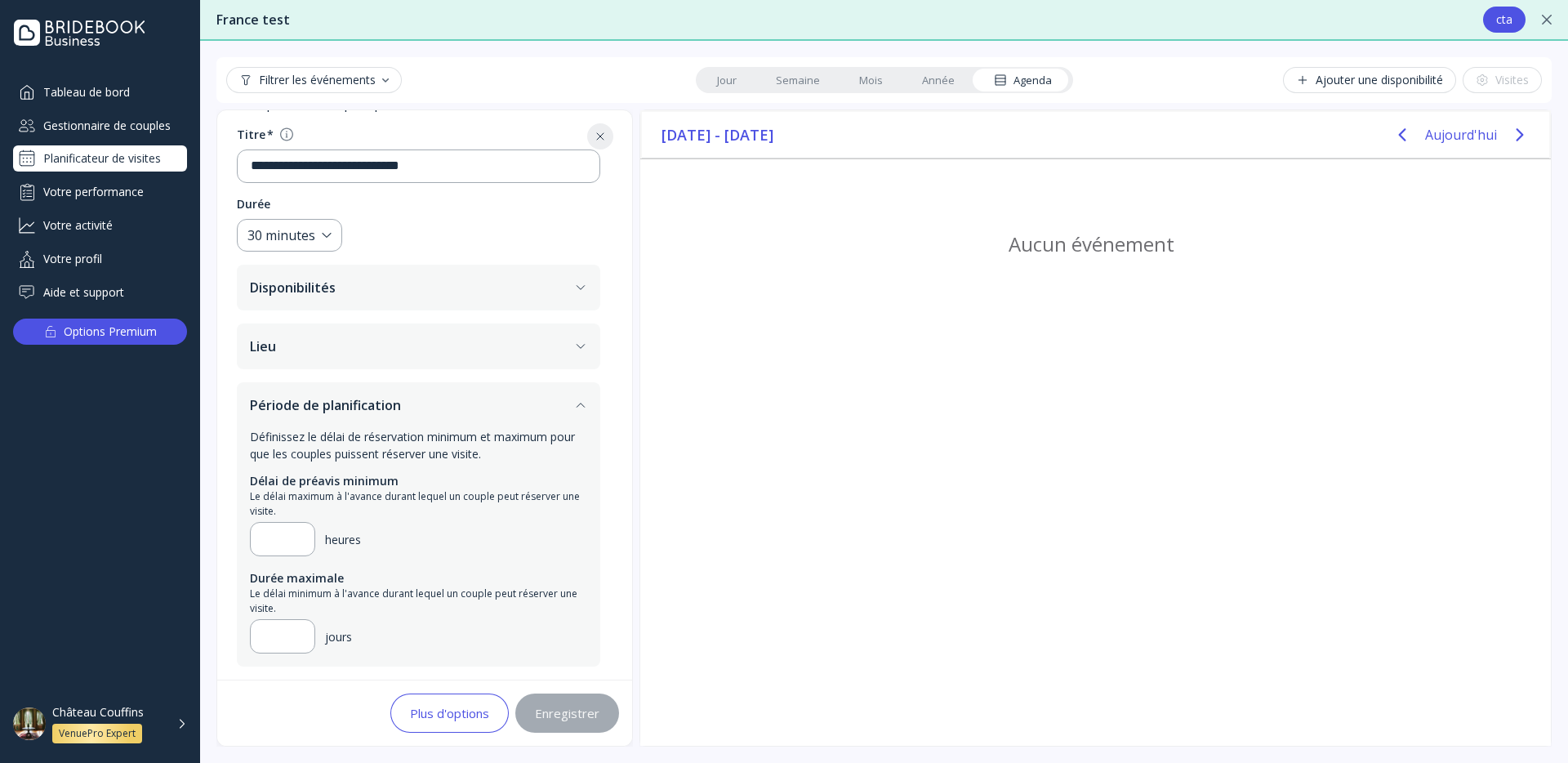
scroll to position [0, 0]
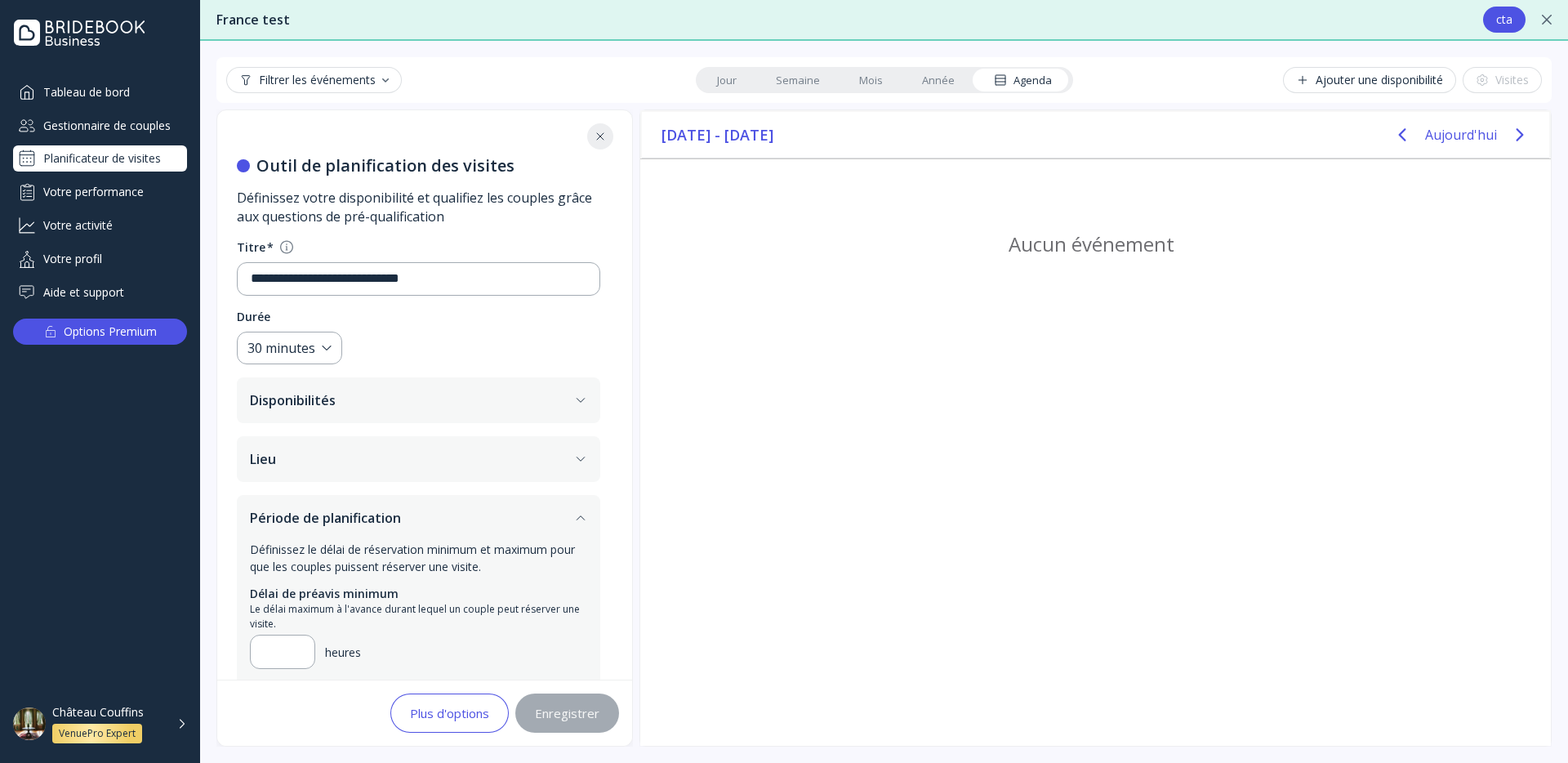
click at [351, 80] on div "Filtrer les événements" at bounding box center [313, 80] width 149 height 13
drag, startPoint x: 532, startPoint y: 66, endPoint x: 619, endPoint y: 72, distance: 87.2
click at [535, 66] on div "Filtrer les événements Jour Semaine Mois Année Agenda Ajouter une disponibilité…" at bounding box center [884, 80] width 1335 height 46
click at [743, 89] on link "Jour" at bounding box center [727, 80] width 59 height 23
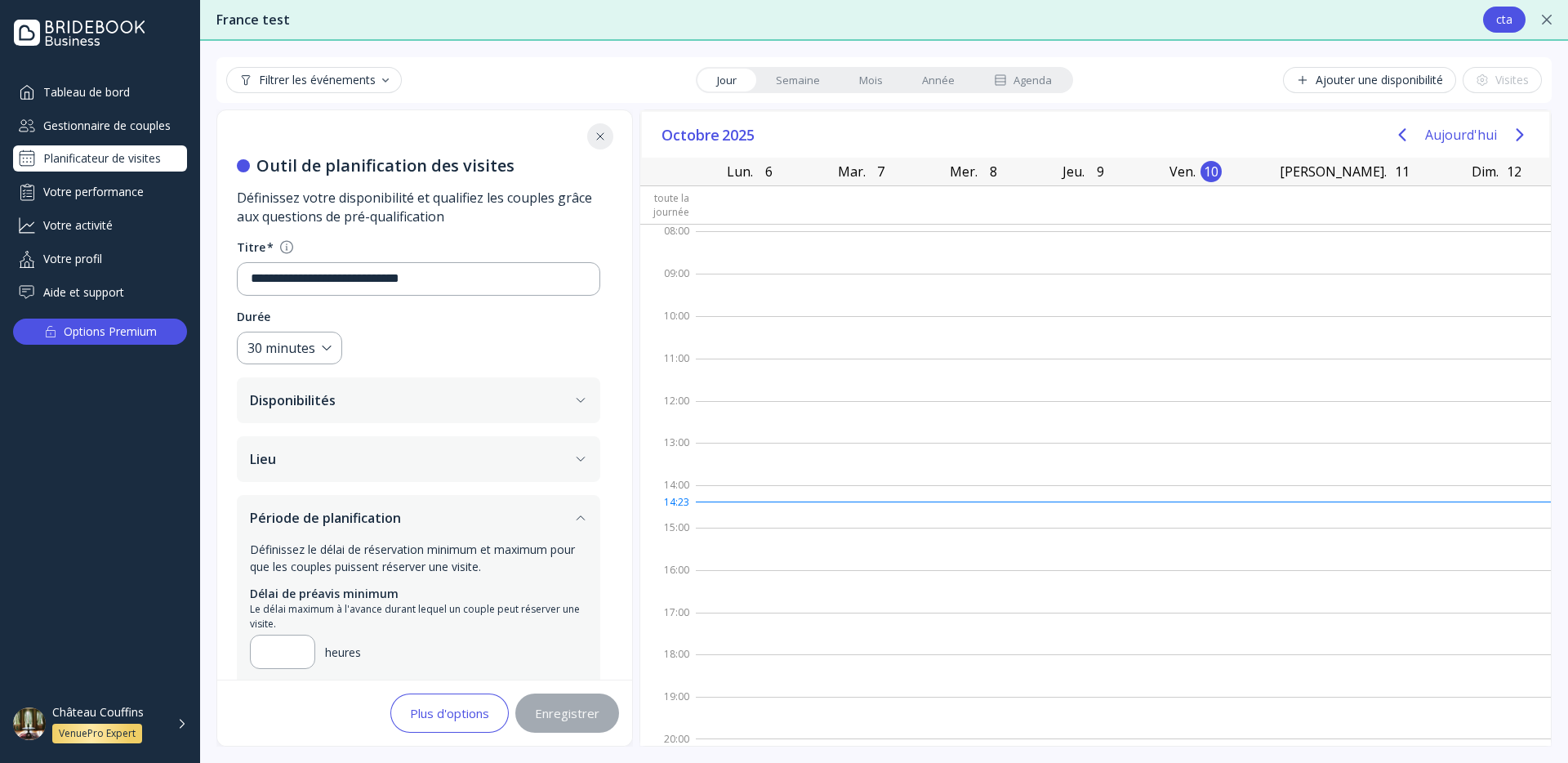
click at [968, 85] on link "Année" at bounding box center [938, 80] width 72 height 23
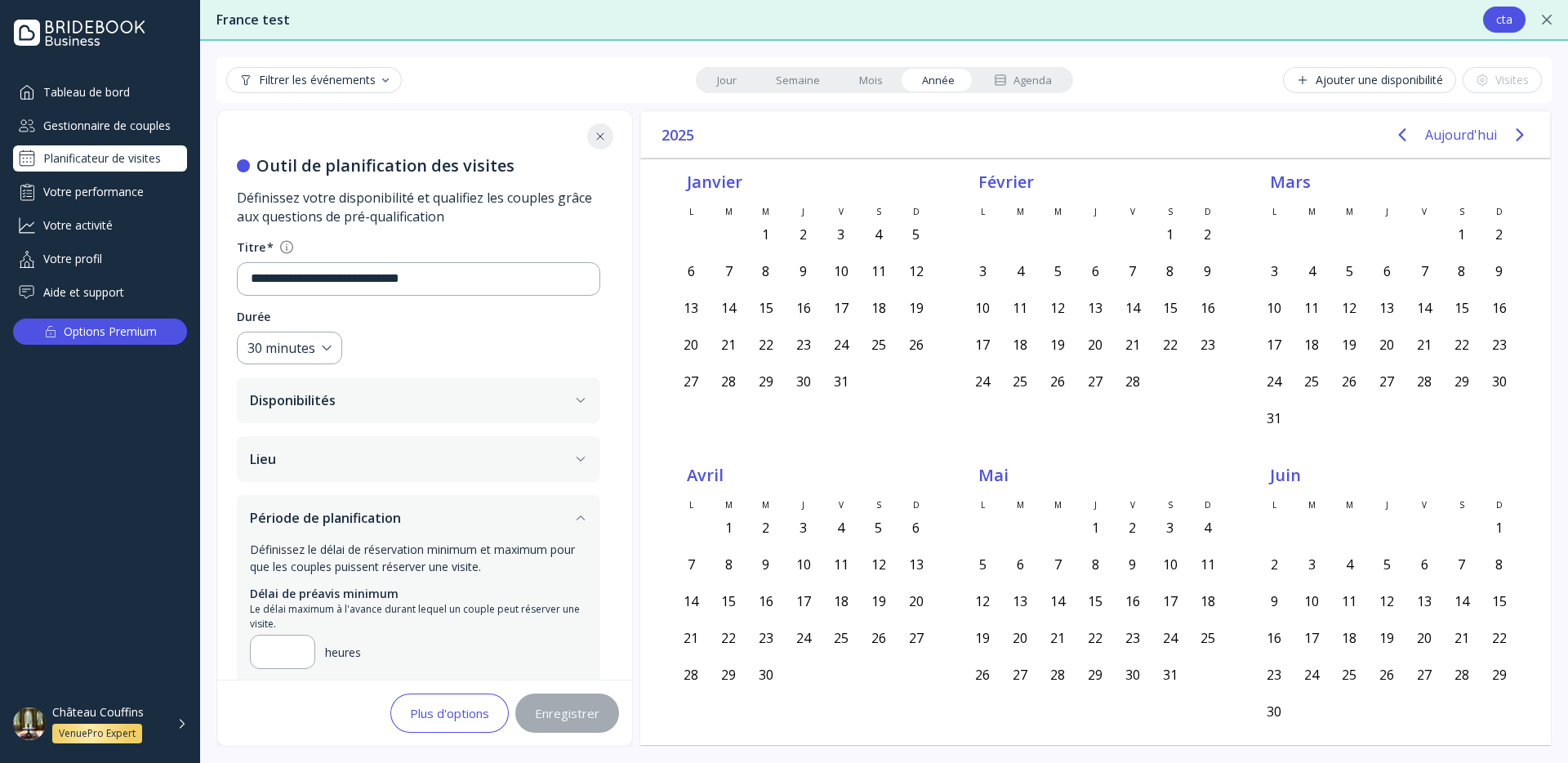
click at [1000, 83] on icon at bounding box center [1001, 80] width 13 height 13
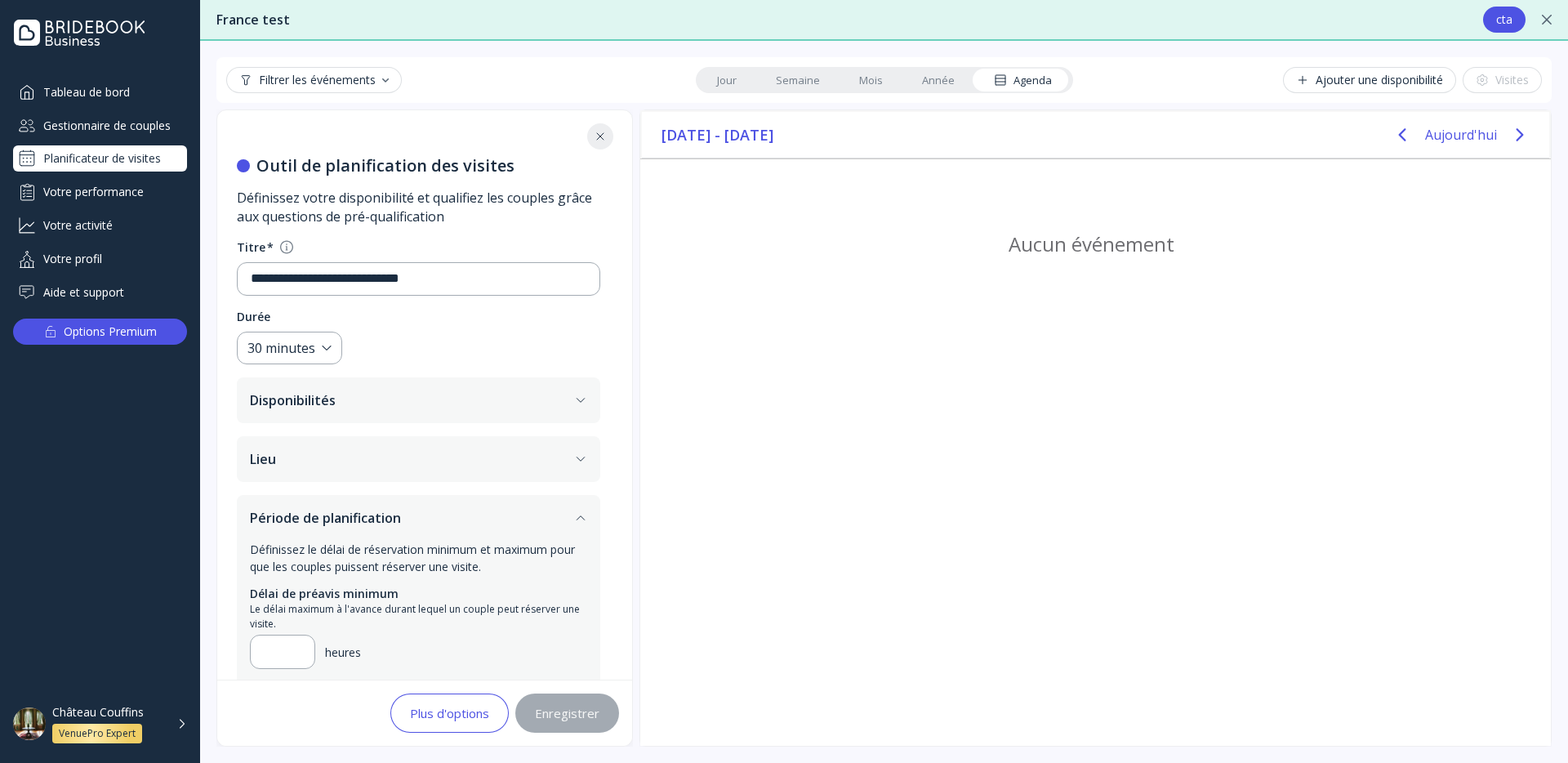
drag, startPoint x: 906, startPoint y: 133, endPoint x: 590, endPoint y: 29, distance: 332.7
click at [590, 29] on div "**********" at bounding box center [884, 382] width 1368 height 763
click at [137, 138] on div "Tableau de bord Gestionnaire de couples Planificateur de visites Votre performa…" at bounding box center [100, 192] width 174 height 227
click at [144, 119] on div "Gestionnaire de couples" at bounding box center [100, 125] width 174 height 27
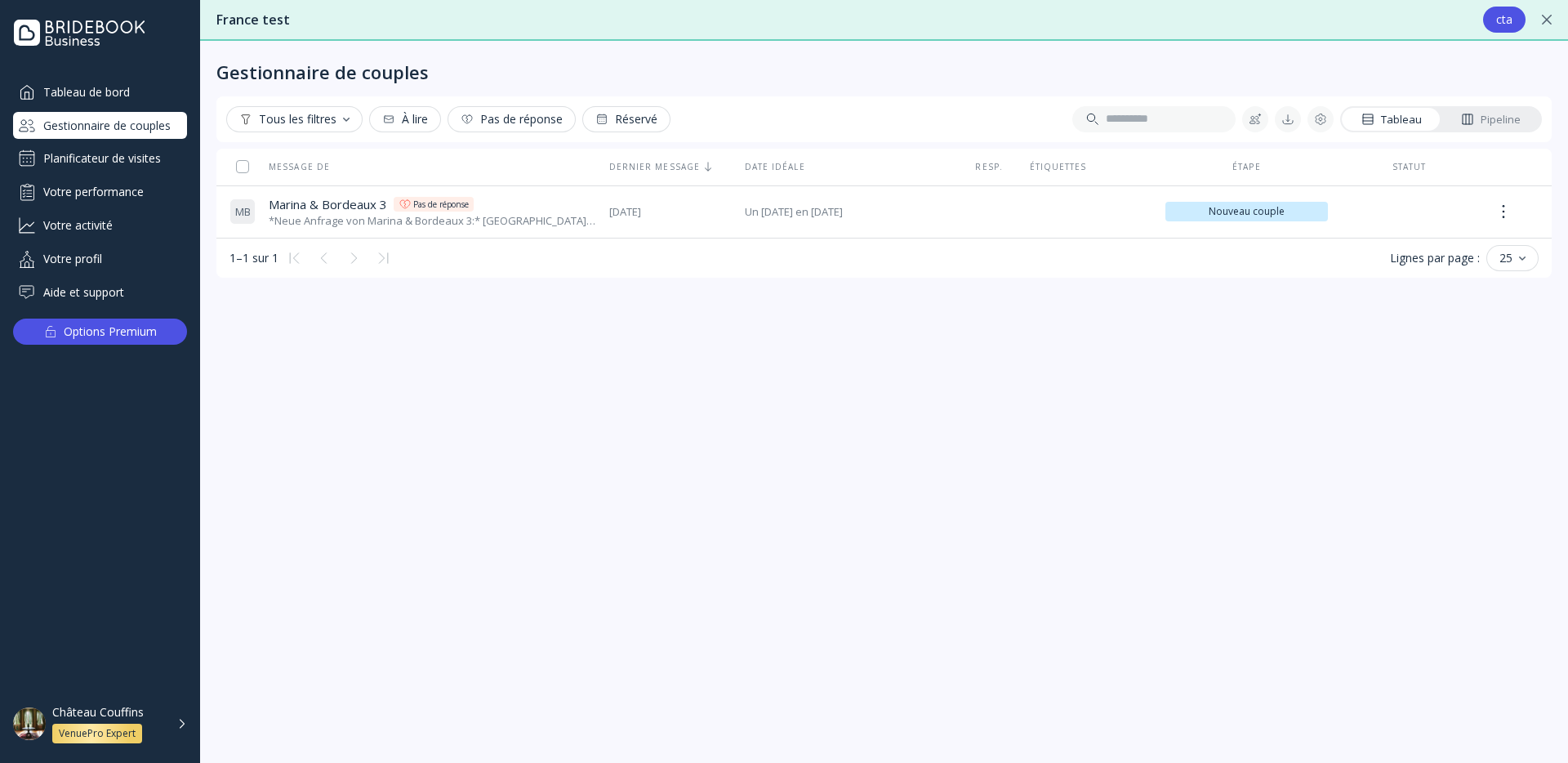
click at [140, 154] on div "Planificateur de visites" at bounding box center [100, 158] width 174 height 26
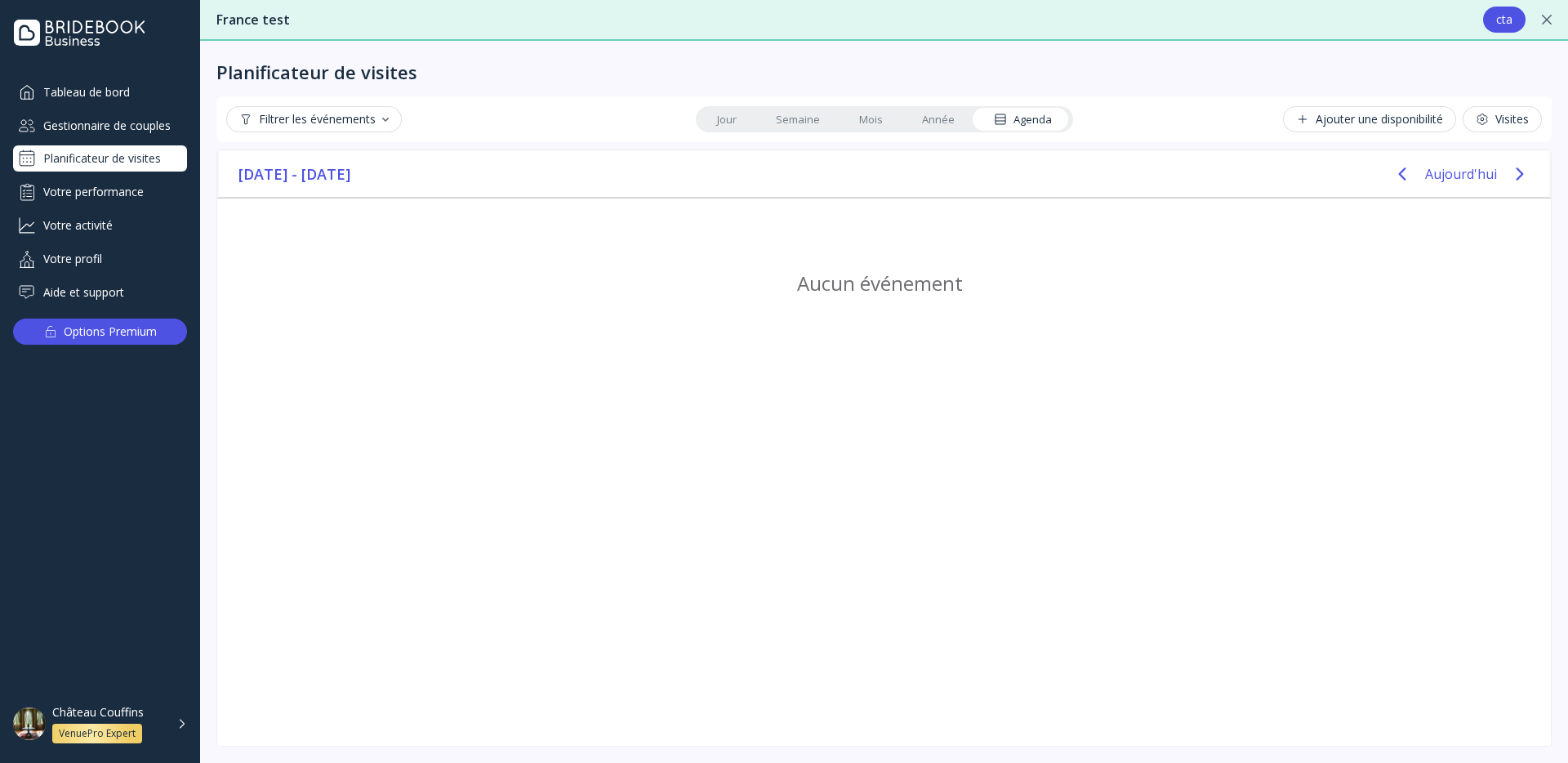
click at [785, 130] on div "Jour [PERSON_NAME] Année Agenda" at bounding box center [884, 118] width 378 height 26
click at [782, 122] on link "Semaine" at bounding box center [798, 119] width 84 height 23
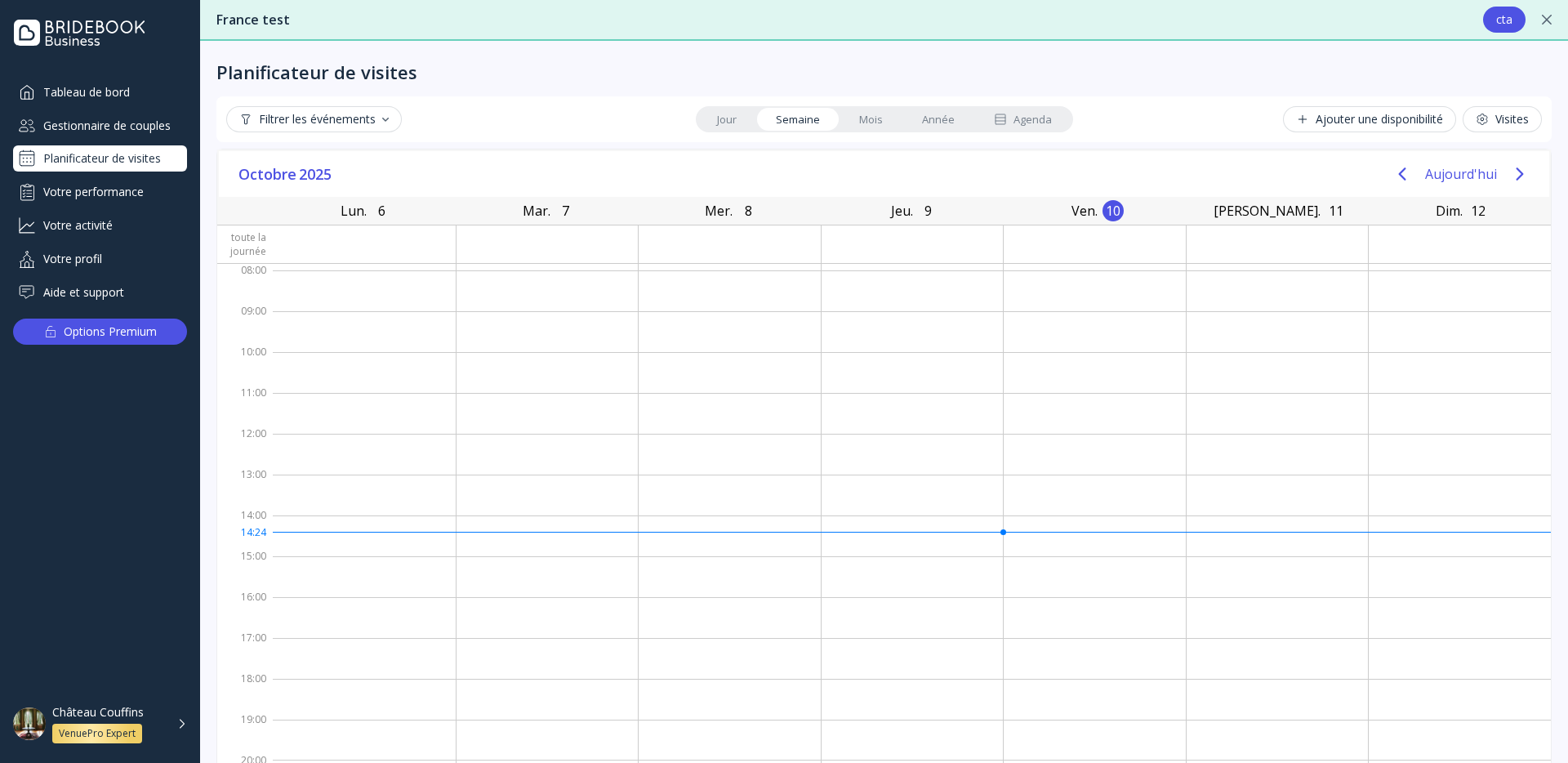
click at [875, 132] on div "Jour [PERSON_NAME] Année Agenda" at bounding box center [884, 118] width 378 height 26
click at [883, 127] on link "Mois" at bounding box center [870, 119] width 62 height 23
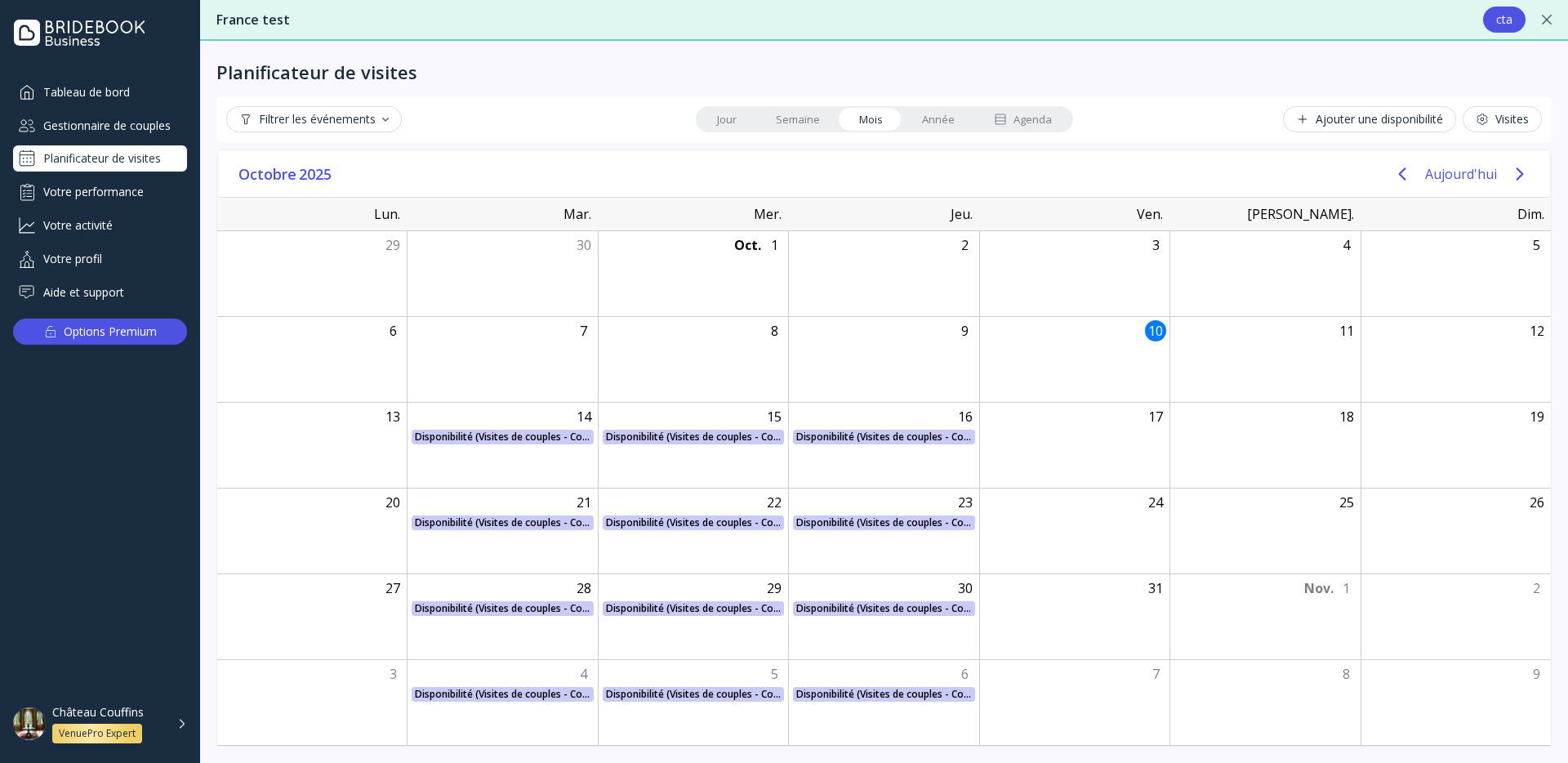
click at [915, 129] on link "Année" at bounding box center [938, 119] width 72 height 23
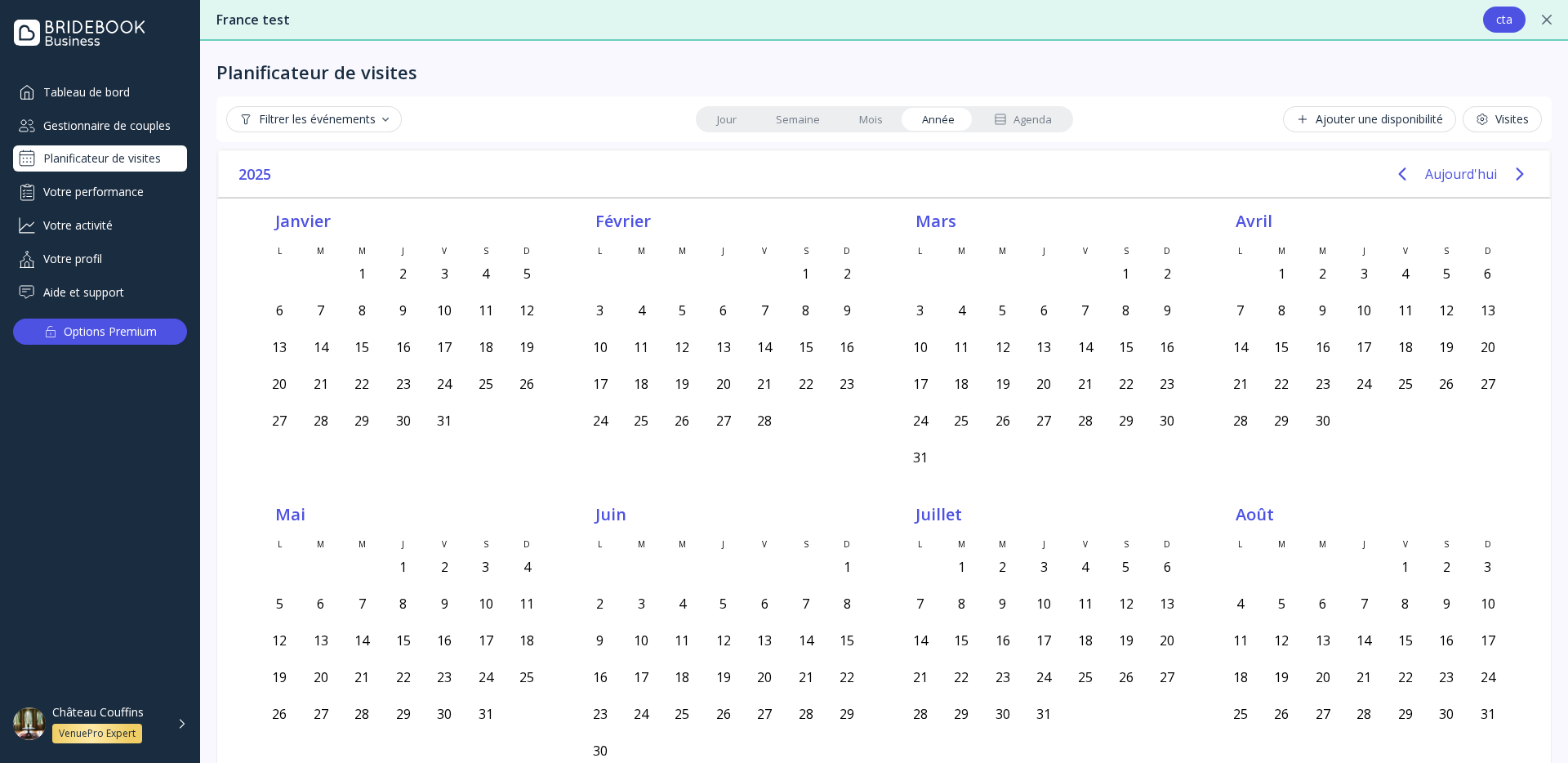
click at [894, 132] on div "Jour [PERSON_NAME] Année Agenda" at bounding box center [884, 118] width 378 height 26
click at [980, 386] on div "18" at bounding box center [961, 383] width 40 height 31
drag, startPoint x: 925, startPoint y: 215, endPoint x: 928, endPoint y: 226, distance: 11.4
click at [926, 217] on div "Mars" at bounding box center [1043, 228] width 257 height 33
drag, startPoint x: 1011, startPoint y: 393, endPoint x: 1010, endPoint y: 384, distance: 9.1
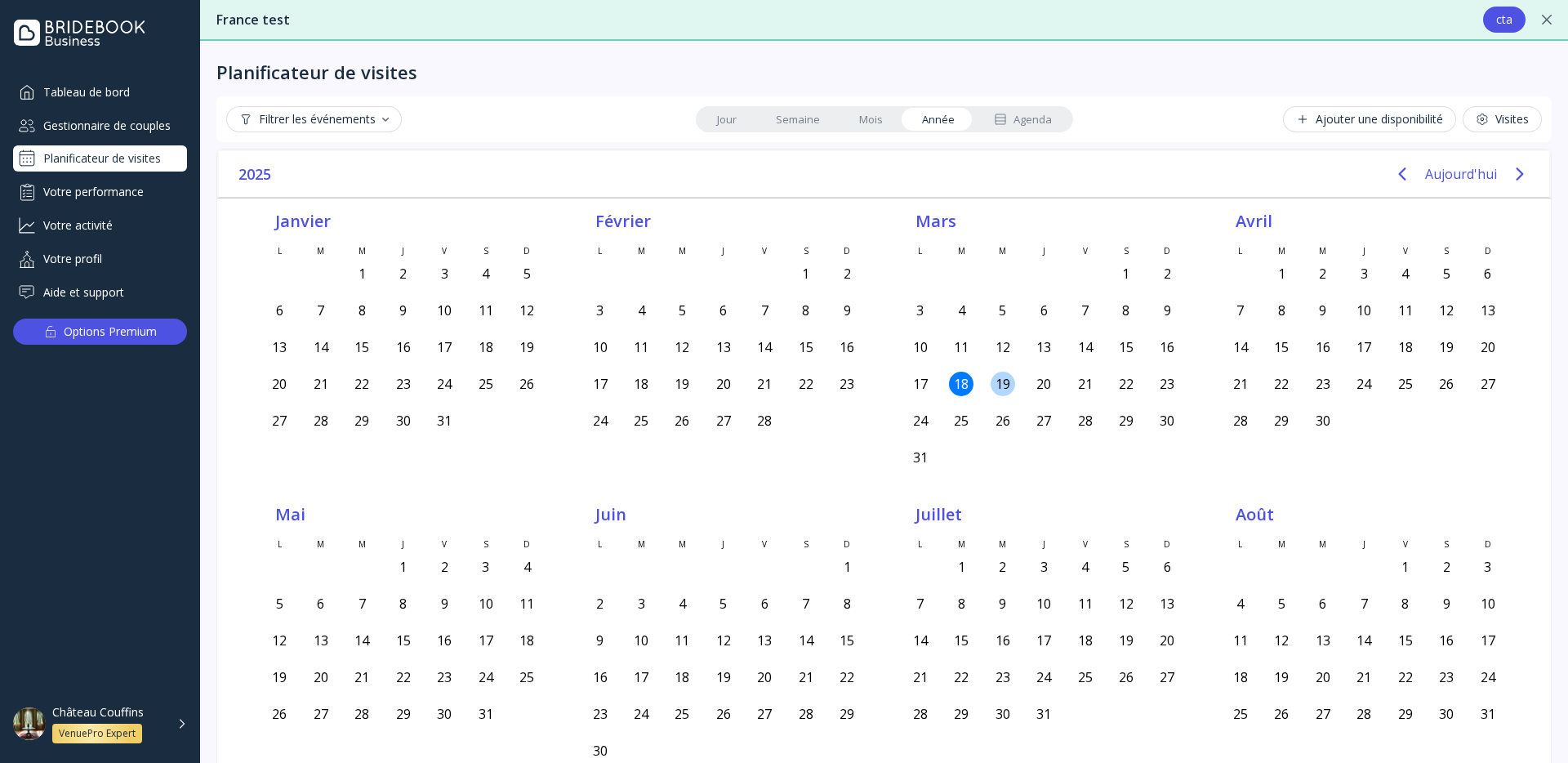
click at [1011, 392] on div "19" at bounding box center [1002, 383] width 40 height 31
click at [1009, 384] on div "19" at bounding box center [1003, 383] width 24 height 24
drag, startPoint x: 1009, startPoint y: 384, endPoint x: 990, endPoint y: 386, distance: 19.1
click at [1008, 385] on div "19" at bounding box center [1003, 383] width 24 height 24
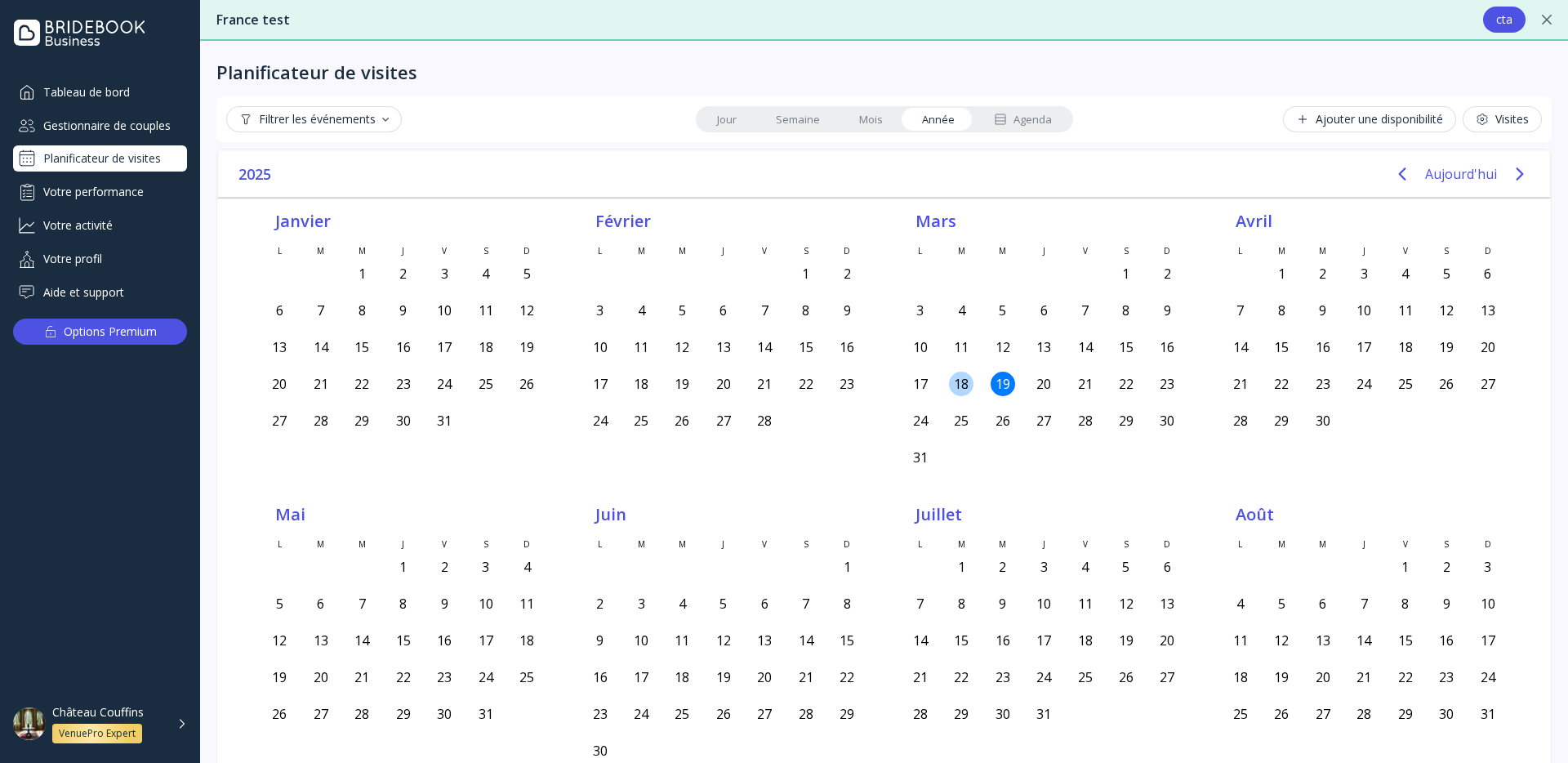
click at [943, 388] on div "18" at bounding box center [961, 383] width 40 height 31
click at [919, 387] on div "17" at bounding box center [920, 383] width 24 height 24
click at [790, 119] on link "Semaine" at bounding box center [798, 119] width 84 height 23
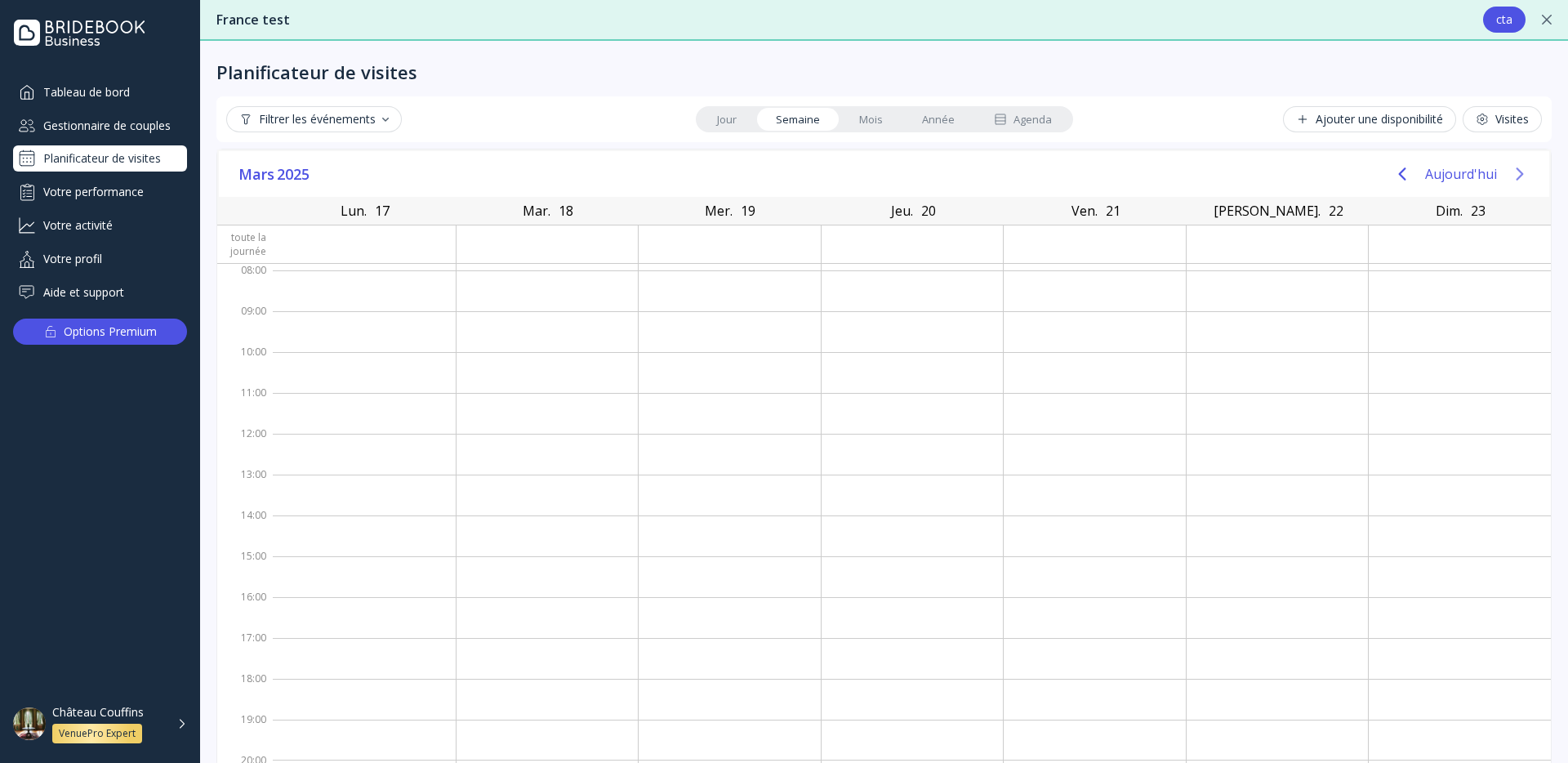
click at [1520, 175] on icon "Next page" at bounding box center [1520, 174] width 8 height 13
click at [1410, 171] on icon "Previous page" at bounding box center [1403, 174] width 19 height 19
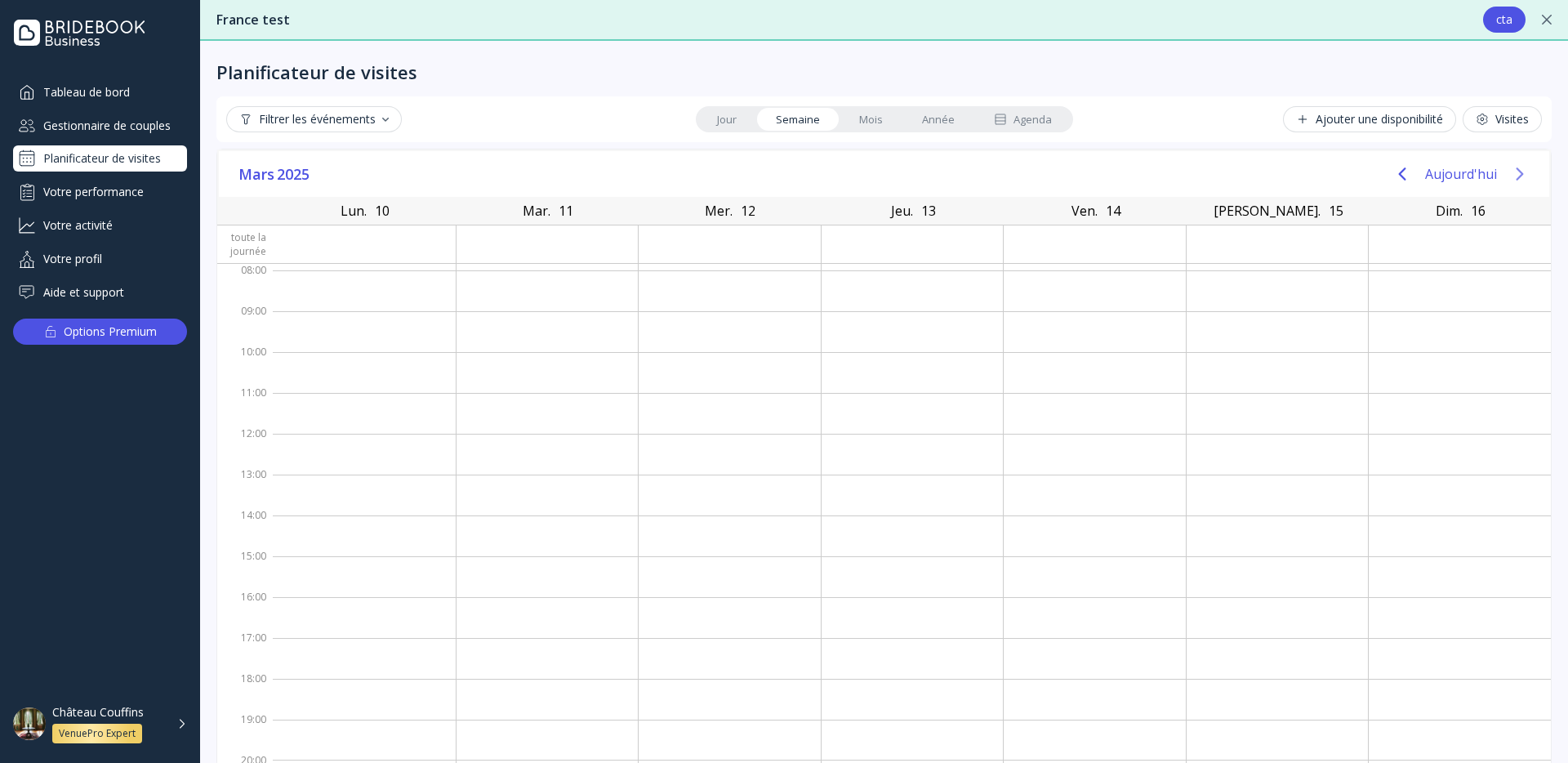
click at [1507, 172] on button "Next page" at bounding box center [1520, 174] width 33 height 33
click at [1511, 171] on icon "Next page" at bounding box center [1520, 174] width 19 height 19
click at [1511, 172] on icon "Next page" at bounding box center [1520, 174] width 19 height 19
click at [1512, 171] on icon "Next page" at bounding box center [1520, 174] width 19 height 19
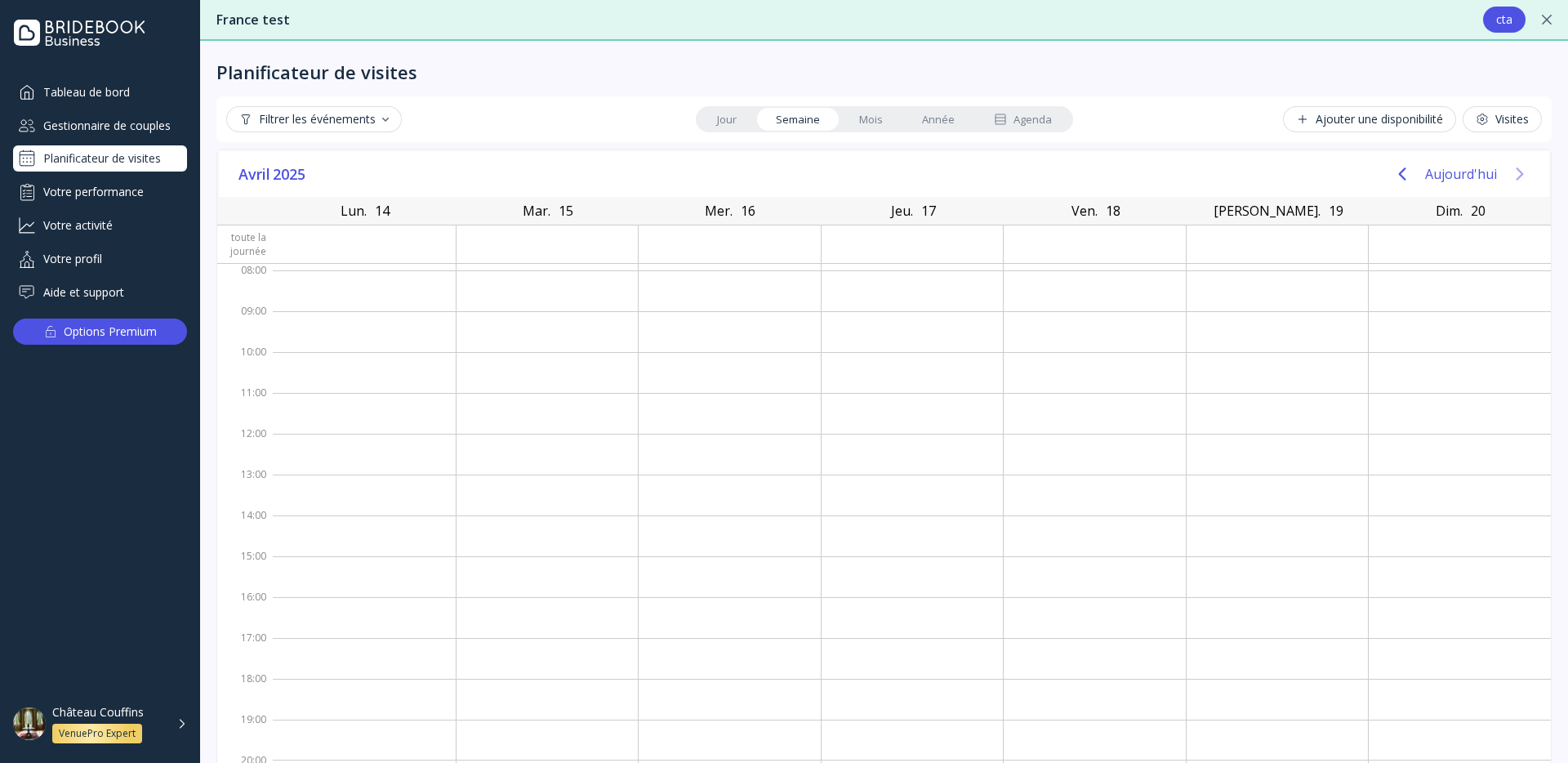
click at [1512, 171] on icon "Next page" at bounding box center [1520, 174] width 19 height 19
drag, startPoint x: 1512, startPoint y: 171, endPoint x: 1279, endPoint y: 169, distance: 233.0
click at [1513, 171] on icon "Next page" at bounding box center [1520, 174] width 19 height 19
click at [885, 119] on link "Mois" at bounding box center [870, 119] width 62 height 23
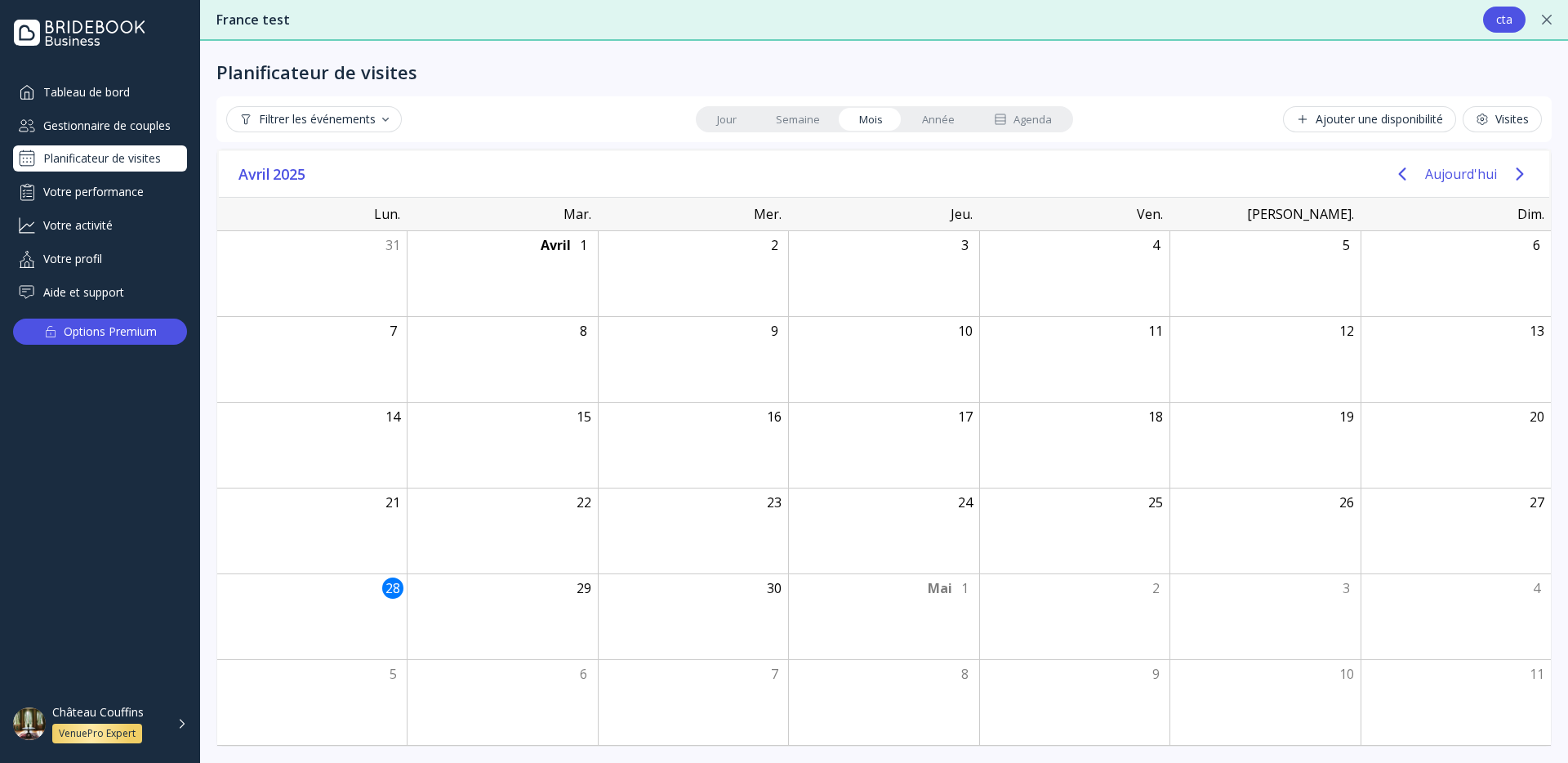
drag, startPoint x: 950, startPoint y: 121, endPoint x: 989, endPoint y: 153, distance: 50.4
click at [950, 121] on link "Année" at bounding box center [938, 119] width 72 height 23
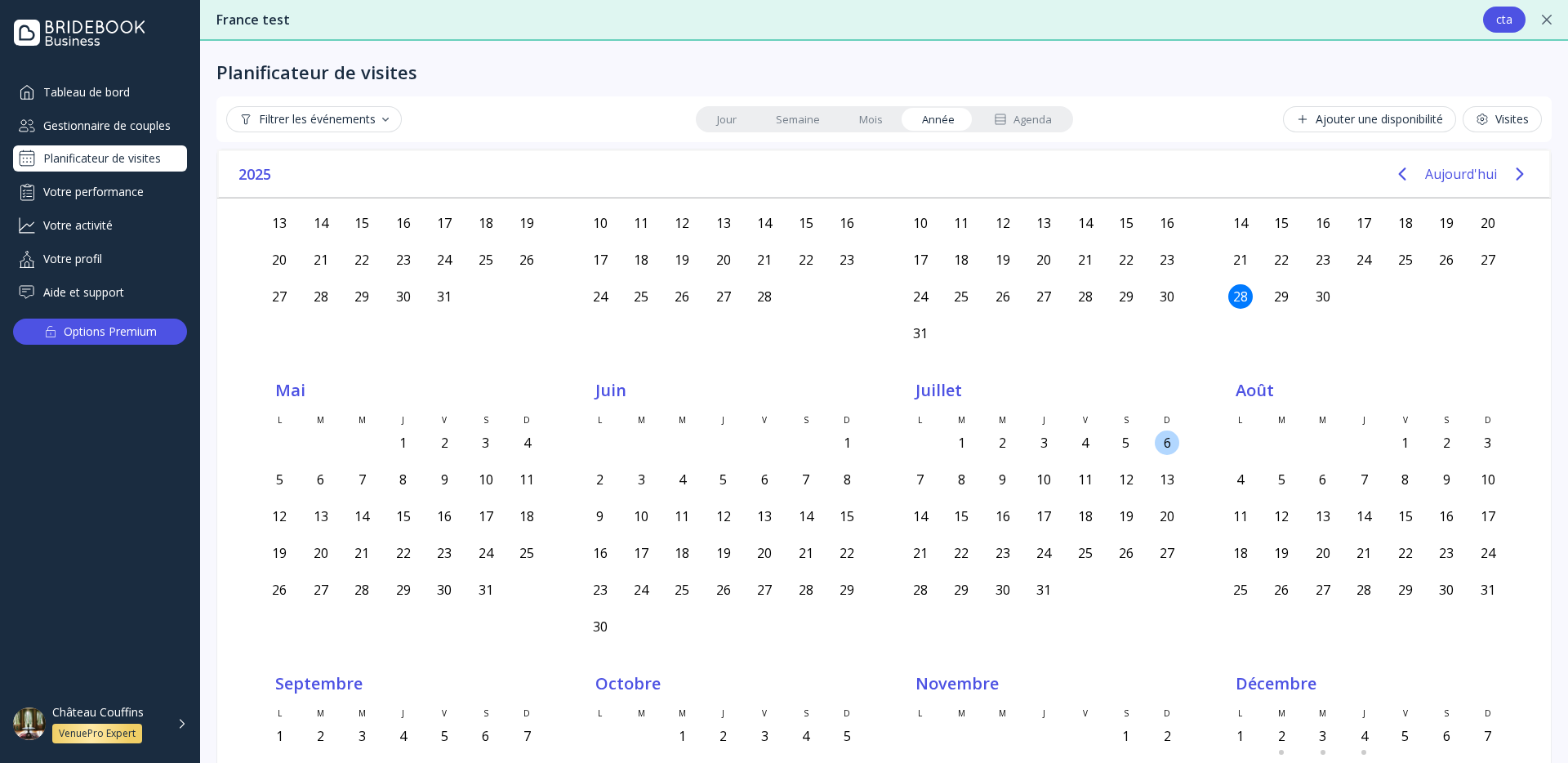
scroll to position [294, 0]
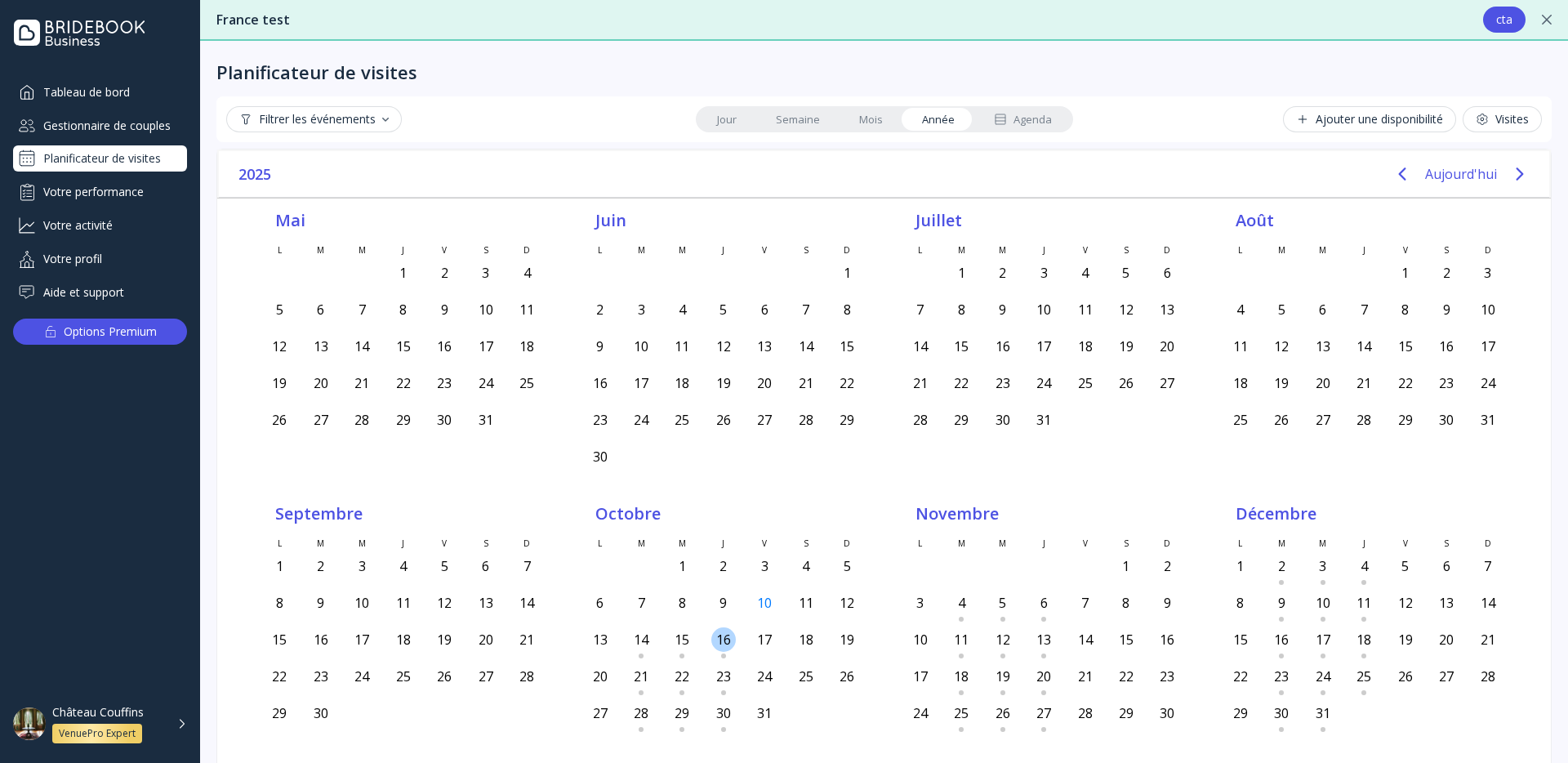
click at [725, 637] on div "16" at bounding box center [723, 639] width 24 height 24
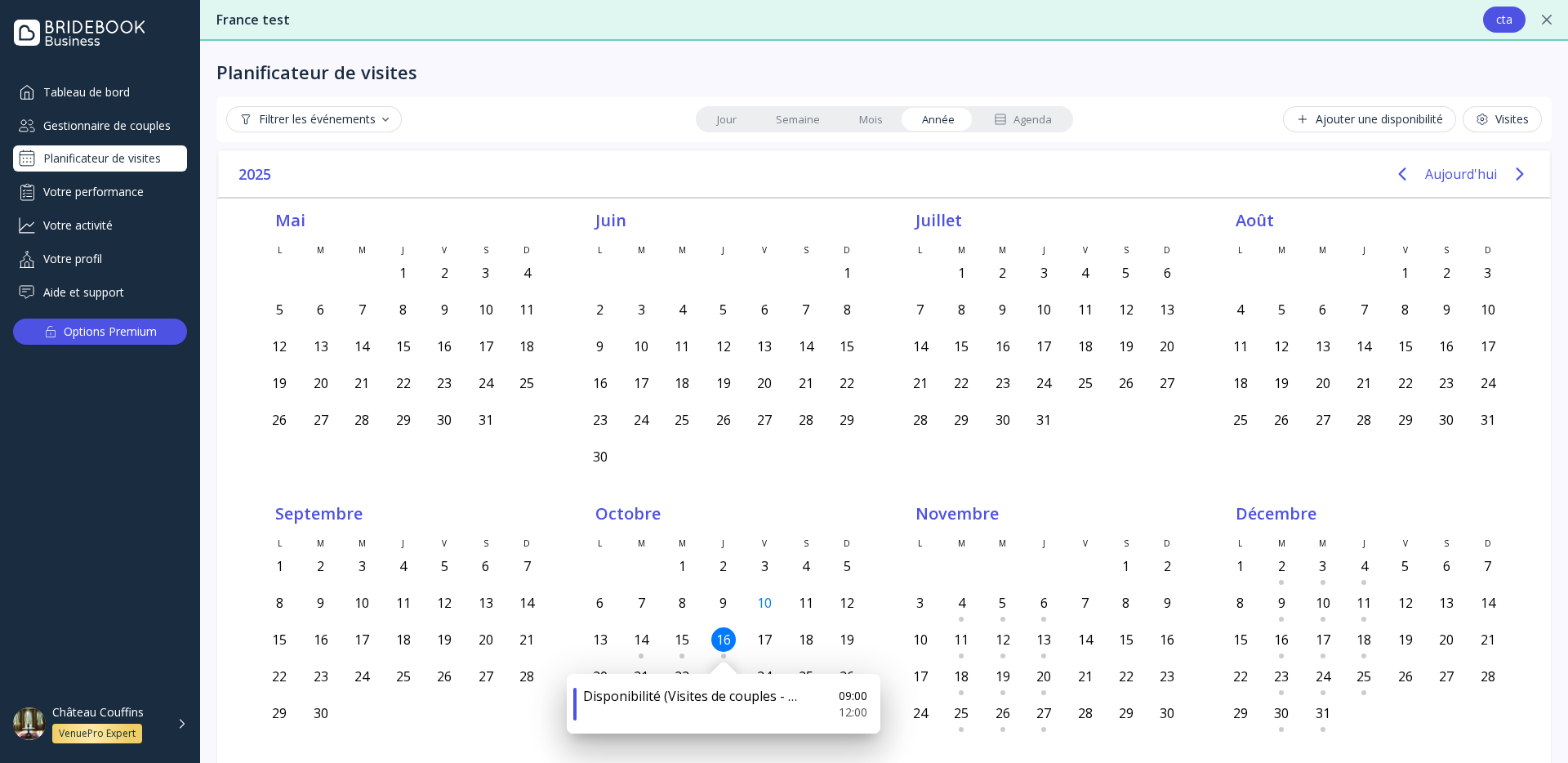
click at [809, 126] on link "Semaine" at bounding box center [798, 119] width 84 height 23
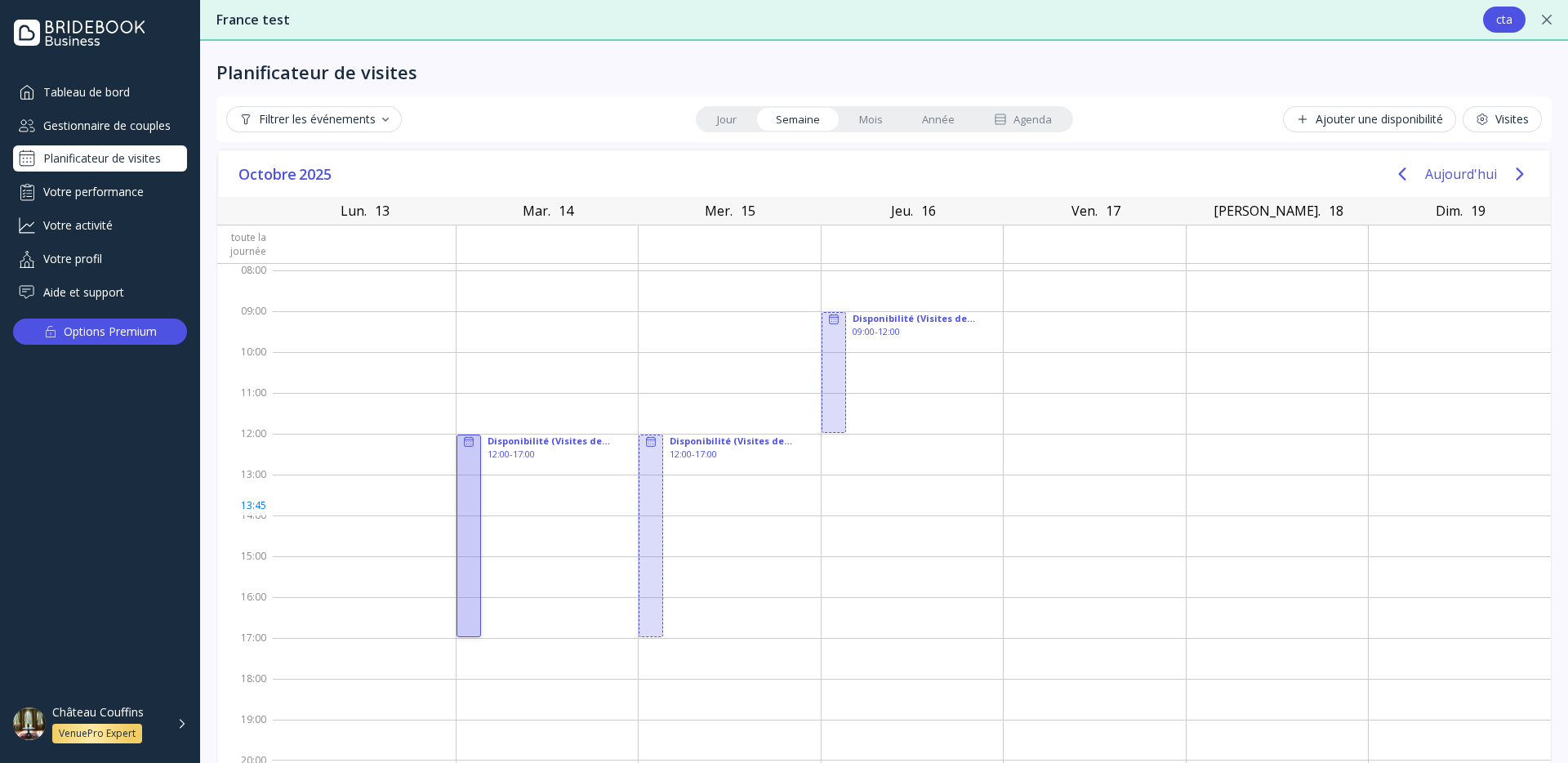
click at [470, 513] on div at bounding box center [468, 535] width 24 height 203
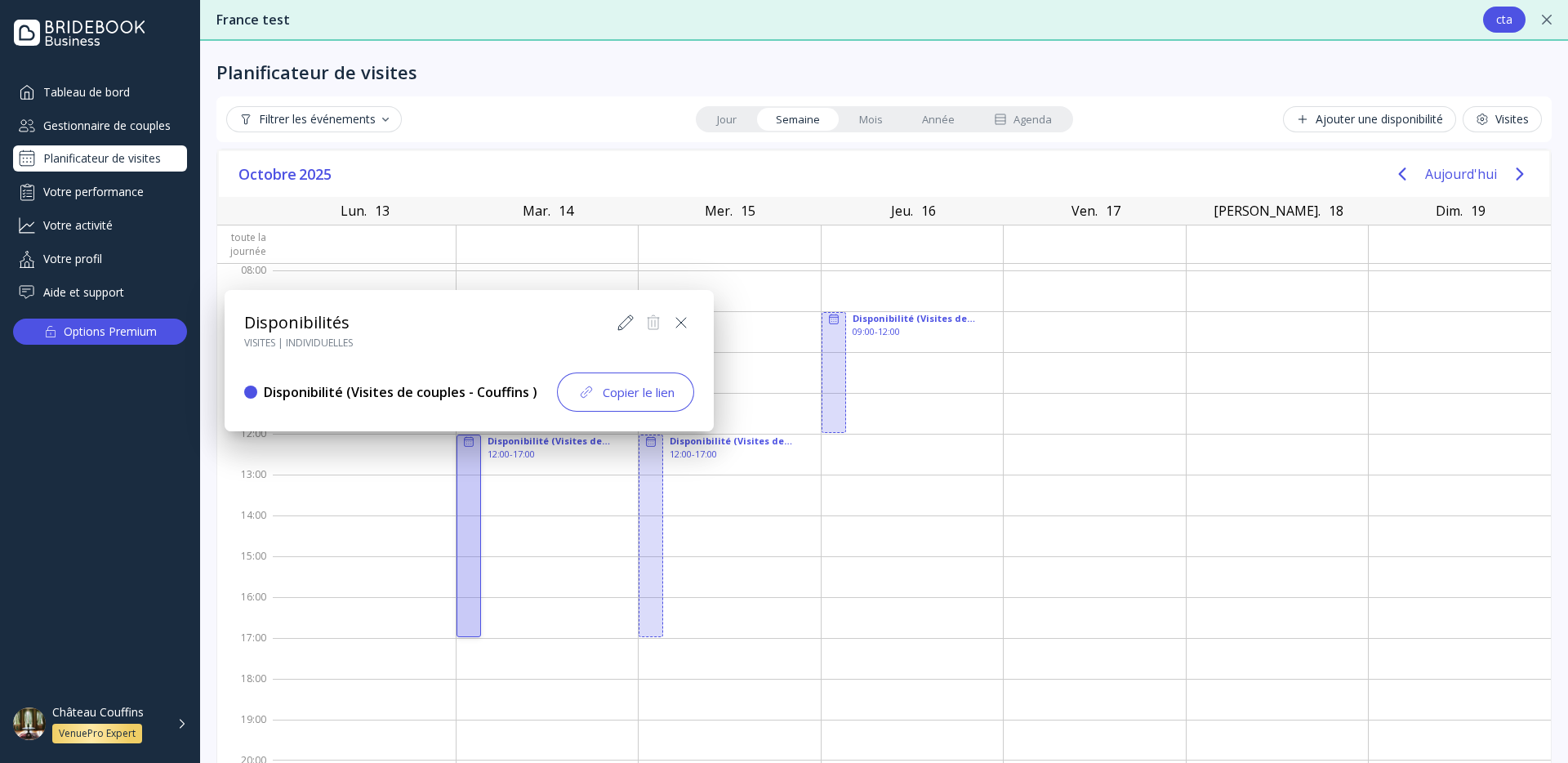
click at [610, 399] on div "Copier le lien" at bounding box center [626, 392] width 98 height 19
click at [654, 330] on div at bounding box center [615, 322] width 82 height 26
click at [648, 328] on icon at bounding box center [643, 322] width 19 height 19
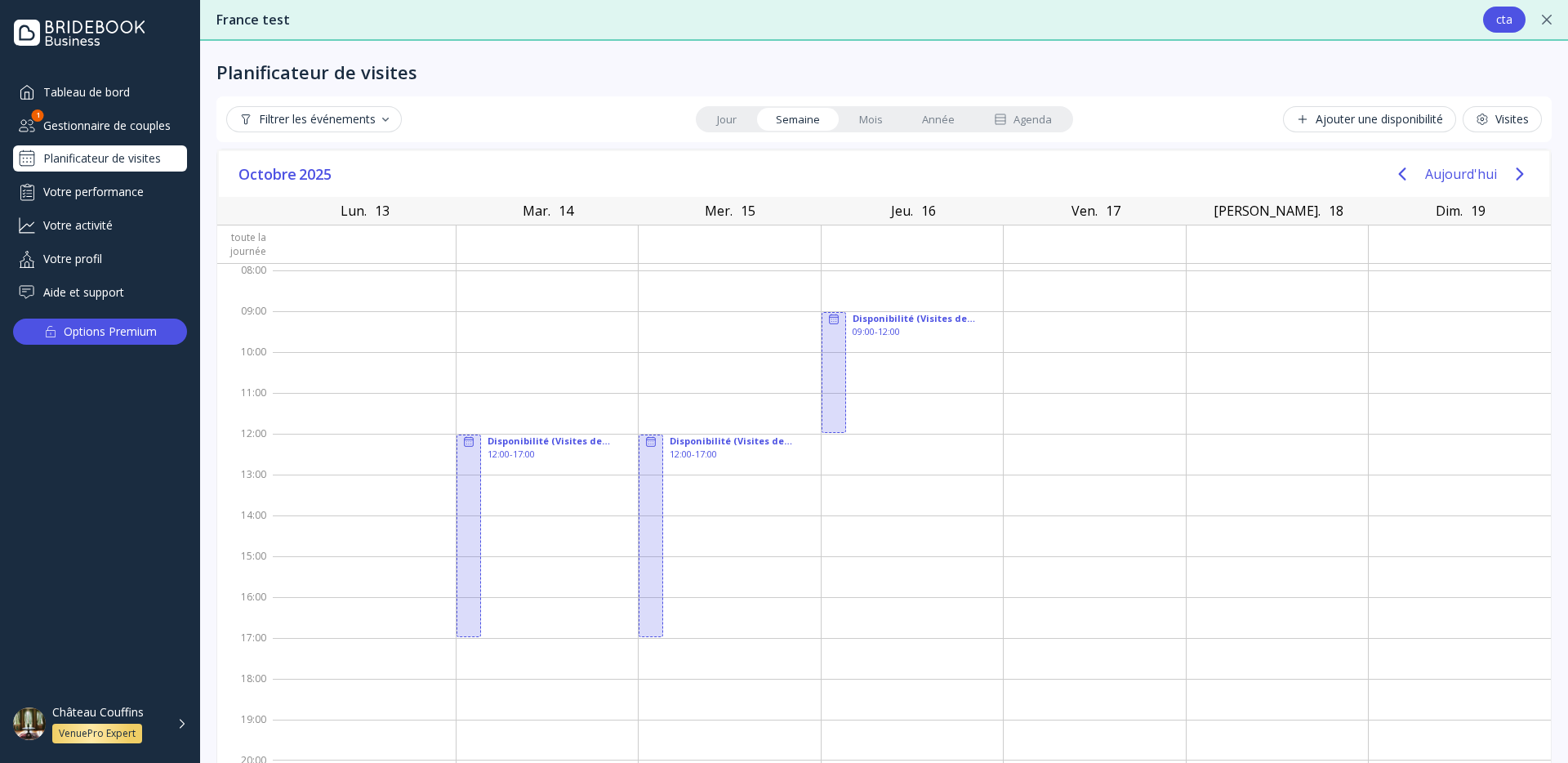
click at [1032, 124] on div "Agenda" at bounding box center [1023, 119] width 58 height 15
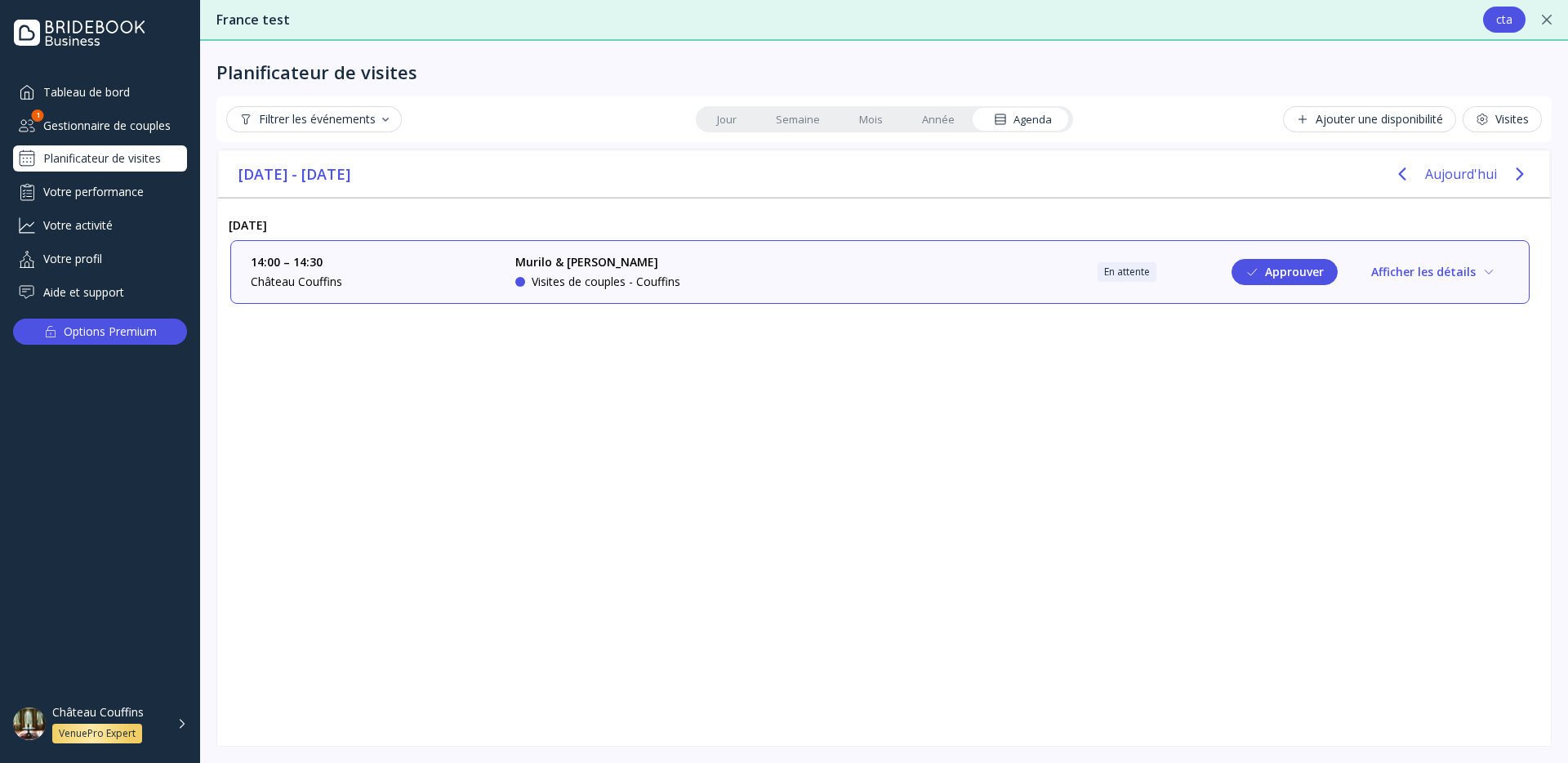
click at [1132, 270] on div "En attente" at bounding box center [1128, 272] width 46 height 13
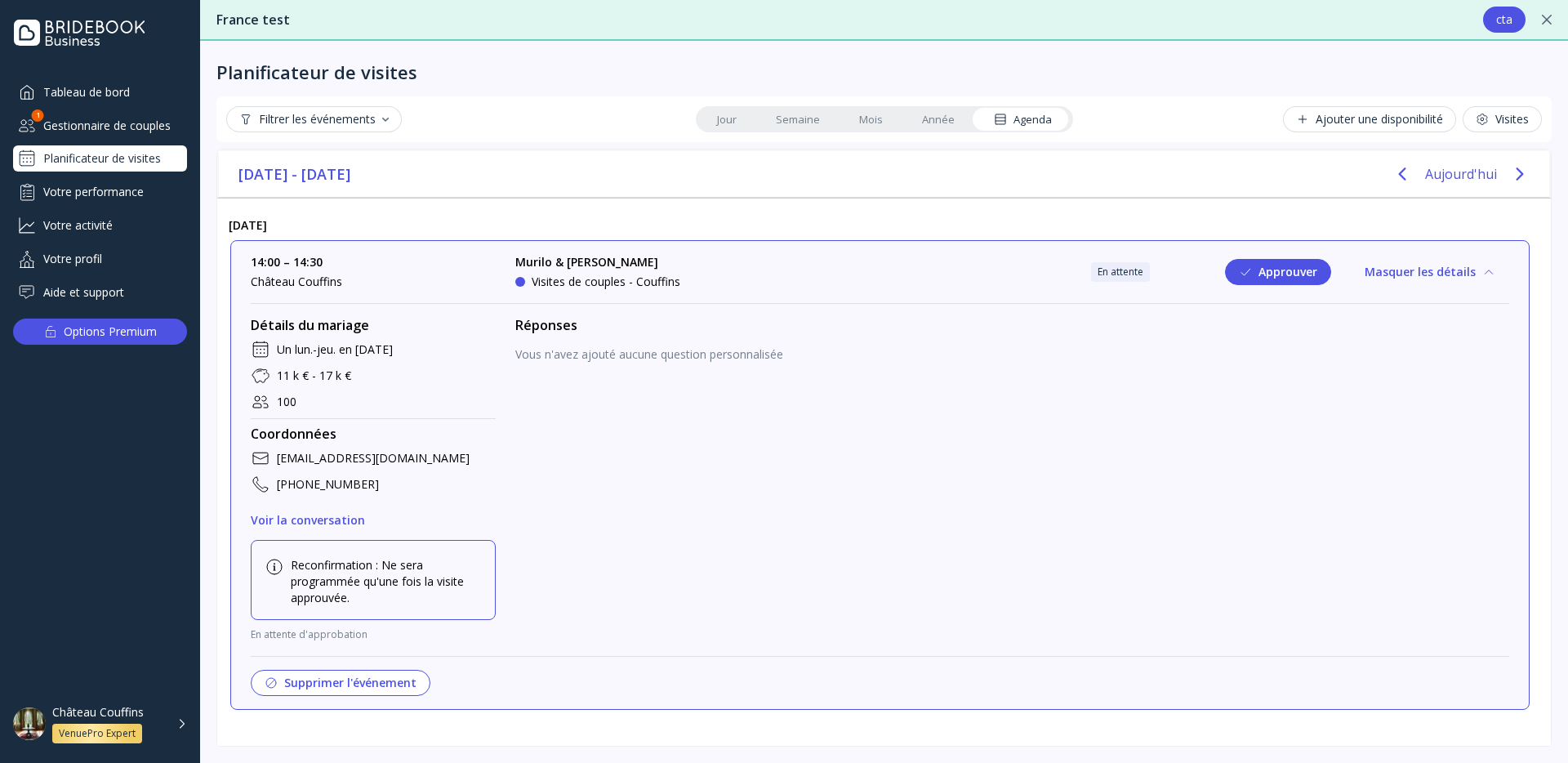
click at [160, 131] on div "Gestionnaire de couples" at bounding box center [100, 125] width 174 height 27
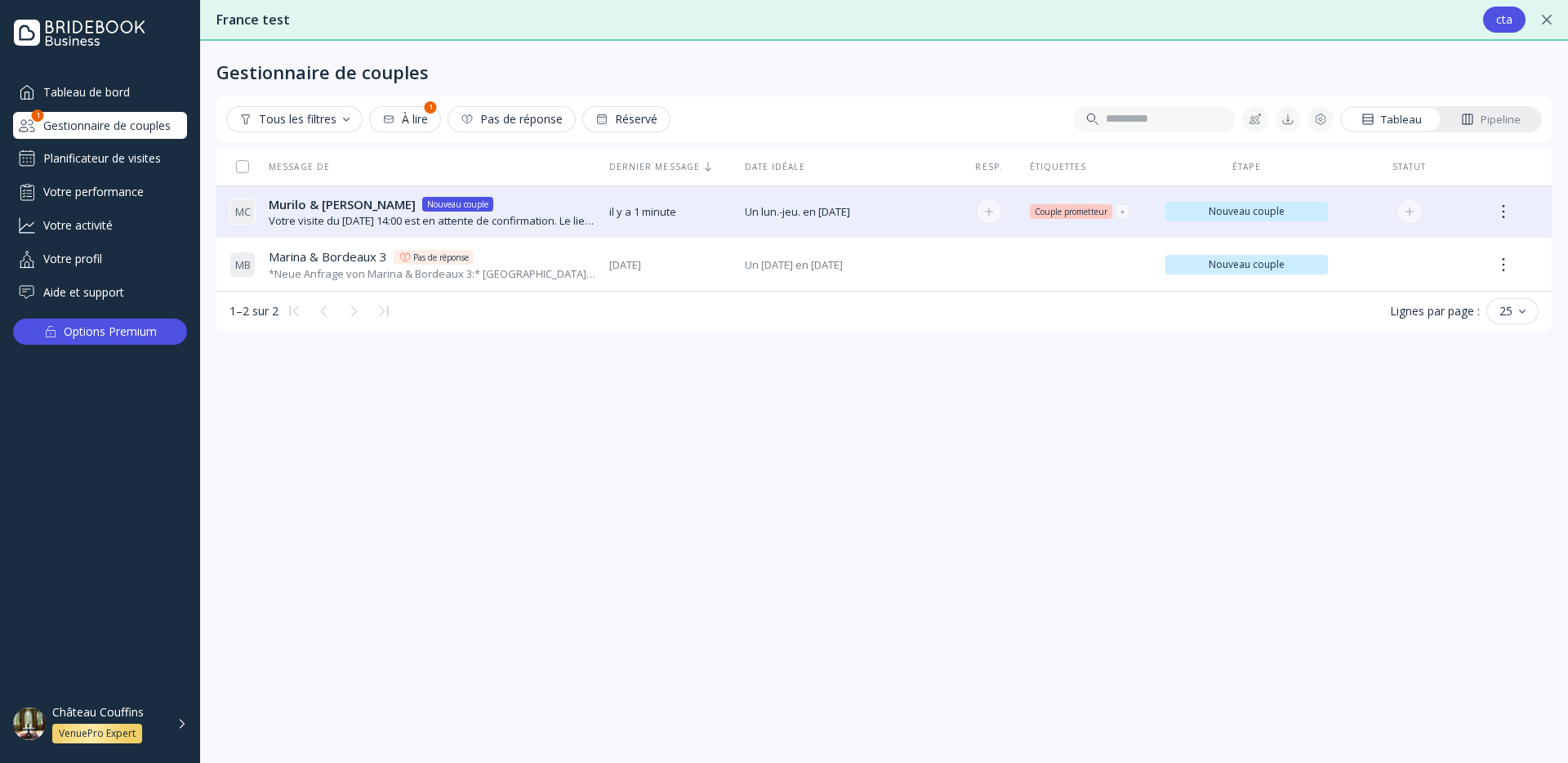
click at [779, 213] on span "Un lun.-jeu. en [DATE]" at bounding box center [847, 211] width 204 height 15
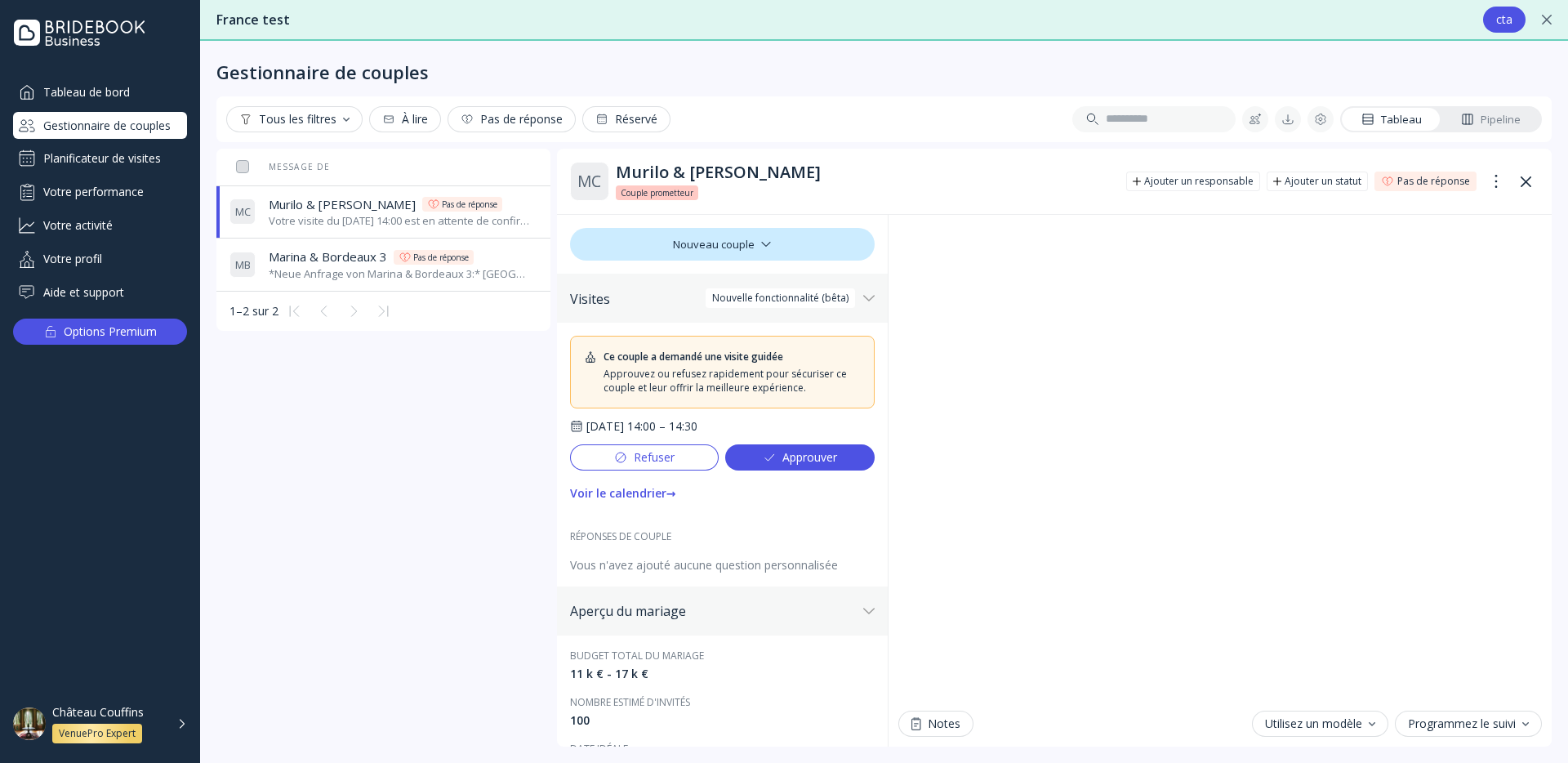
click at [1517, 171] on button at bounding box center [1526, 181] width 26 height 26
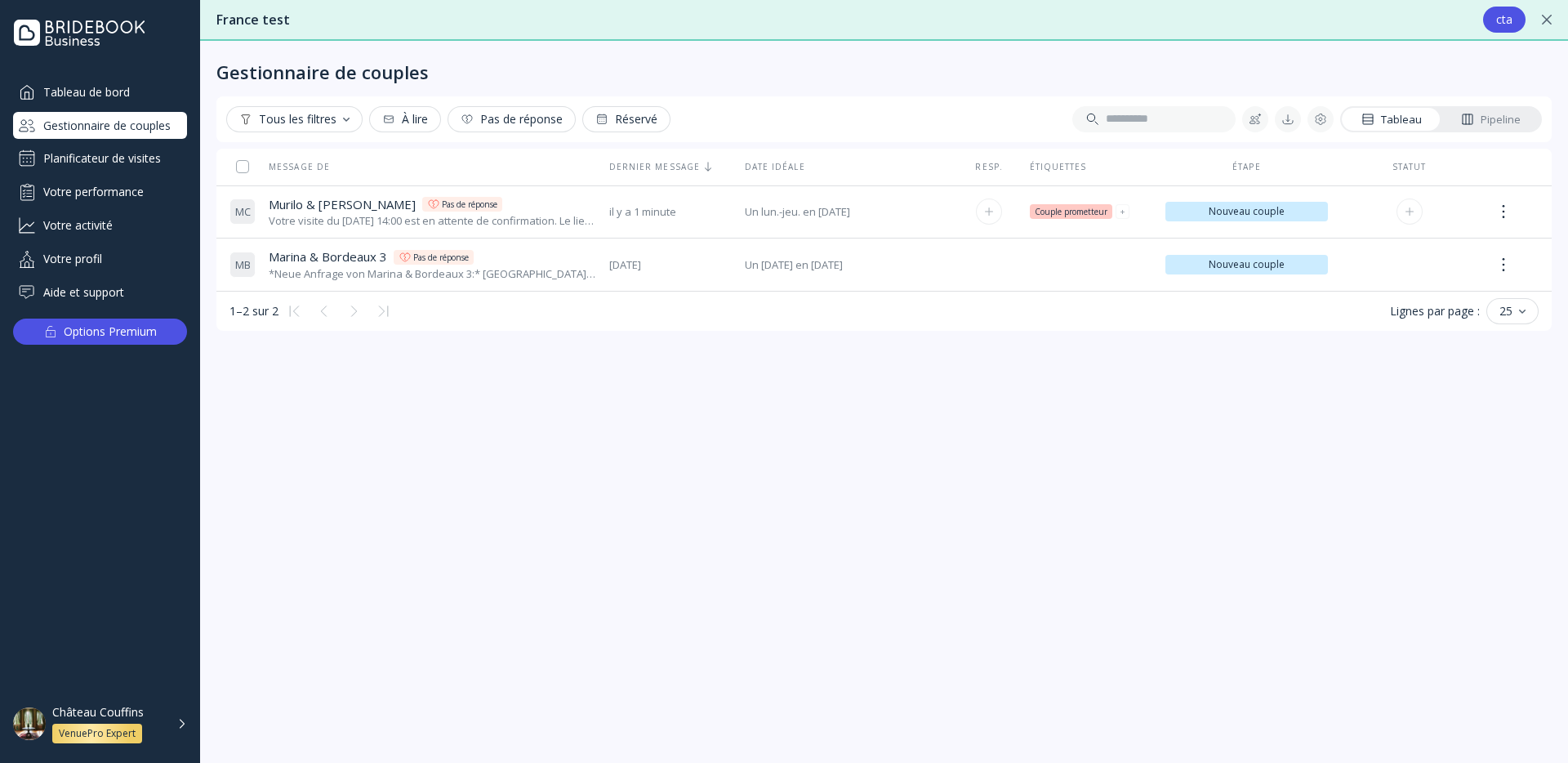
click at [561, 215] on div "Votre visite du [DATE] 14:00 est en attente de confirmation. Le lieu l'approuve…" at bounding box center [433, 221] width 328 height 15
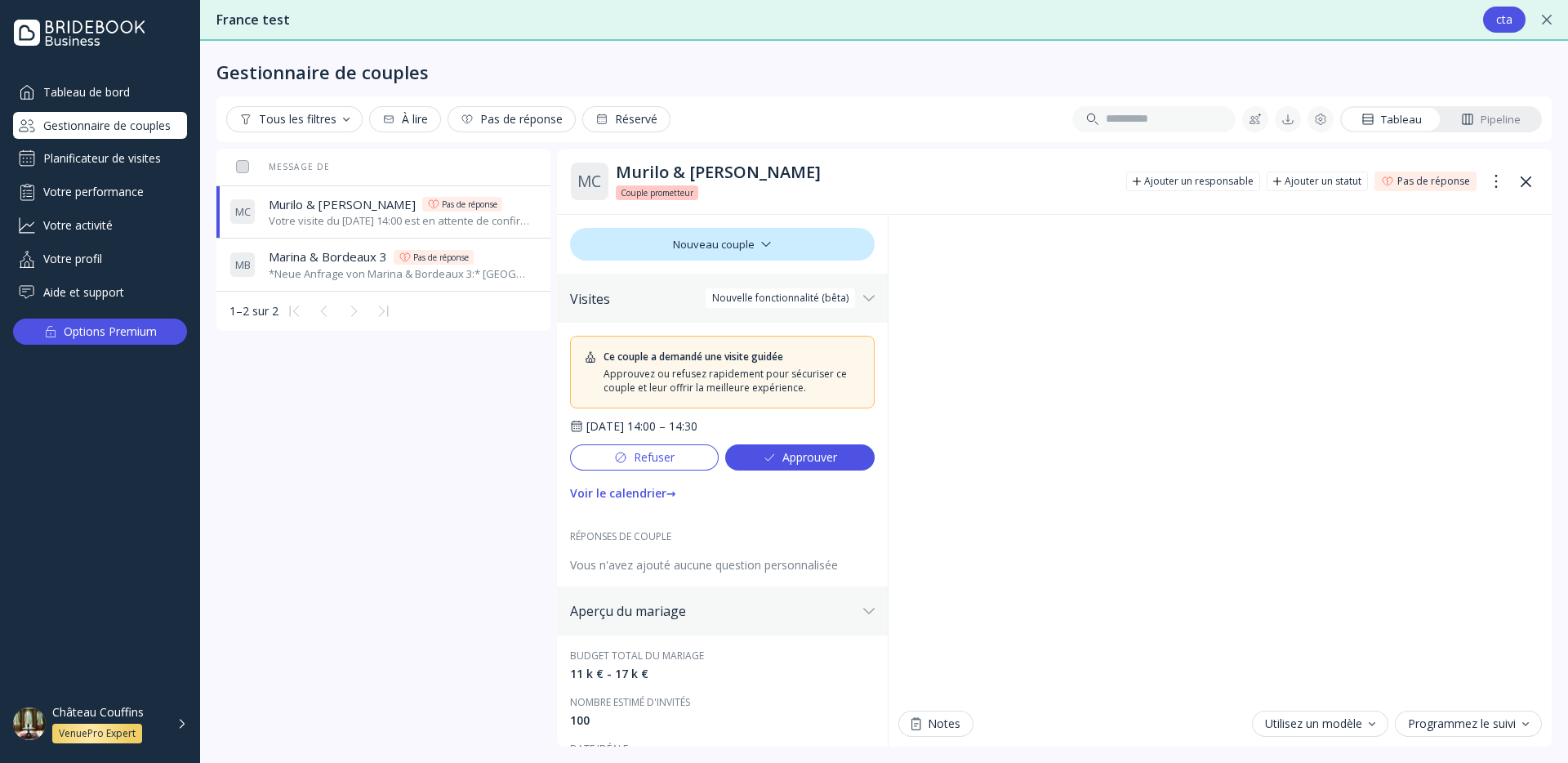
click at [1511, 190] on div at bounding box center [1511, 181] width 56 height 26
click at [1524, 185] on icon at bounding box center [1526, 182] width 11 height 11
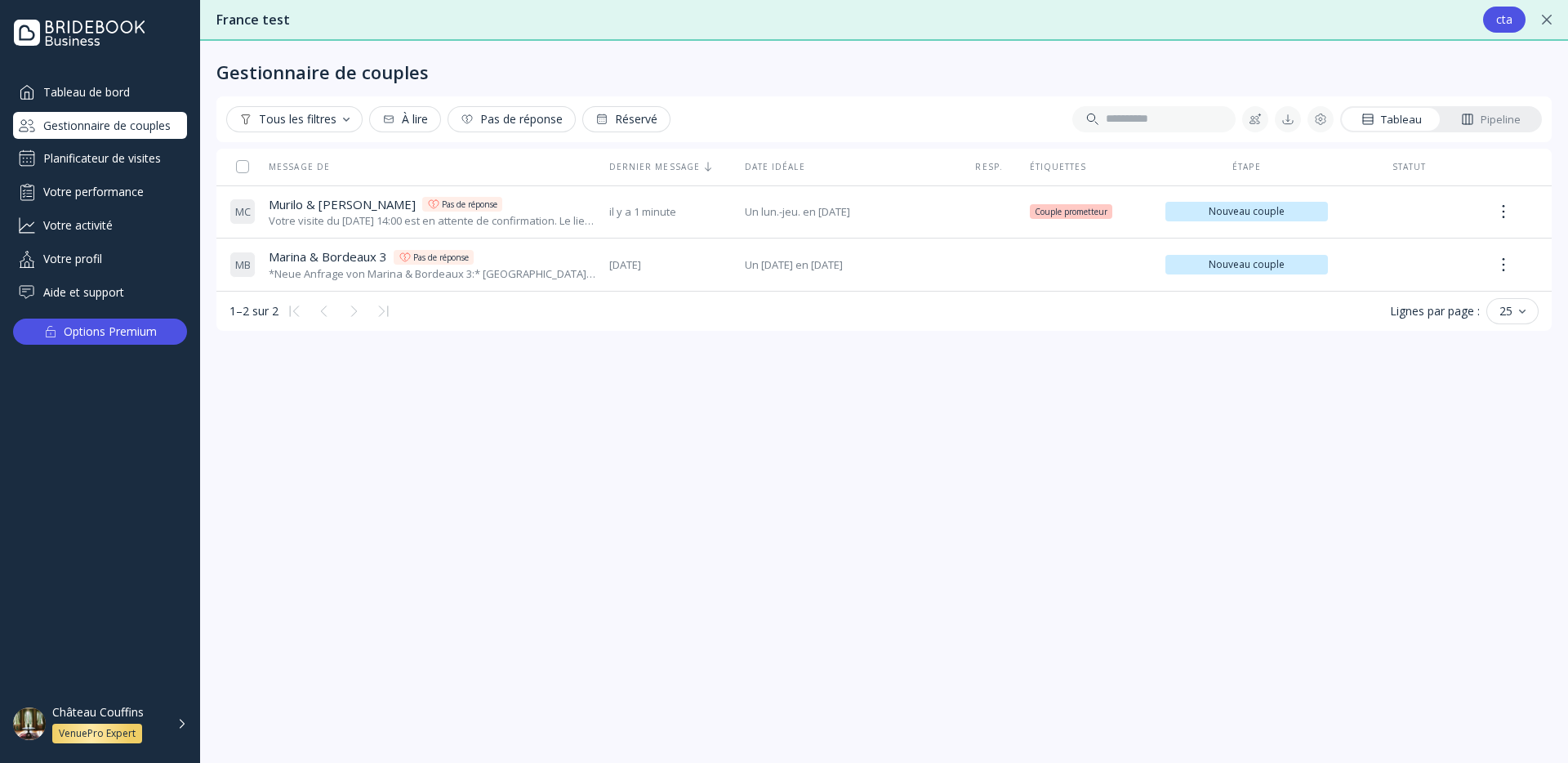
drag, startPoint x: 234, startPoint y: 132, endPoint x: 246, endPoint y: 128, distance: 12.6
click at [235, 132] on div "Tous les filtres" at bounding box center [294, 118] width 137 height 26
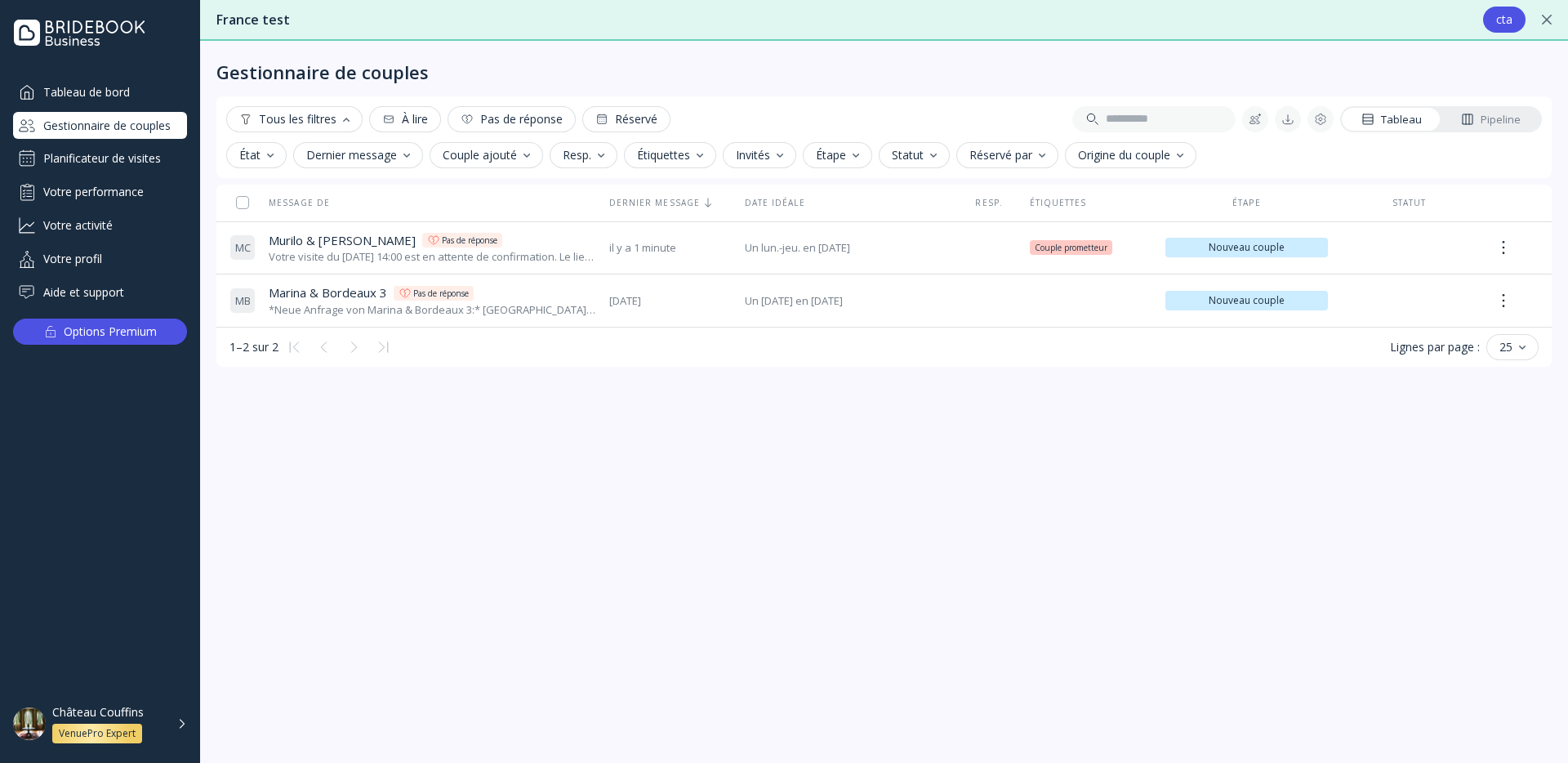
click at [269, 118] on div "Tous les filtres" at bounding box center [294, 119] width 111 height 13
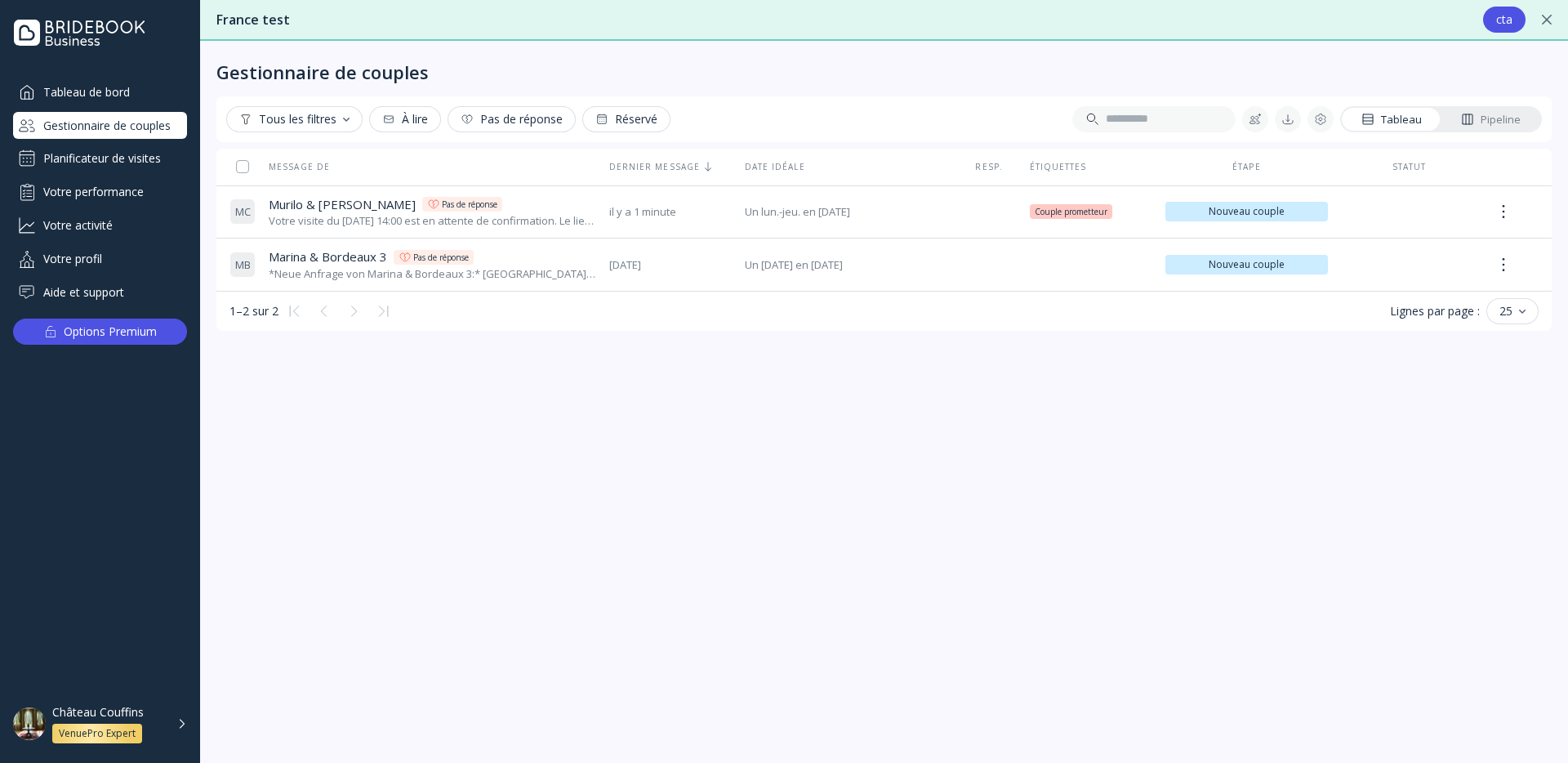
click at [269, 118] on div "Tous les filtres" at bounding box center [294, 119] width 111 height 13
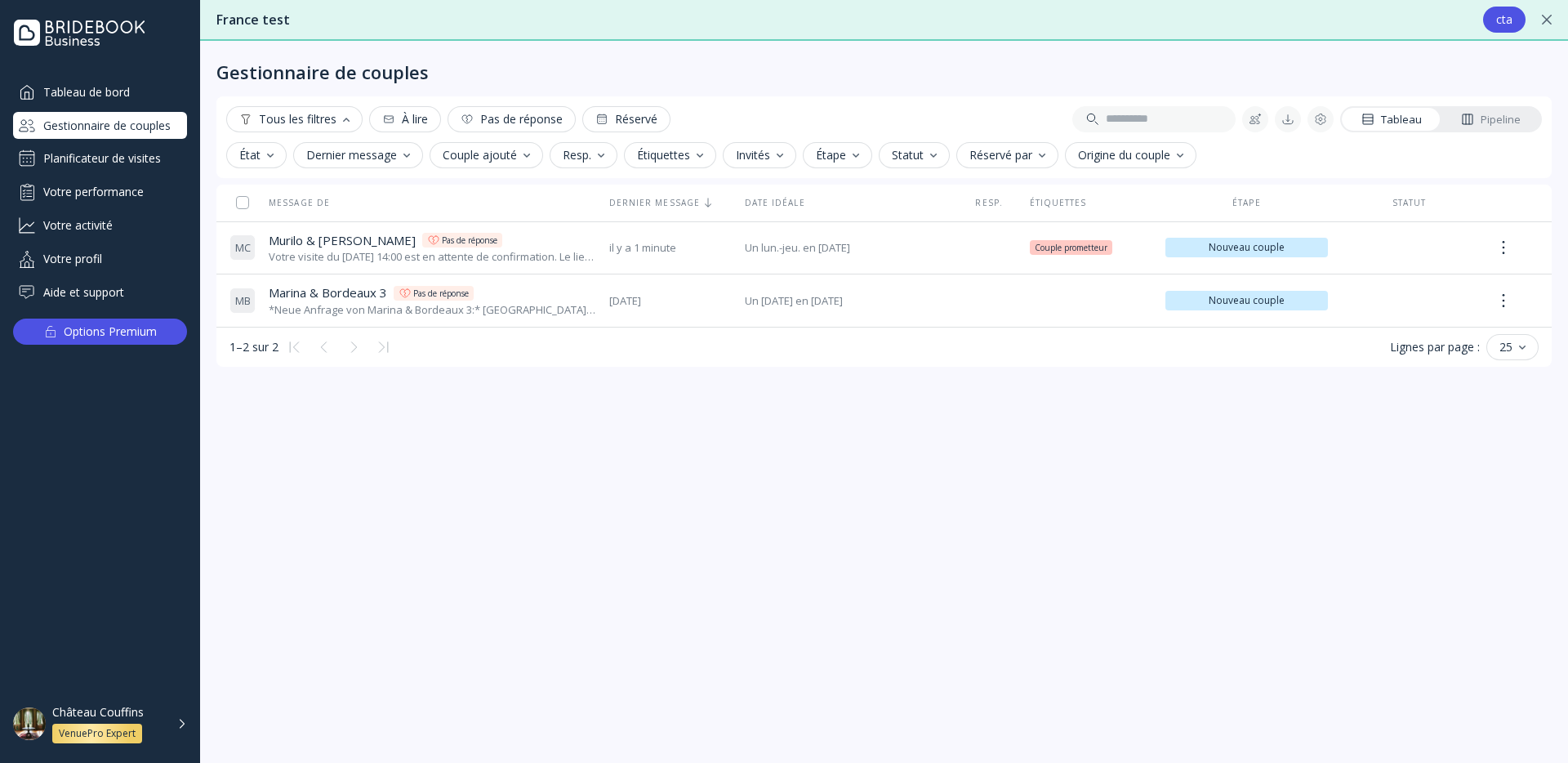
click at [530, 155] on button "Couple ajouté" at bounding box center [486, 155] width 113 height 26
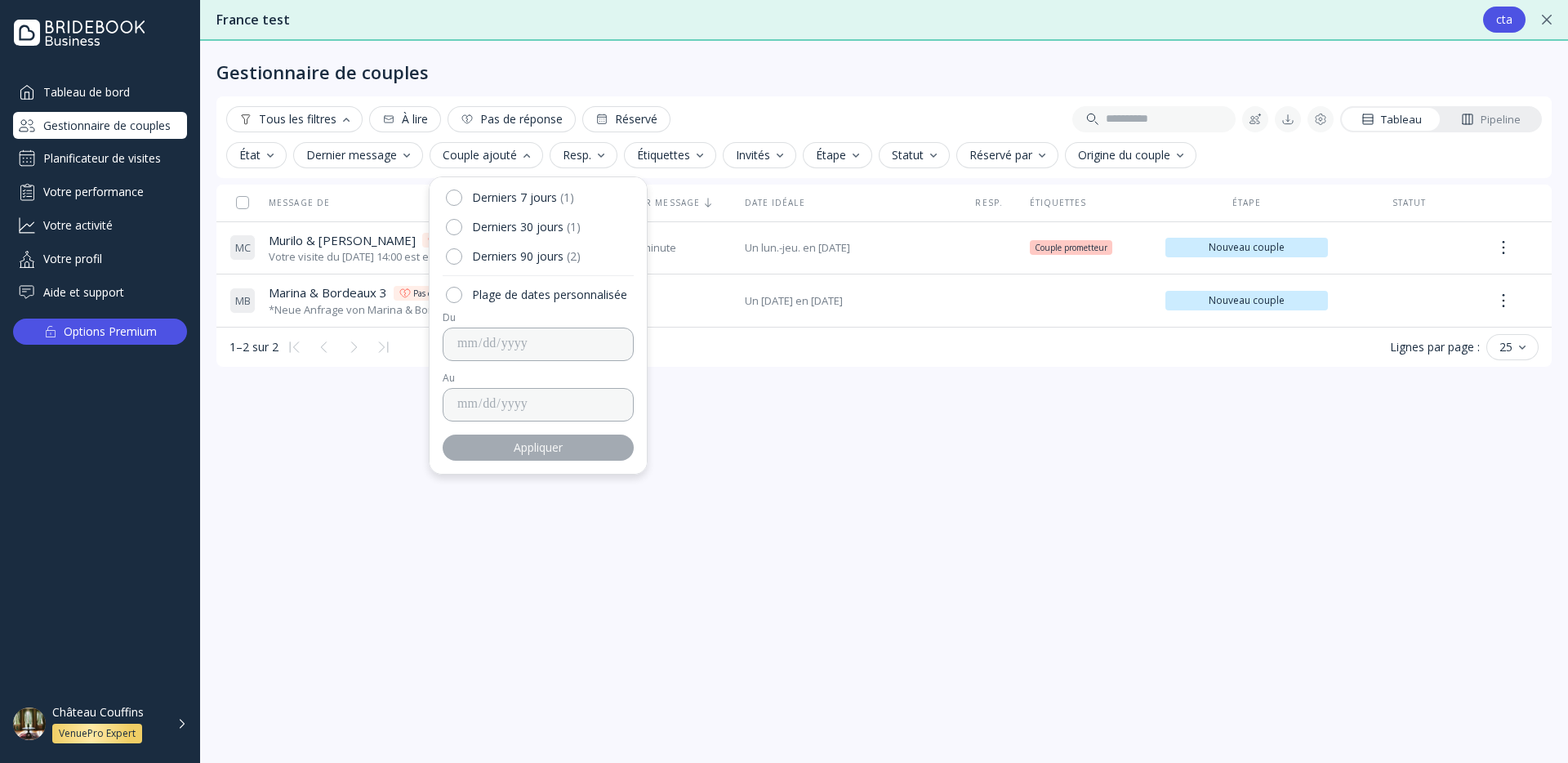
click at [530, 155] on button "Couple ajouté" at bounding box center [486, 155] width 113 height 26
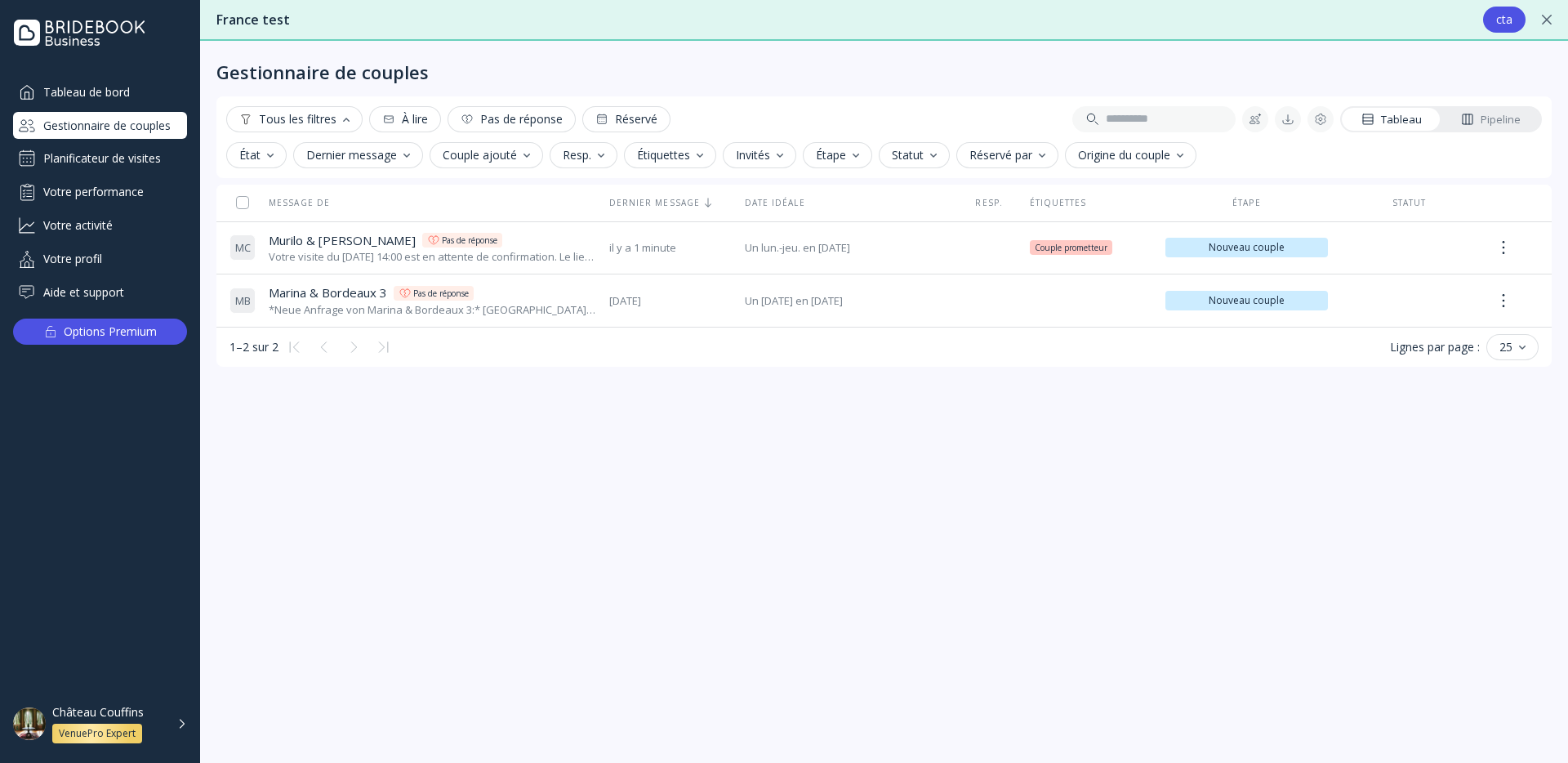
click at [1524, 125] on link "Pipeline" at bounding box center [1491, 119] width 99 height 23
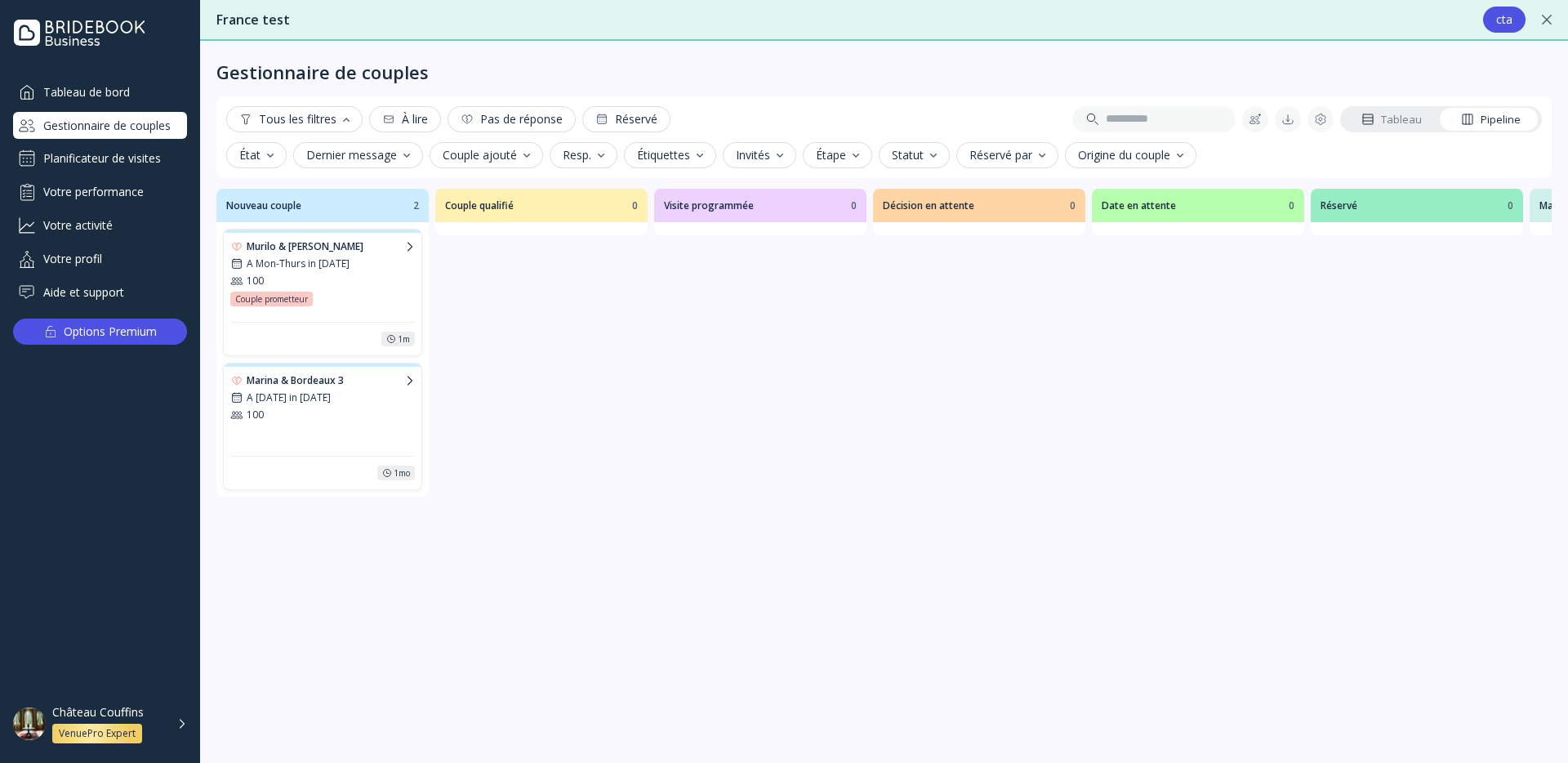
click at [1412, 118] on div "Tableau" at bounding box center [1391, 119] width 61 height 15
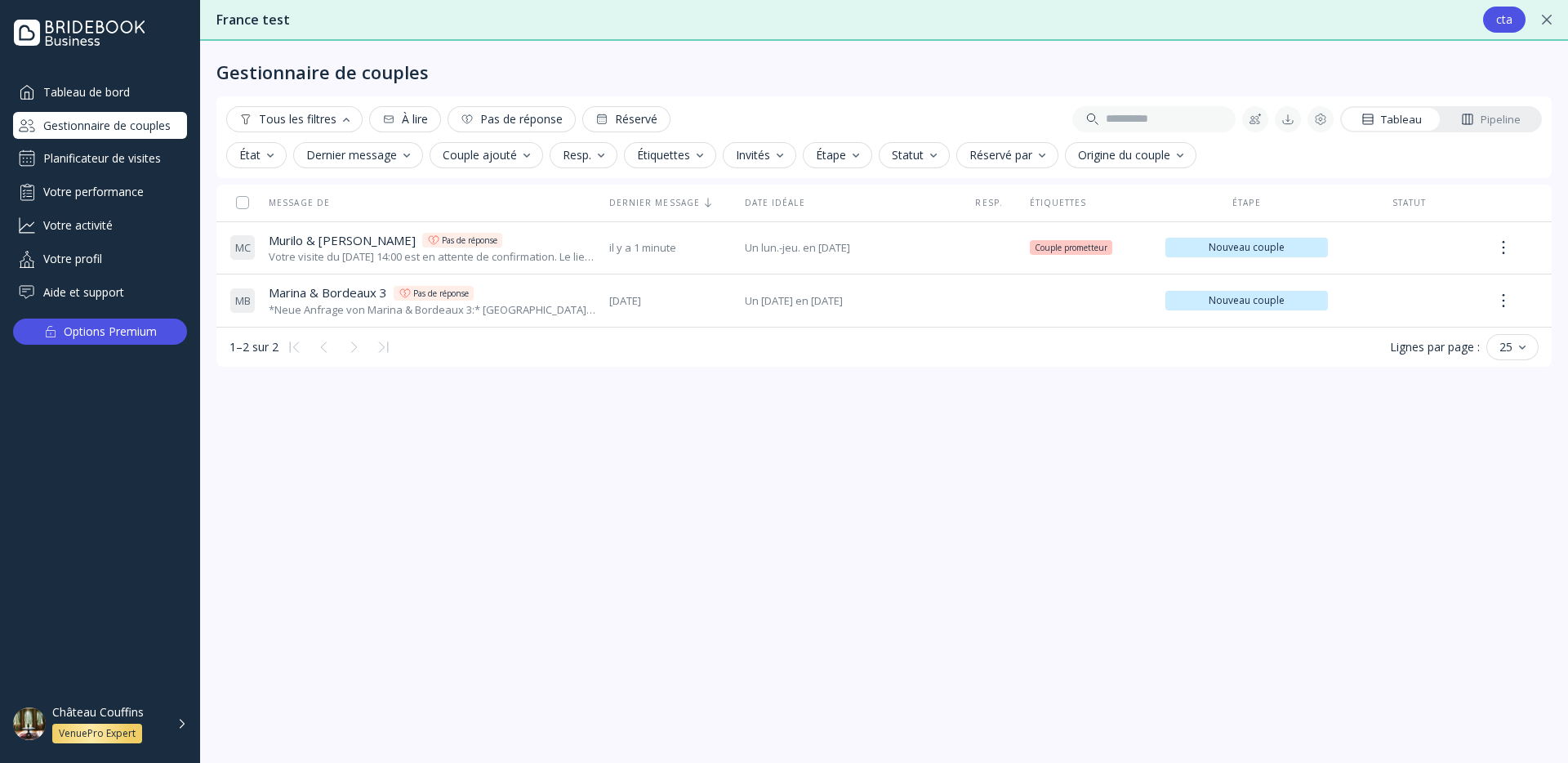
click at [327, 117] on div "Tous les filtres" at bounding box center [294, 119] width 111 height 13
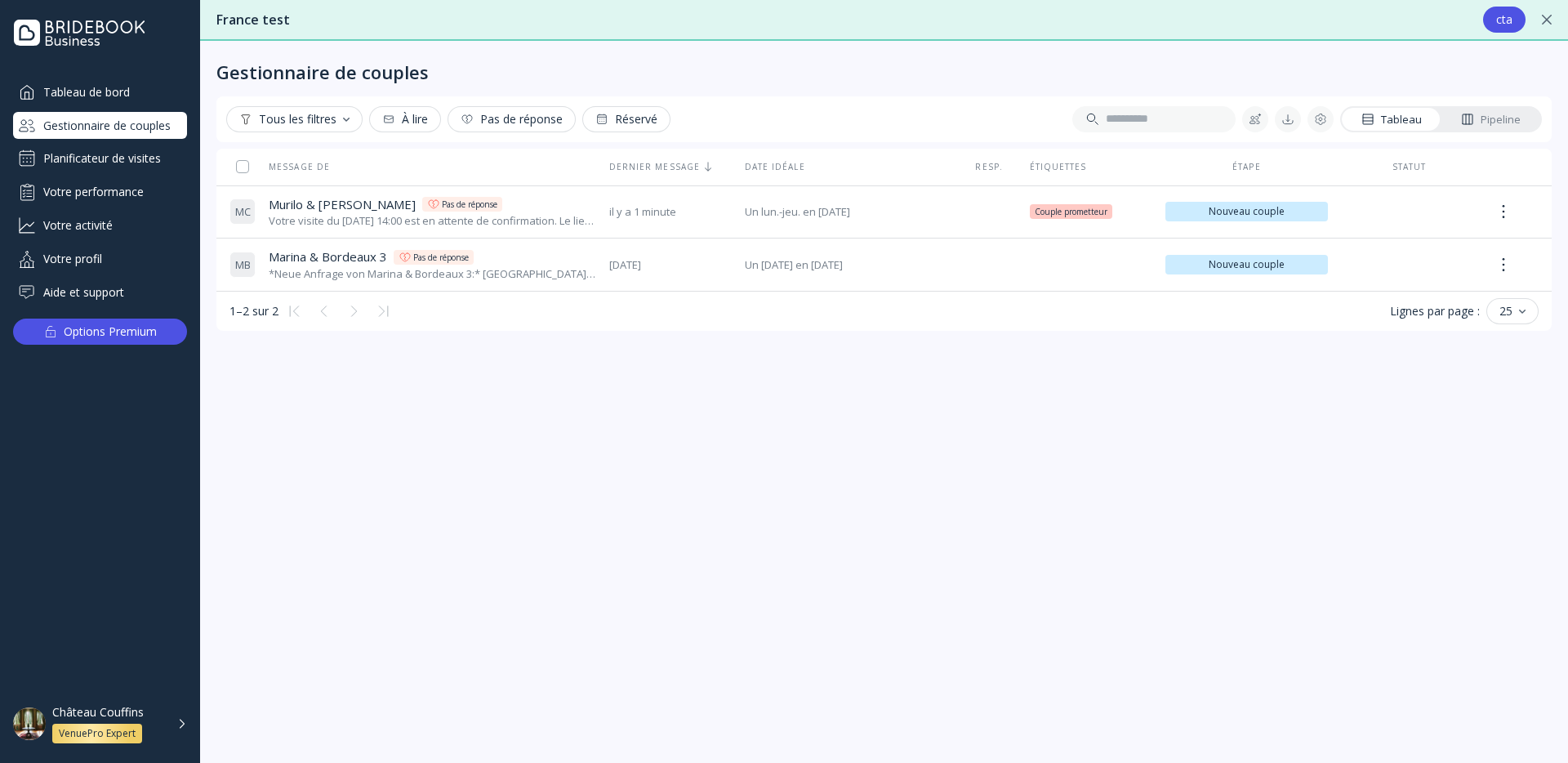
drag, startPoint x: 327, startPoint y: 117, endPoint x: 341, endPoint y: 115, distance: 14.1
click at [327, 117] on div "Tous les filtres" at bounding box center [294, 119] width 111 height 13
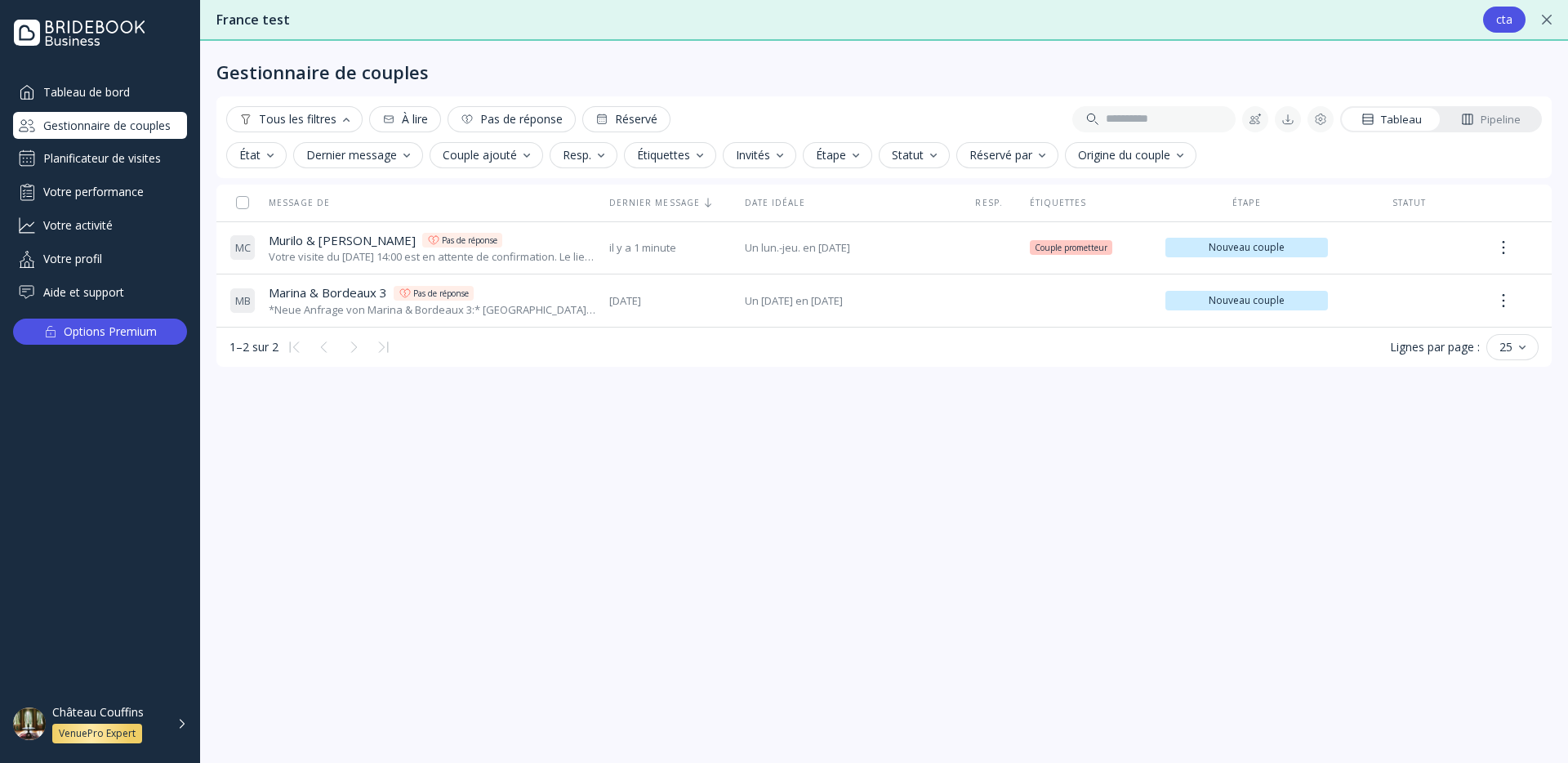
click at [672, 158] on div "Étiquettes" at bounding box center [670, 156] width 66 height 13
click at [671, 159] on div "Étiquettes" at bounding box center [670, 156] width 66 height 13
click at [497, 156] on div "Couple ajouté" at bounding box center [486, 156] width 87 height 13
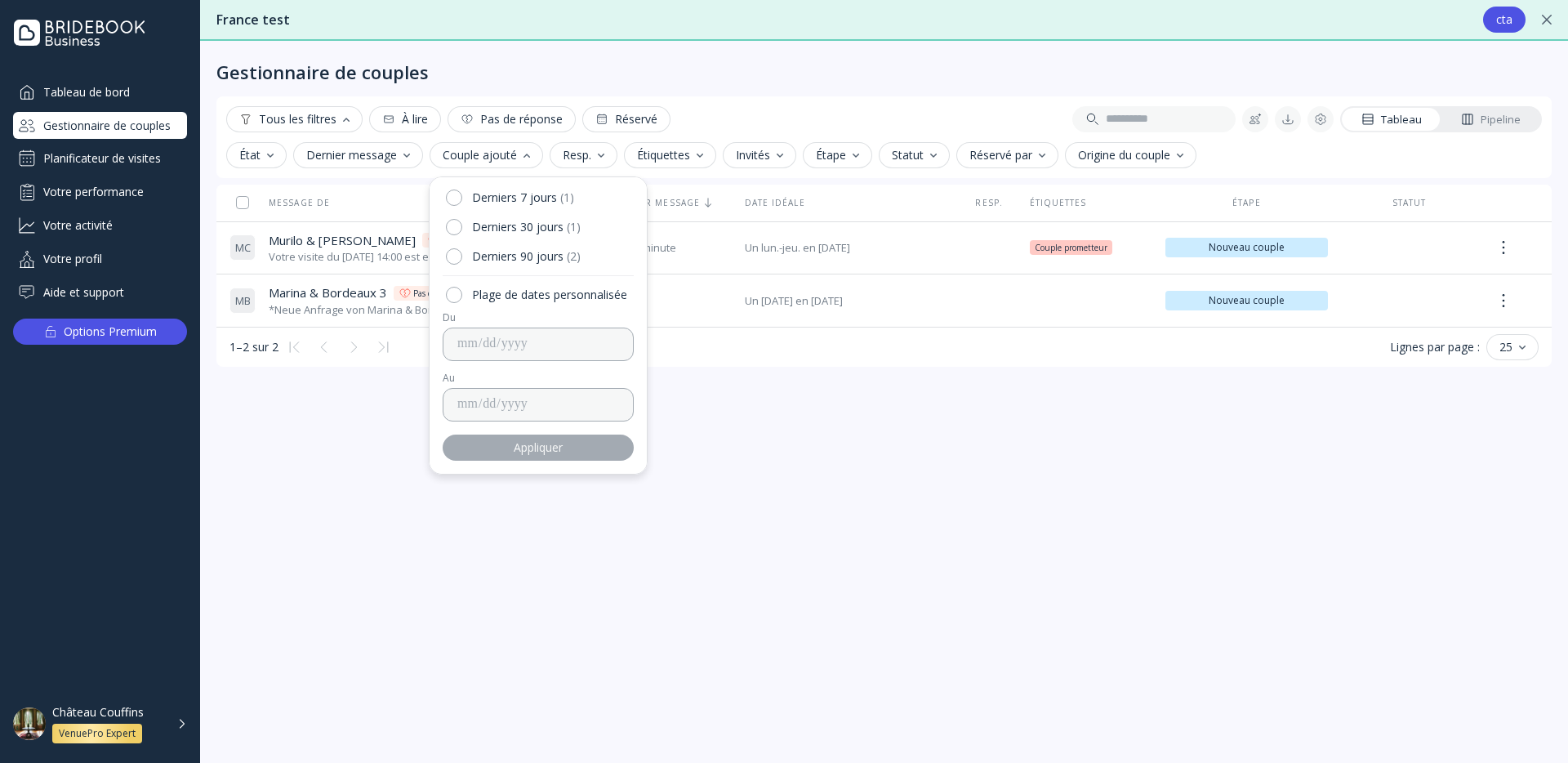
drag, startPoint x: 493, startPoint y: 157, endPoint x: 439, endPoint y: 178, distance: 57.9
click at [489, 157] on div "Couple ajouté" at bounding box center [486, 156] width 87 height 13
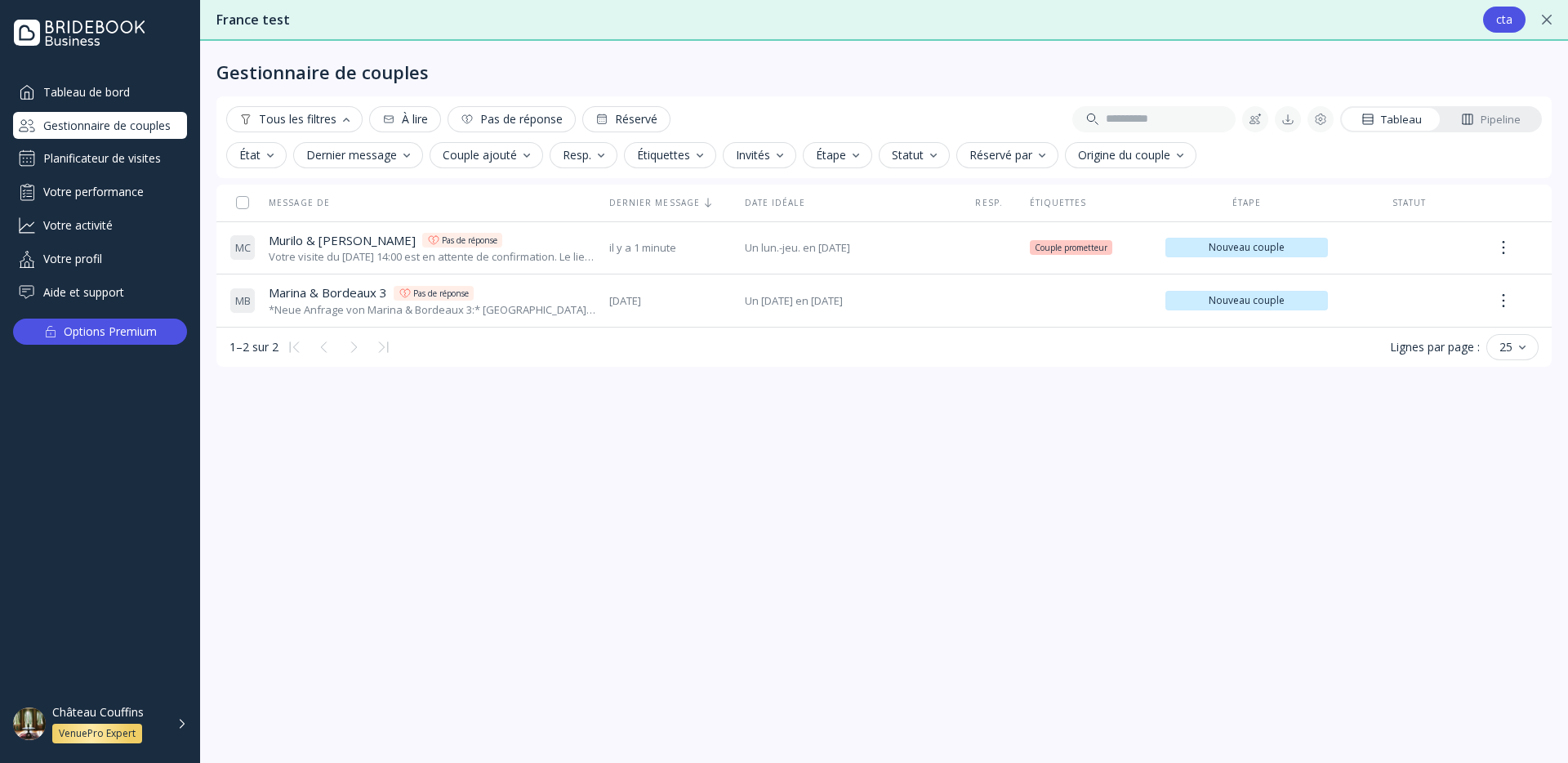
click at [95, 171] on div "Tableau de bord Gestionnaire de couples Planificateur de visites Votre performa…" at bounding box center [100, 192] width 174 height 227
click at [94, 161] on div "Planificateur de visites" at bounding box center [100, 158] width 174 height 26
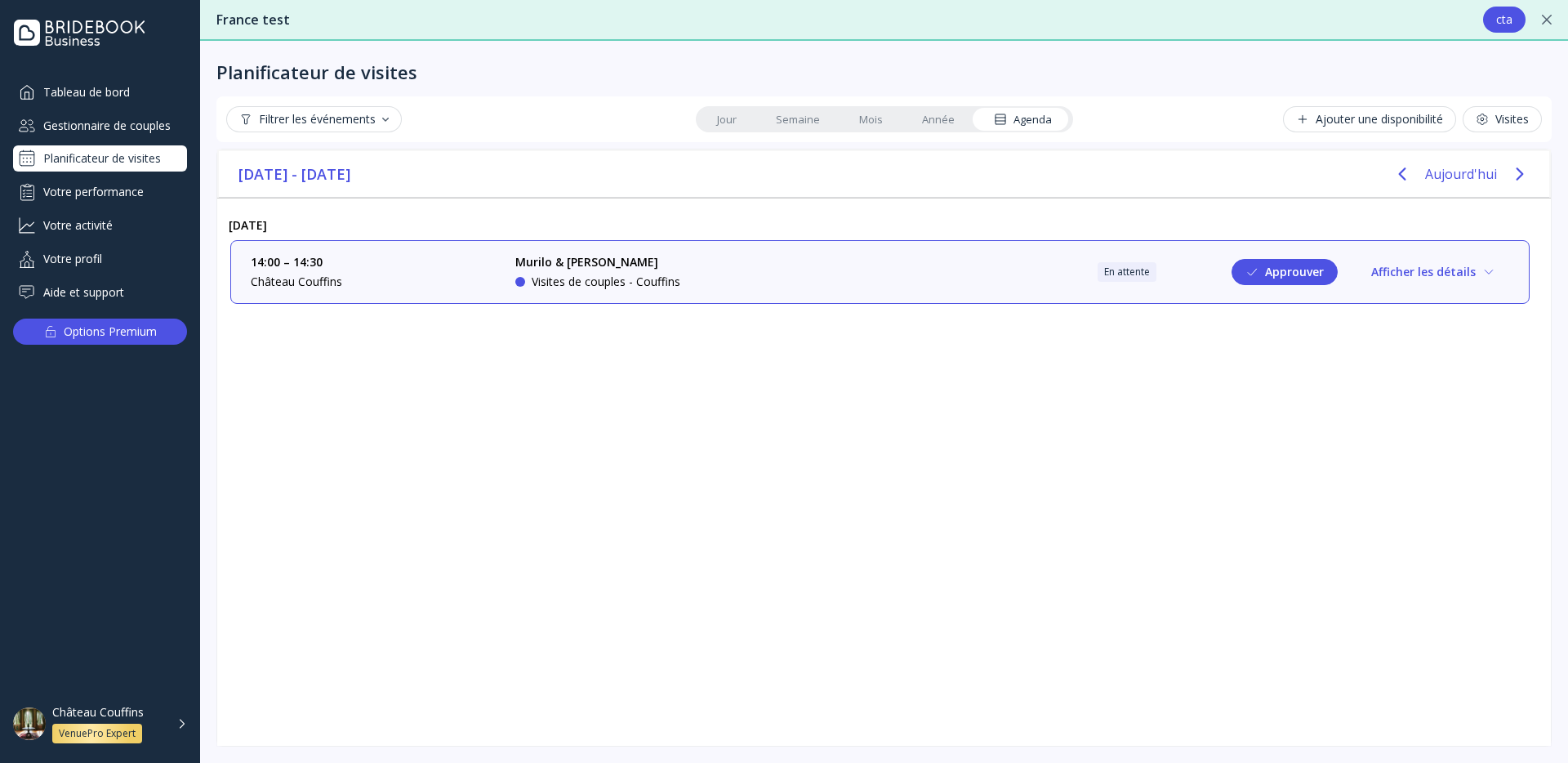
click at [1292, 281] on button "Approuver" at bounding box center [1284, 271] width 106 height 26
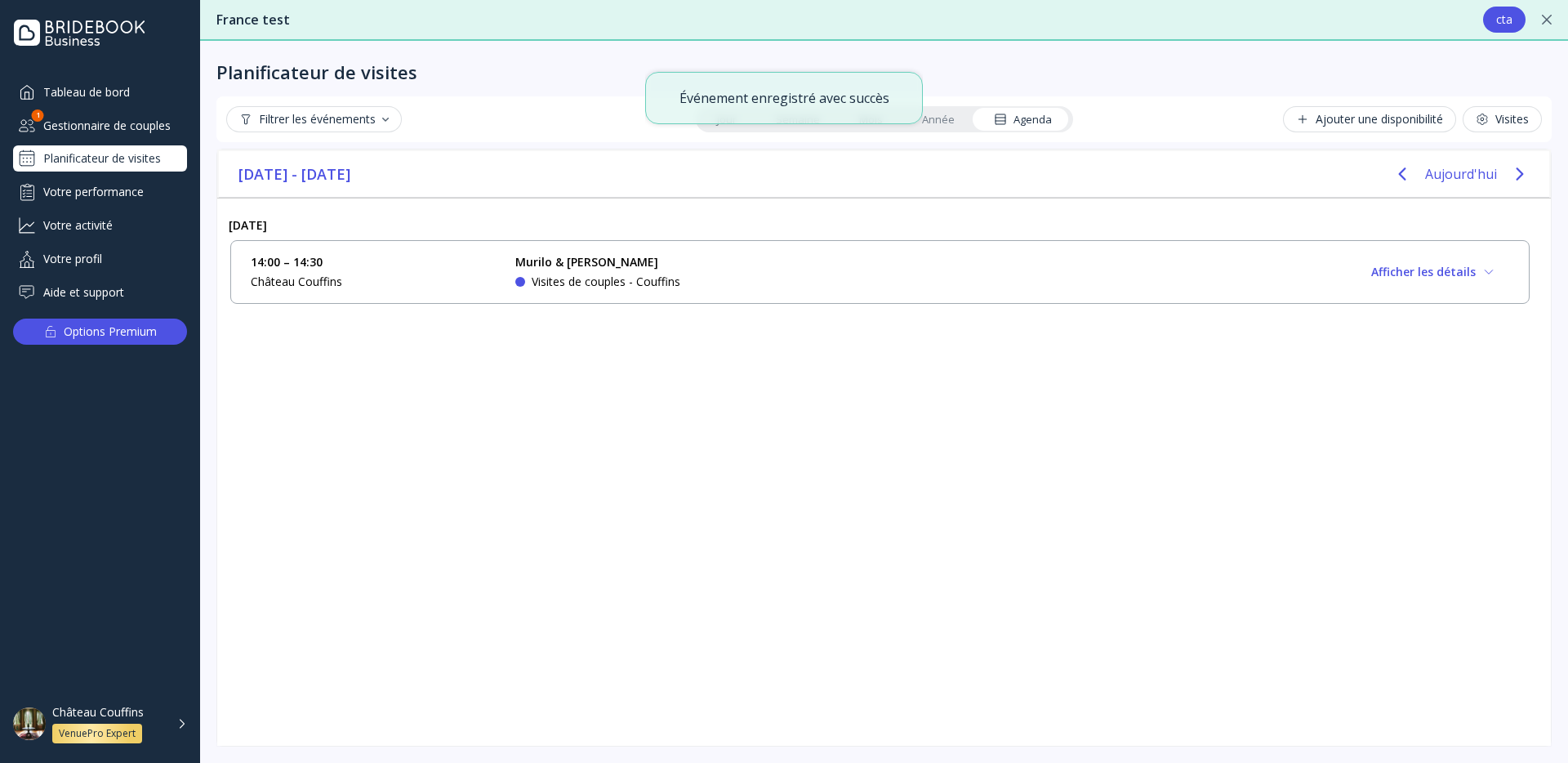
click at [102, 122] on div "Gestionnaire de couples" at bounding box center [100, 125] width 174 height 27
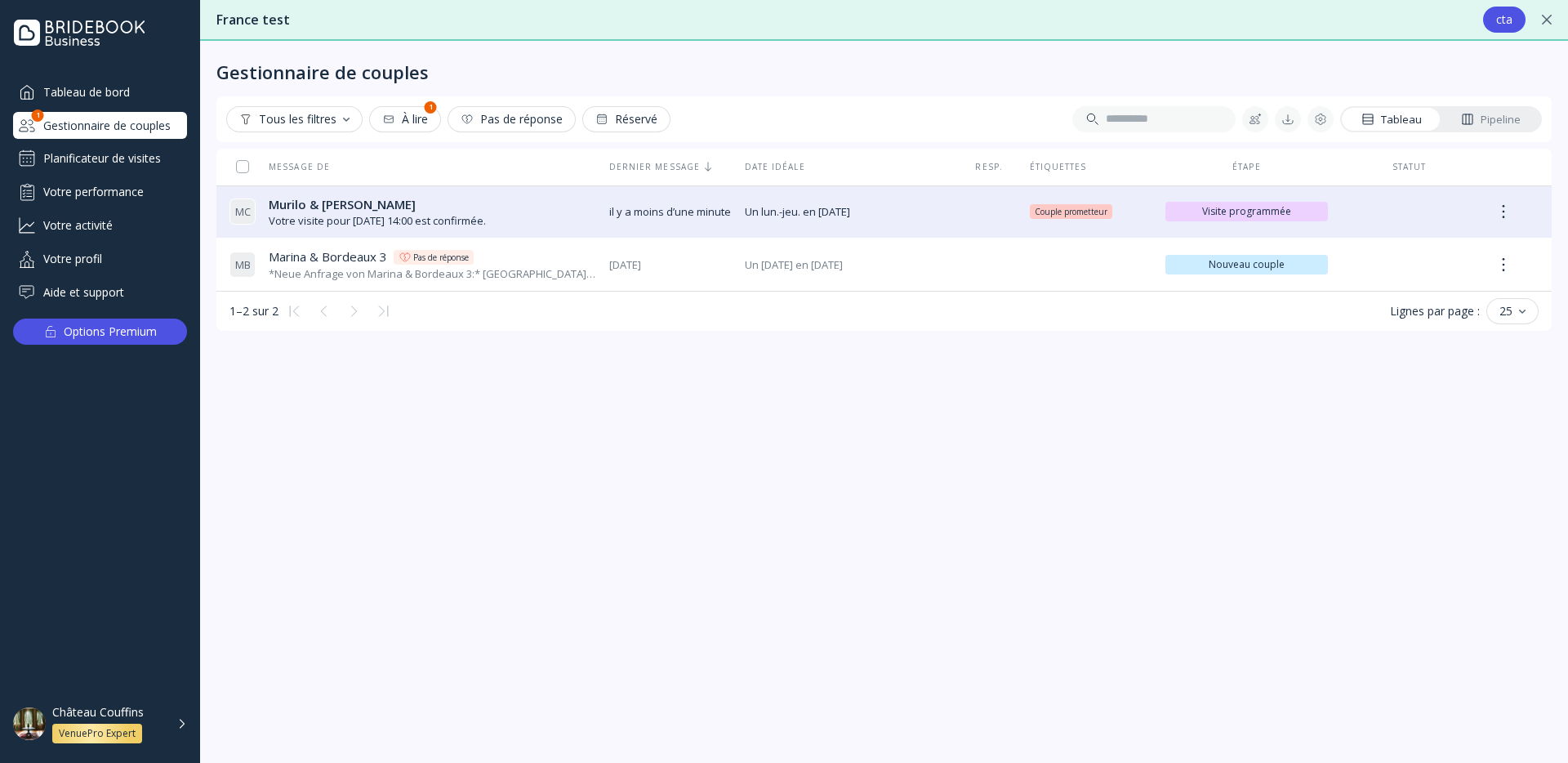
click at [1481, 120] on div "Pipeline" at bounding box center [1491, 119] width 60 height 15
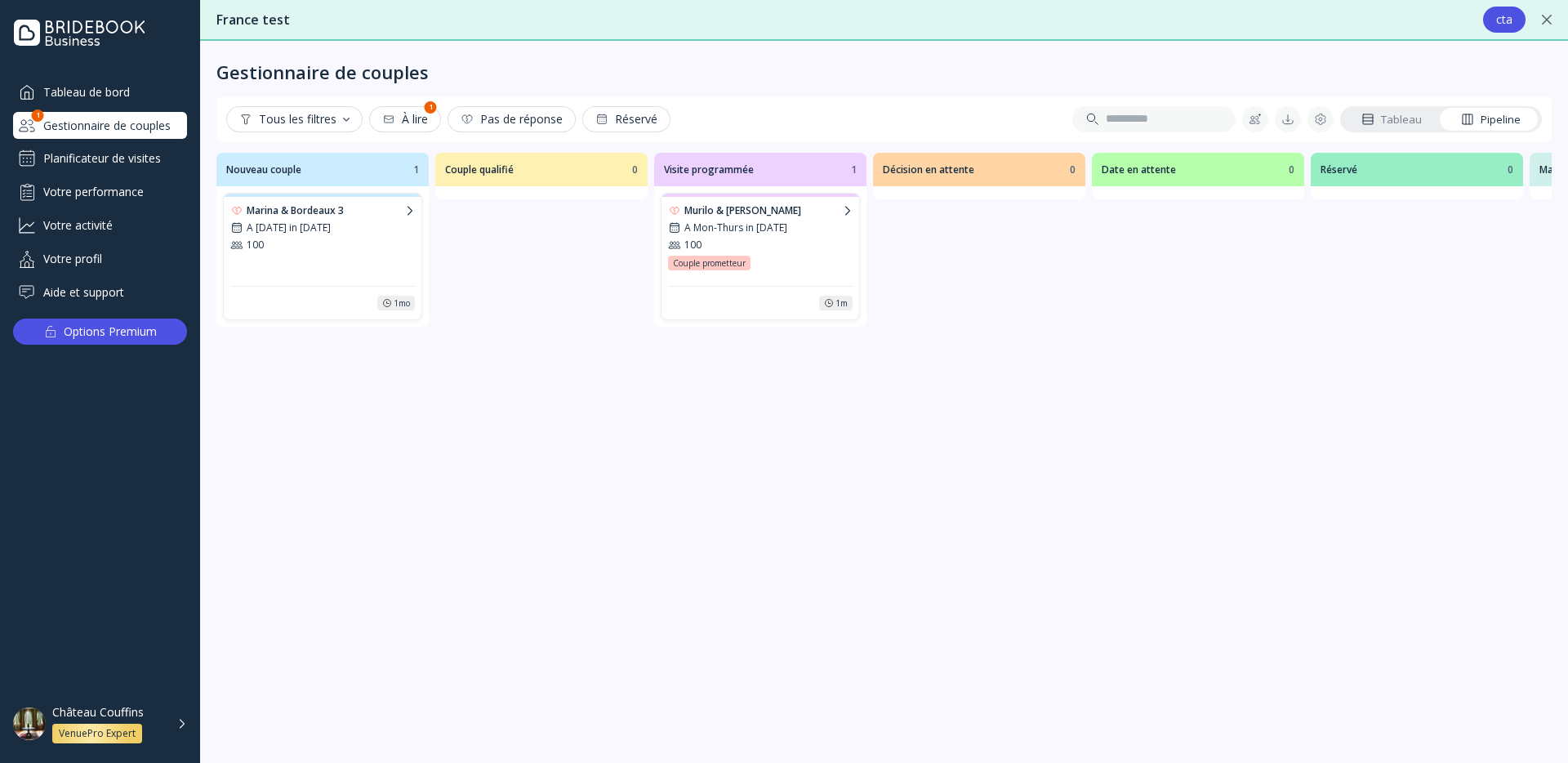
click at [749, 216] on div "Murilo & [PERSON_NAME]" at bounding box center [761, 210] width 155 height 13
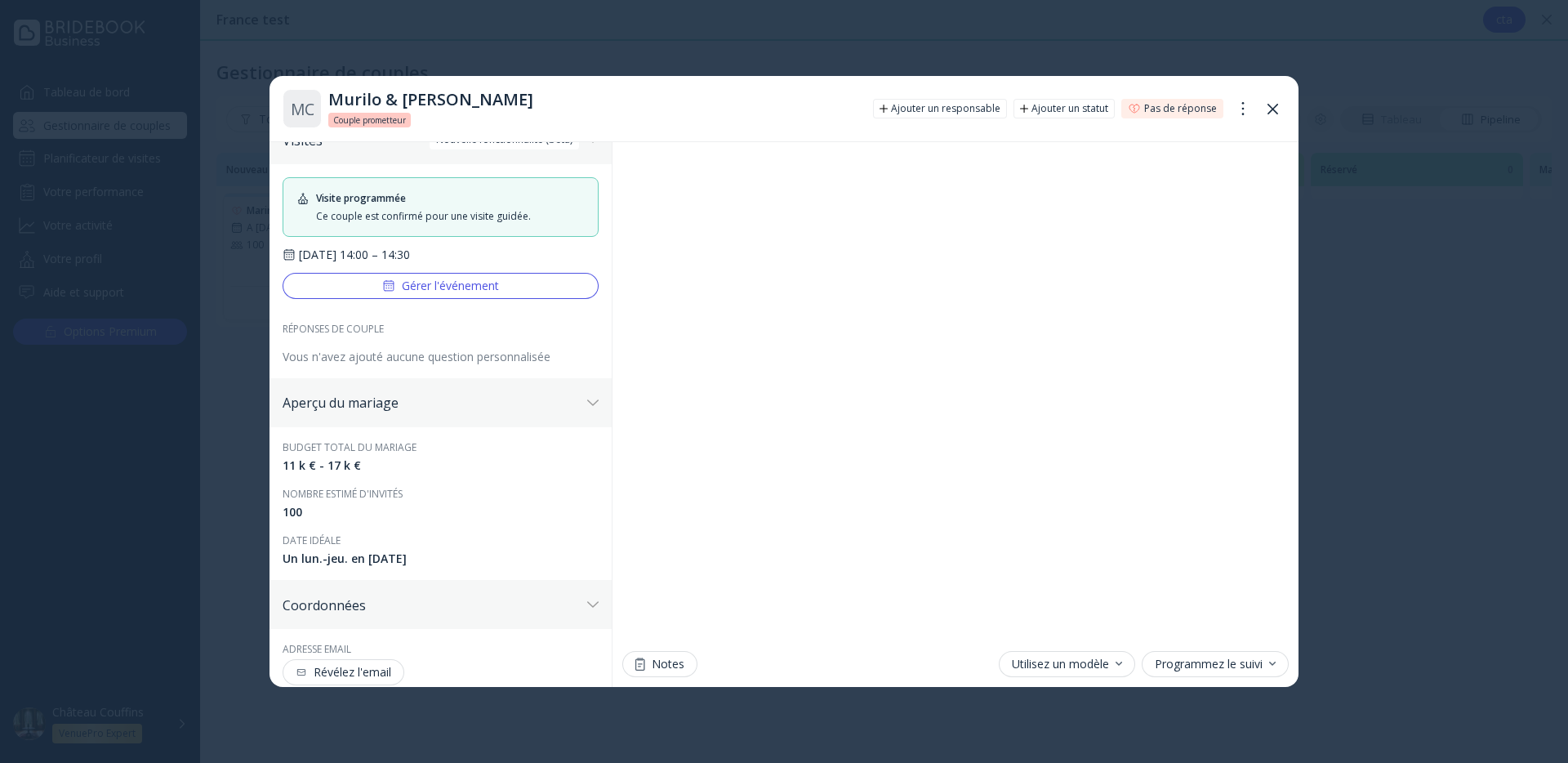
scroll to position [283, 0]
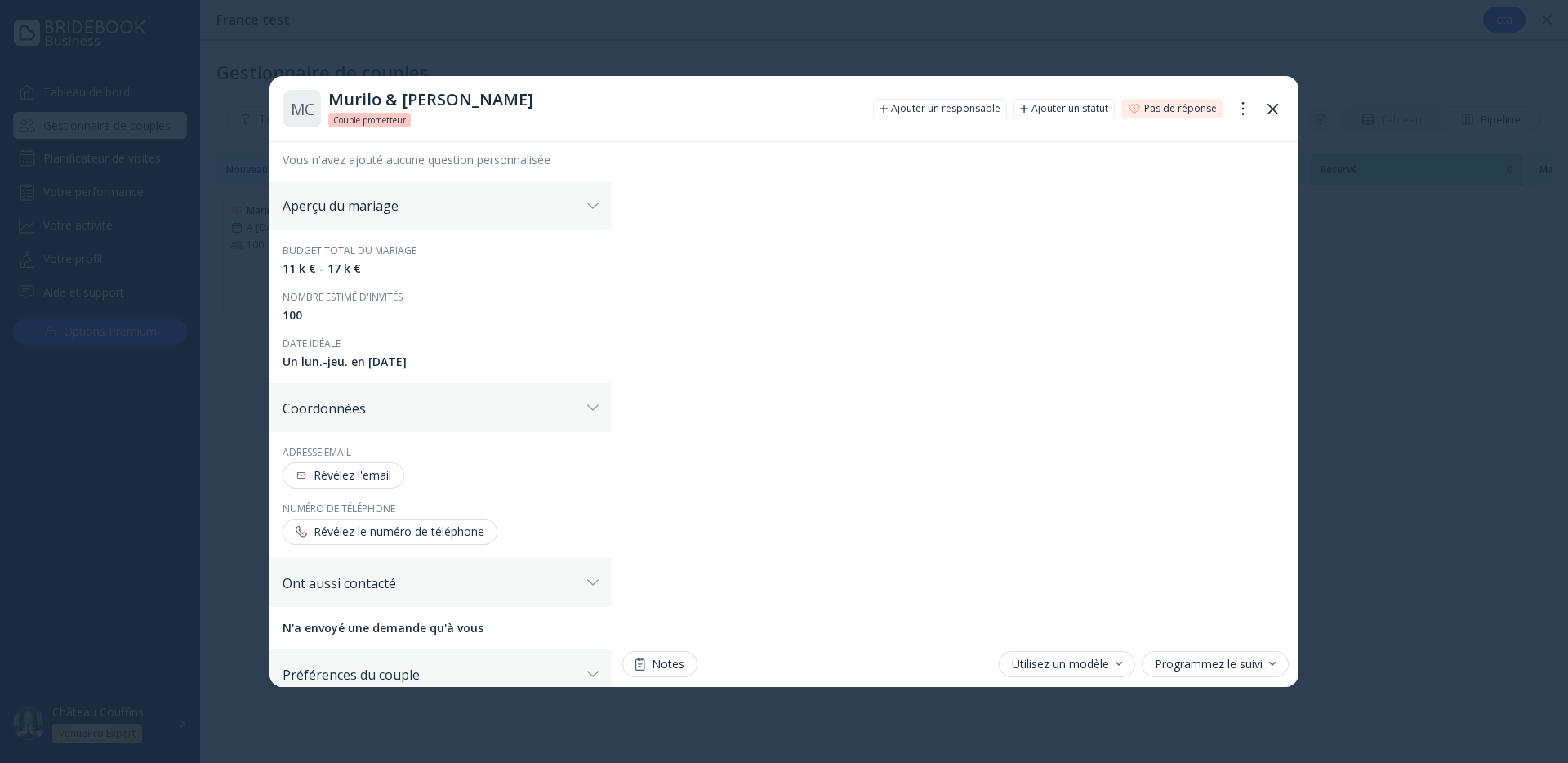
click at [461, 538] on div "Révélez le numéro de téléphone" at bounding box center [390, 531] width 188 height 13
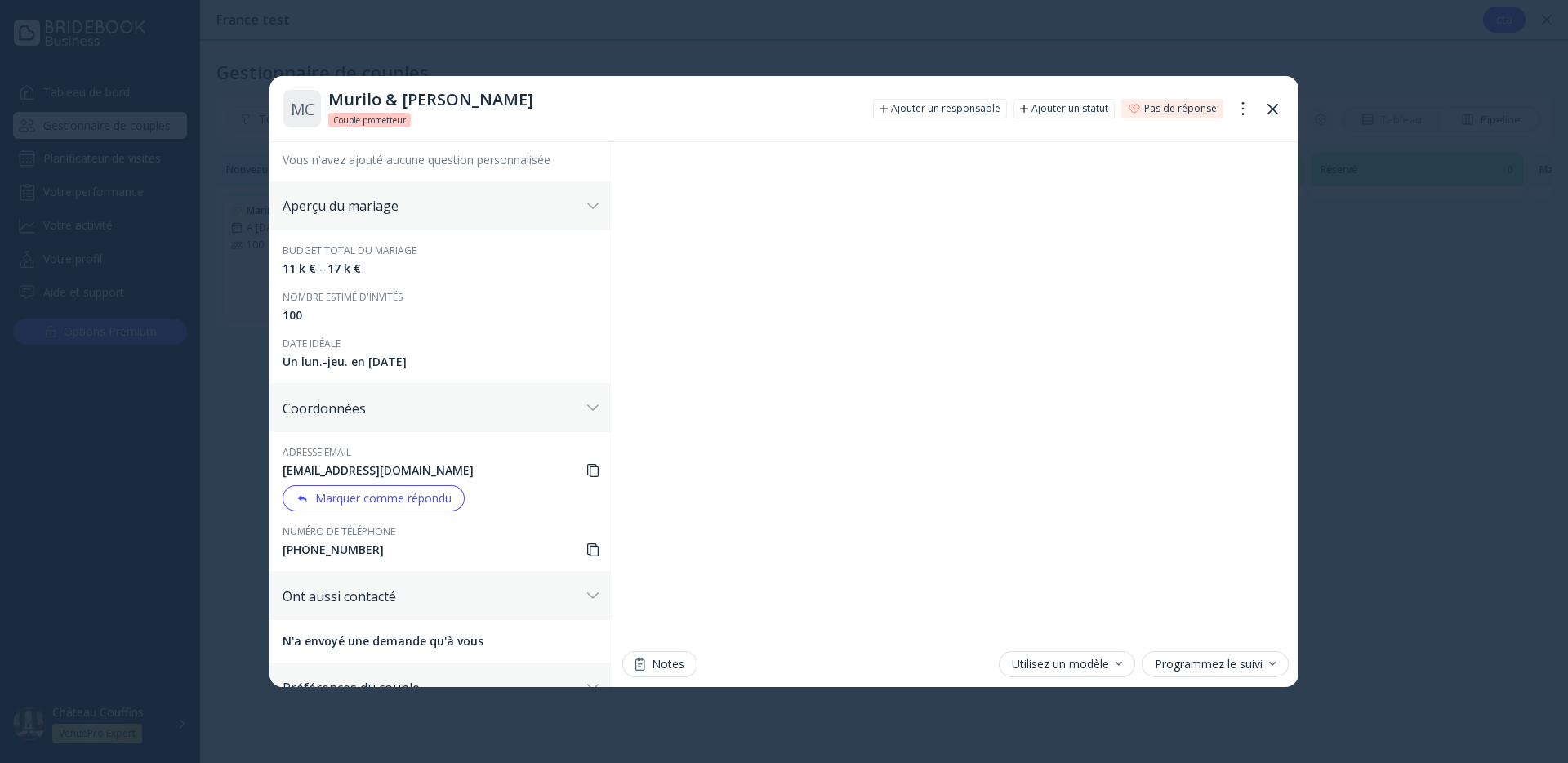
click at [1271, 108] on icon at bounding box center [1273, 109] width 11 height 11
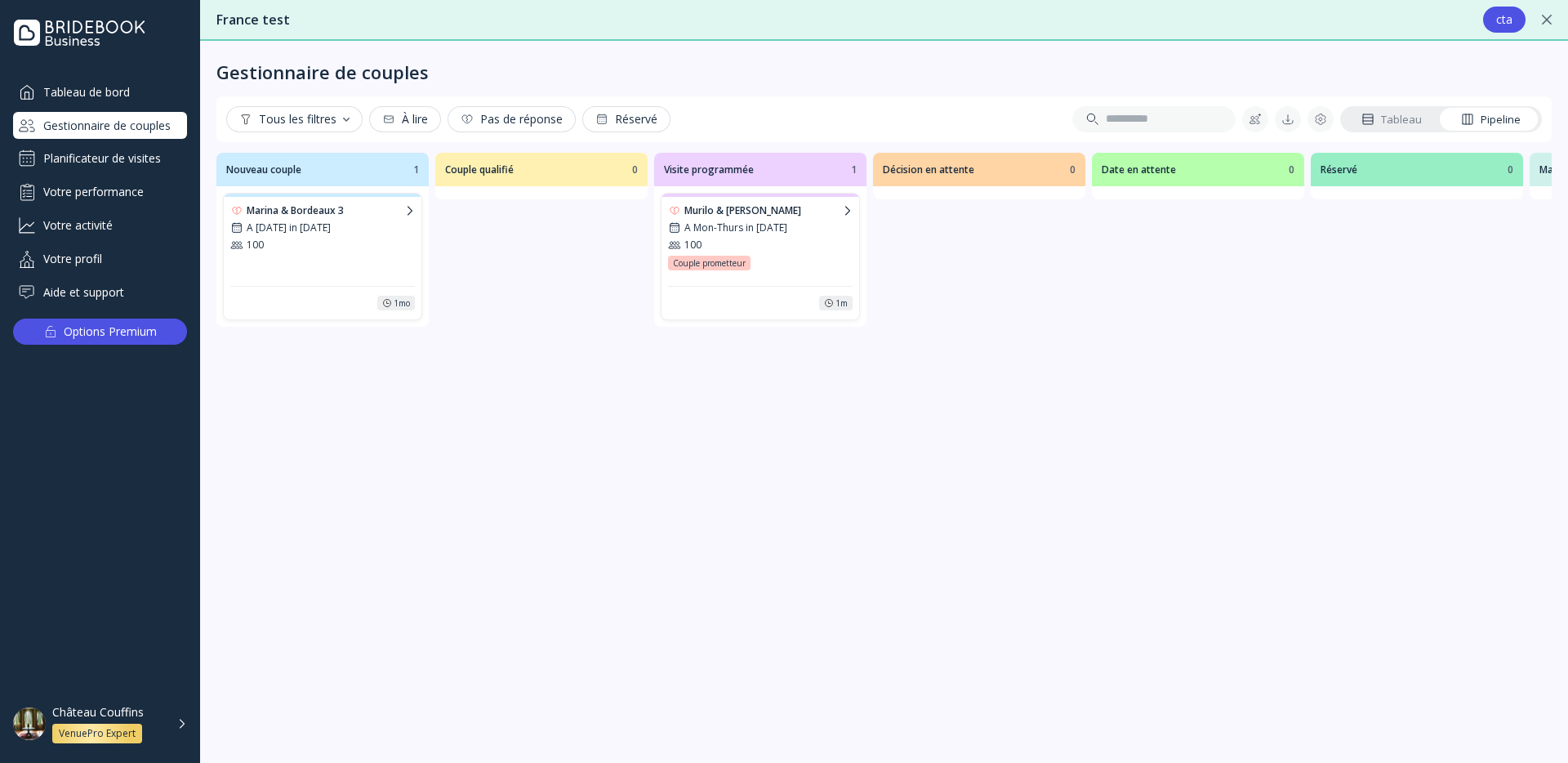
click at [725, 210] on div "Murilo & [PERSON_NAME]" at bounding box center [761, 210] width 155 height 13
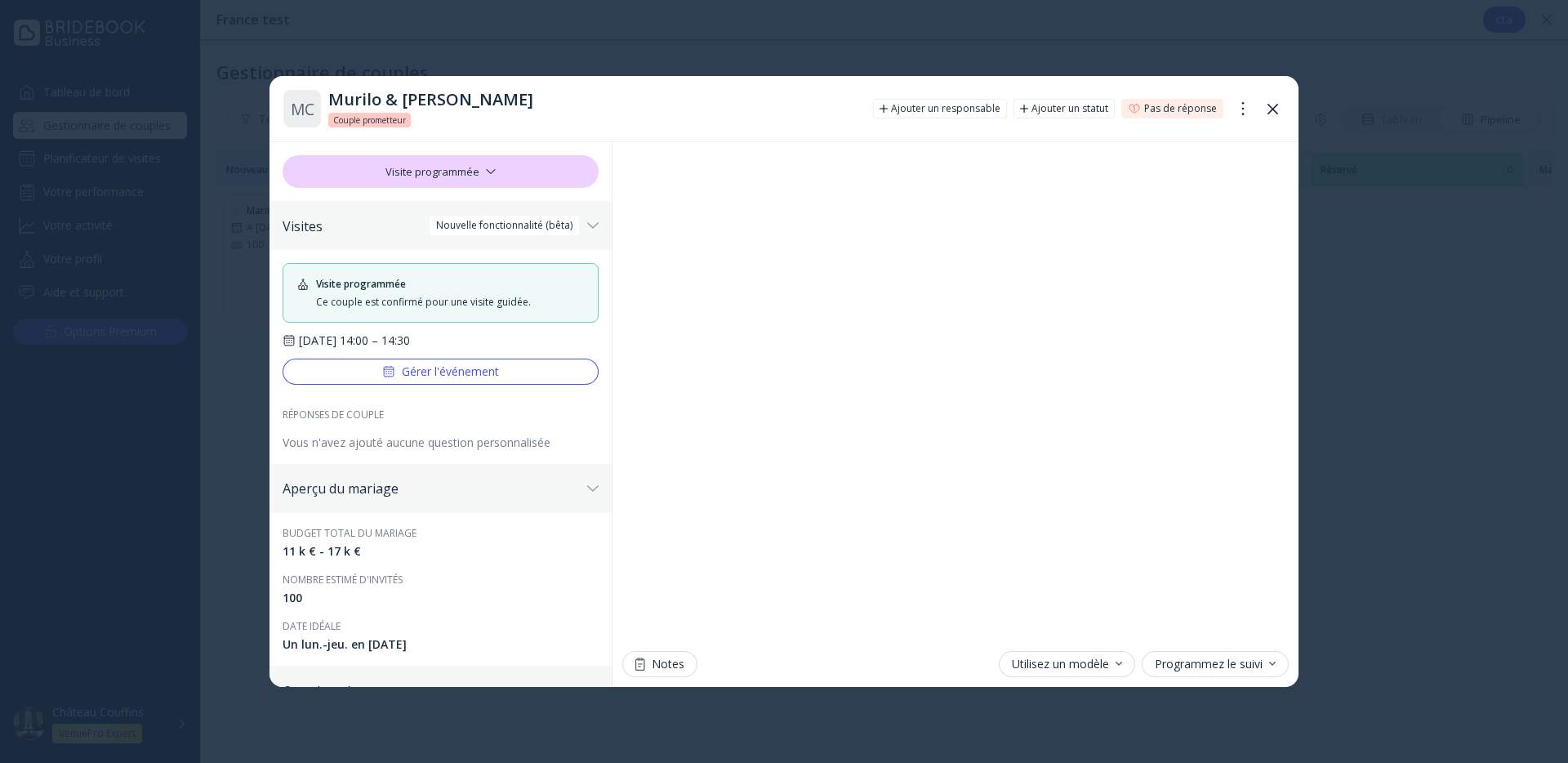
click at [424, 367] on div "Gérer l'événement" at bounding box center [441, 372] width 117 height 13
